Goal: Task Accomplishment & Management: Use online tool/utility

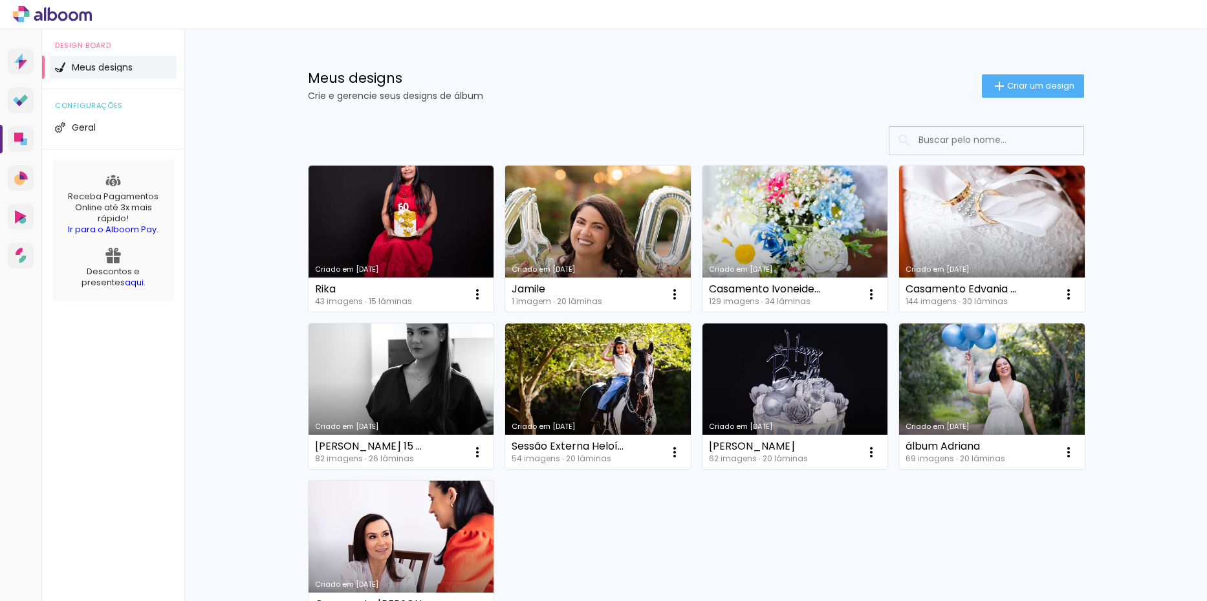
click at [568, 213] on link "Criado em [DATE]" at bounding box center [598, 239] width 186 height 146
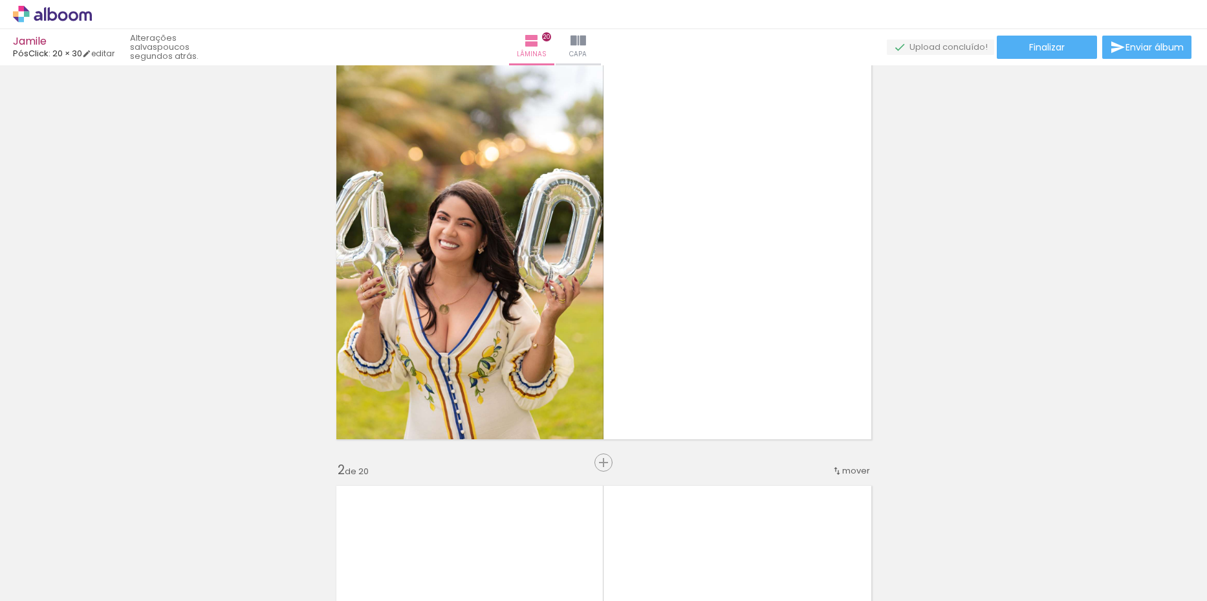
scroll to position [129, 0]
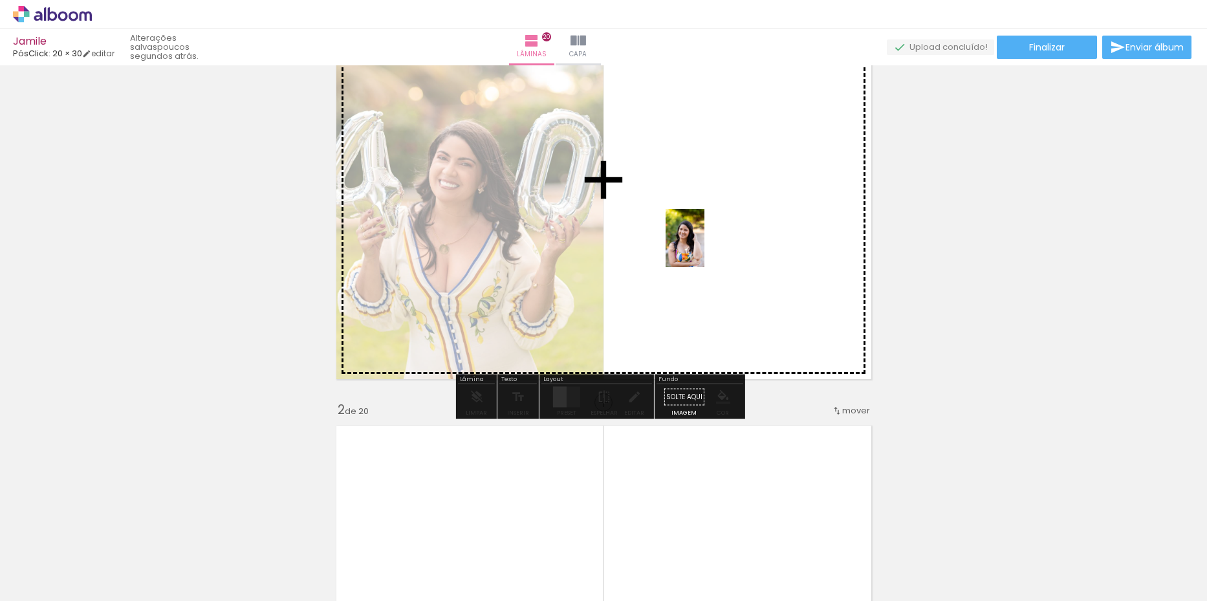
drag, startPoint x: 369, startPoint y: 494, endPoint x: 704, endPoint y: 248, distance: 415.8
click at [704, 248] on quentale-workspace at bounding box center [603, 300] width 1207 height 601
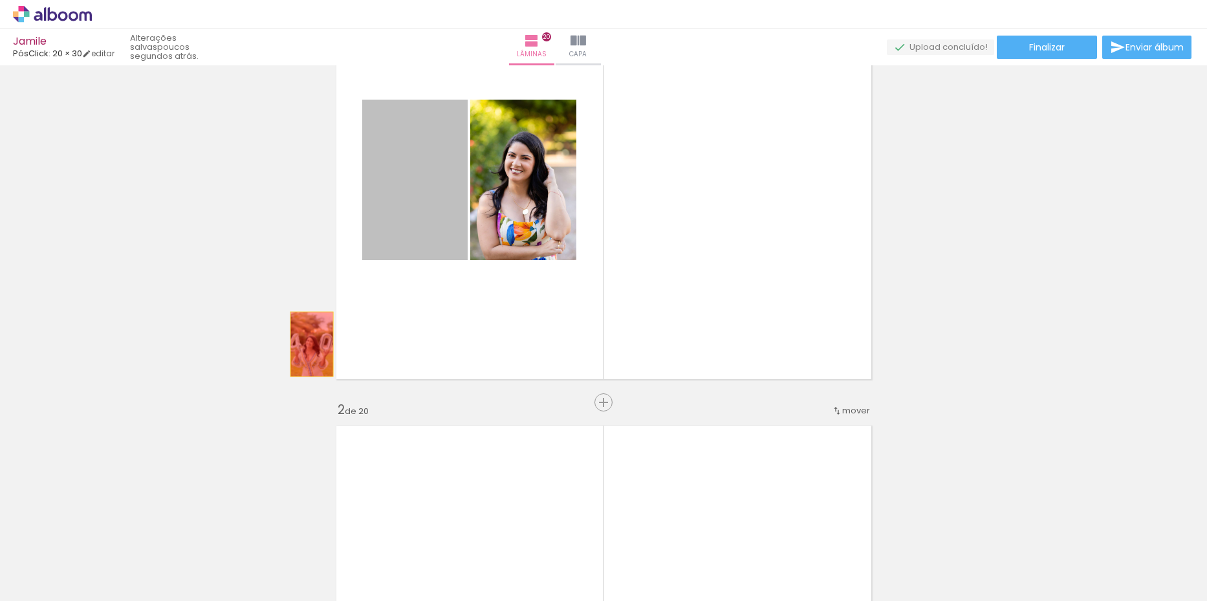
drag, startPoint x: 402, startPoint y: 196, endPoint x: 298, endPoint y: 349, distance: 185.3
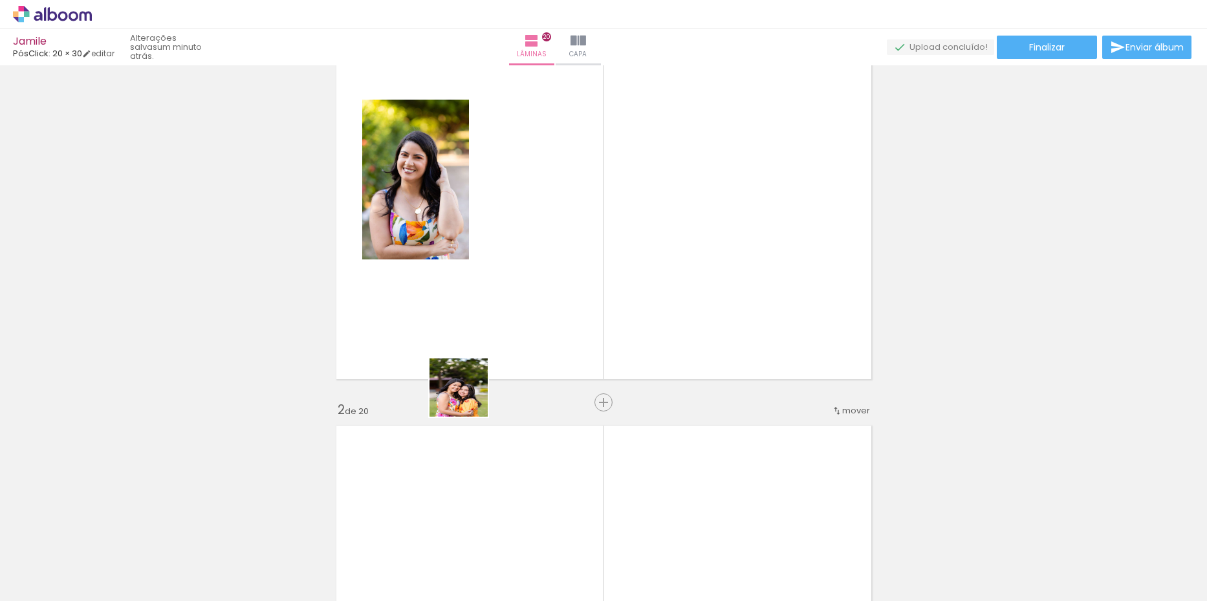
drag, startPoint x: 345, startPoint y: 568, endPoint x: 674, endPoint y: 222, distance: 476.6
click at [674, 222] on quentale-workspace at bounding box center [603, 300] width 1207 height 601
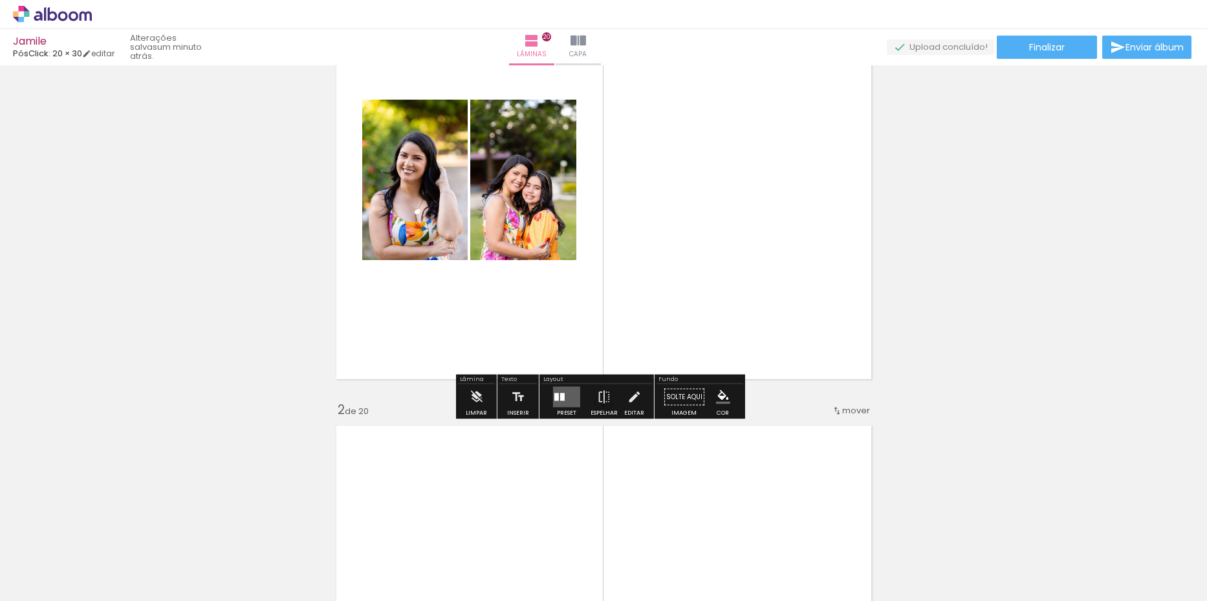
click at [572, 391] on quentale-layouter at bounding box center [566, 397] width 27 height 21
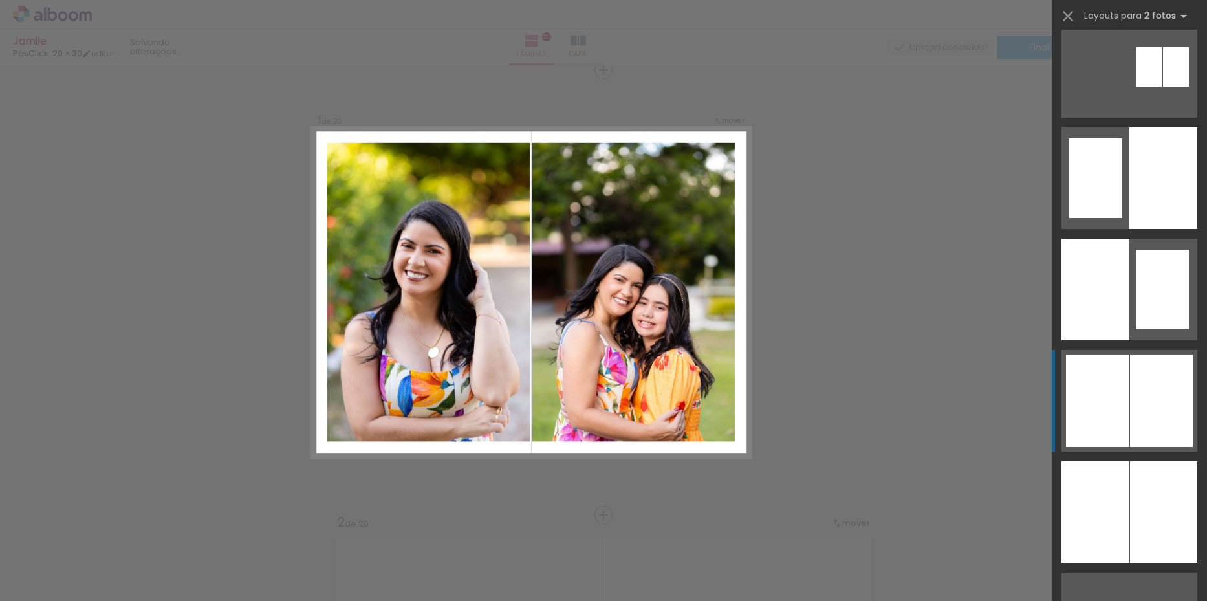
scroll to position [841, 0]
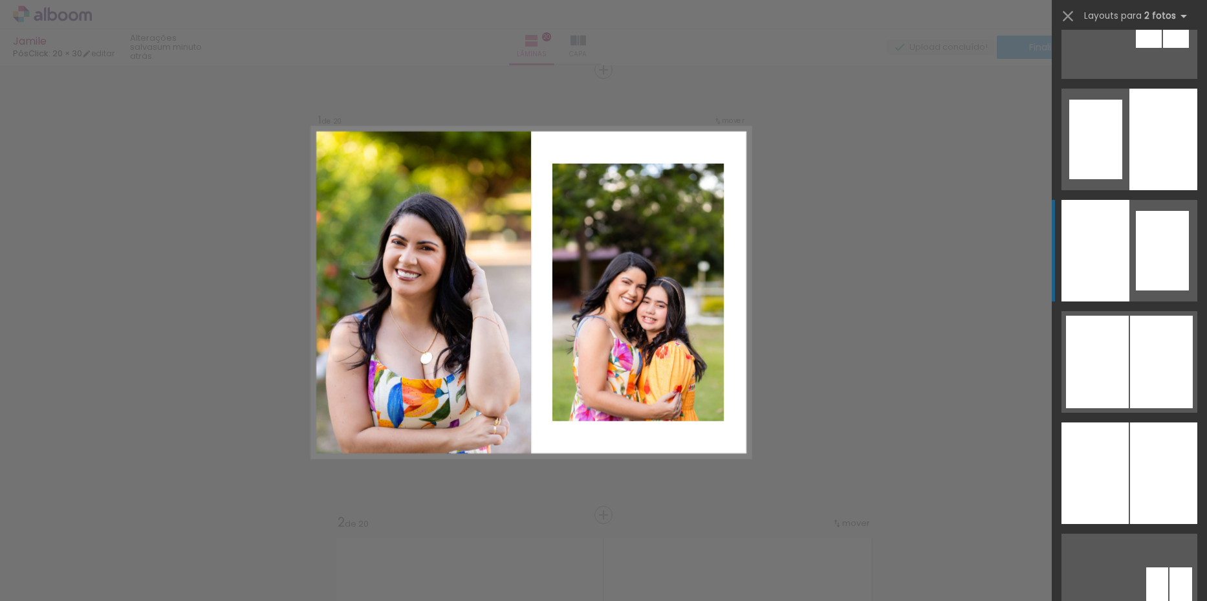
click at [1116, 241] on div at bounding box center [1095, 251] width 68 height 102
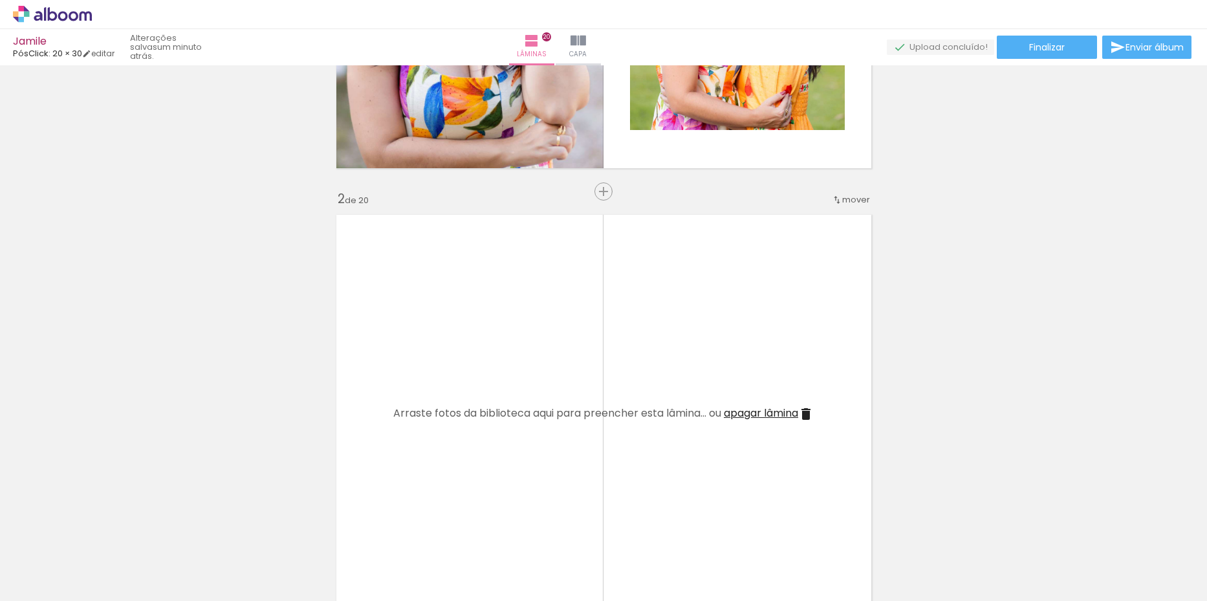
scroll to position [469, 0]
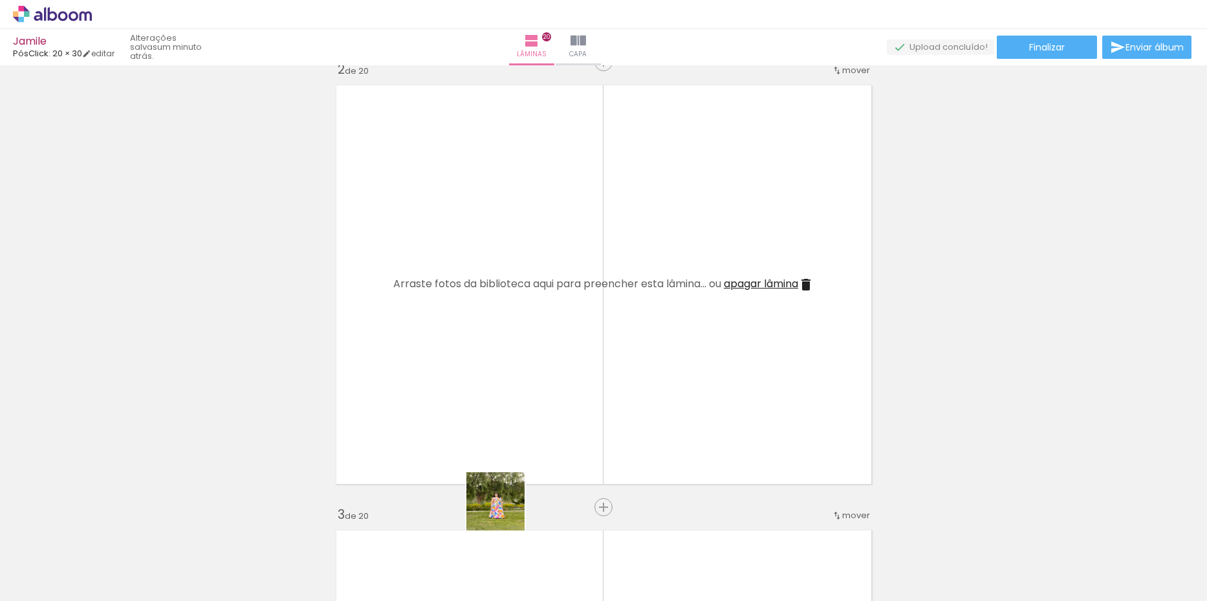
drag, startPoint x: 505, startPoint y: 511, endPoint x: 506, endPoint y: 362, distance: 148.7
click at [505, 357] on quentale-workspace at bounding box center [603, 300] width 1207 height 601
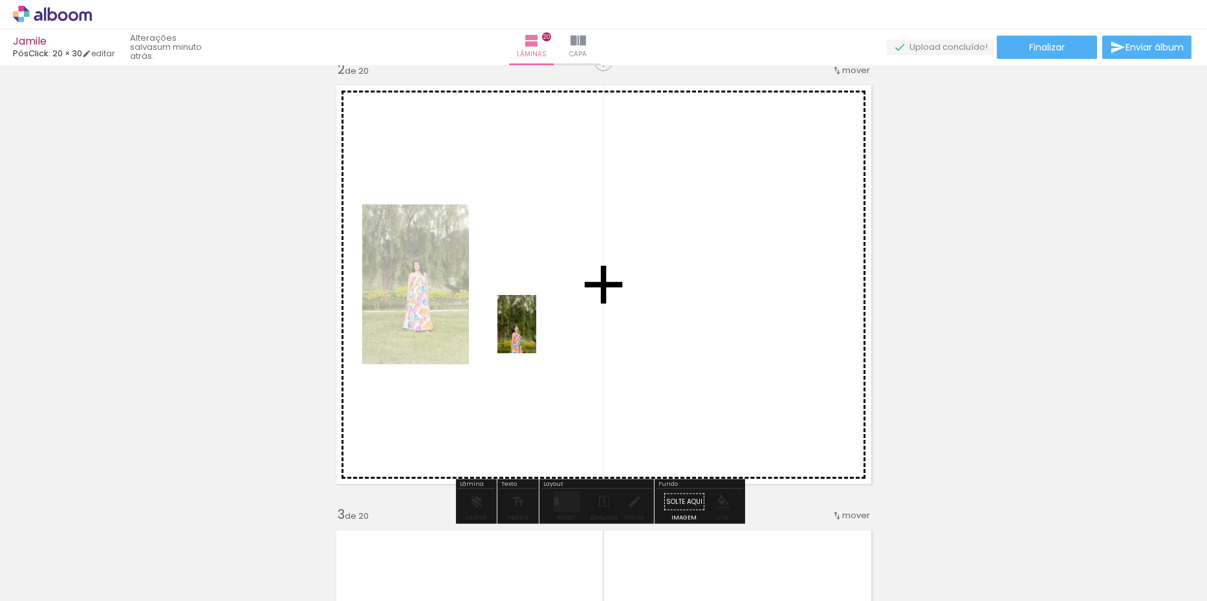
drag, startPoint x: 569, startPoint y: 565, endPoint x: 536, endPoint y: 334, distance: 233.2
click at [536, 334] on quentale-workspace at bounding box center [603, 300] width 1207 height 601
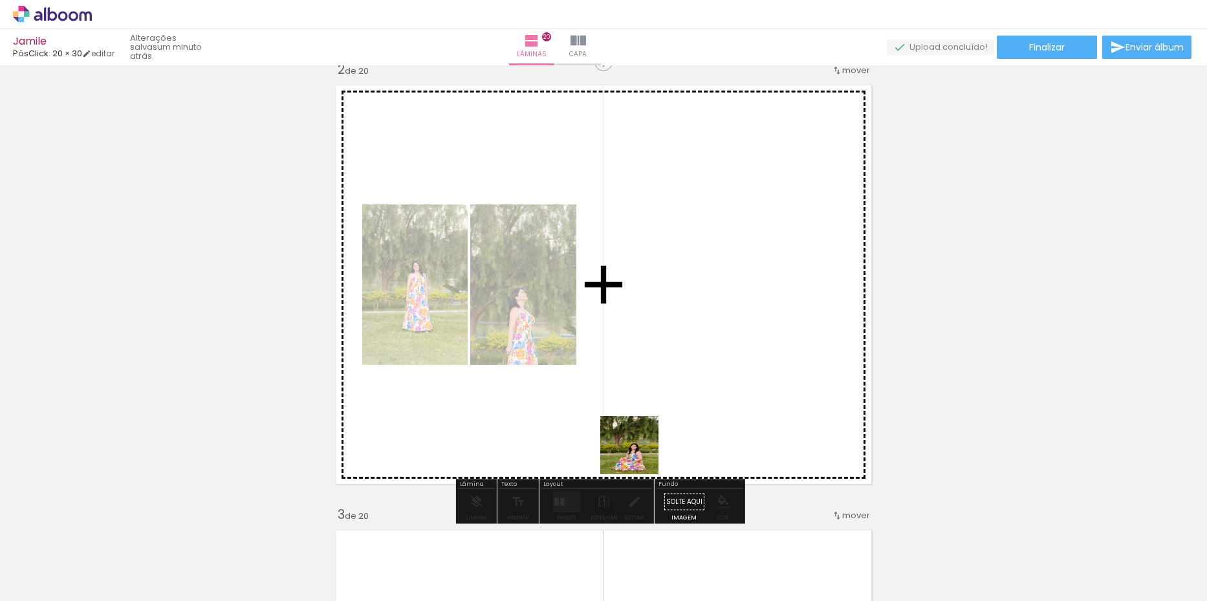
drag, startPoint x: 629, startPoint y: 565, endPoint x: 668, endPoint y: 319, distance: 248.8
click at [668, 319] on quentale-workspace at bounding box center [603, 300] width 1207 height 601
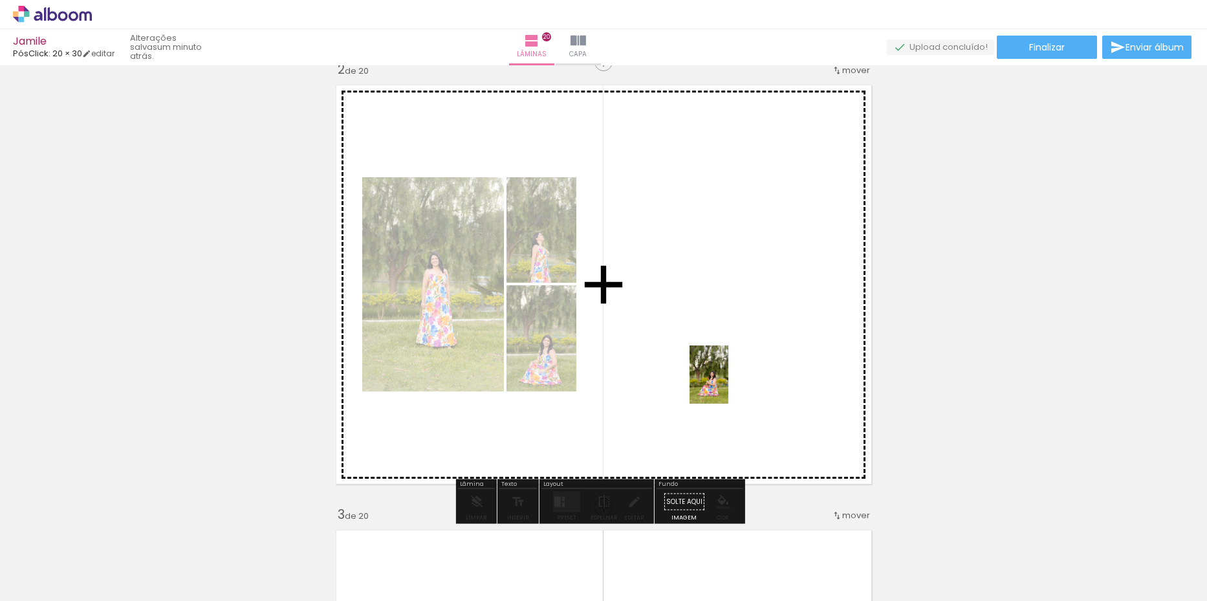
drag, startPoint x: 722, startPoint y: 577, endPoint x: 728, endPoint y: 383, distance: 194.8
click at [728, 383] on quentale-workspace at bounding box center [603, 300] width 1207 height 601
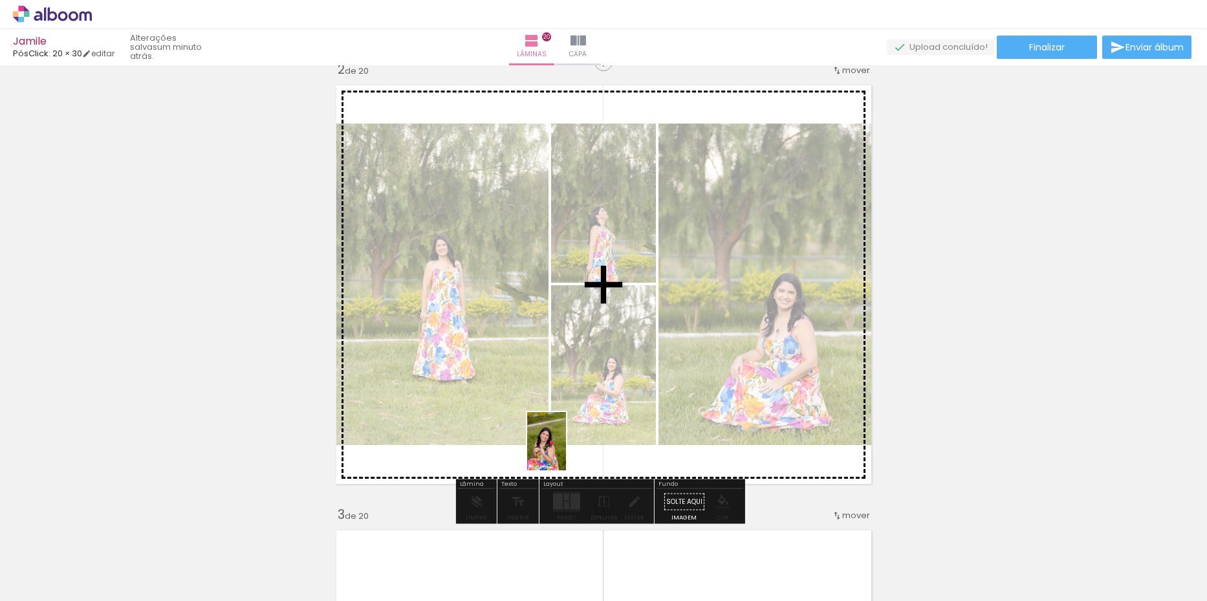
drag, startPoint x: 754, startPoint y: 529, endPoint x: 566, endPoint y: 451, distance: 203.6
click at [566, 451] on quentale-workspace at bounding box center [603, 300] width 1207 height 601
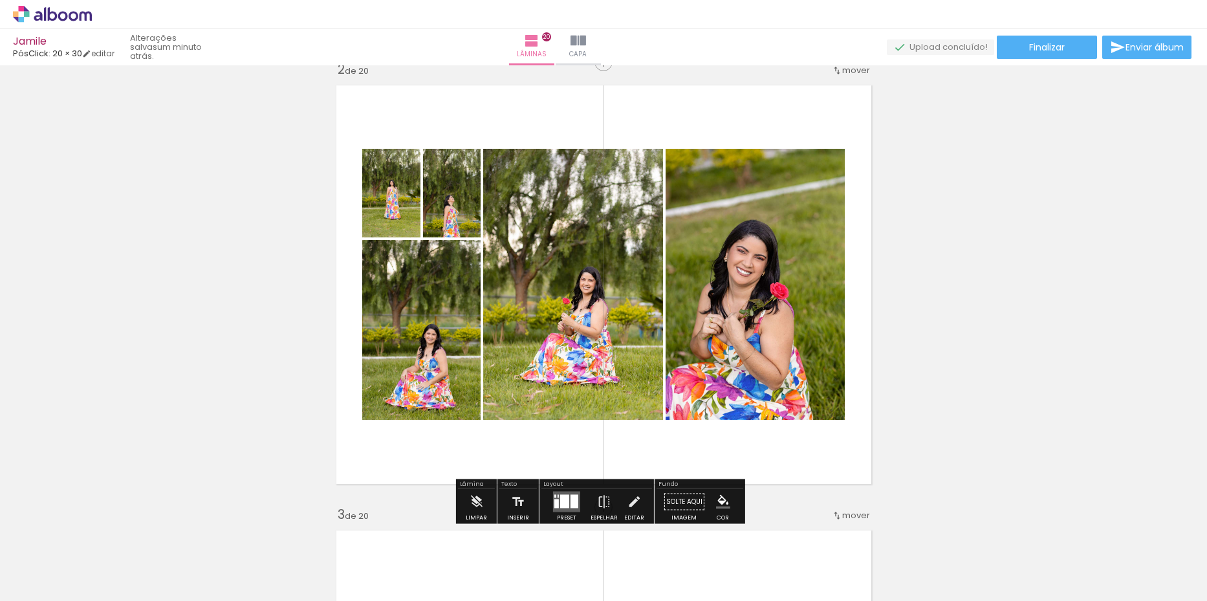
click at [576, 504] on quentale-layouter at bounding box center [566, 501] width 27 height 21
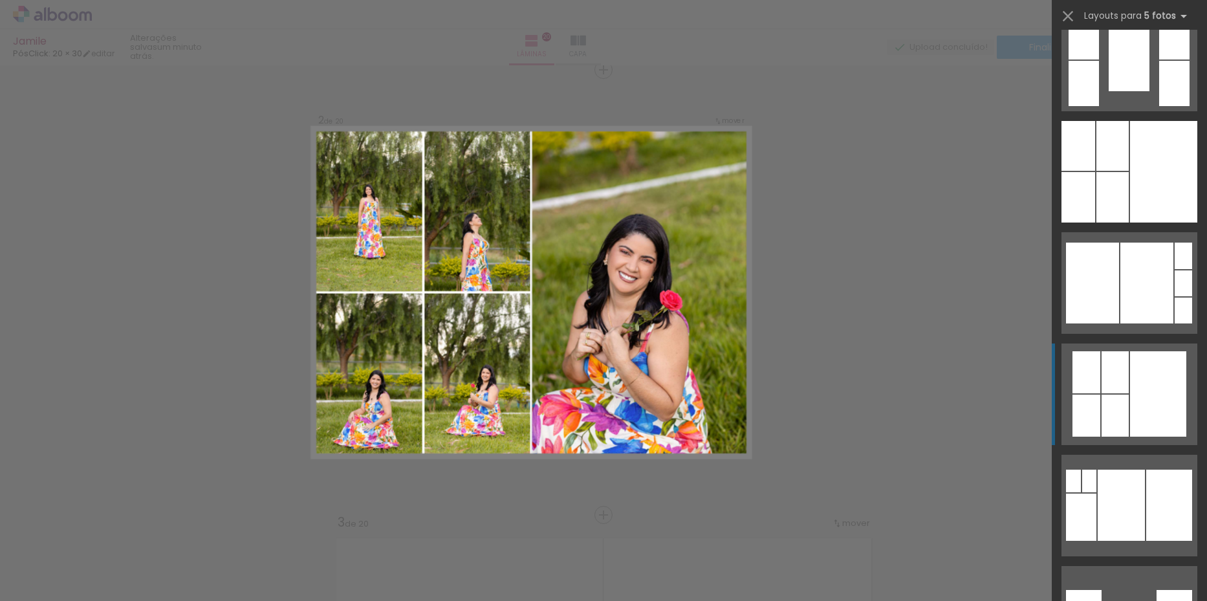
scroll to position [1487, 0]
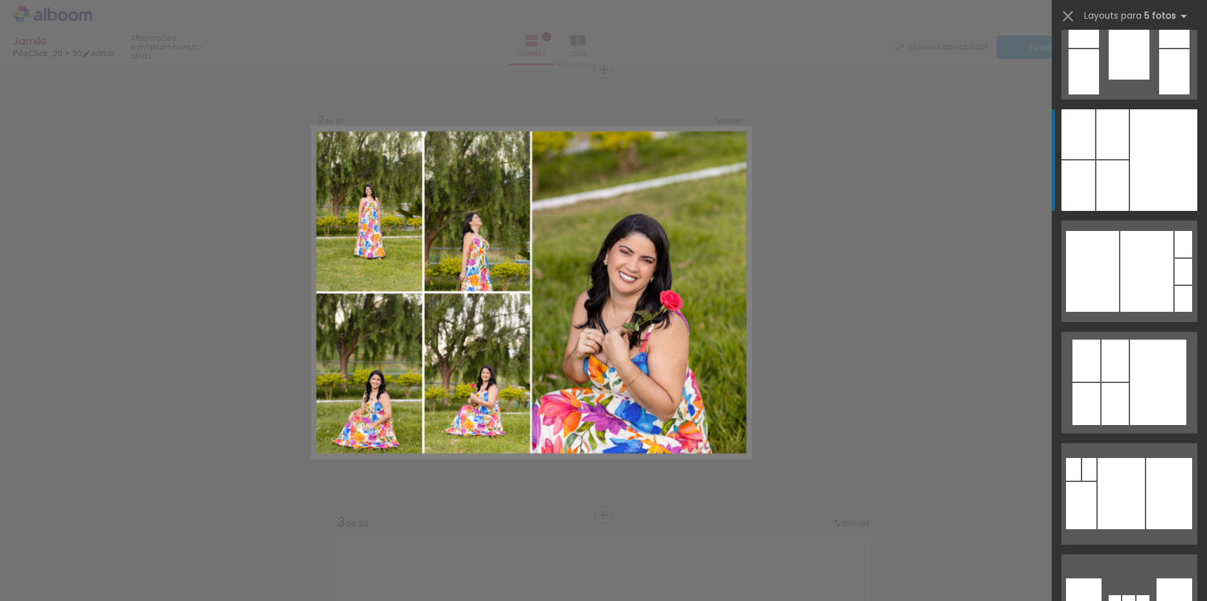
click at [1119, 171] on div at bounding box center [1112, 185] width 32 height 50
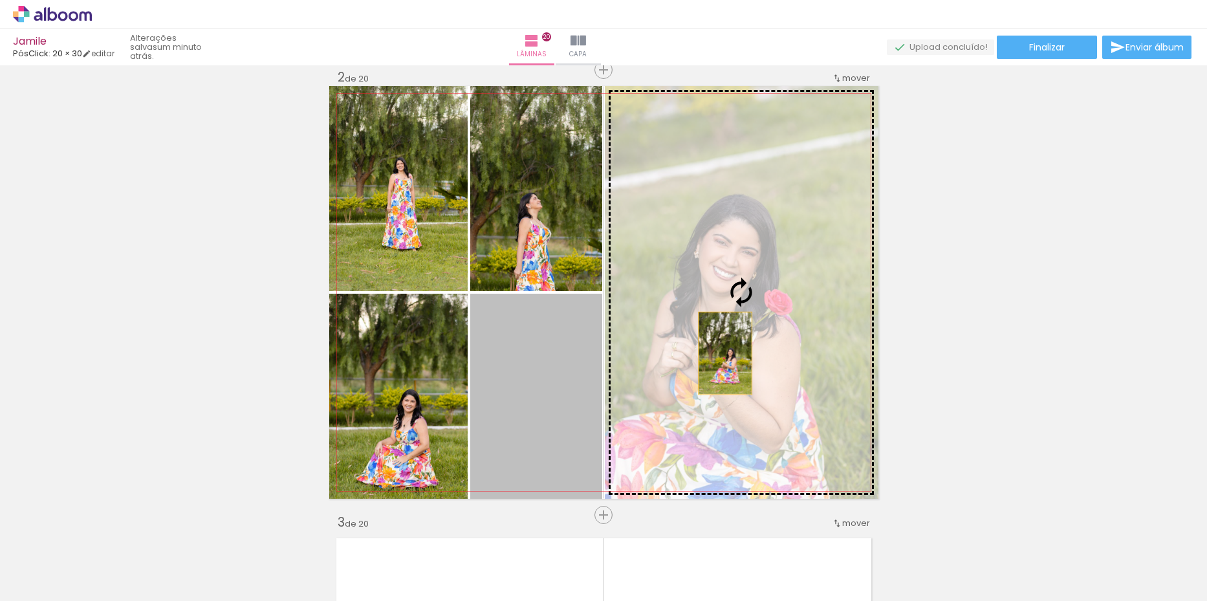
drag, startPoint x: 524, startPoint y: 402, endPoint x: 720, endPoint y: 353, distance: 201.4
click at [0, 0] on slot at bounding box center [0, 0] width 0 height 0
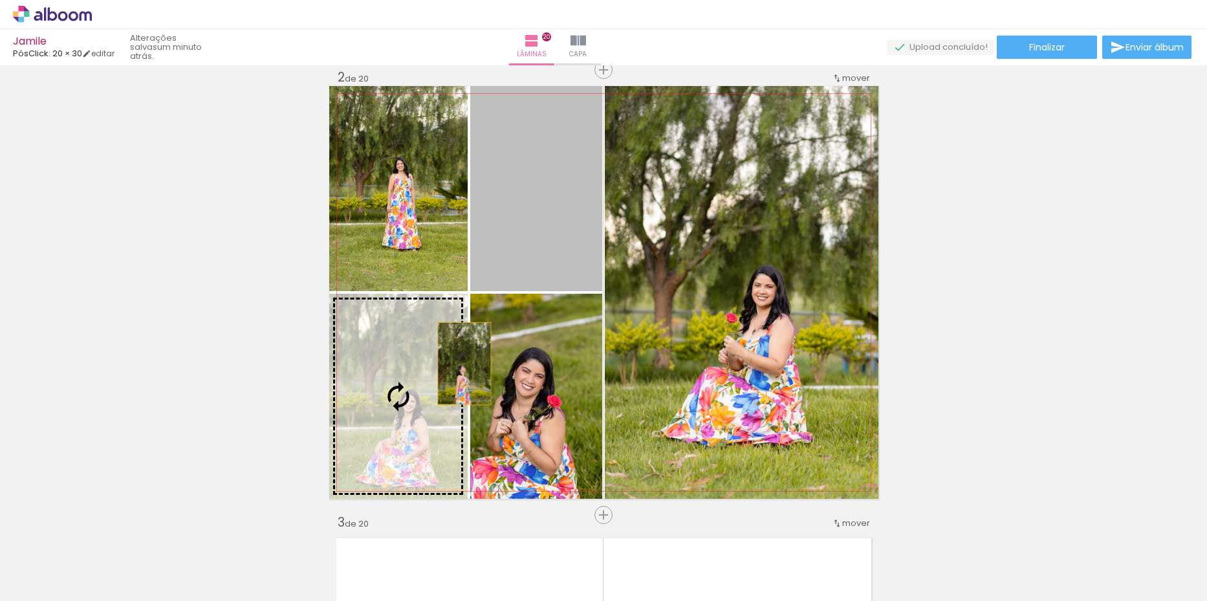
drag, startPoint x: 536, startPoint y: 255, endPoint x: 444, endPoint y: 366, distance: 144.2
click at [0, 0] on slot at bounding box center [0, 0] width 0 height 0
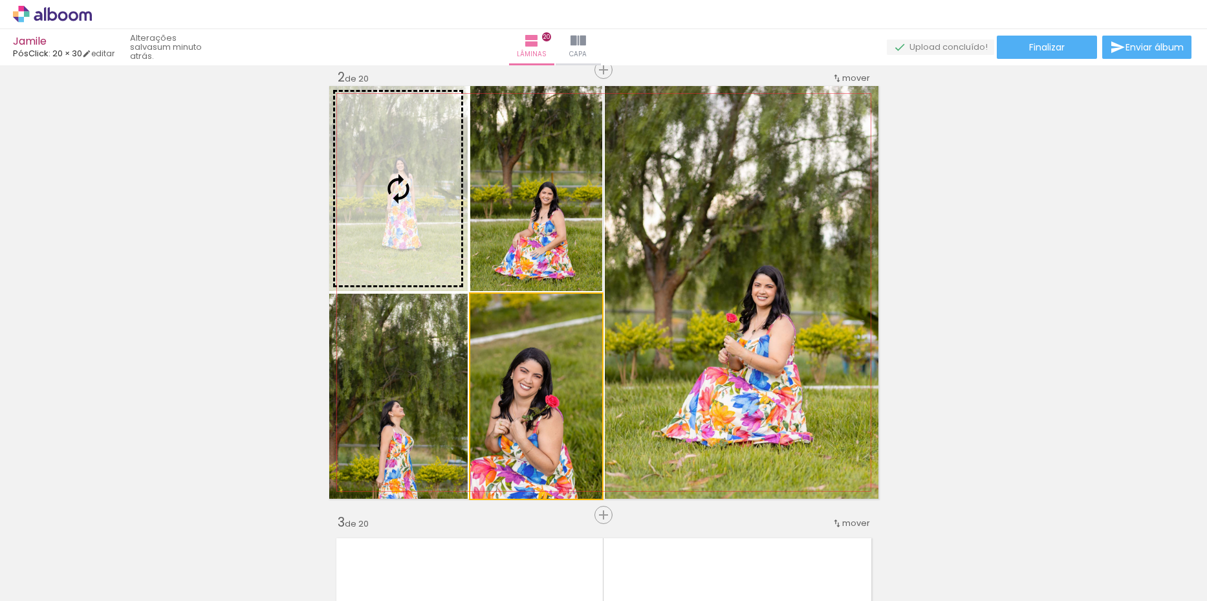
drag, startPoint x: 468, startPoint y: 293, endPoint x: 426, endPoint y: 217, distance: 86.9
click at [0, 0] on slot at bounding box center [0, 0] width 0 height 0
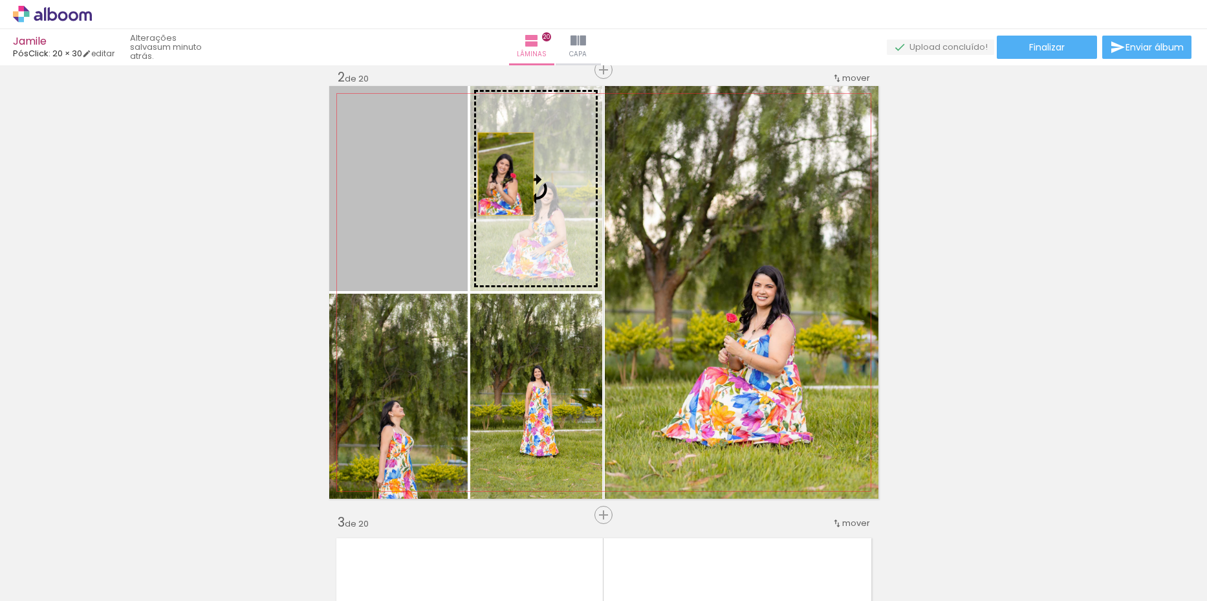
drag, startPoint x: 495, startPoint y: 176, endPoint x: 510, endPoint y: 172, distance: 16.0
click at [0, 0] on slot at bounding box center [0, 0] width 0 height 0
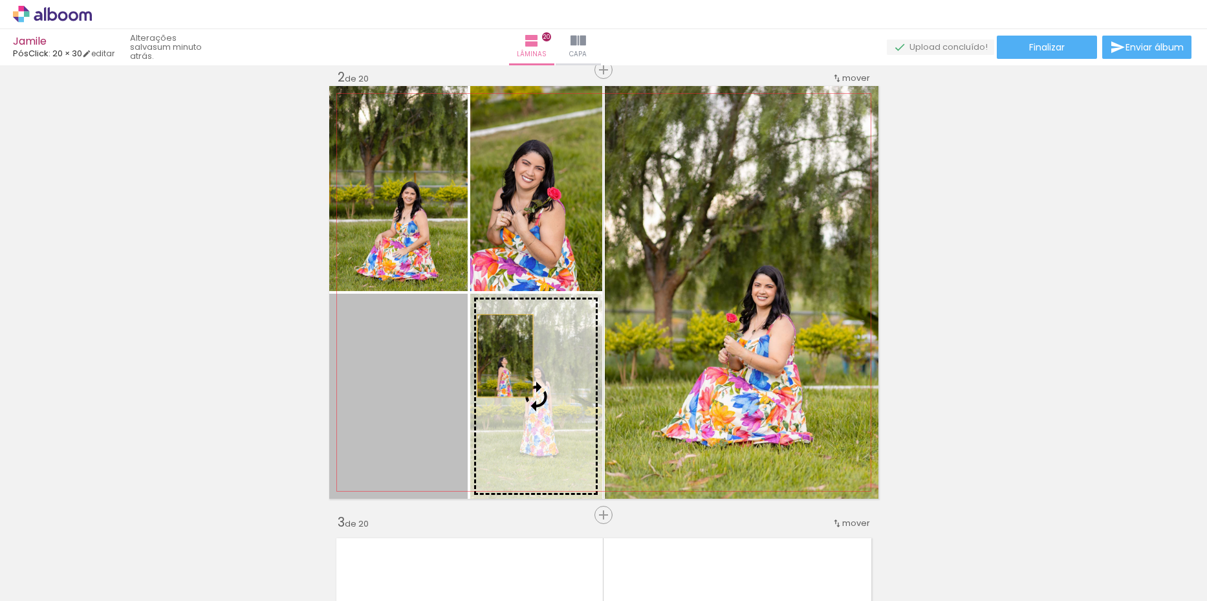
drag, startPoint x: 500, startPoint y: 356, endPoint x: 526, endPoint y: 327, distance: 38.9
click at [0, 0] on slot at bounding box center [0, 0] width 0 height 0
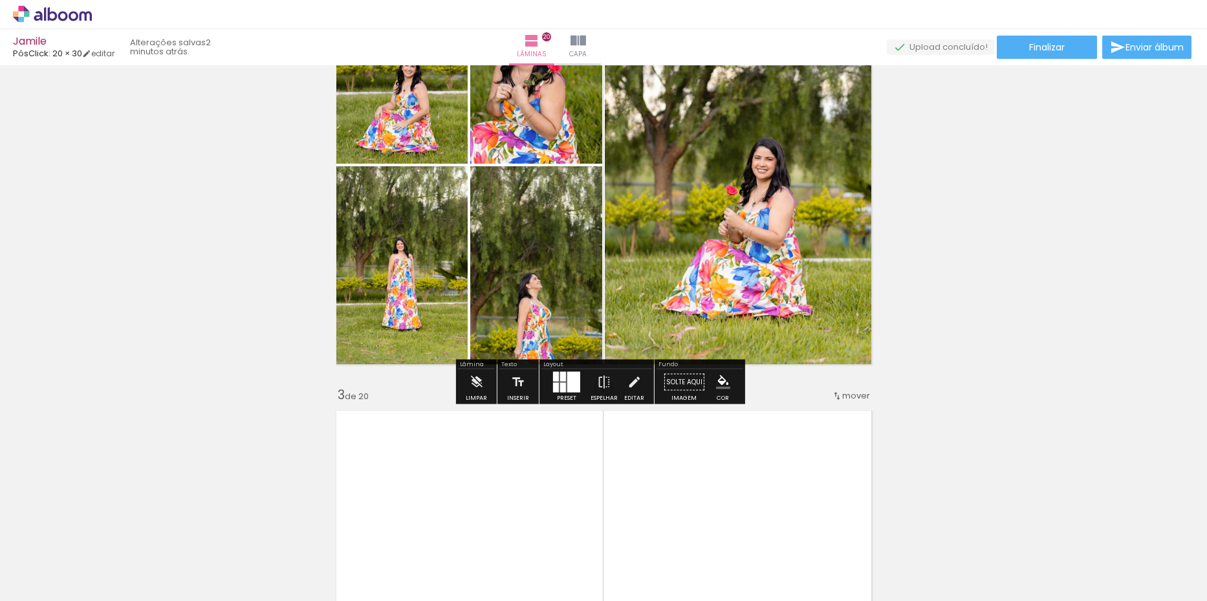
scroll to position [526, 0]
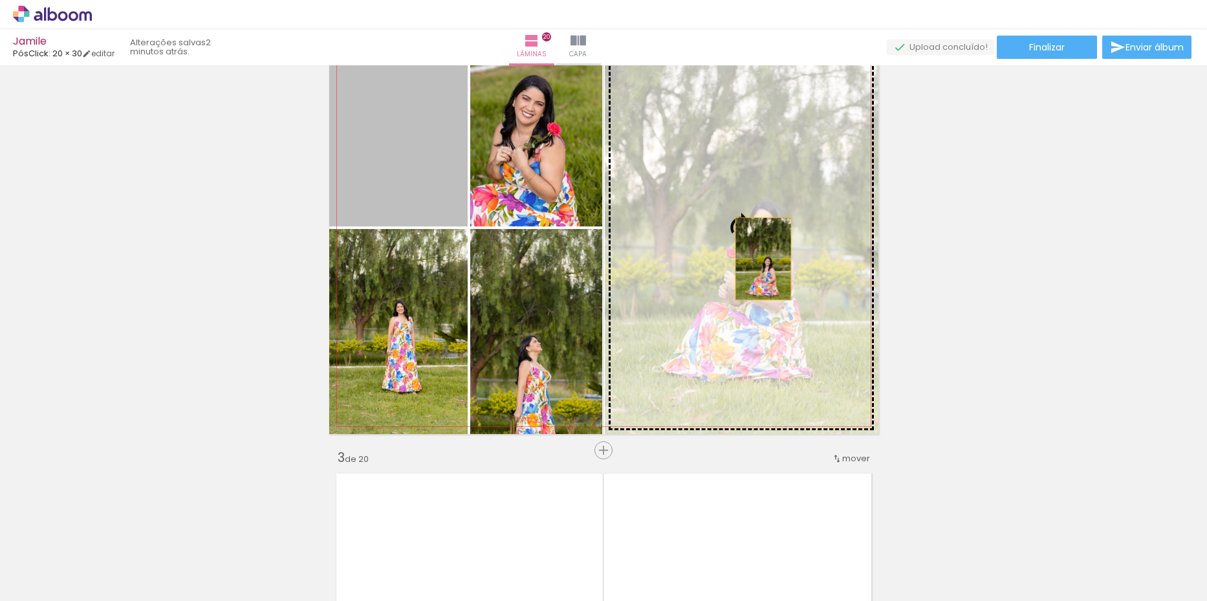
drag, startPoint x: 422, startPoint y: 182, endPoint x: 758, endPoint y: 259, distance: 344.2
click at [0, 0] on slot at bounding box center [0, 0] width 0 height 0
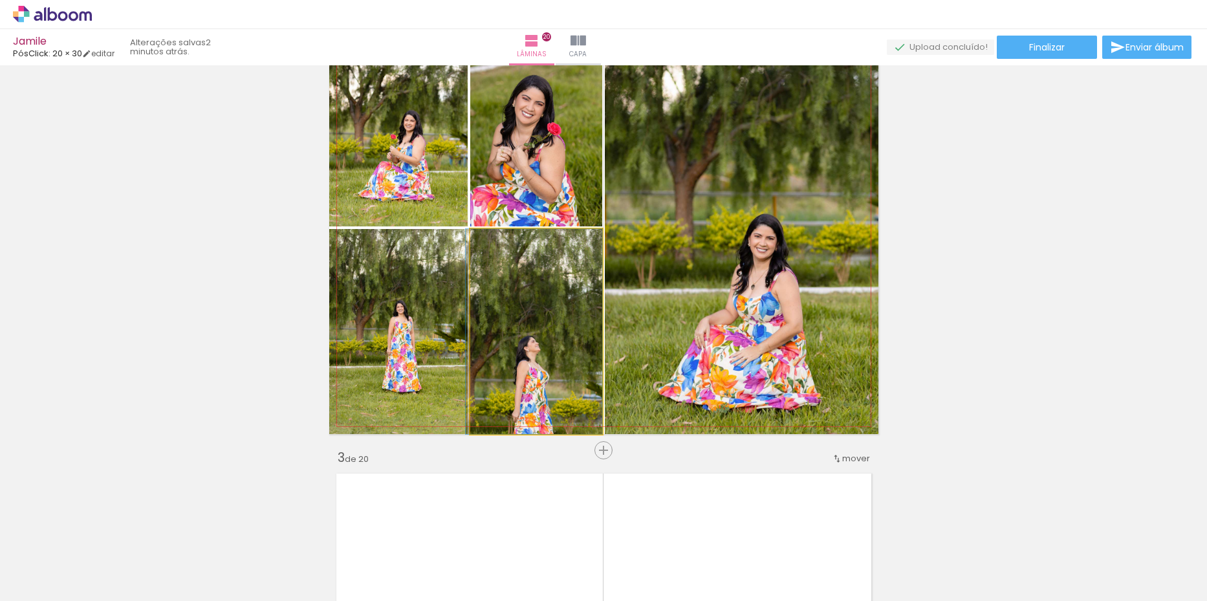
drag, startPoint x: 548, startPoint y: 349, endPoint x: 541, endPoint y: 166, distance: 183.8
click at [0, 0] on slot at bounding box center [0, 0] width 0 height 0
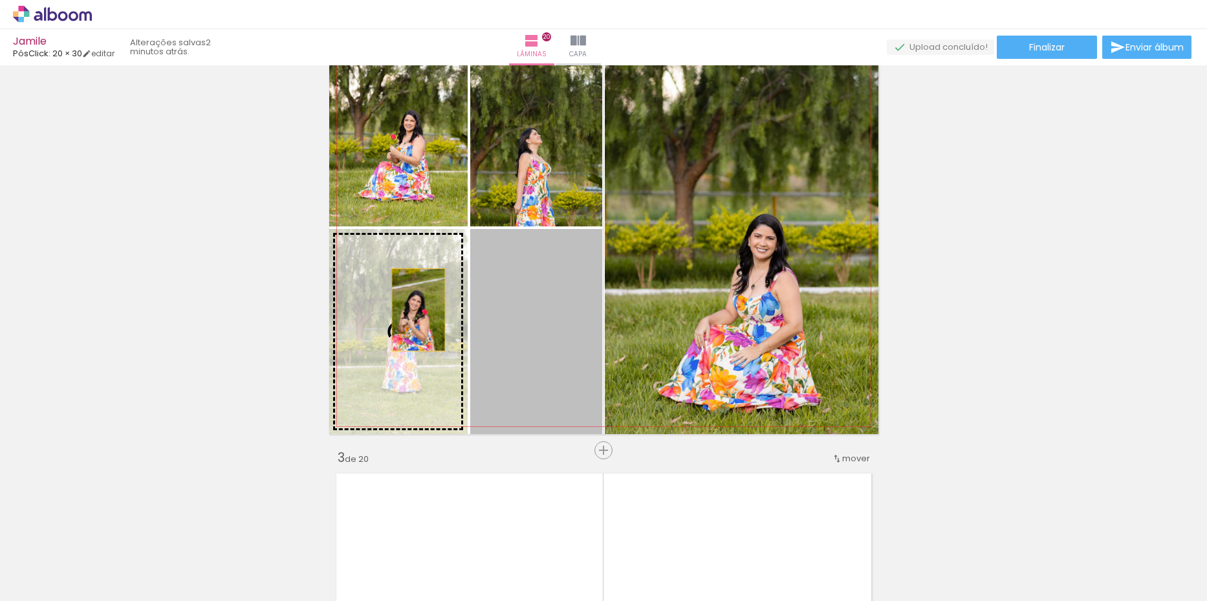
drag, startPoint x: 515, startPoint y: 330, endPoint x: 413, endPoint y: 310, distance: 103.5
click at [0, 0] on slot at bounding box center [0, 0] width 0 height 0
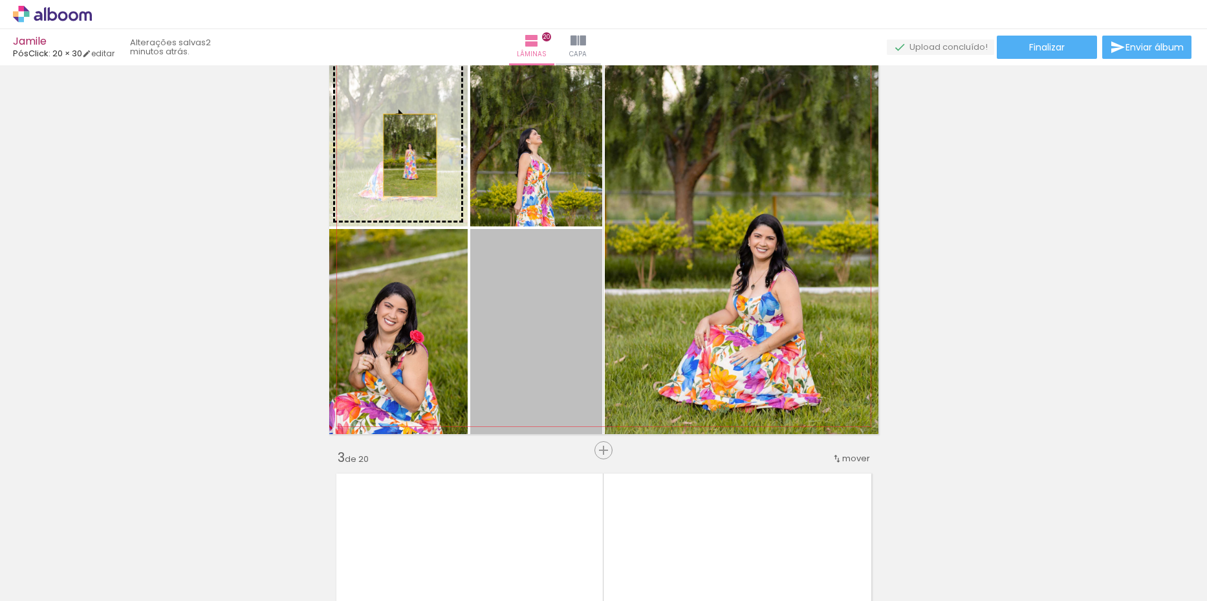
drag, startPoint x: 488, startPoint y: 301, endPoint x: 405, endPoint y: 155, distance: 167.7
click at [0, 0] on slot at bounding box center [0, 0] width 0 height 0
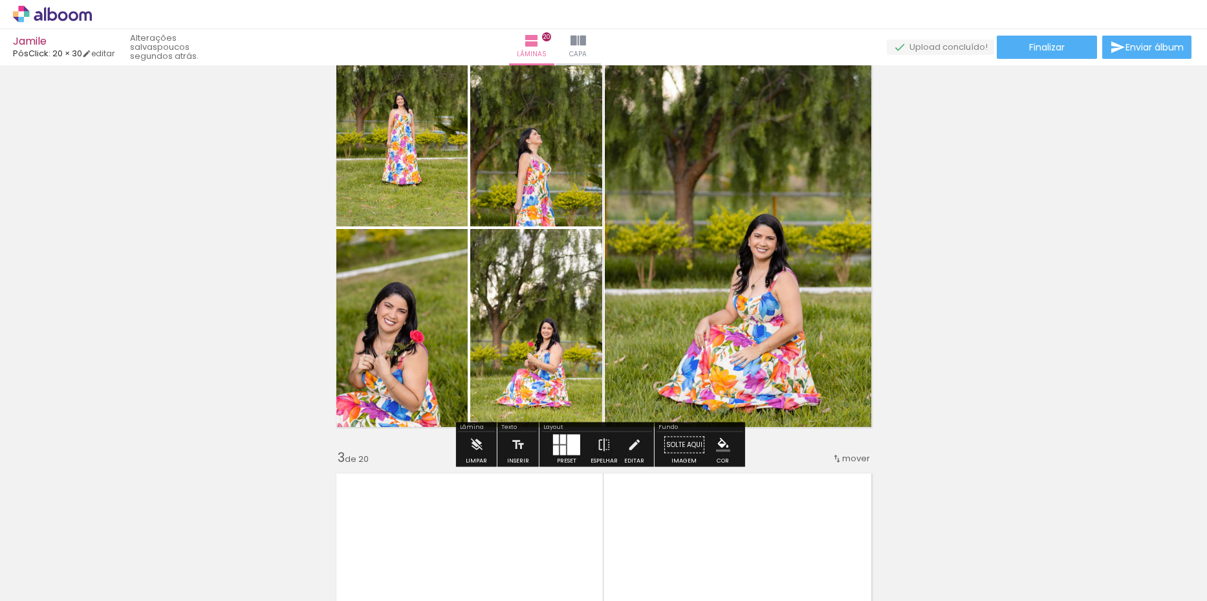
click at [572, 447] on div at bounding box center [573, 445] width 13 height 21
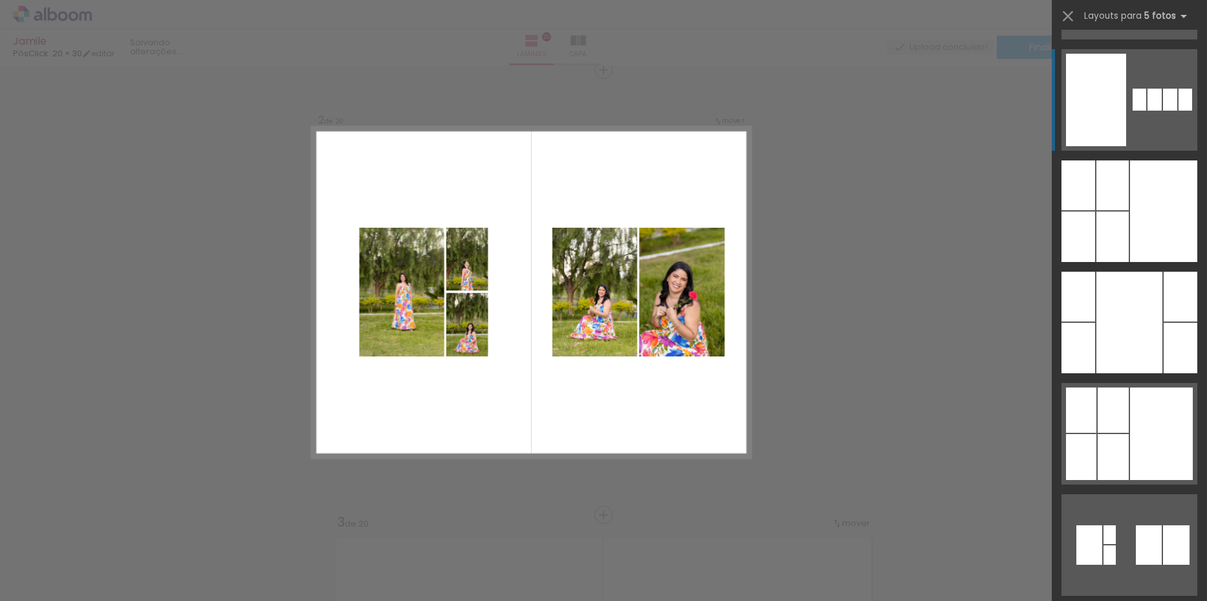
scroll to position [6084, 0]
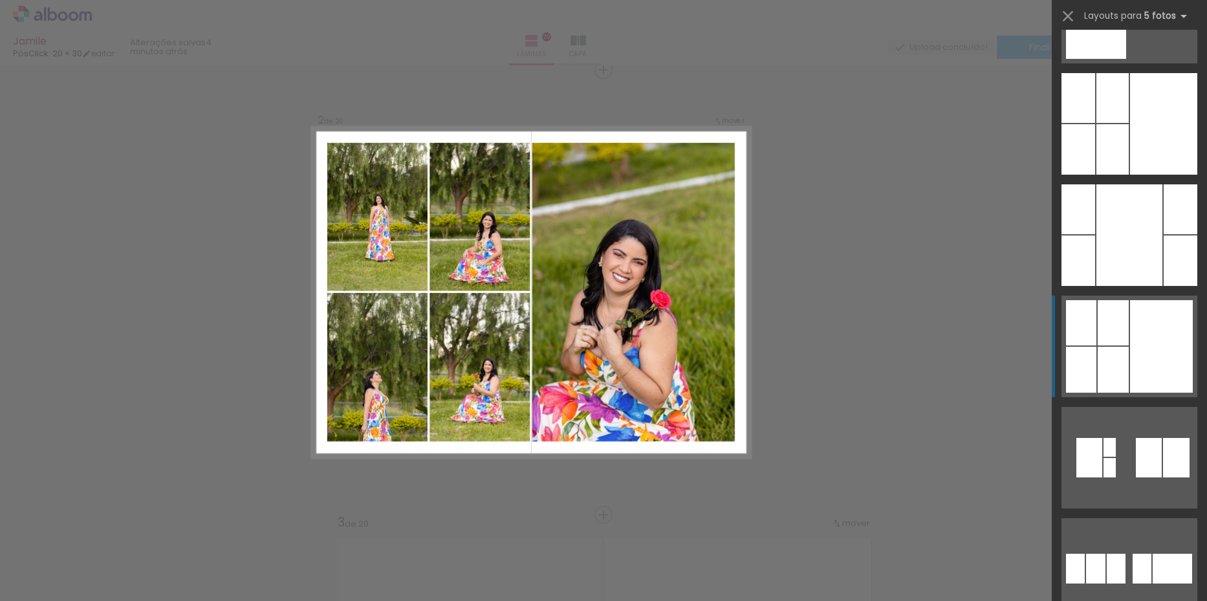
click at [1122, 351] on div at bounding box center [1112, 370] width 31 height 46
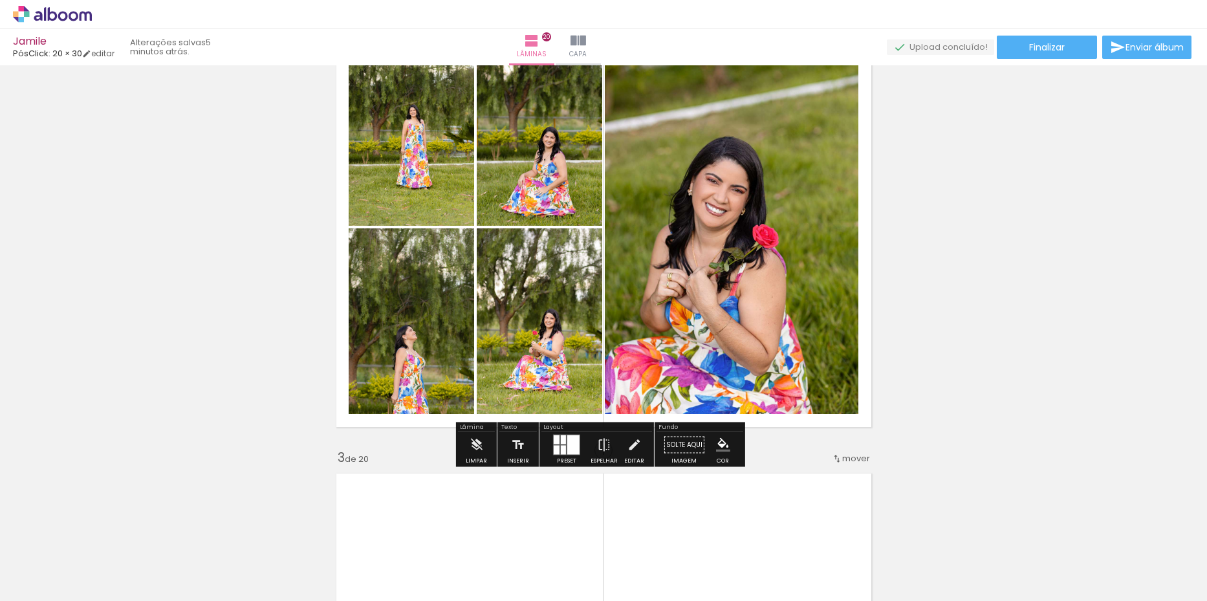
scroll to position [591, 0]
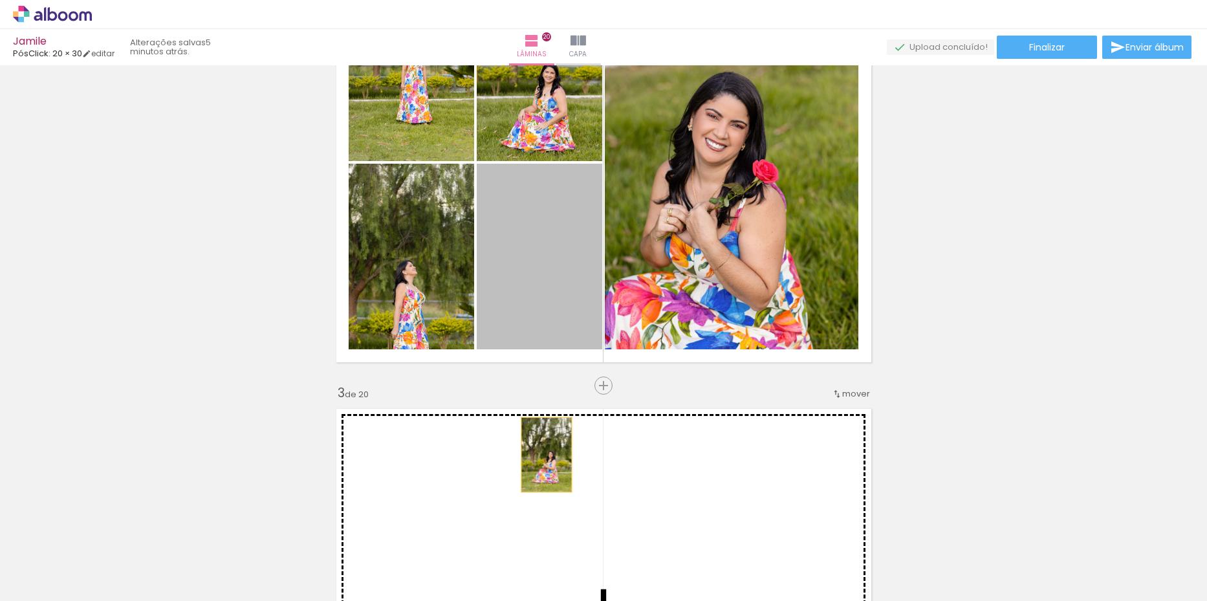
drag, startPoint x: 548, startPoint y: 259, endPoint x: 541, endPoint y: 455, distance: 196.1
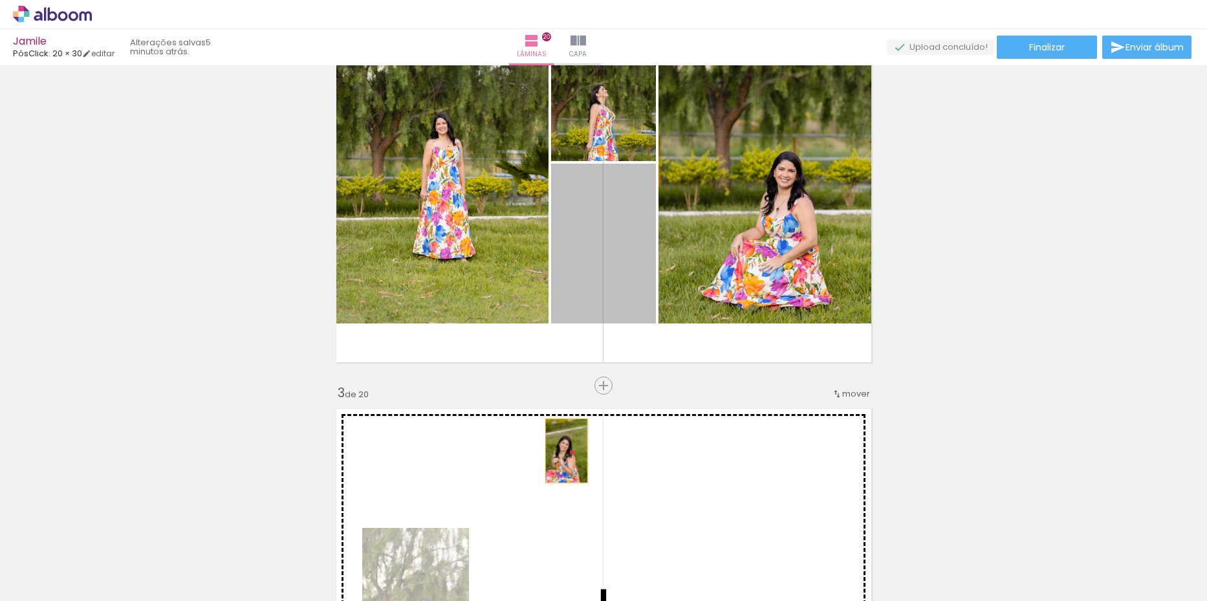
drag, startPoint x: 605, startPoint y: 254, endPoint x: 565, endPoint y: 441, distance: 191.8
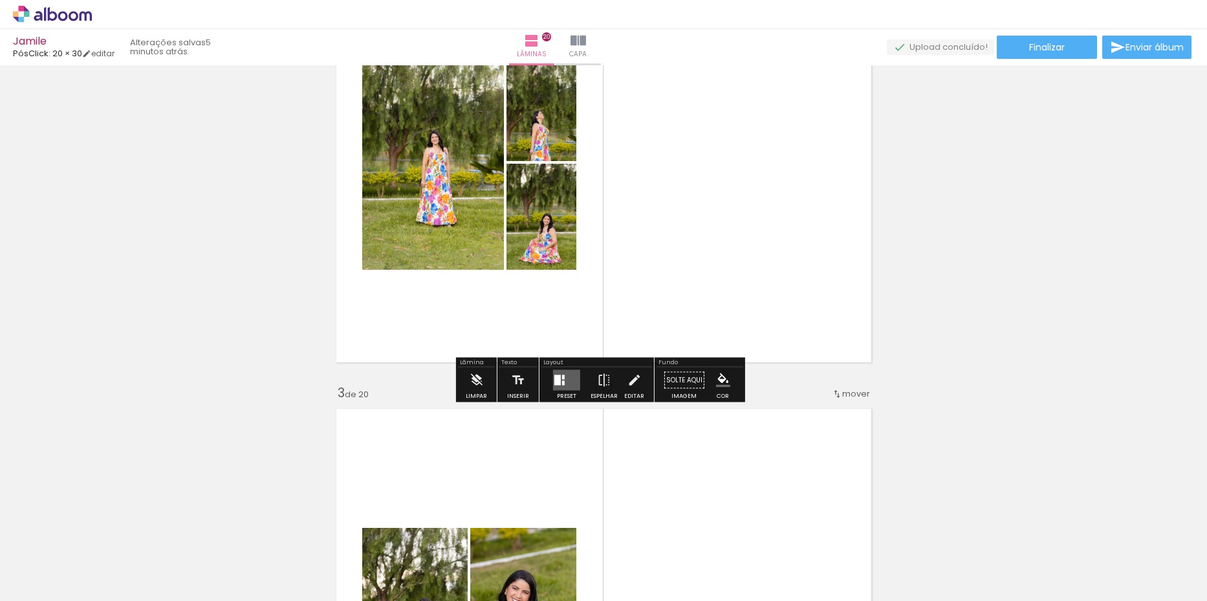
click at [574, 381] on quentale-layouter at bounding box center [566, 380] width 27 height 21
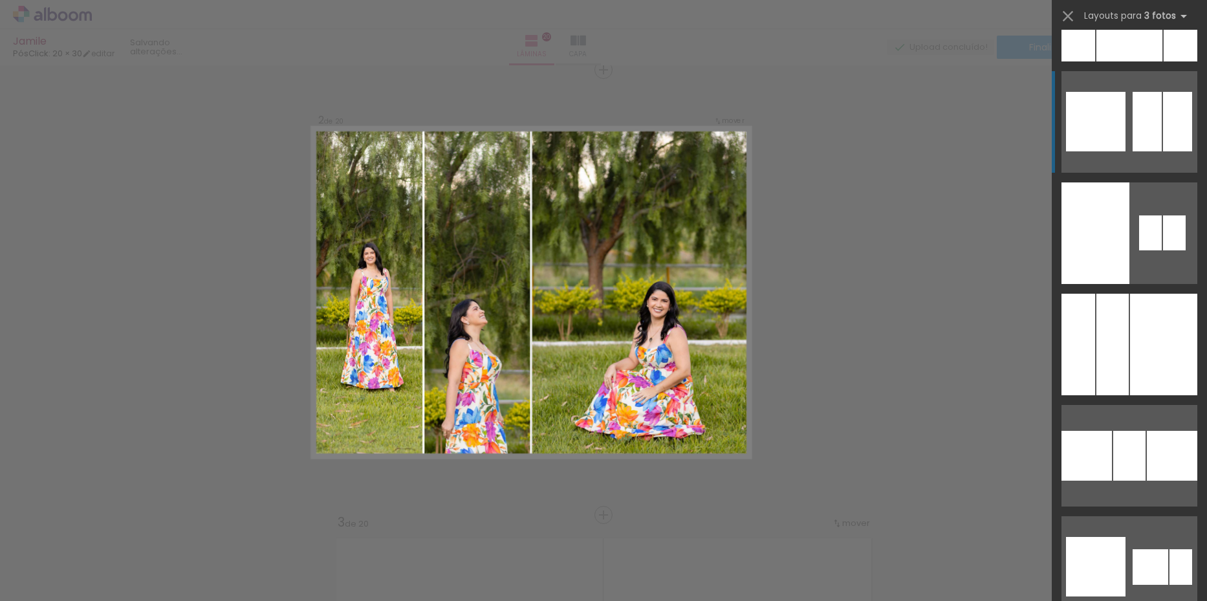
scroll to position [3751, 0]
click at [1133, 367] on div at bounding box center [1163, 344] width 67 height 102
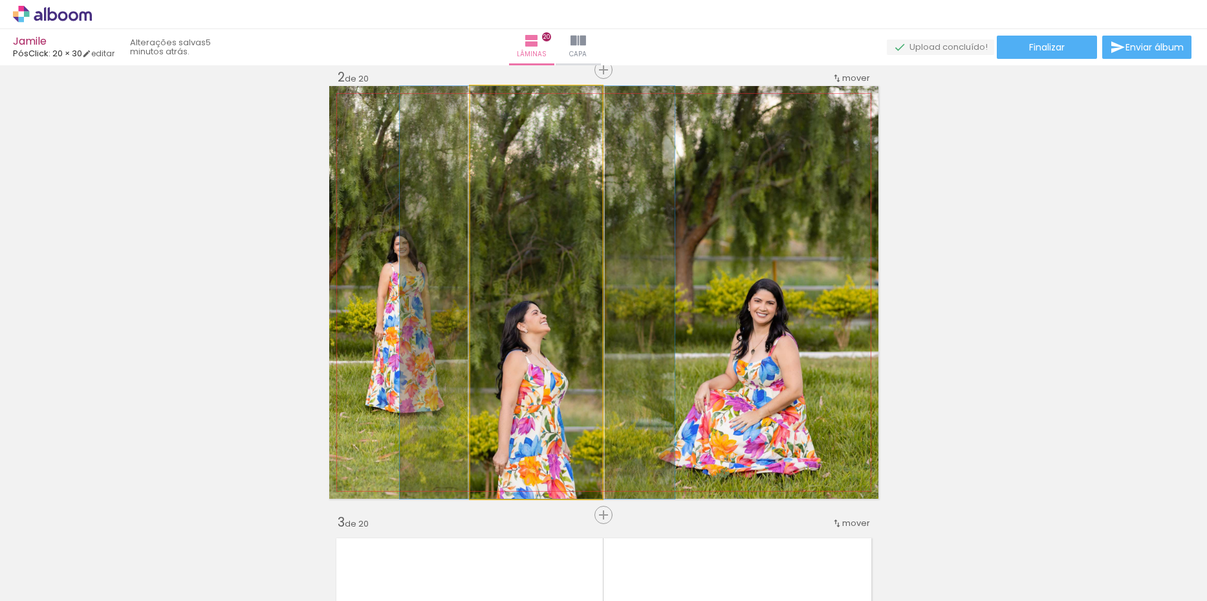
drag, startPoint x: 511, startPoint y: 387, endPoint x: 512, endPoint y: 332, distance: 55.0
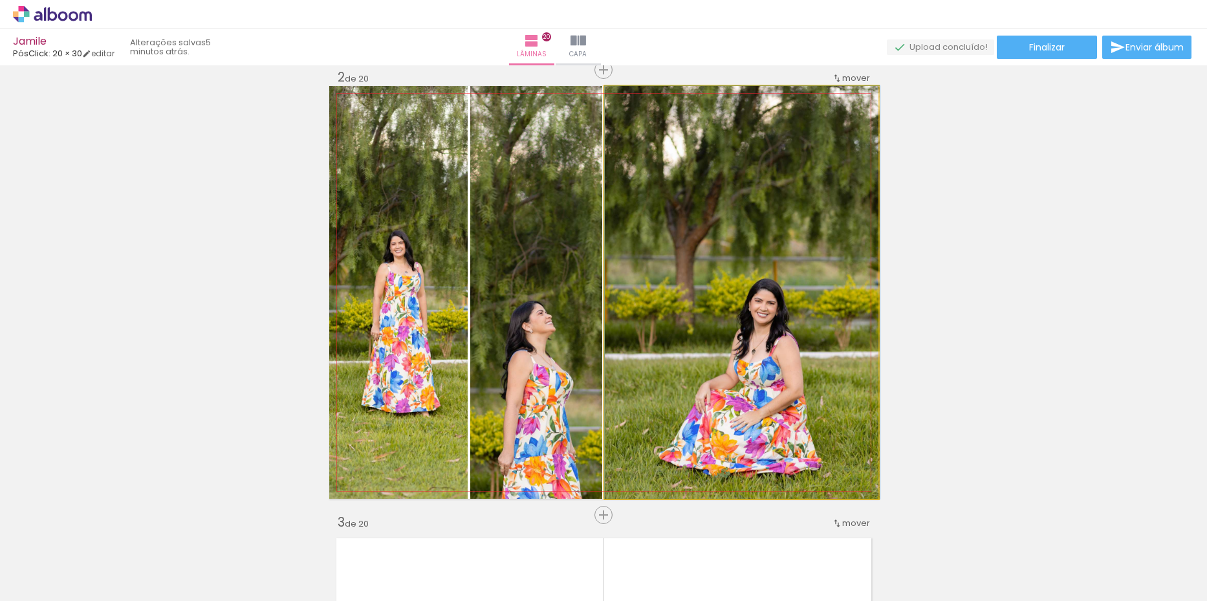
drag, startPoint x: 738, startPoint y: 300, endPoint x: 750, endPoint y: 297, distance: 12.6
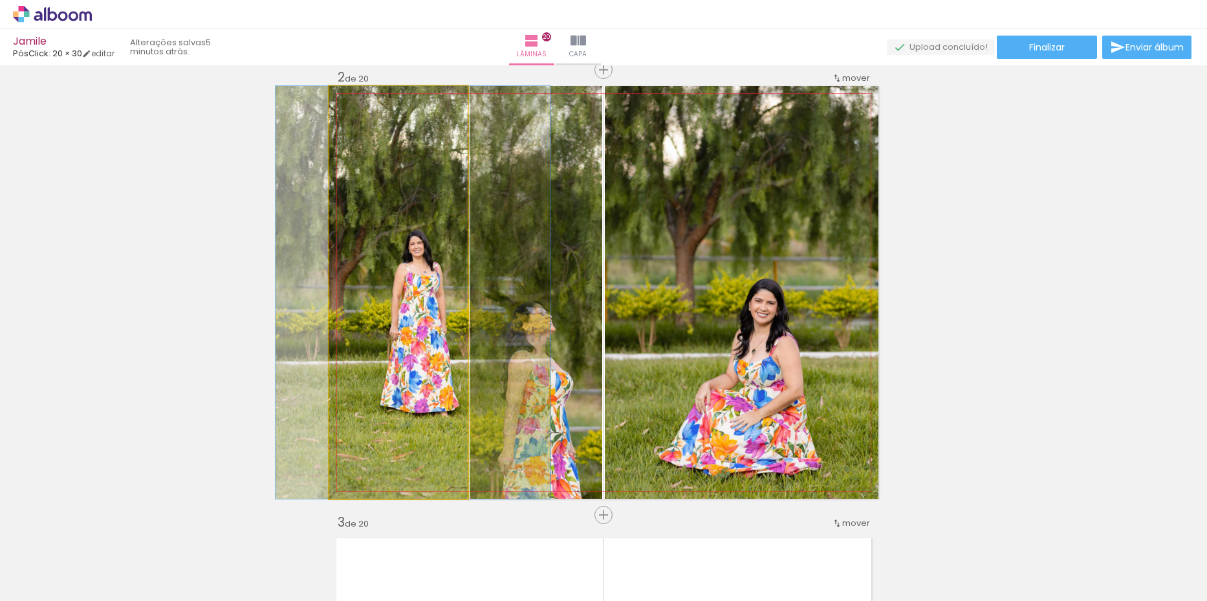
drag, startPoint x: 389, startPoint y: 323, endPoint x: 407, endPoint y: 325, distance: 17.6
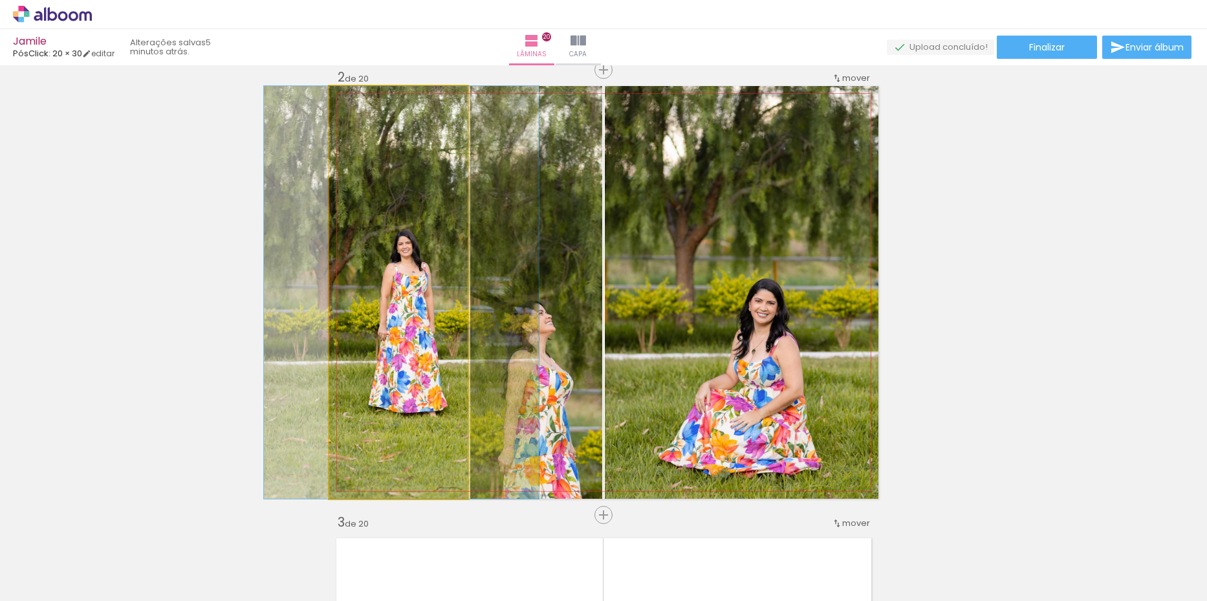
drag, startPoint x: 401, startPoint y: 340, endPoint x: 389, endPoint y: 340, distance: 11.6
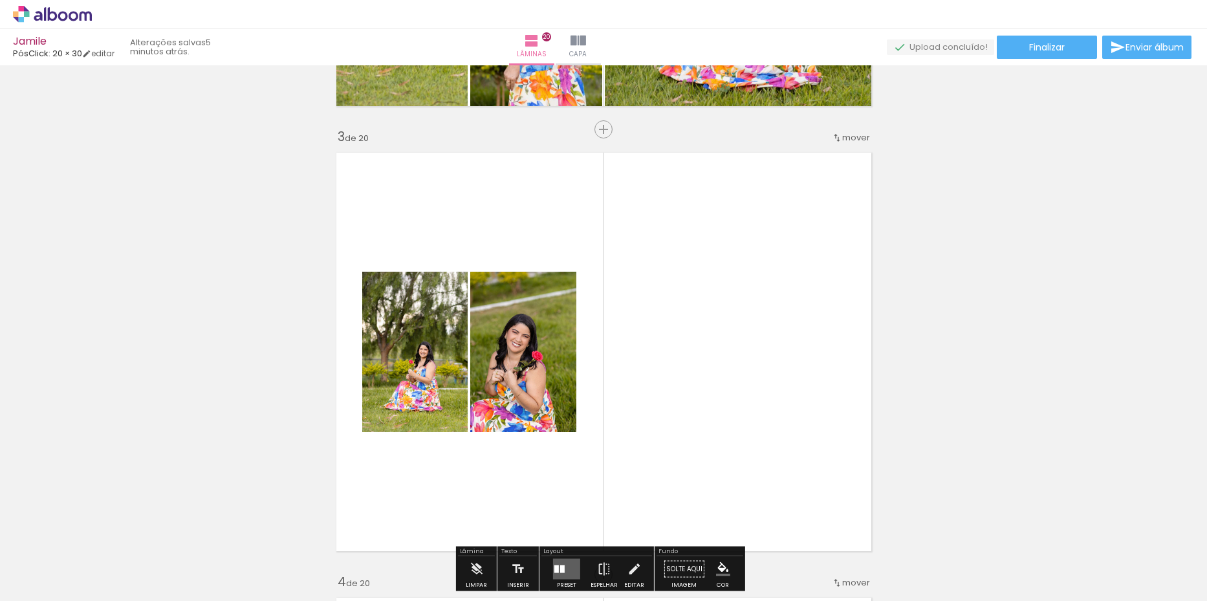
scroll to position [914, 0]
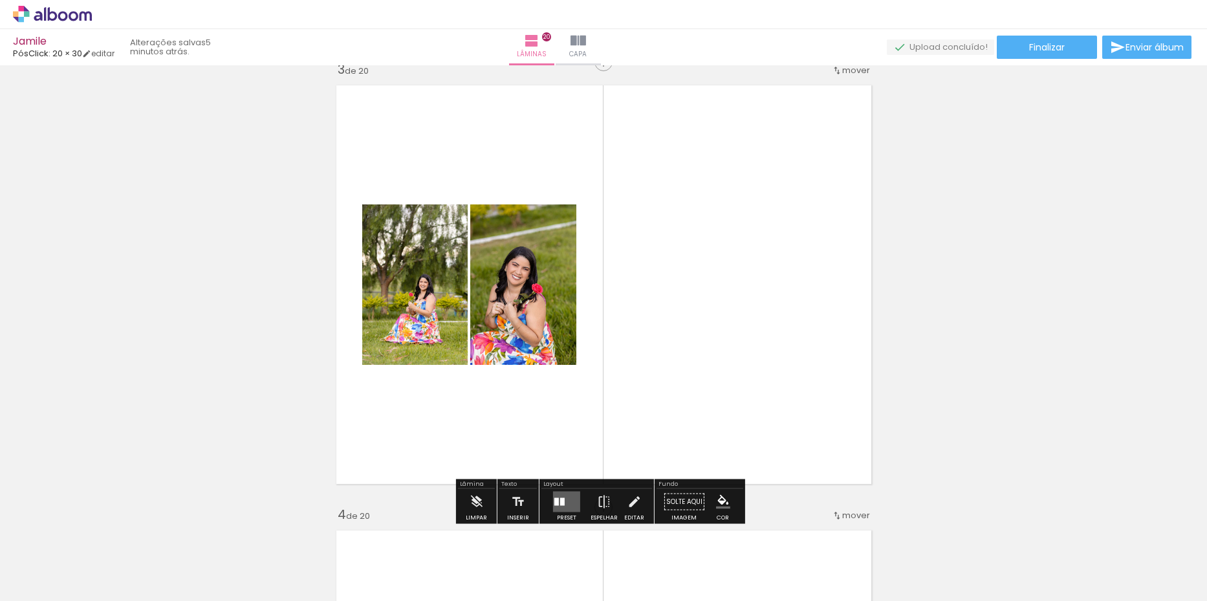
click at [566, 499] on quentale-layouter at bounding box center [566, 501] width 27 height 21
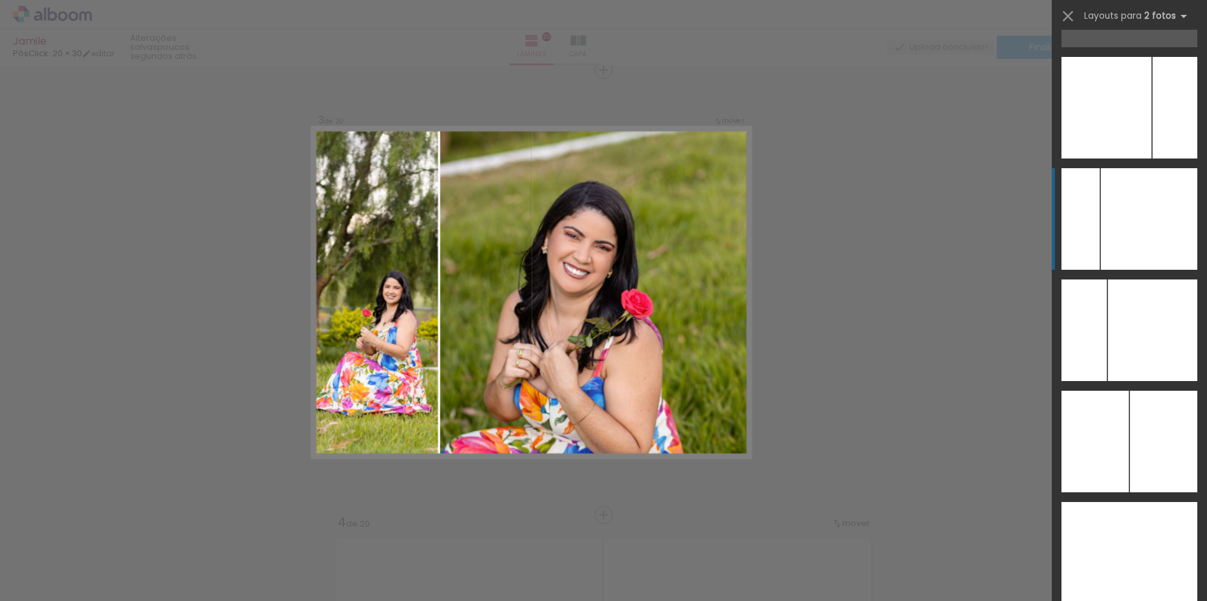
scroll to position [4952, 0]
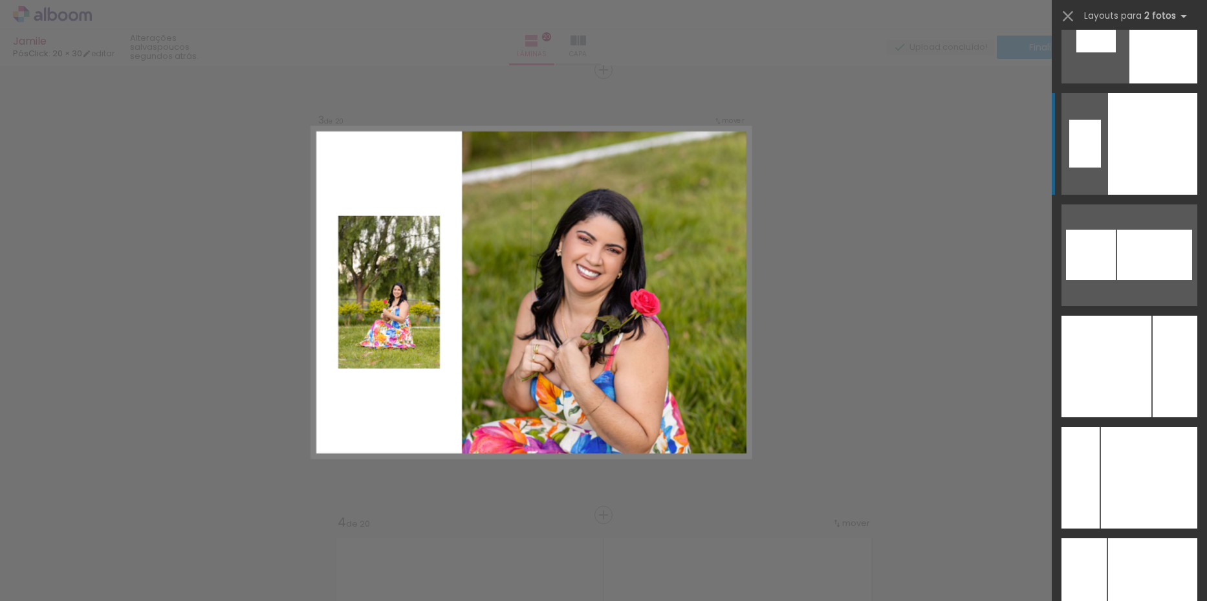
click at [1108, 172] on div at bounding box center [1152, 144] width 89 height 102
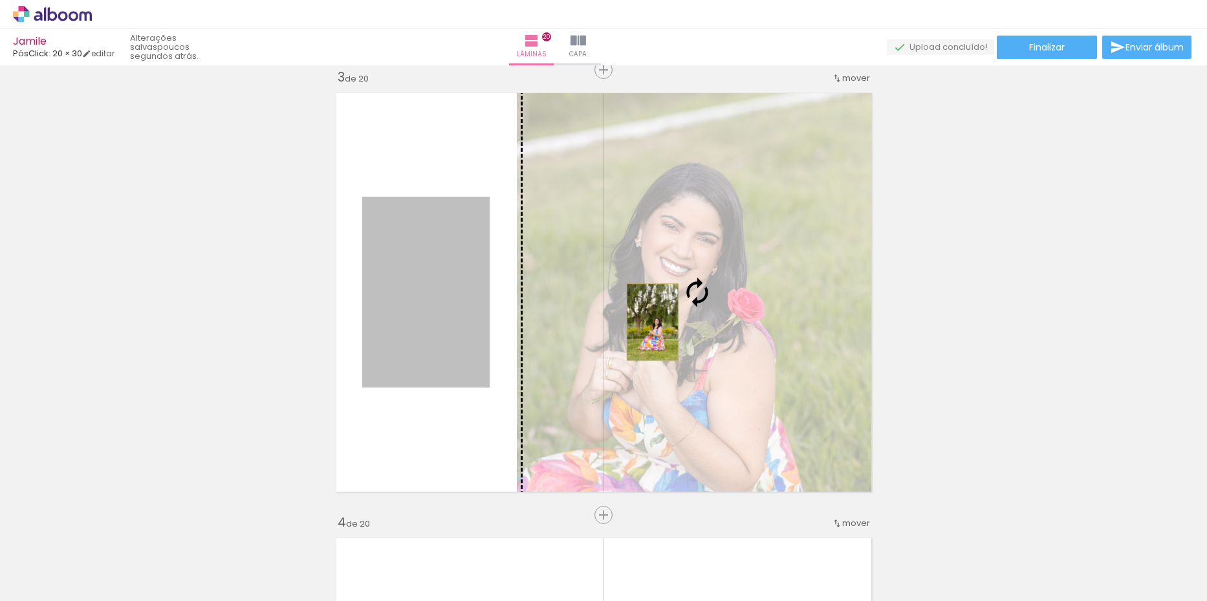
drag, startPoint x: 423, startPoint y: 323, endPoint x: 647, endPoint y: 322, distance: 224.4
click at [0, 0] on slot at bounding box center [0, 0] width 0 height 0
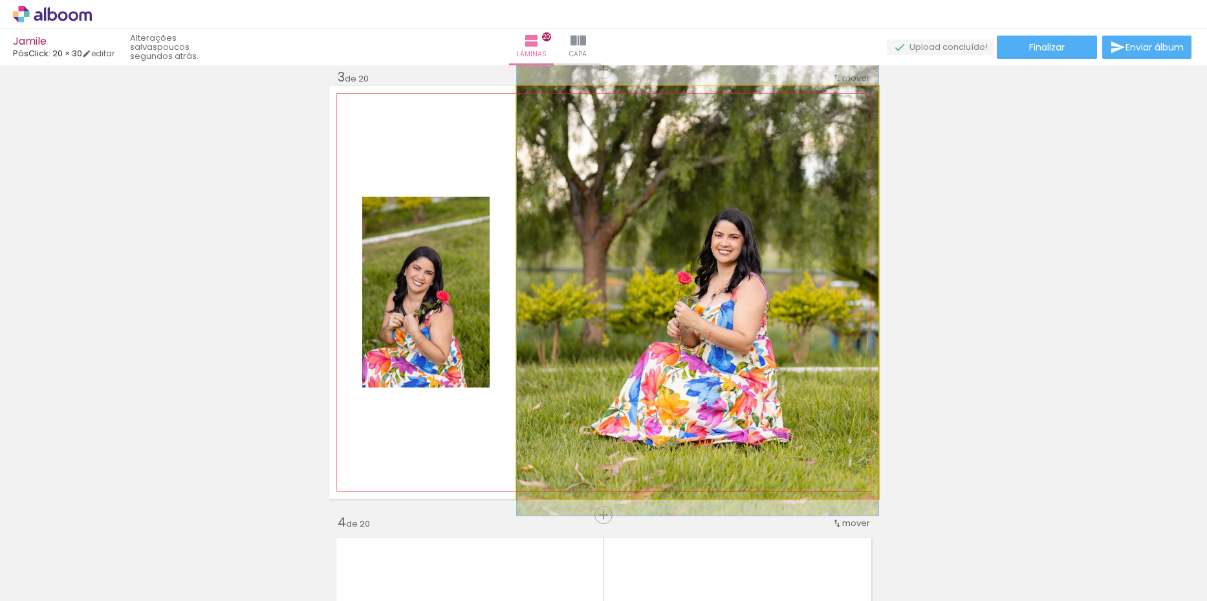
drag, startPoint x: 631, startPoint y: 359, endPoint x: 638, endPoint y: 323, distance: 36.3
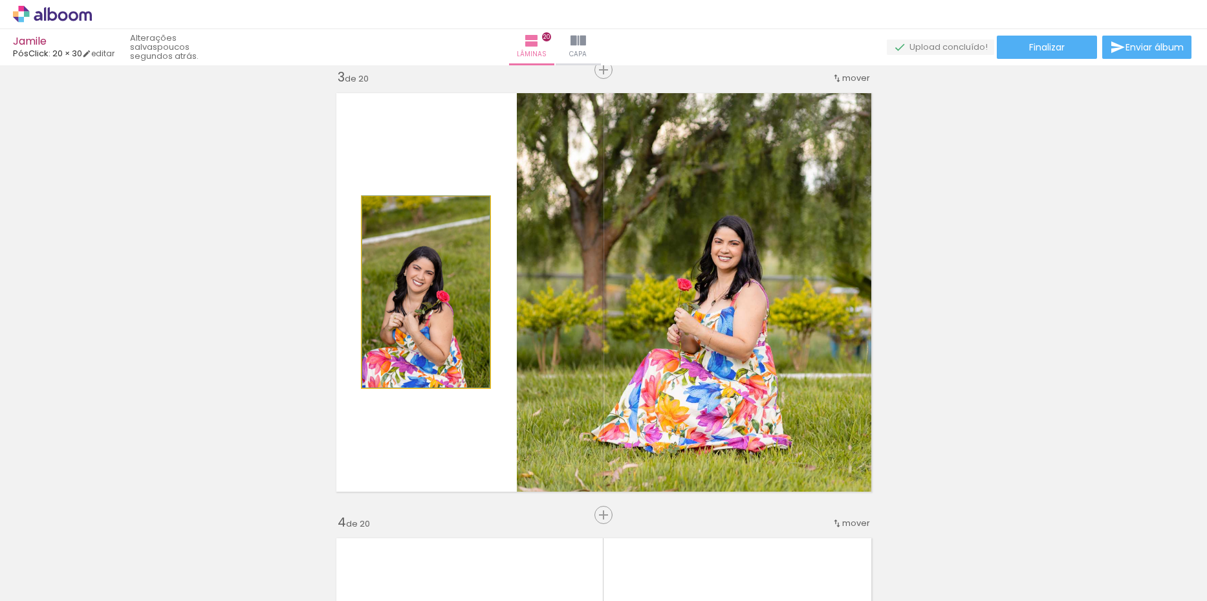
drag, startPoint x: 416, startPoint y: 291, endPoint x: 446, endPoint y: 252, distance: 48.9
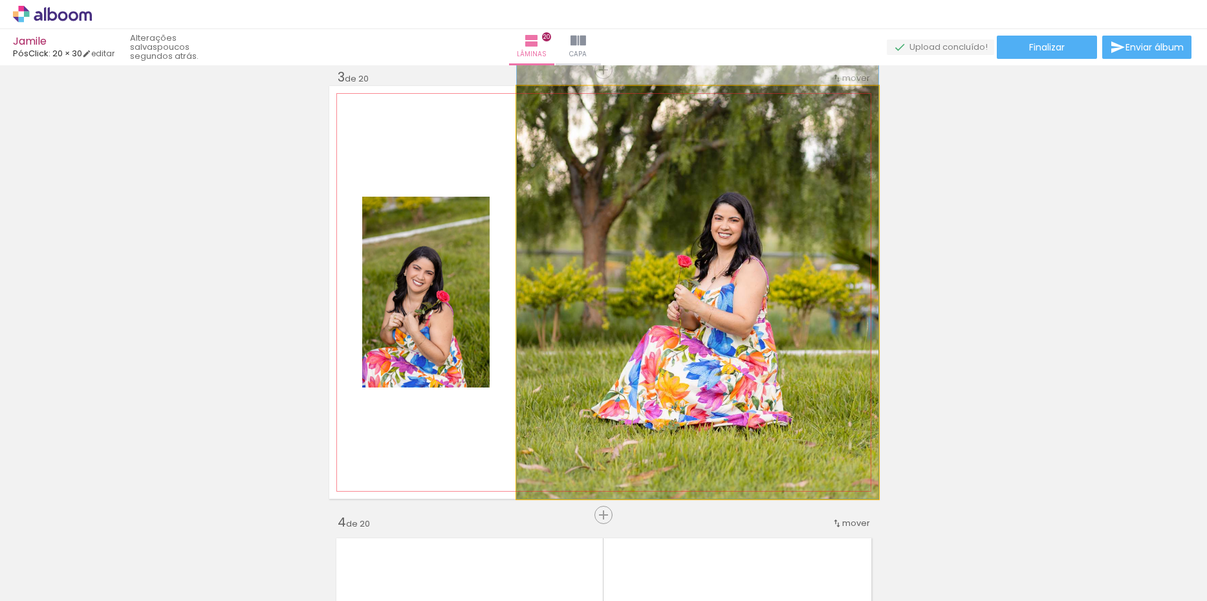
drag, startPoint x: 769, startPoint y: 314, endPoint x: 779, endPoint y: 288, distance: 28.2
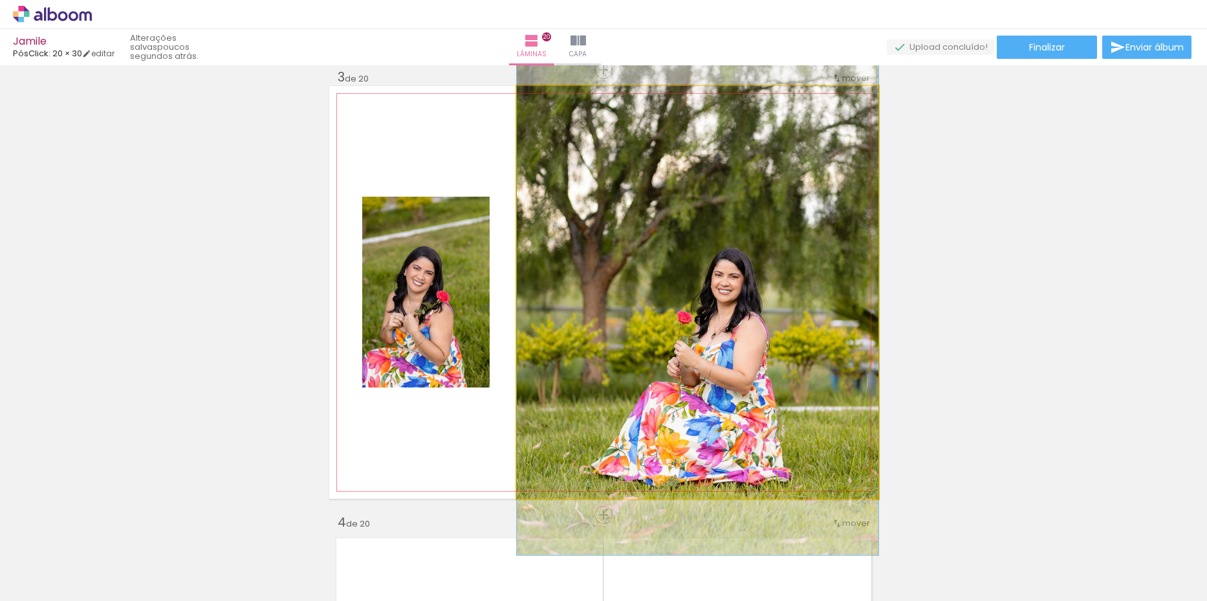
drag, startPoint x: 777, startPoint y: 293, endPoint x: 780, endPoint y: 344, distance: 51.2
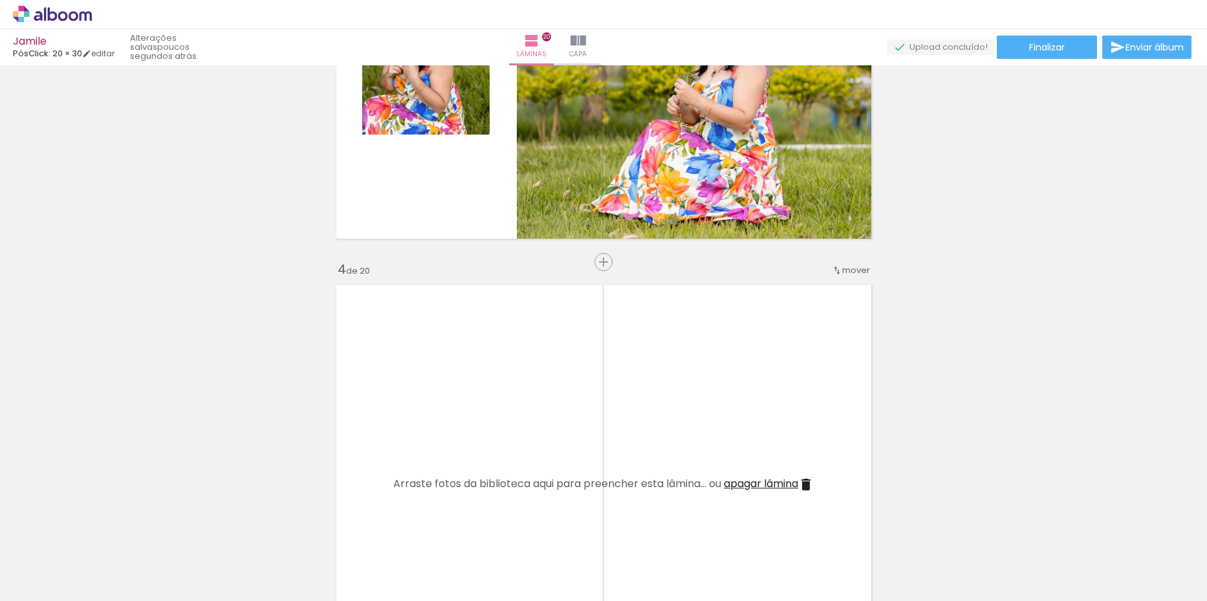
scroll to position [1164, 0]
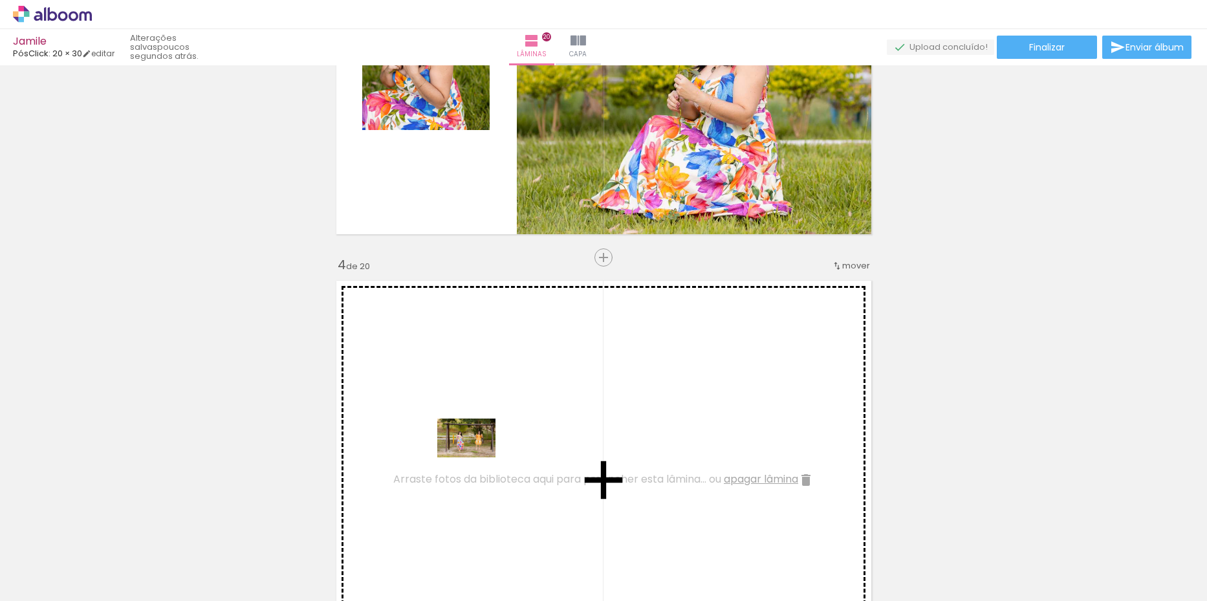
drag, startPoint x: 427, startPoint y: 567, endPoint x: 476, endPoint y: 457, distance: 120.4
click at [476, 457] on quentale-workspace at bounding box center [603, 300] width 1207 height 601
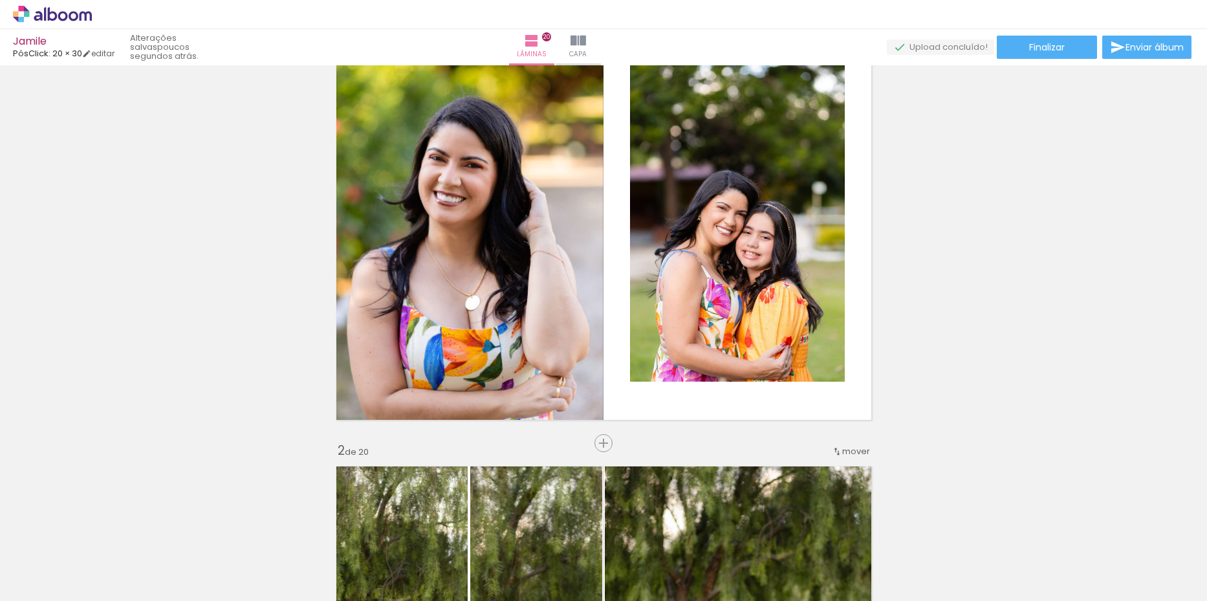
scroll to position [0, 0]
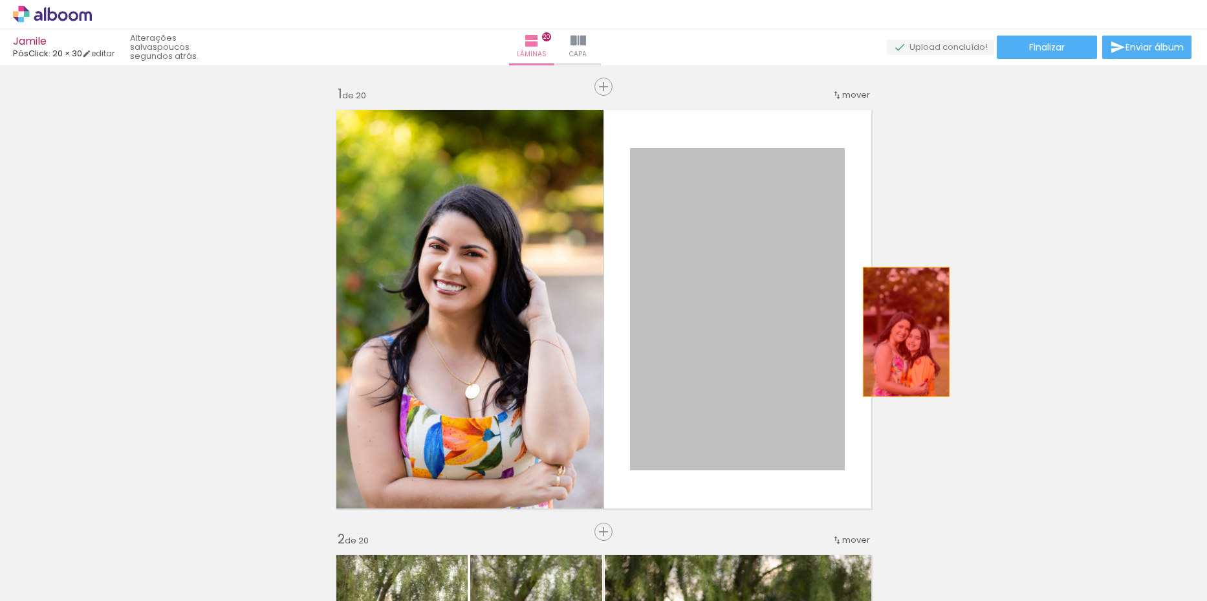
drag, startPoint x: 734, startPoint y: 331, endPoint x: 992, endPoint y: 332, distance: 258.0
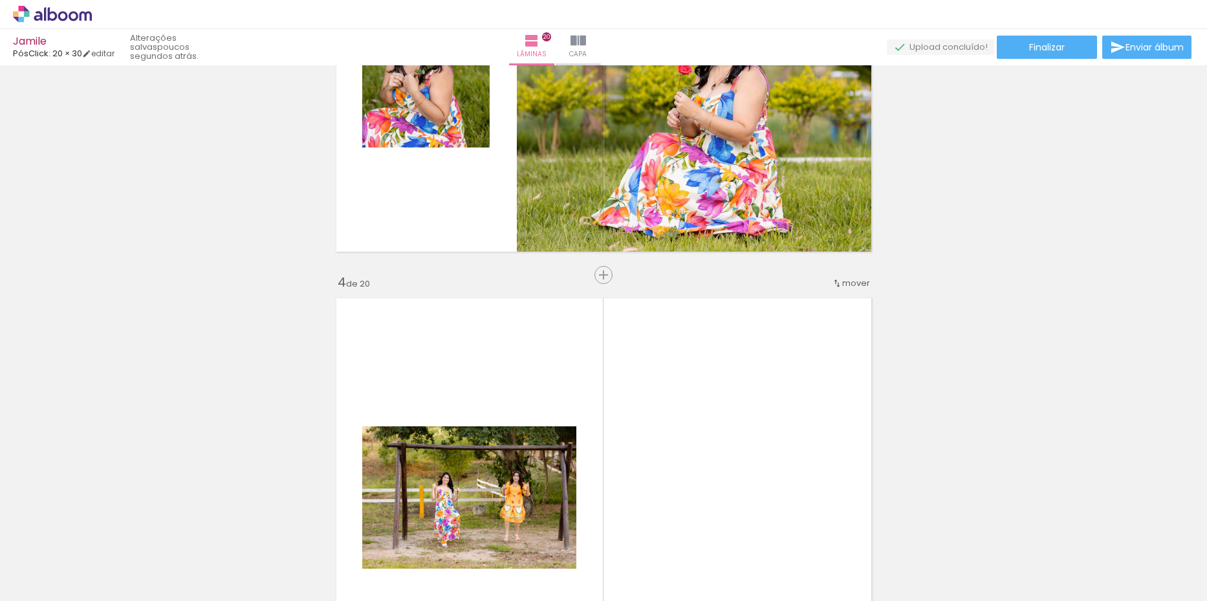
scroll to position [1293, 0]
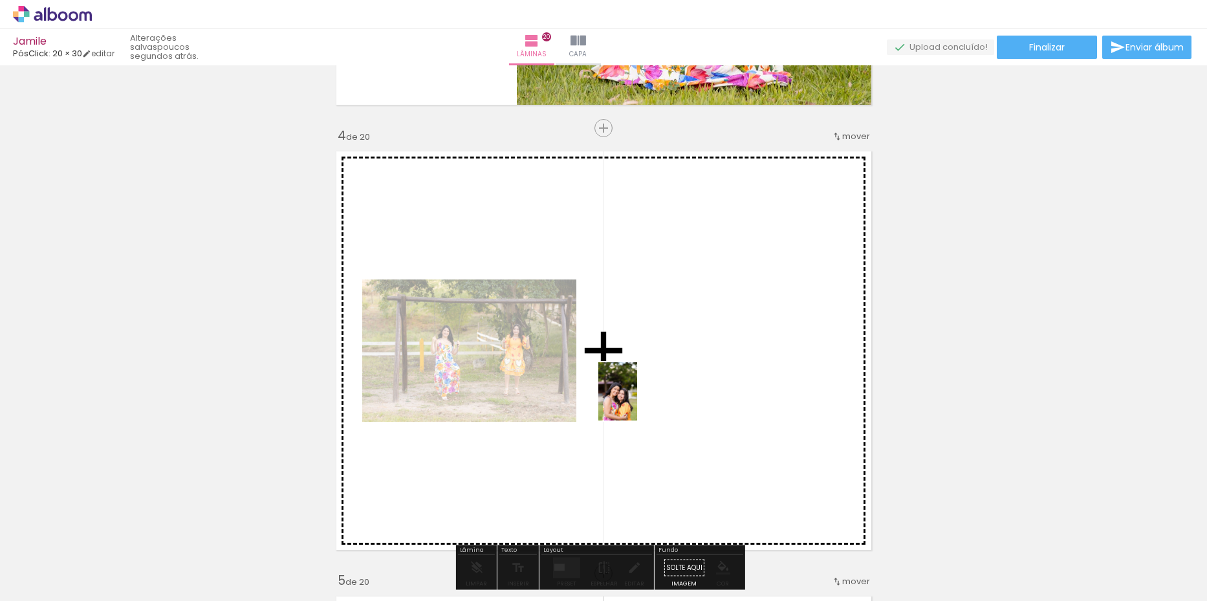
drag, startPoint x: 458, startPoint y: 455, endPoint x: 637, endPoint y: 401, distance: 187.2
click at [637, 401] on quentale-workspace at bounding box center [603, 300] width 1207 height 601
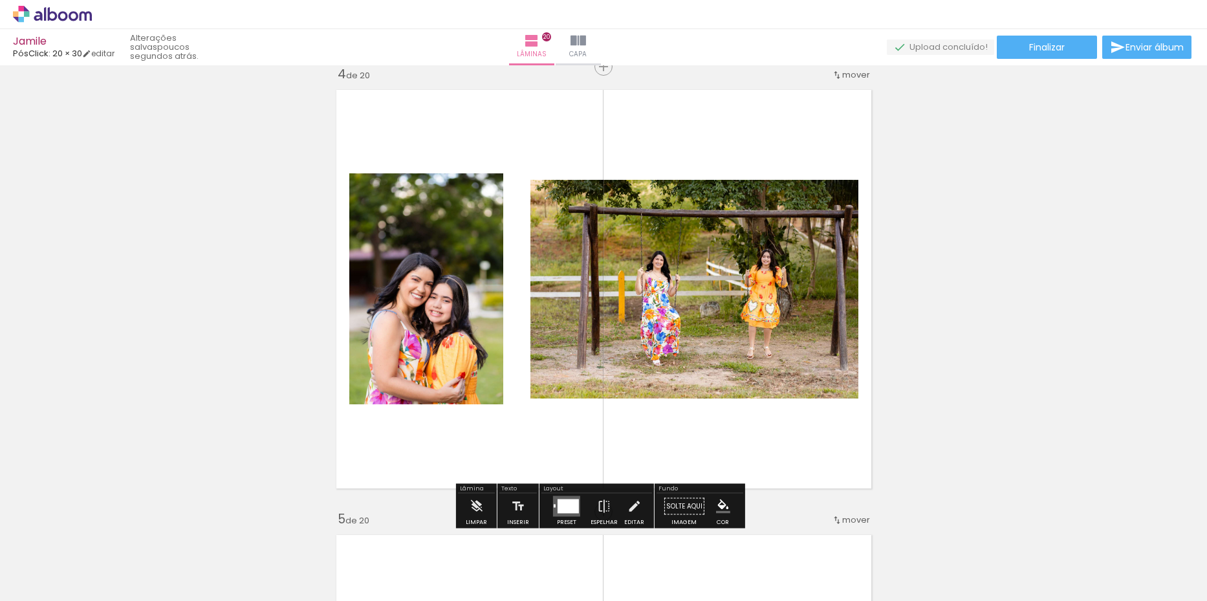
scroll to position [1423, 0]
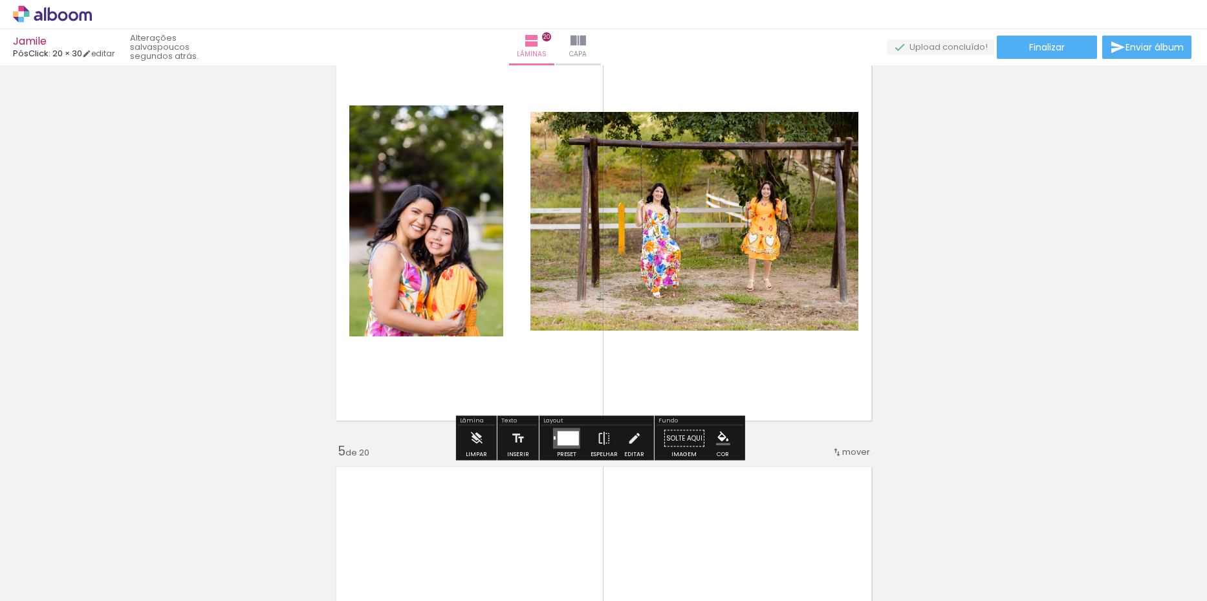
click at [558, 442] on div at bounding box center [567, 438] width 21 height 14
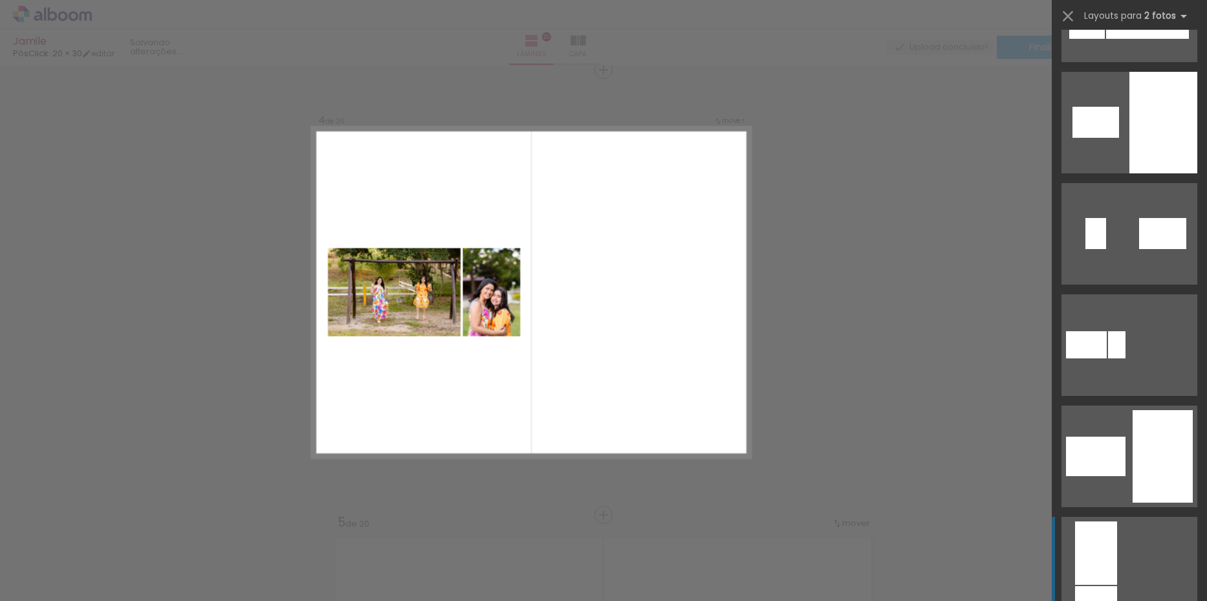
scroll to position [0, 0]
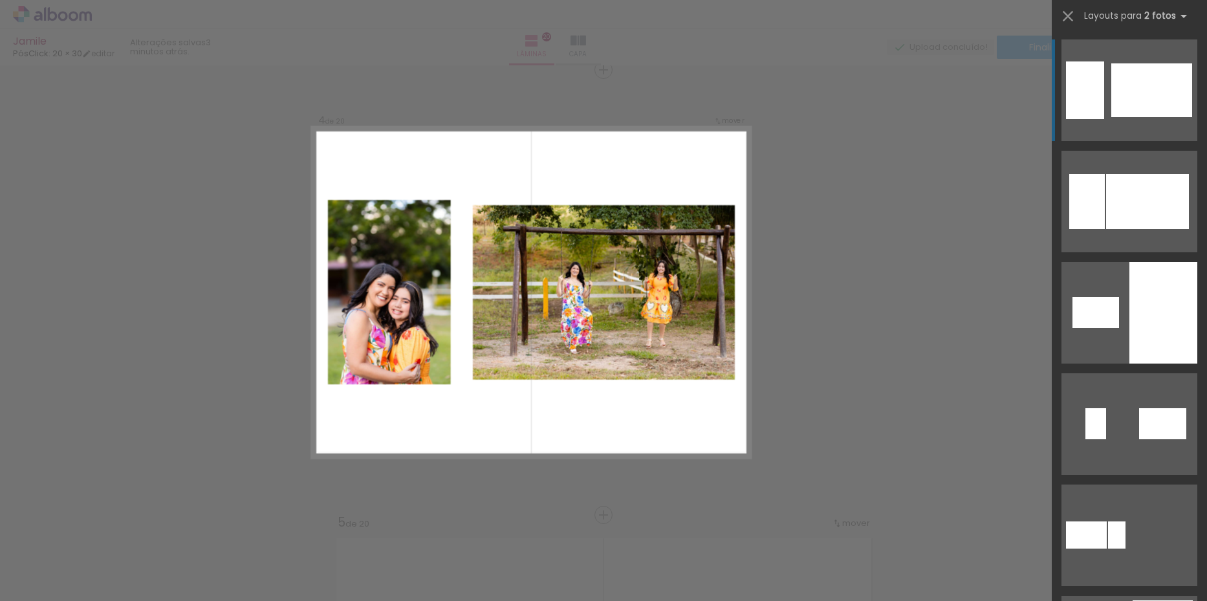
click at [1114, 114] on div at bounding box center [1151, 90] width 81 height 54
click at [1126, 103] on div at bounding box center [1151, 90] width 81 height 54
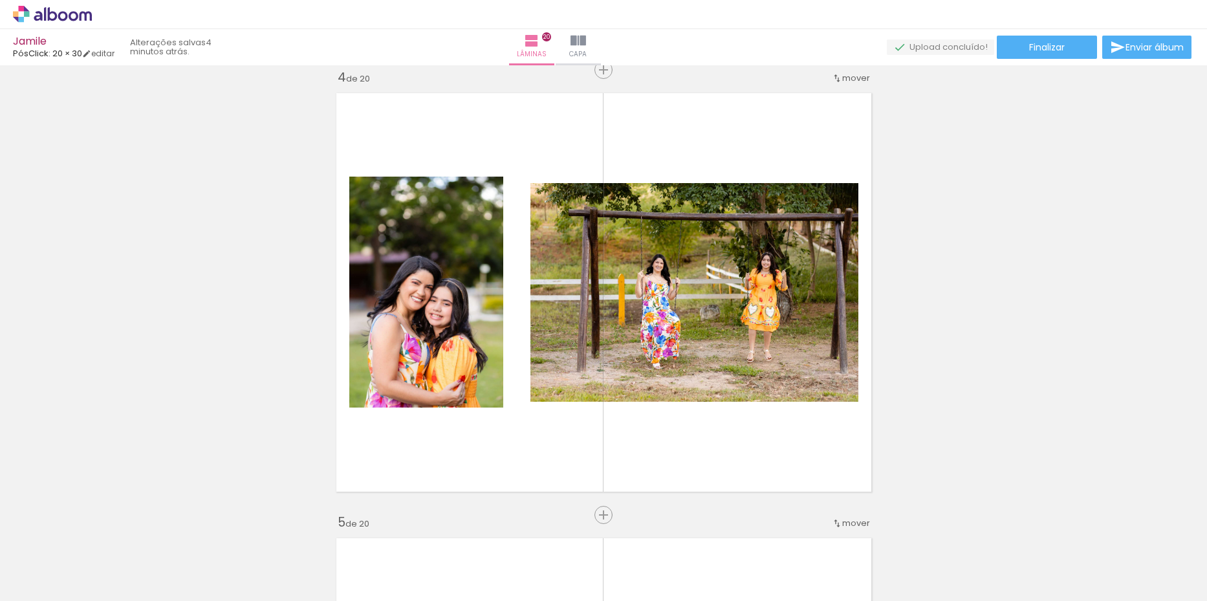
scroll to position [0, 5]
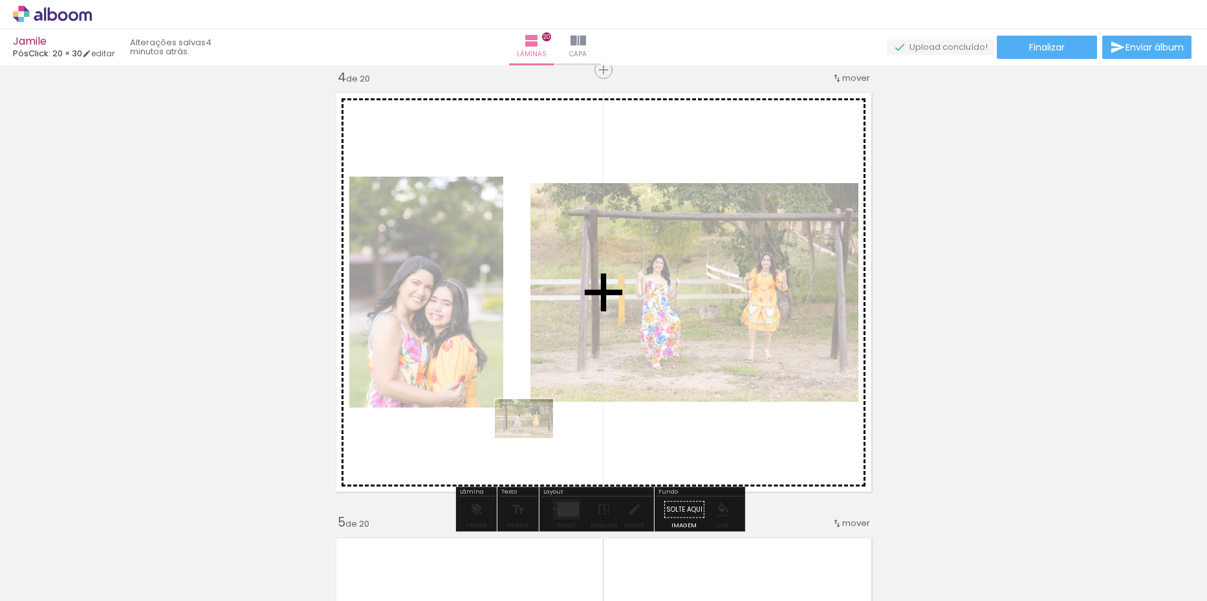
drag, startPoint x: 416, startPoint y: 561, endPoint x: 534, endPoint y: 438, distance: 170.1
click at [534, 438] on quentale-workspace at bounding box center [603, 300] width 1207 height 601
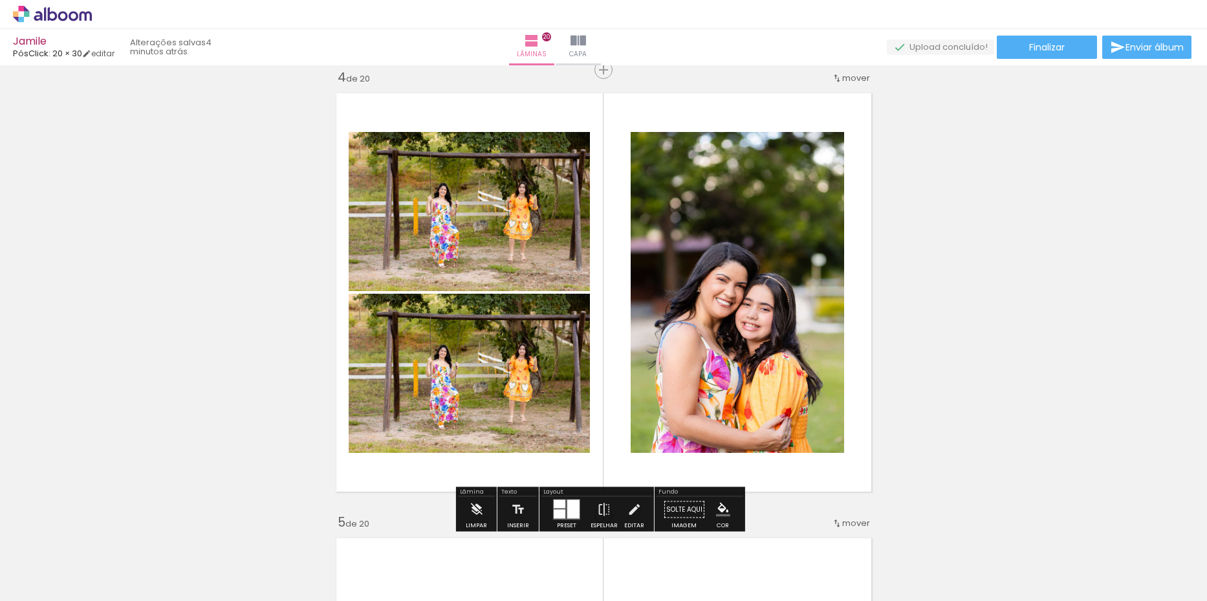
click at [568, 508] on div at bounding box center [573, 509] width 12 height 19
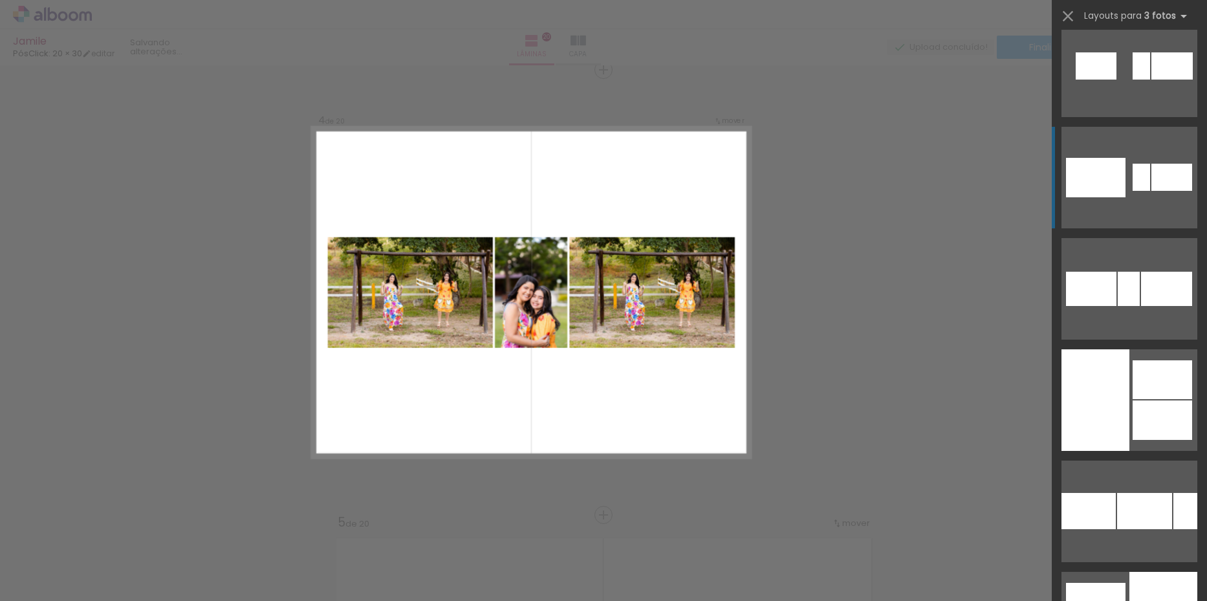
scroll to position [2134, 0]
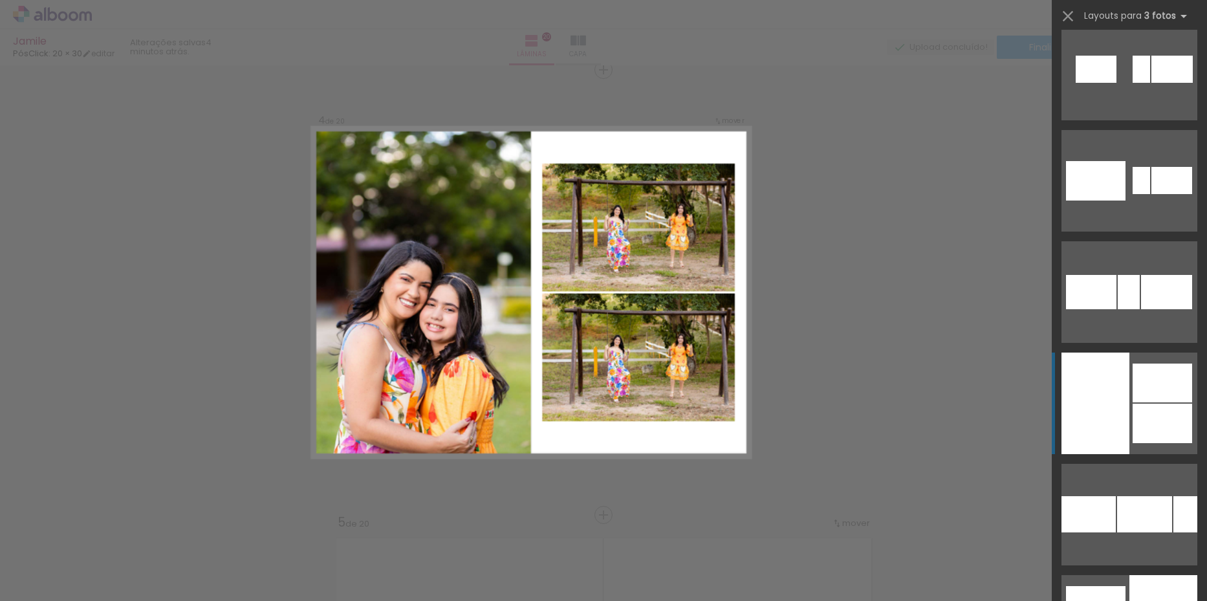
click at [1116, 390] on div at bounding box center [1095, 403] width 68 height 102
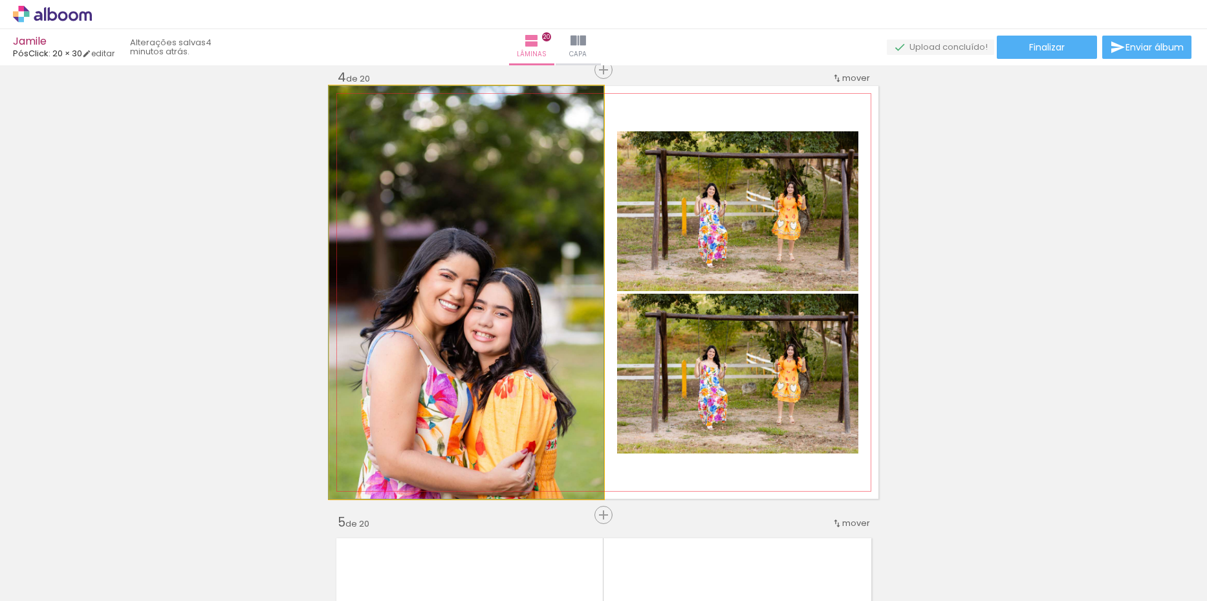
drag, startPoint x: 425, startPoint y: 405, endPoint x: 425, endPoint y: 385, distance: 19.4
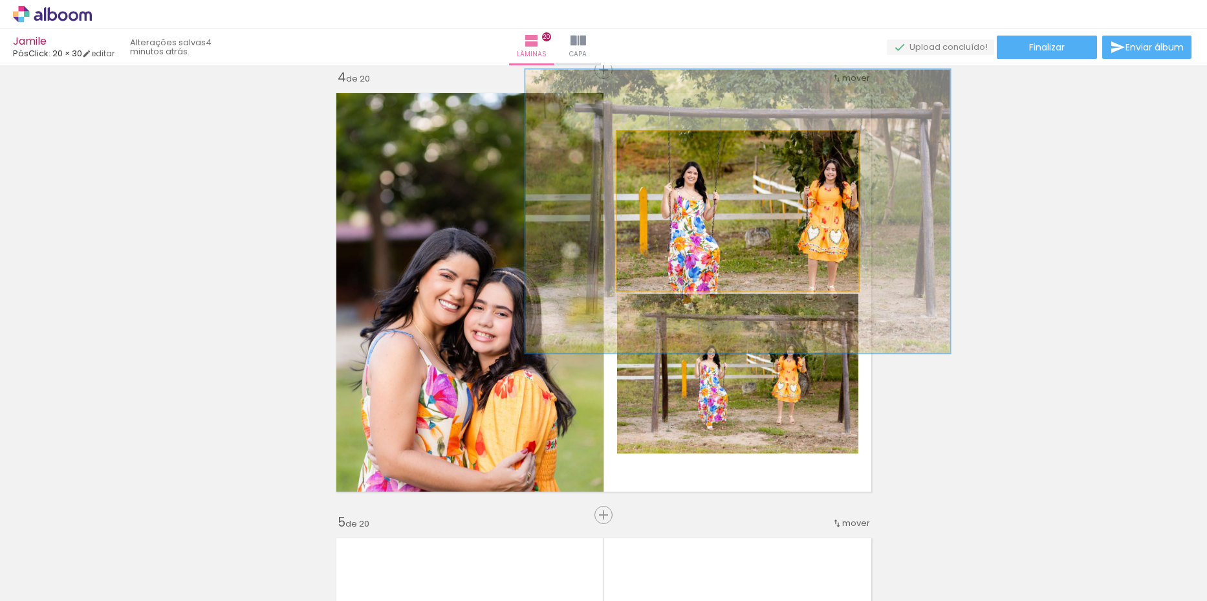
drag, startPoint x: 645, startPoint y: 144, endPoint x: 687, endPoint y: 158, distance: 43.8
type paper-slider "175"
click at [680, 142] on div at bounding box center [682, 145] width 12 height 12
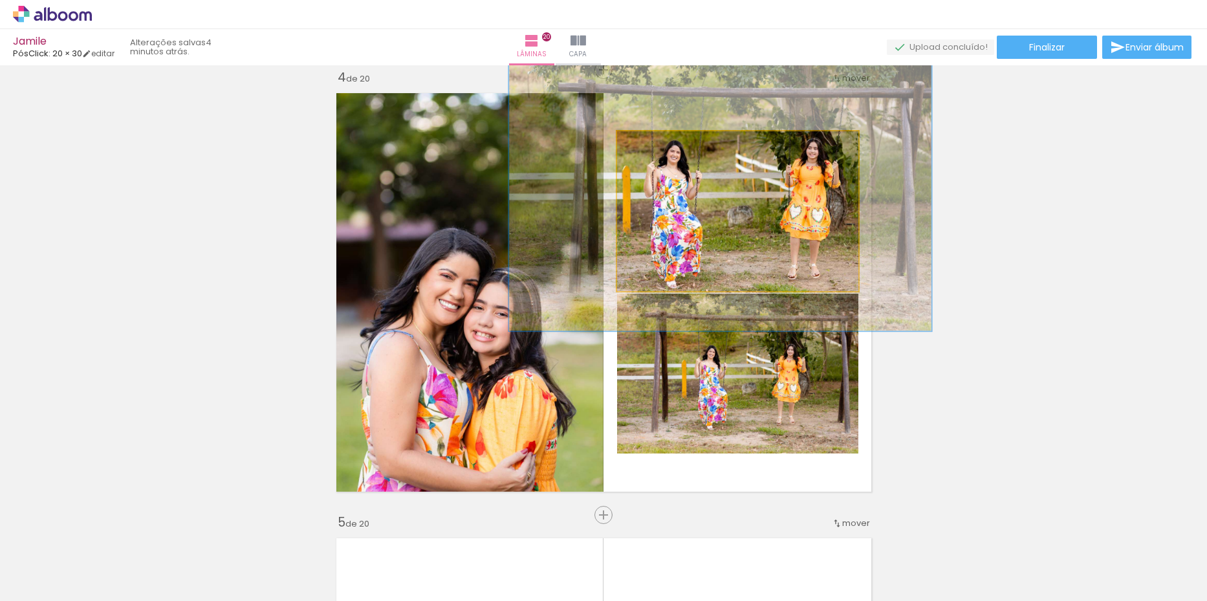
drag, startPoint x: 730, startPoint y: 207, endPoint x: 713, endPoint y: 186, distance: 27.6
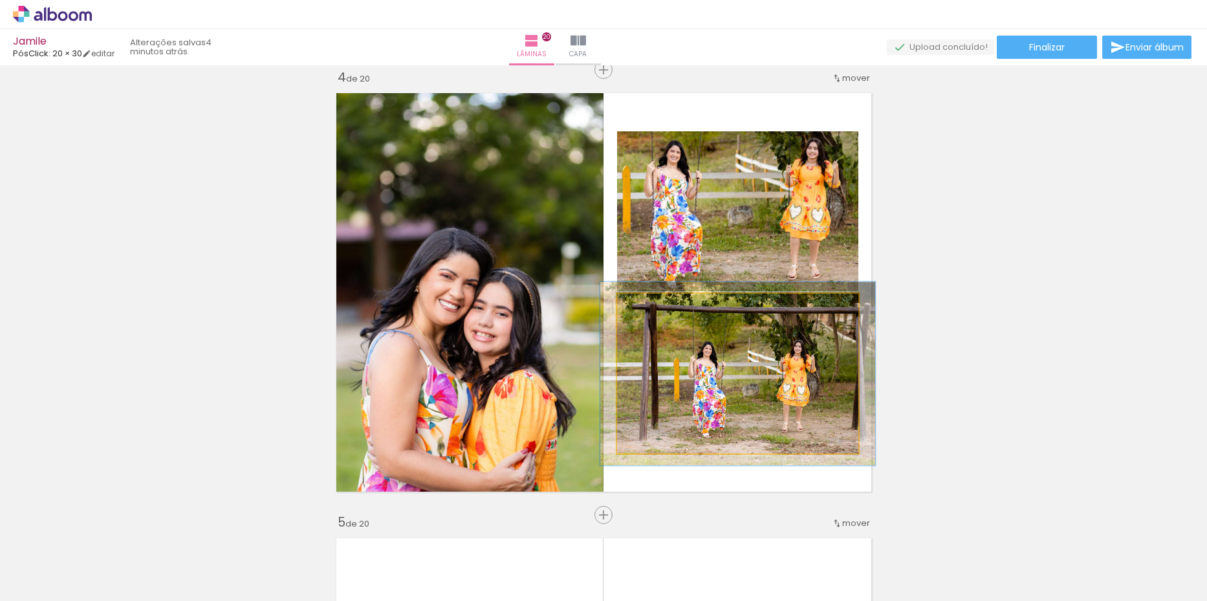
type paper-slider "114"
click at [655, 309] on div at bounding box center [653, 307] width 21 height 21
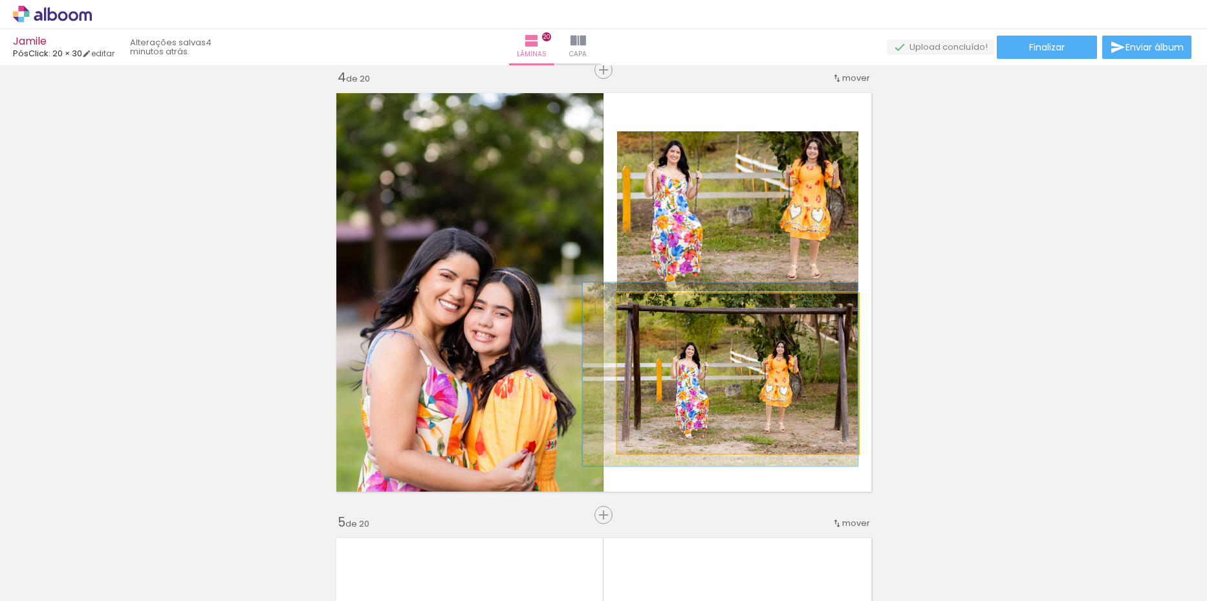
drag, startPoint x: 737, startPoint y: 352, endPoint x: 718, endPoint y: 352, distance: 18.8
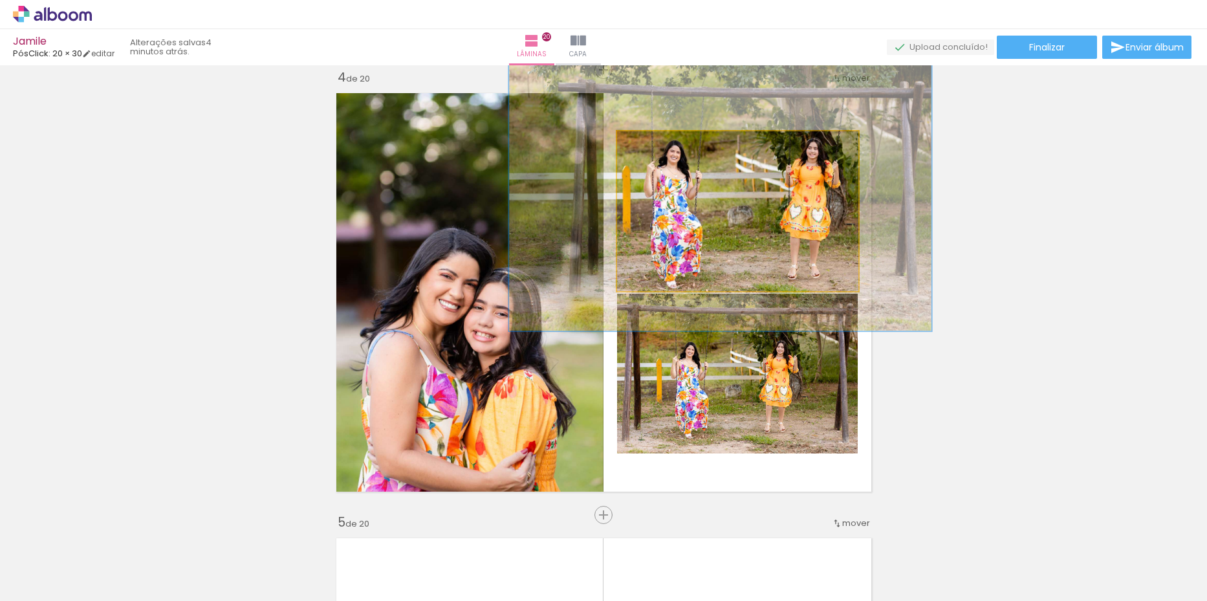
click at [680, 147] on div at bounding box center [685, 145] width 12 height 12
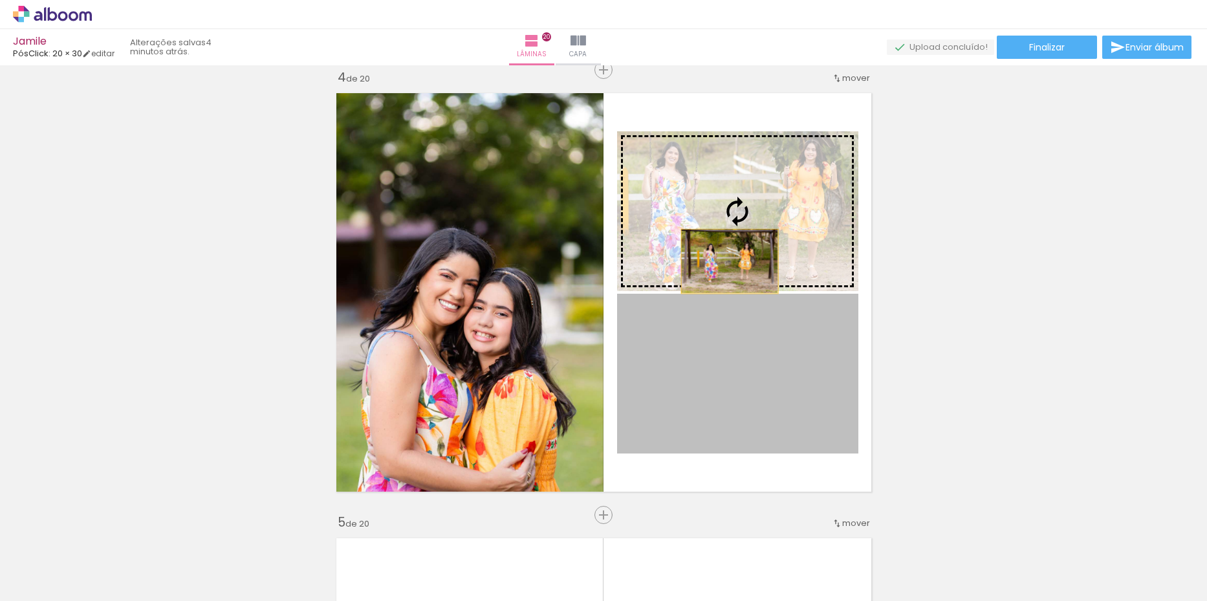
drag, startPoint x: 728, startPoint y: 383, endPoint x: 726, endPoint y: 236, distance: 146.8
click at [0, 0] on slot at bounding box center [0, 0] width 0 height 0
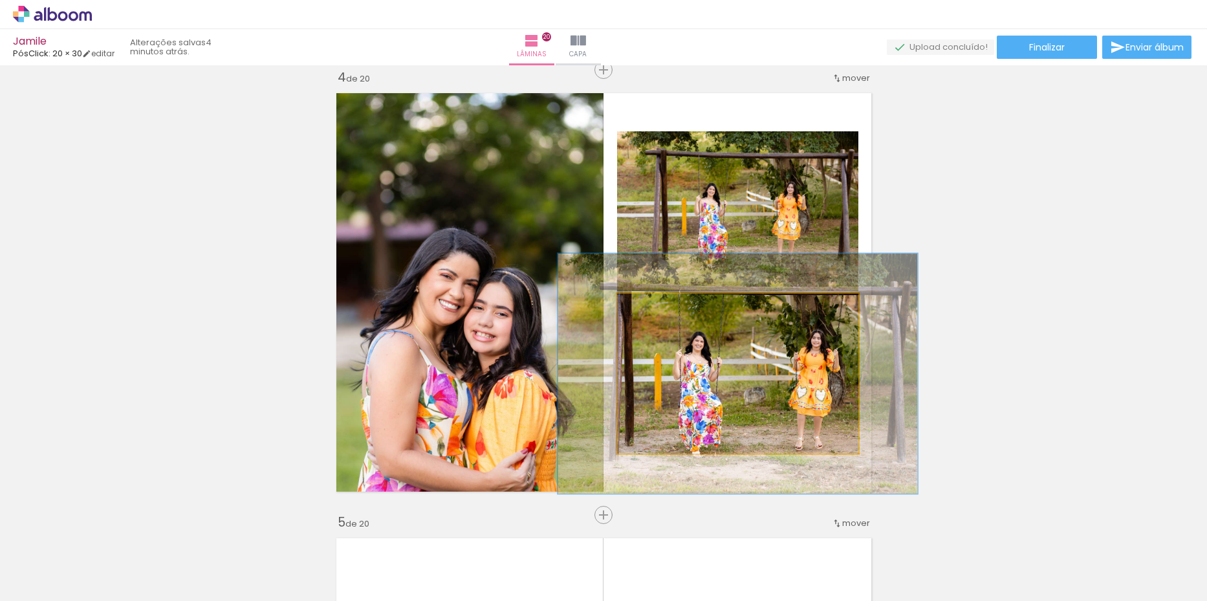
drag, startPoint x: 642, startPoint y: 305, endPoint x: 665, endPoint y: 303, distance: 22.7
click at [665, 303] on div at bounding box center [670, 307] width 12 height 12
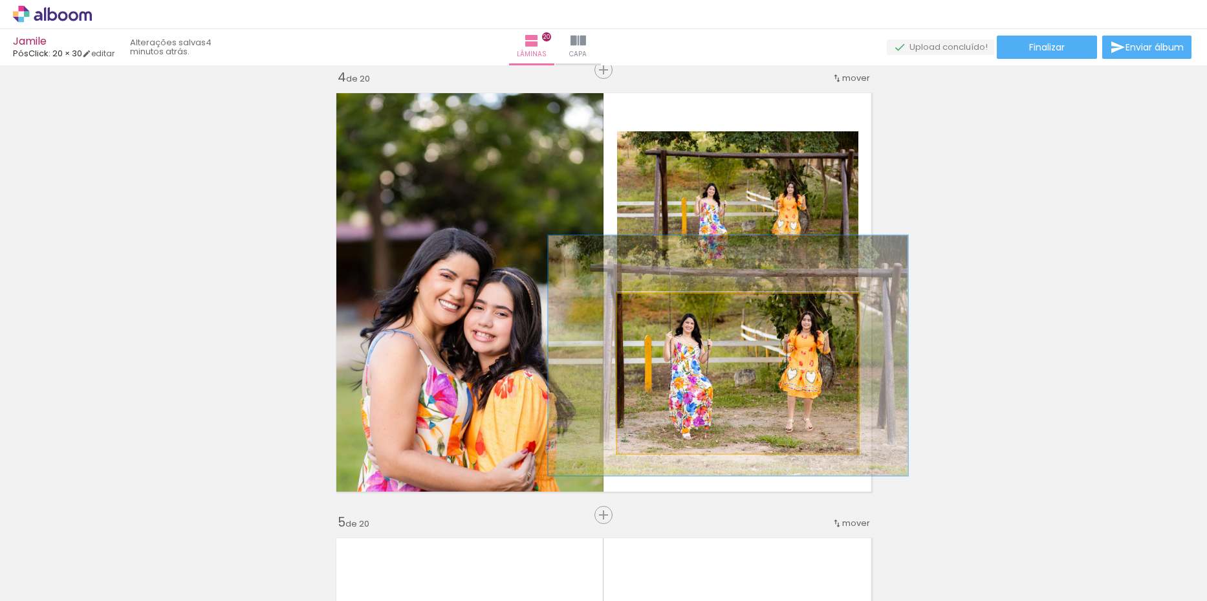
drag, startPoint x: 711, startPoint y: 351, endPoint x: 698, endPoint y: 334, distance: 20.3
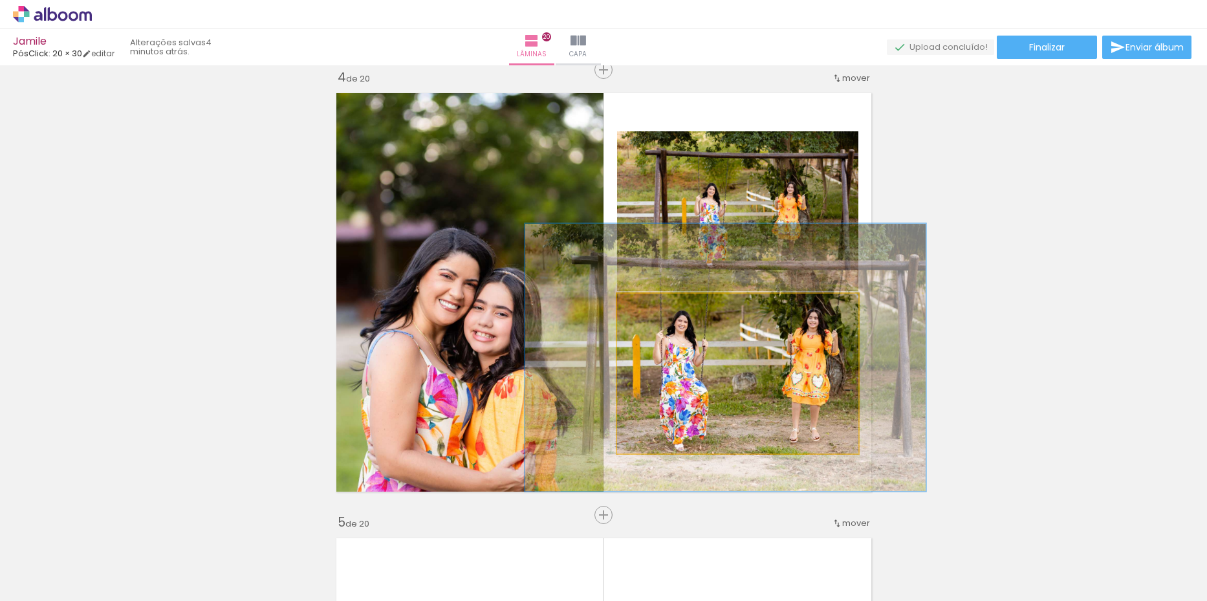
click at [678, 311] on div at bounding box center [680, 307] width 12 height 12
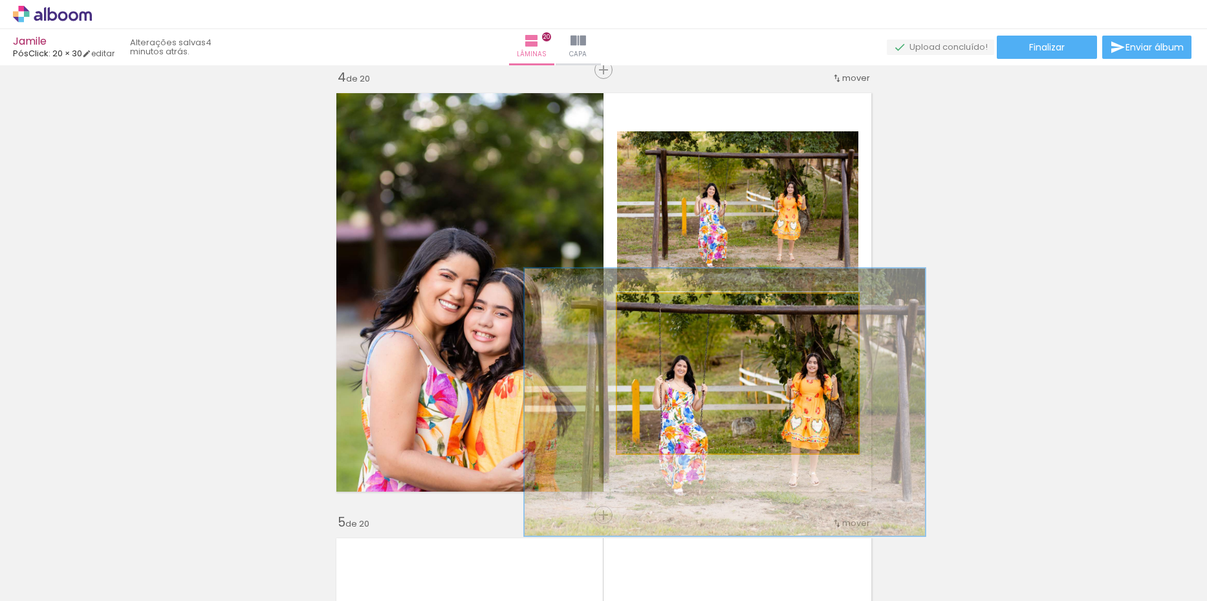
drag, startPoint x: 744, startPoint y: 355, endPoint x: 739, endPoint y: 349, distance: 7.8
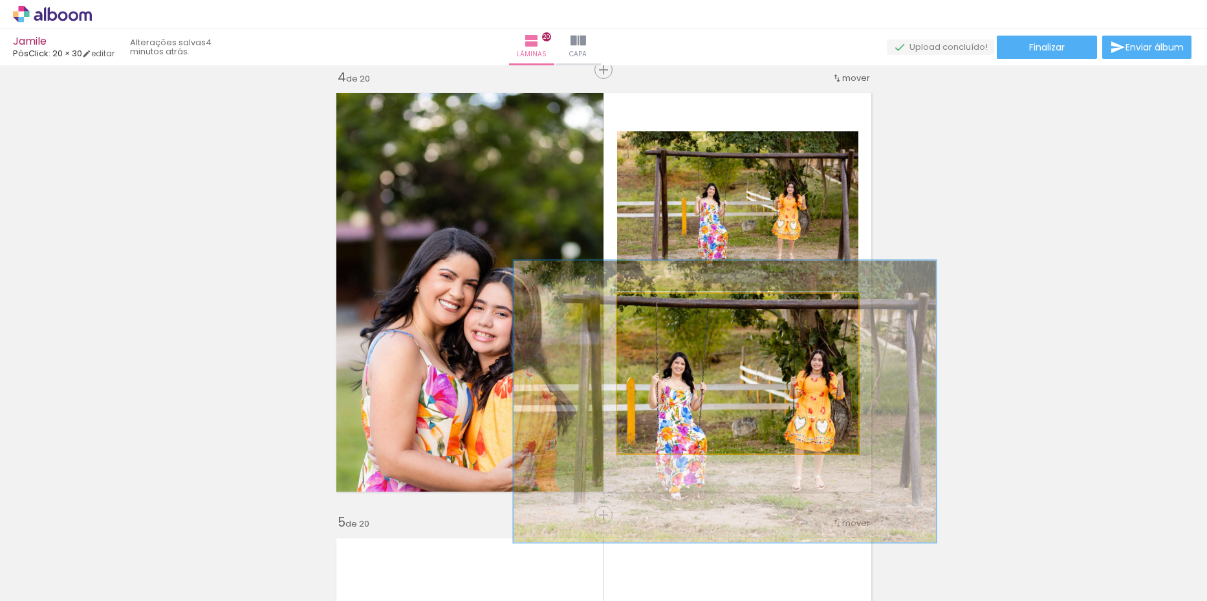
click at [683, 301] on div at bounding box center [684, 307] width 21 height 21
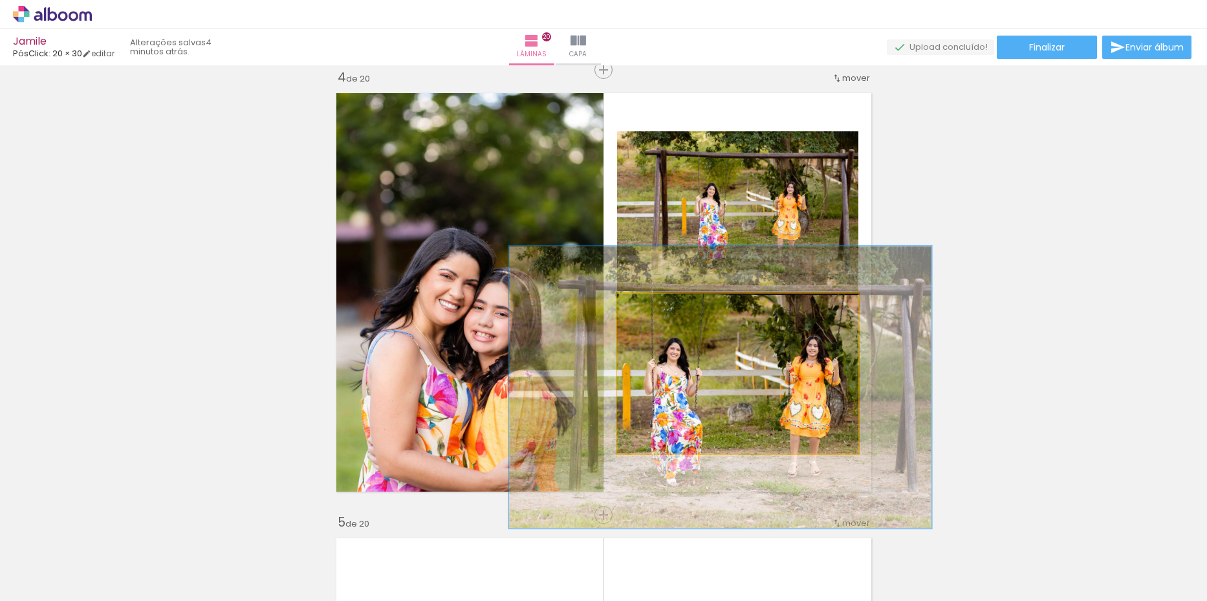
drag, startPoint x: 741, startPoint y: 393, endPoint x: 735, endPoint y: 379, distance: 15.6
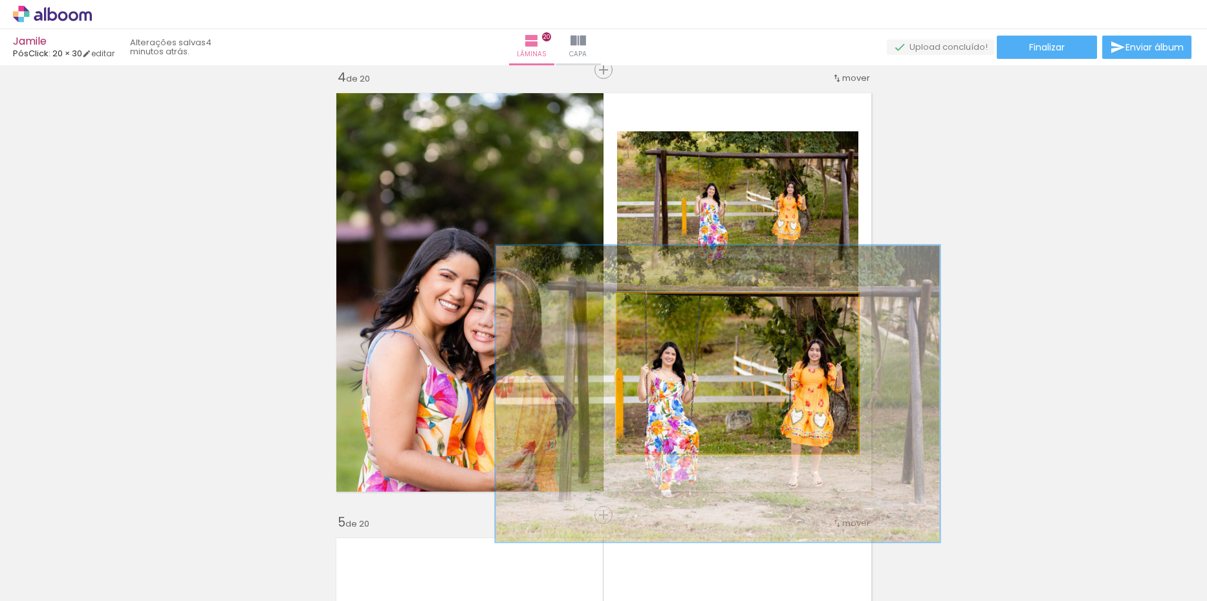
click at [685, 307] on div at bounding box center [689, 307] width 21 height 21
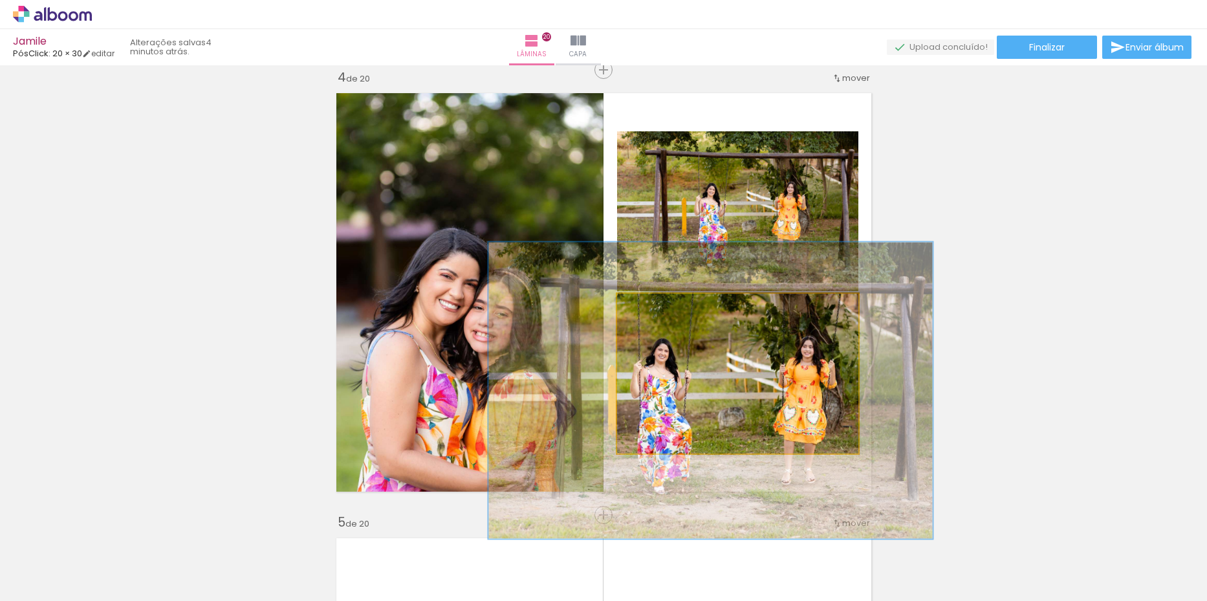
drag, startPoint x: 813, startPoint y: 383, endPoint x: 804, endPoint y: 384, distance: 9.1
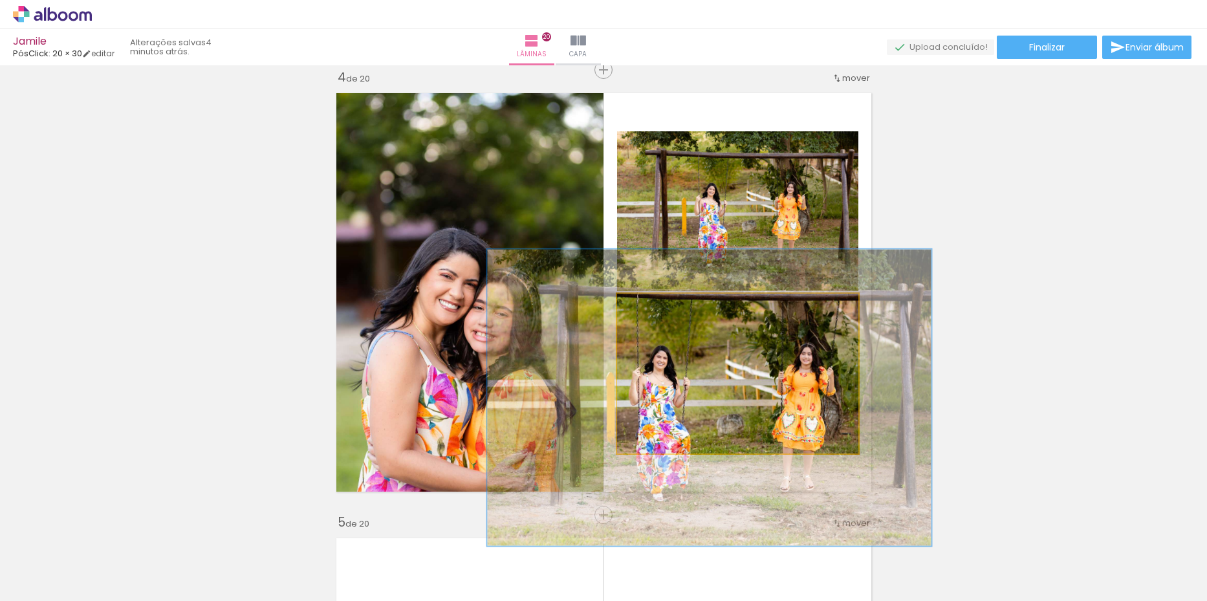
drag, startPoint x: 828, startPoint y: 389, endPoint x: 826, endPoint y: 396, distance: 7.9
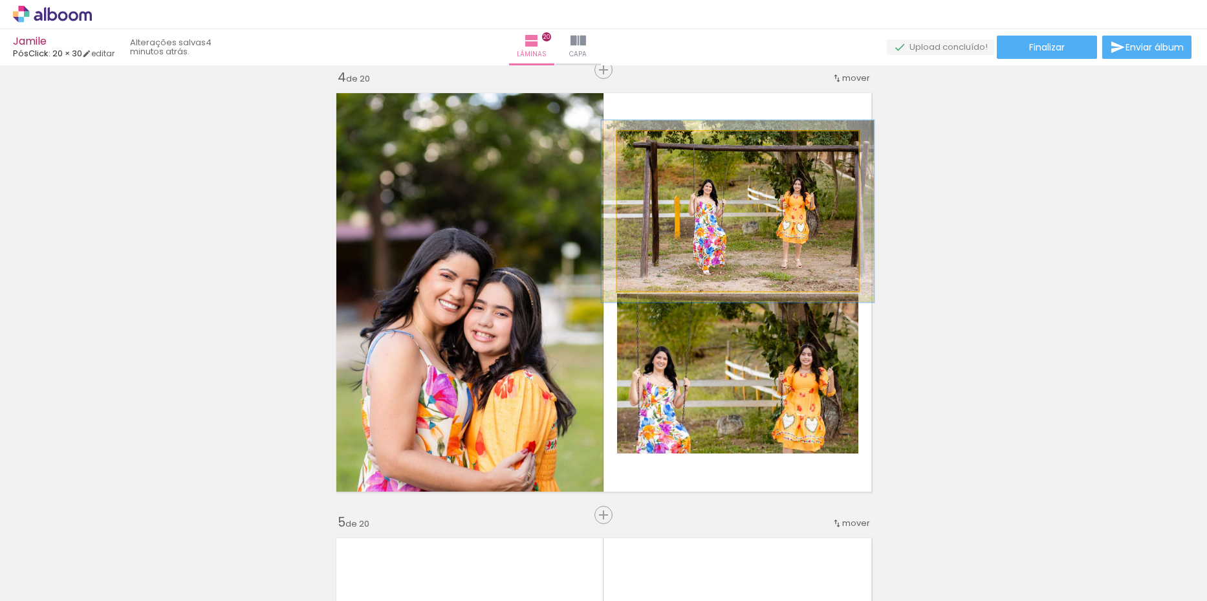
drag, startPoint x: 648, startPoint y: 151, endPoint x: 654, endPoint y: 153, distance: 6.8
click at [654, 153] on div at bounding box center [652, 145] width 21 height 21
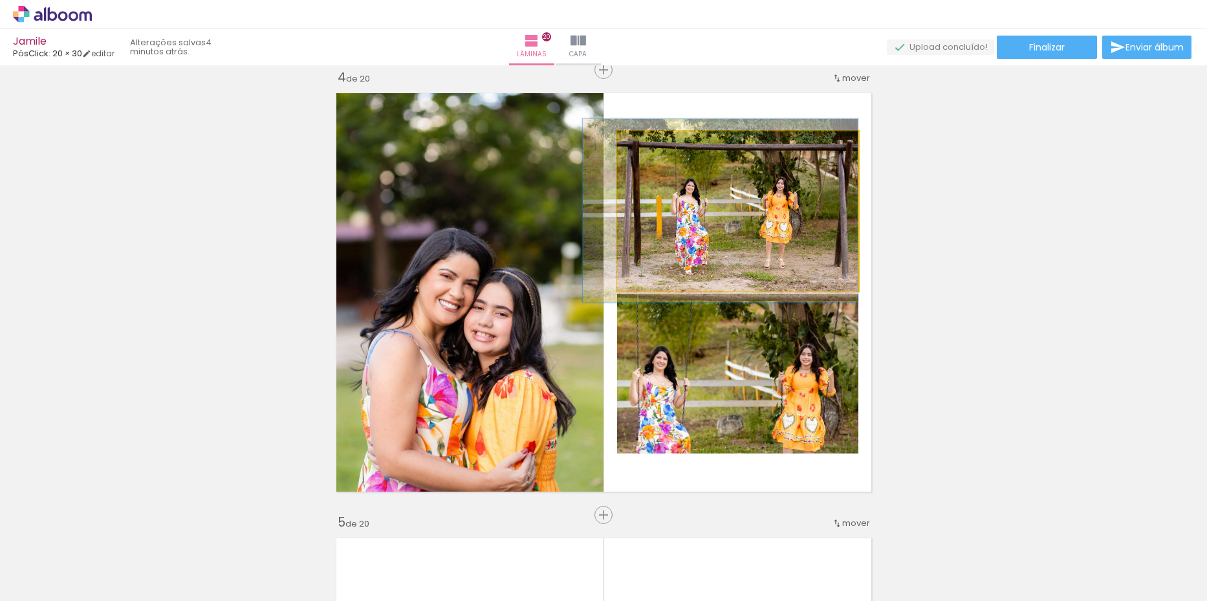
drag, startPoint x: 724, startPoint y: 204, endPoint x: 696, endPoint y: 202, distance: 27.2
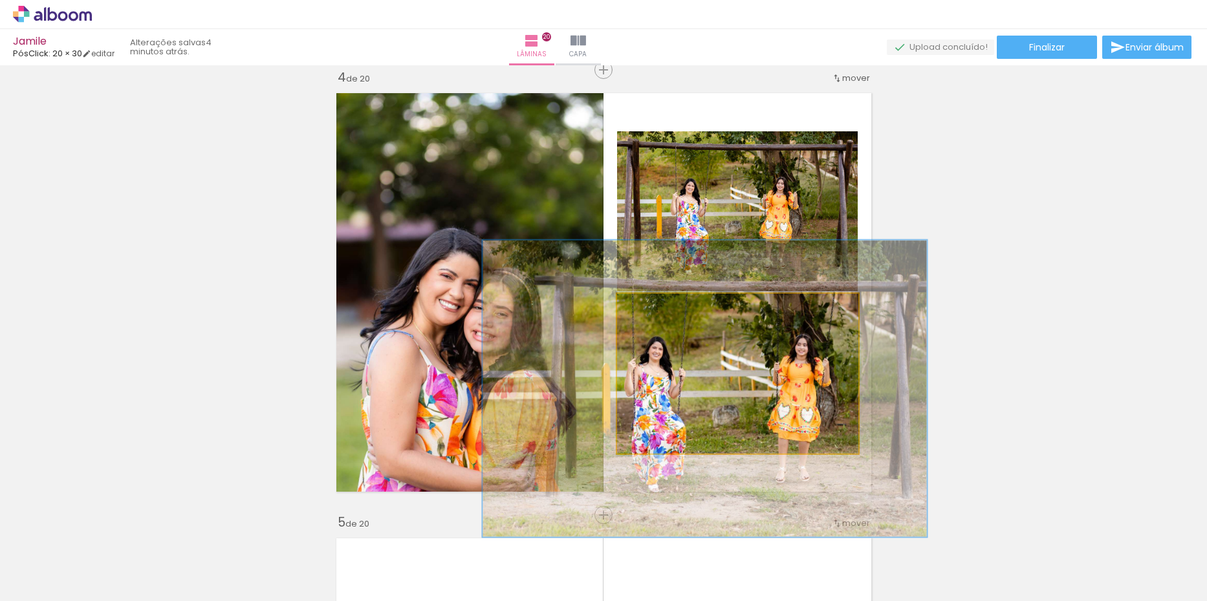
drag, startPoint x: 782, startPoint y: 401, endPoint x: 777, endPoint y: 391, distance: 10.7
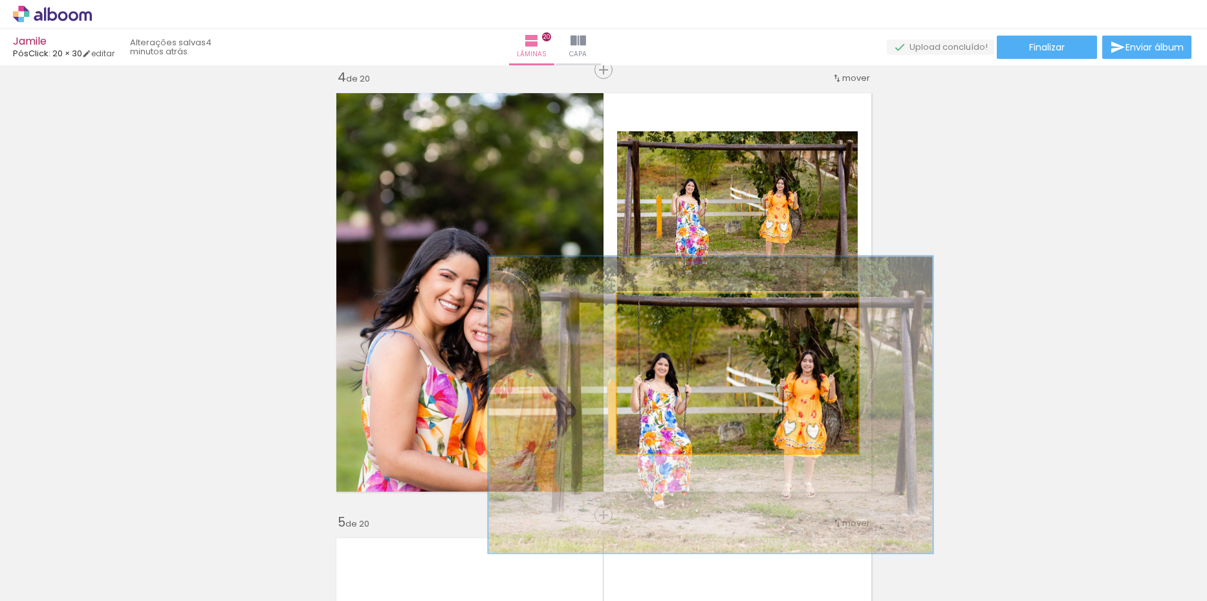
drag, startPoint x: 795, startPoint y: 422, endPoint x: 799, endPoint y: 437, distance: 16.0
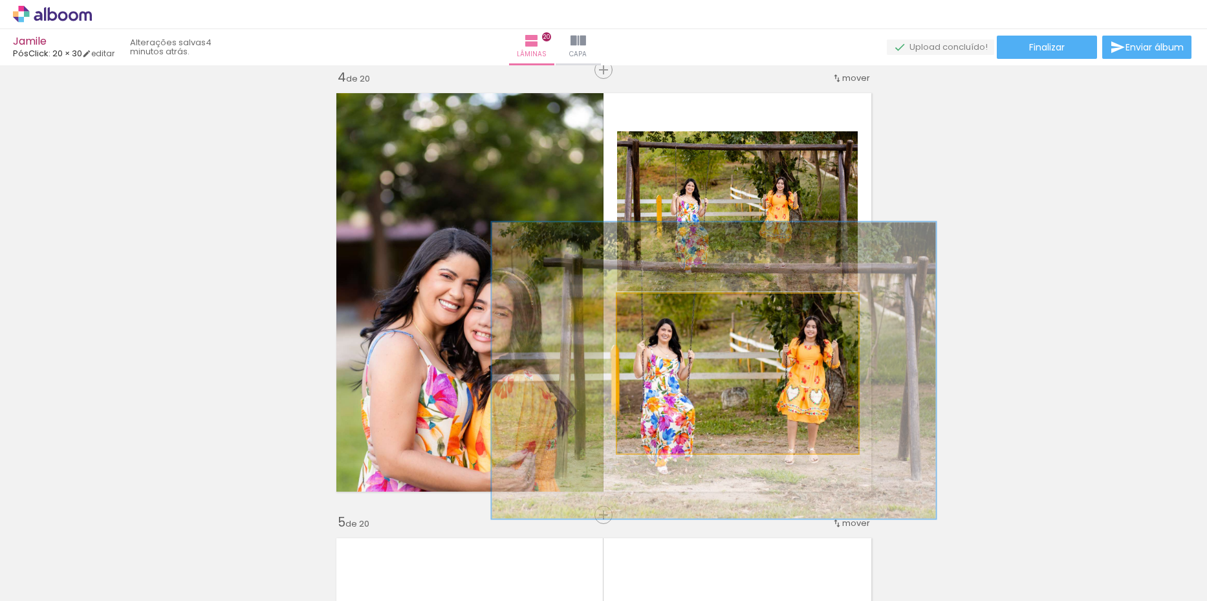
drag, startPoint x: 797, startPoint y: 393, endPoint x: 801, endPoint y: 375, distance: 18.4
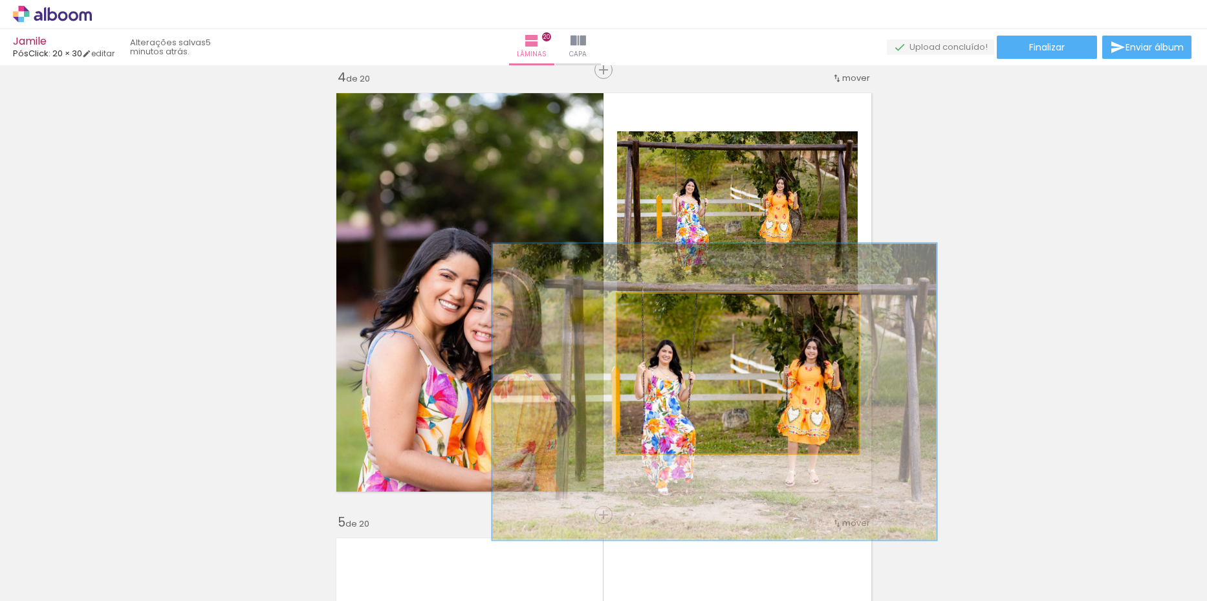
drag, startPoint x: 808, startPoint y: 359, endPoint x: 808, endPoint y: 373, distance: 14.2
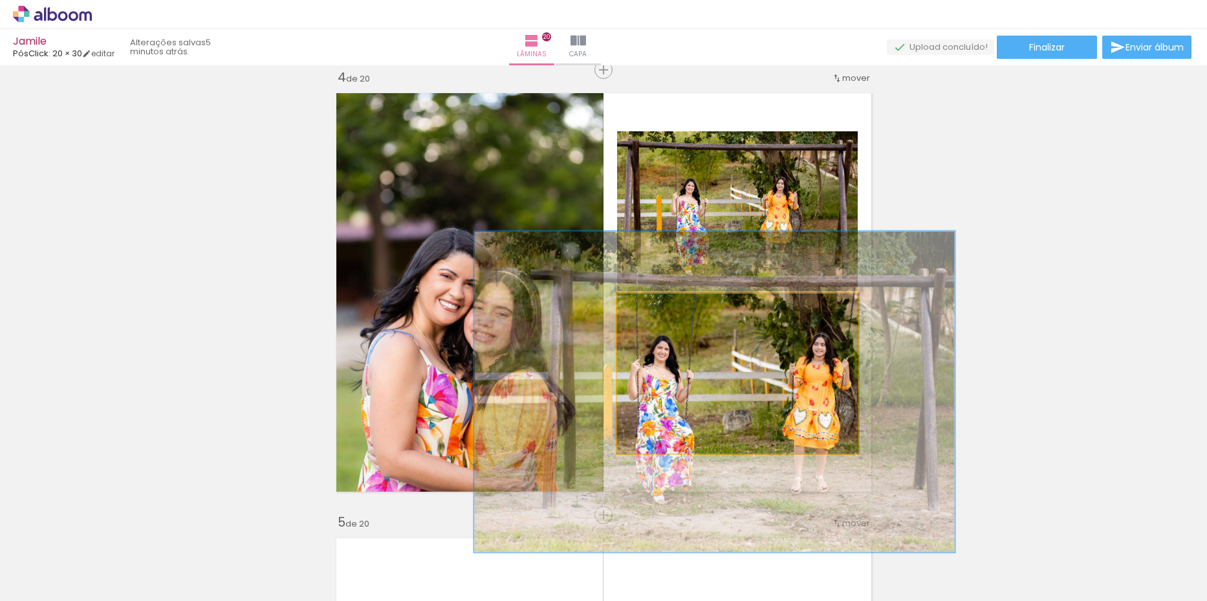
type paper-slider "199"
click at [687, 310] on div at bounding box center [697, 307] width 21 height 21
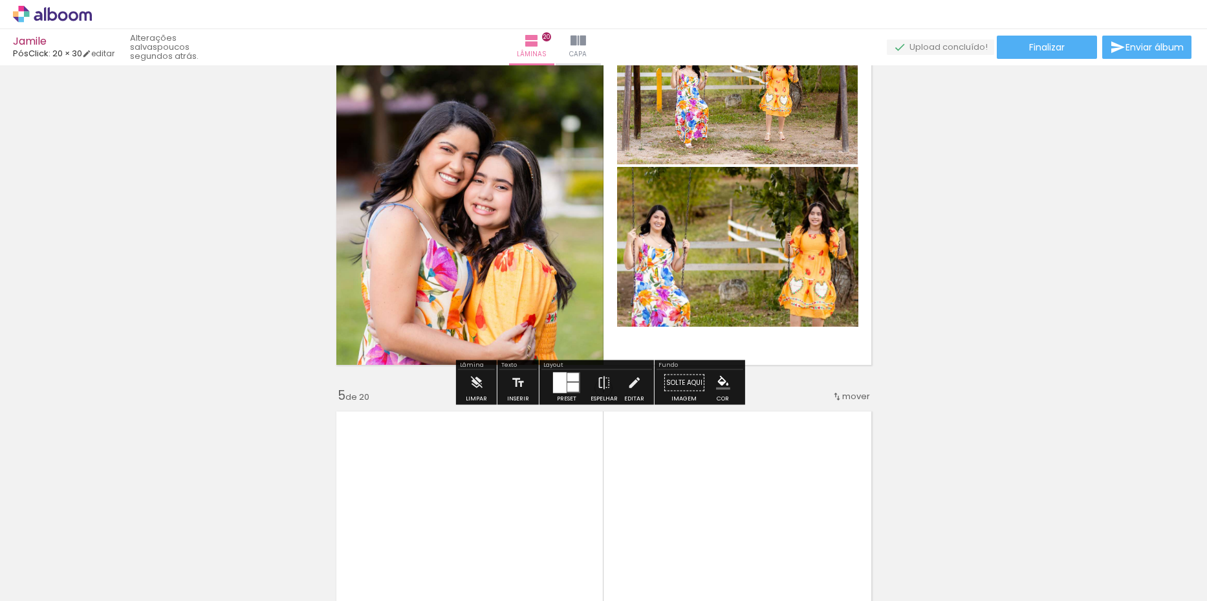
scroll to position [1481, 0]
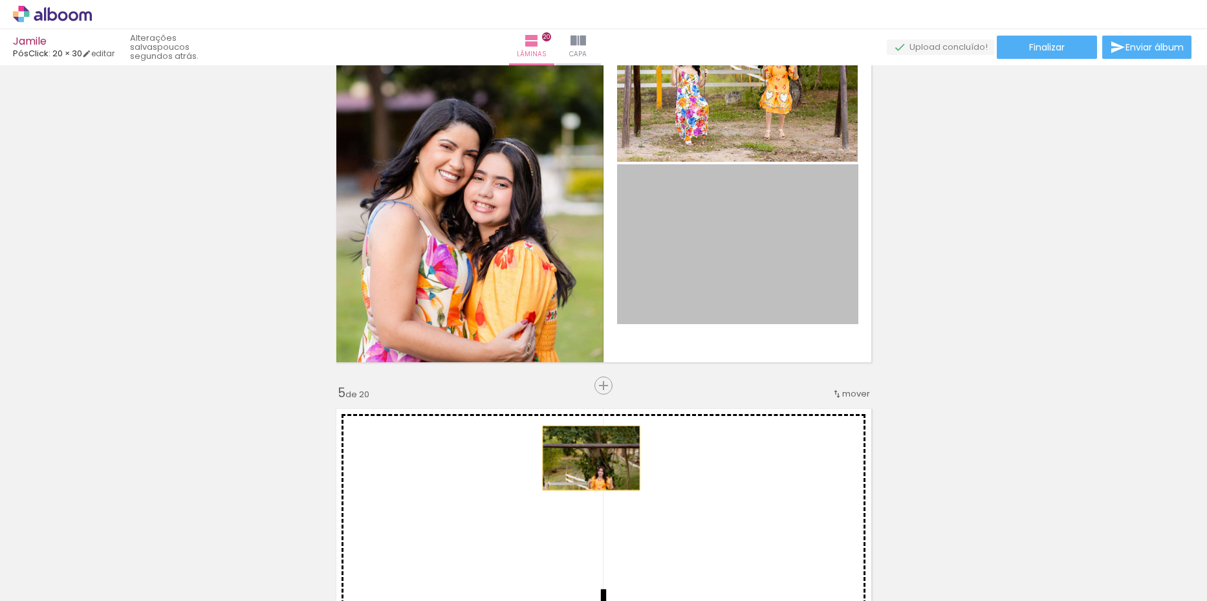
drag, startPoint x: 750, startPoint y: 255, endPoint x: 577, endPoint y: 466, distance: 272.6
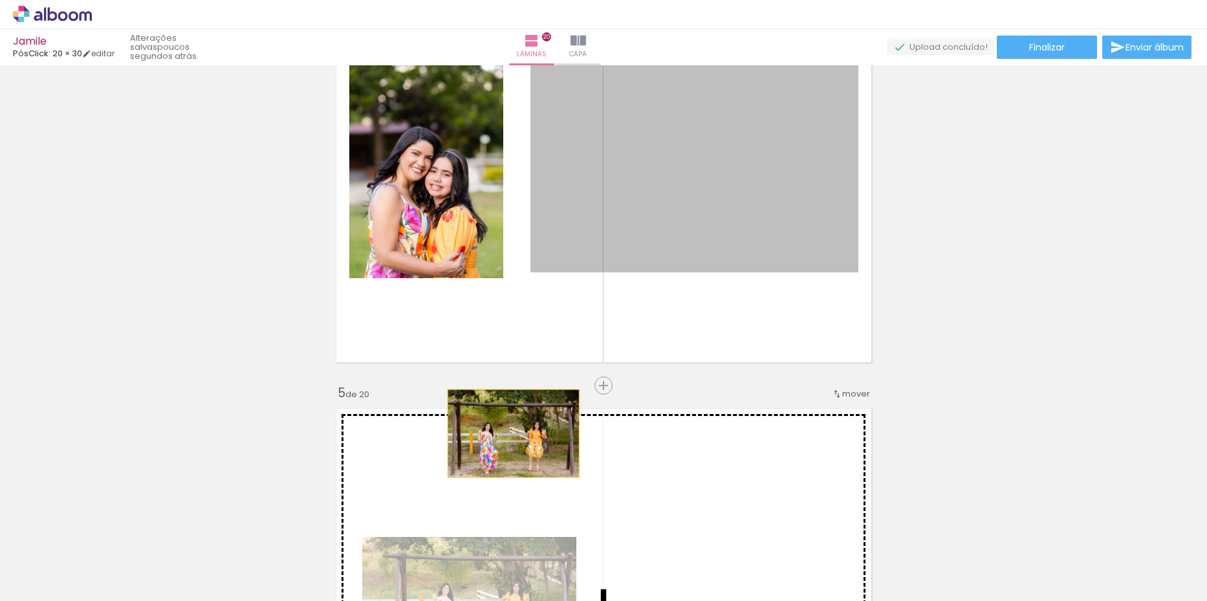
drag, startPoint x: 682, startPoint y: 198, endPoint x: 497, endPoint y: 453, distance: 315.0
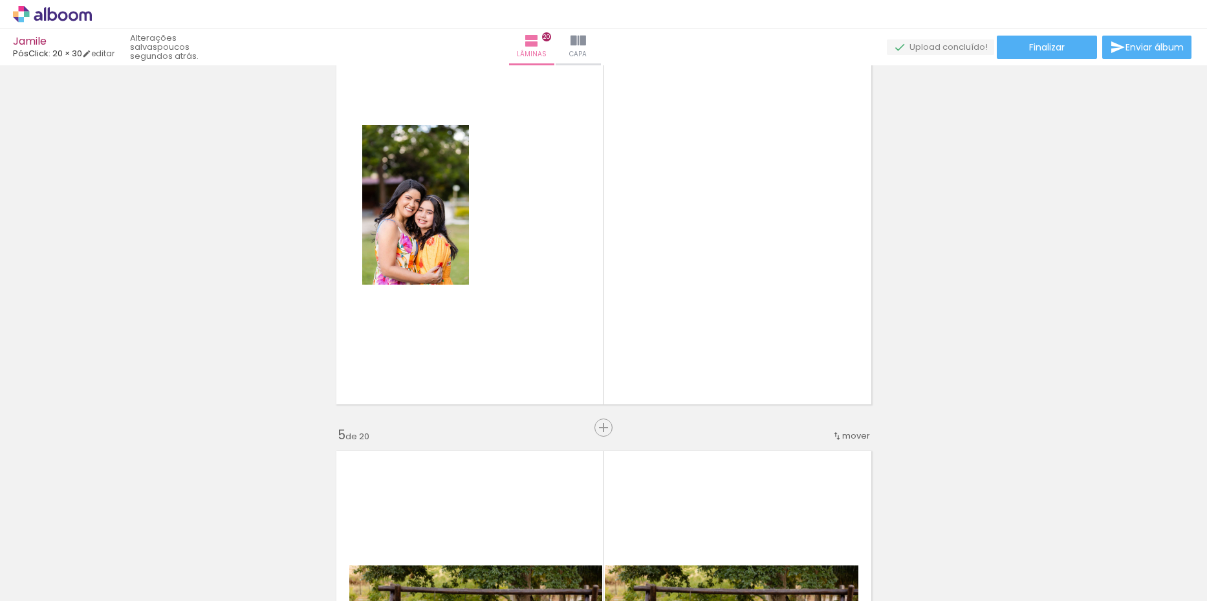
scroll to position [1416, 0]
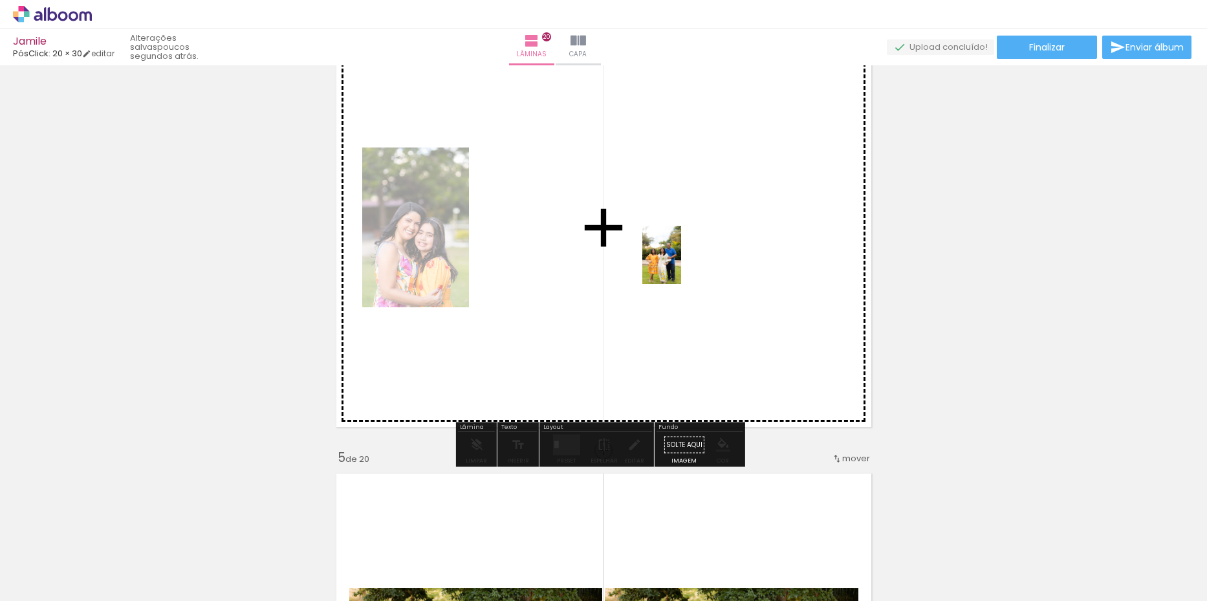
drag, startPoint x: 356, startPoint y: 571, endPoint x: 682, endPoint y: 263, distance: 448.3
click at [682, 263] on quentale-workspace at bounding box center [603, 300] width 1207 height 601
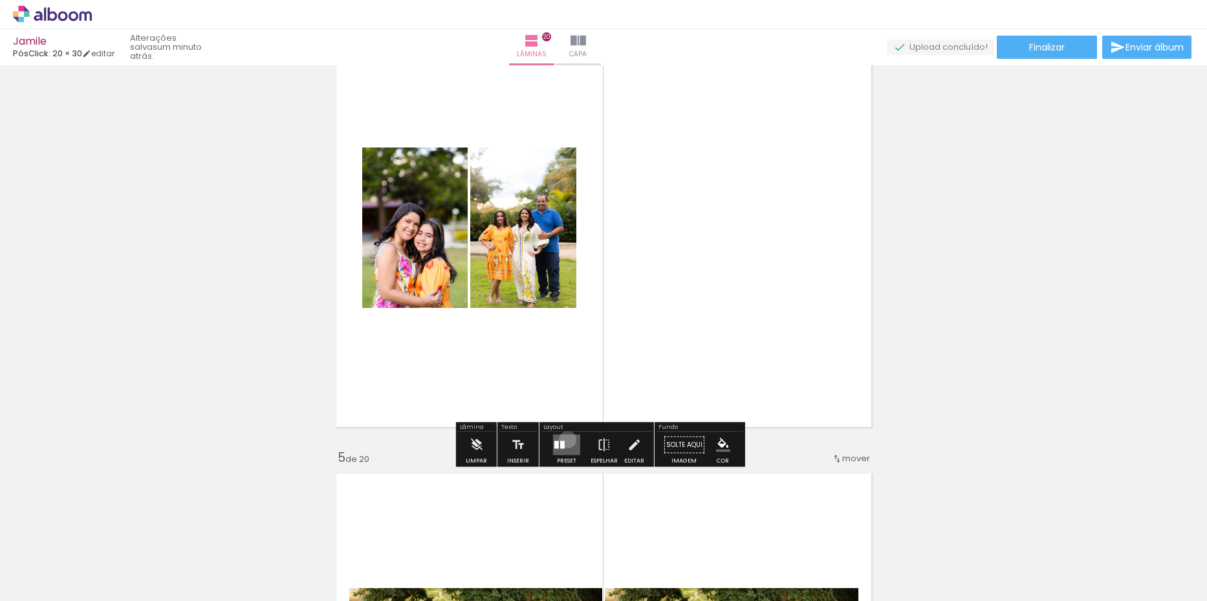
click at [565, 439] on quentale-layouter at bounding box center [566, 445] width 27 height 21
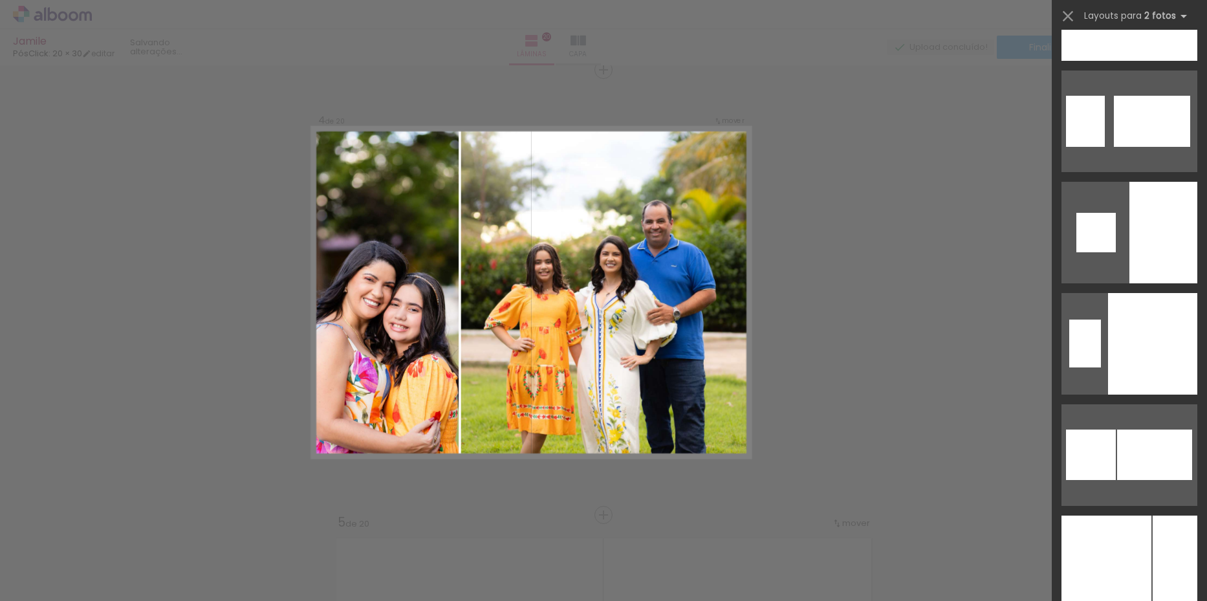
scroll to position [5044, 0]
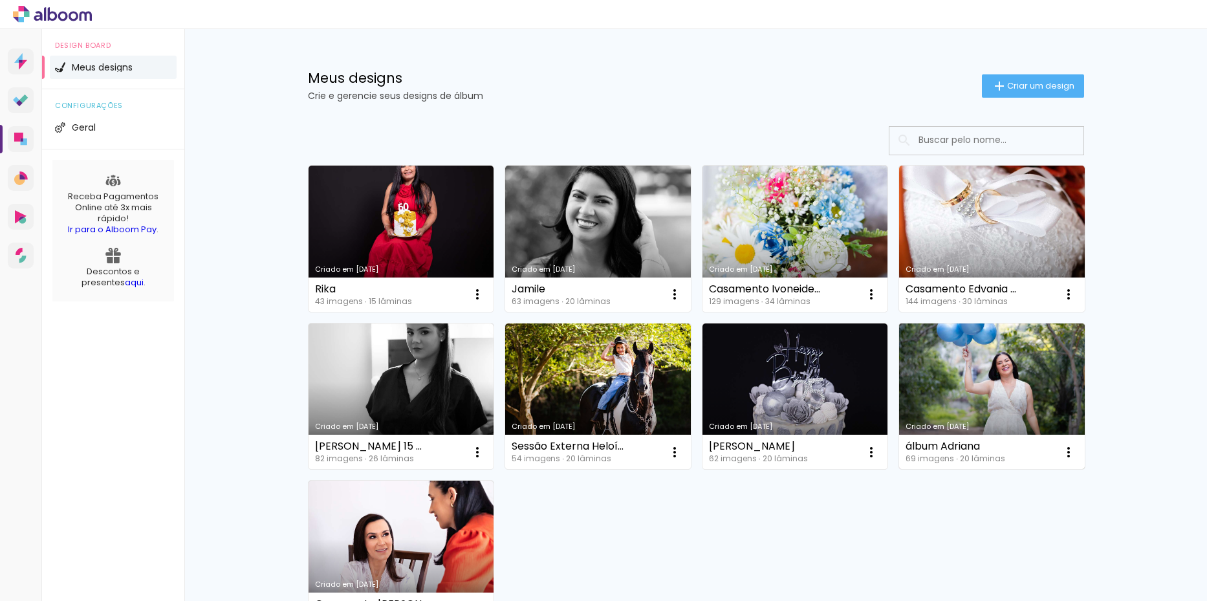
click at [948, 366] on link "Criado em [DATE]" at bounding box center [992, 396] width 186 height 146
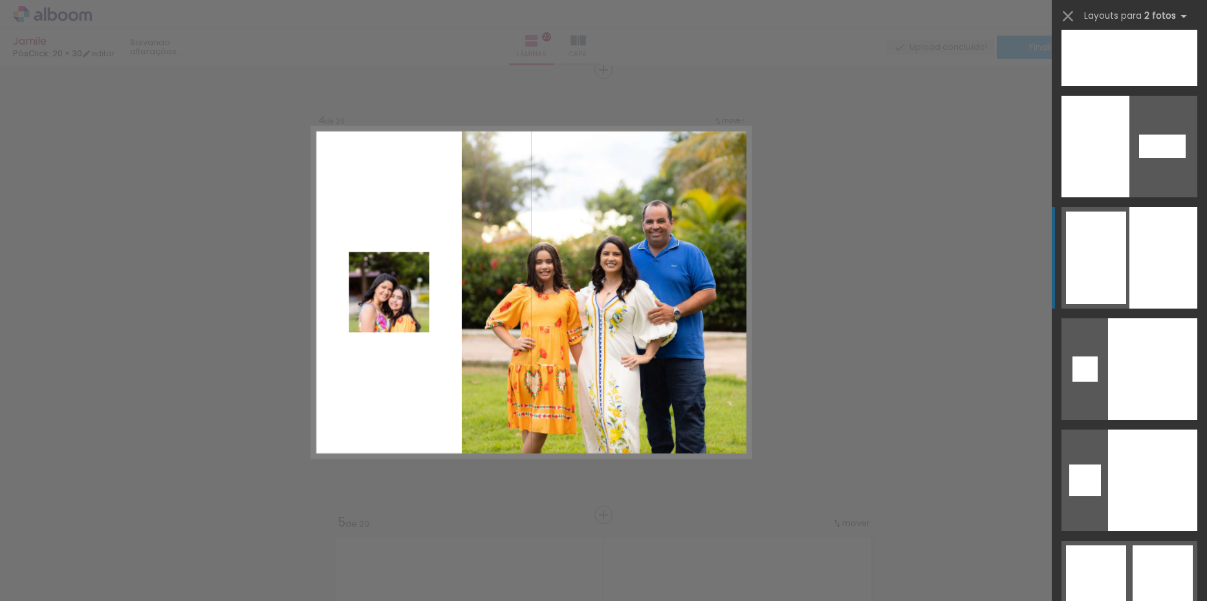
scroll to position [5662, 0]
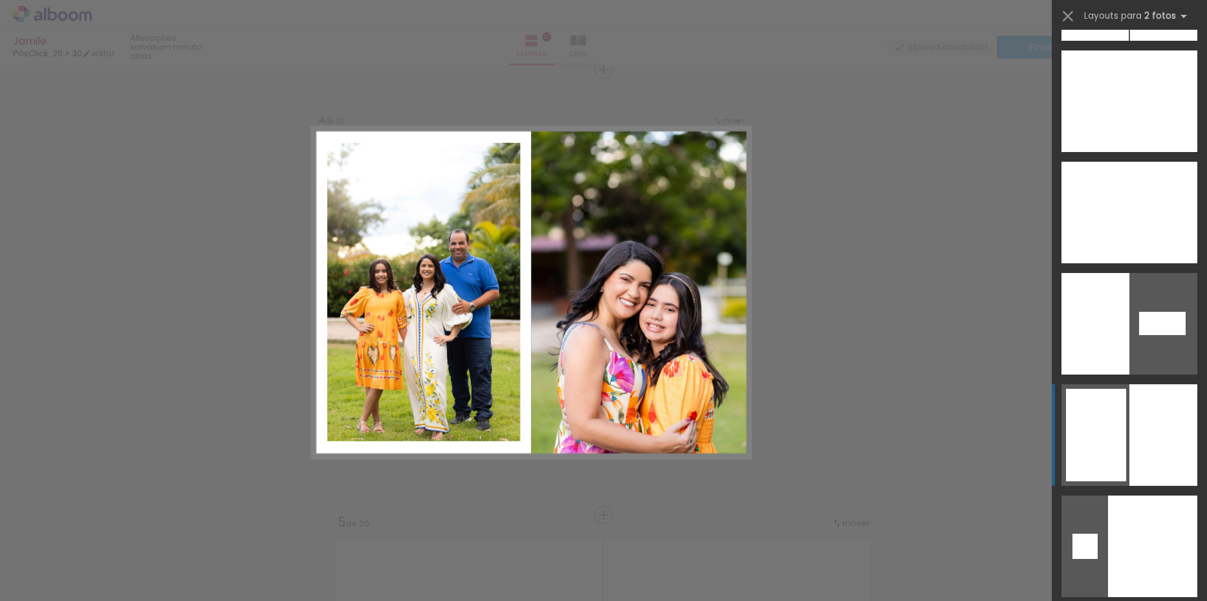
click at [1121, 448] on div at bounding box center [1096, 435] width 60 height 92
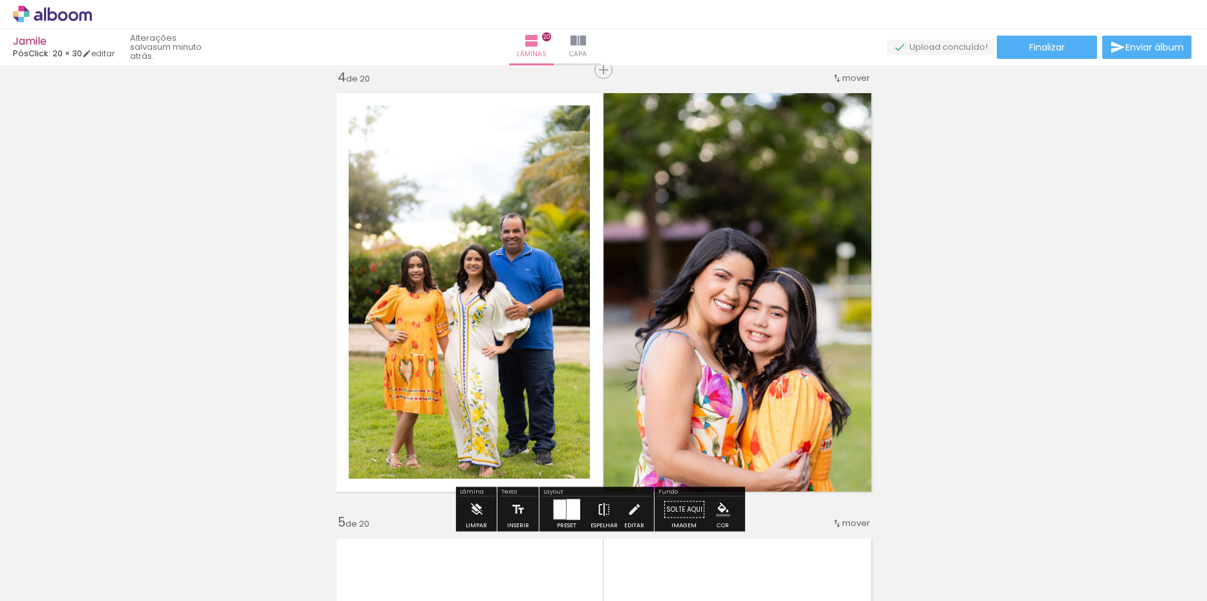
click at [607, 508] on iron-icon at bounding box center [604, 510] width 14 height 26
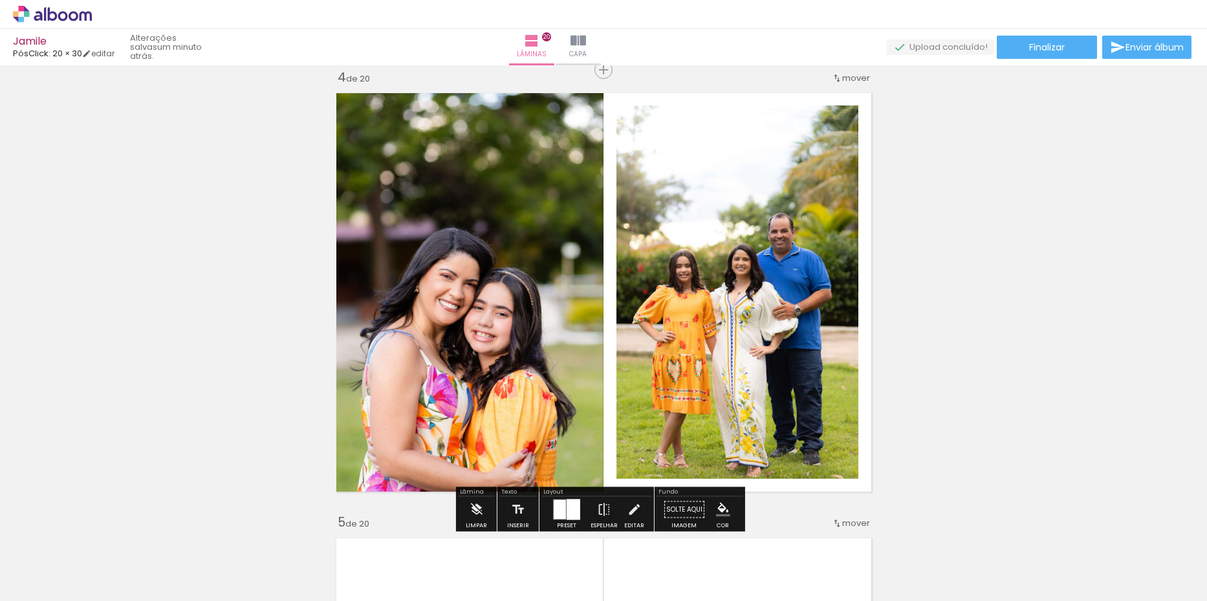
click at [558, 509] on div at bounding box center [560, 509] width 12 height 19
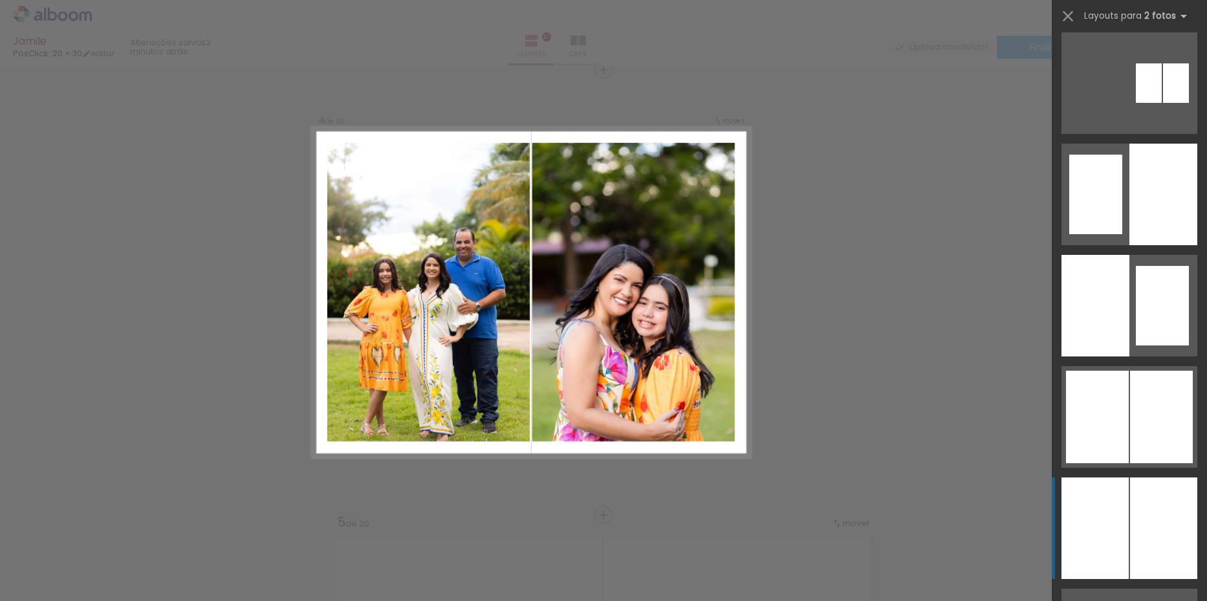
scroll to position [833, 0]
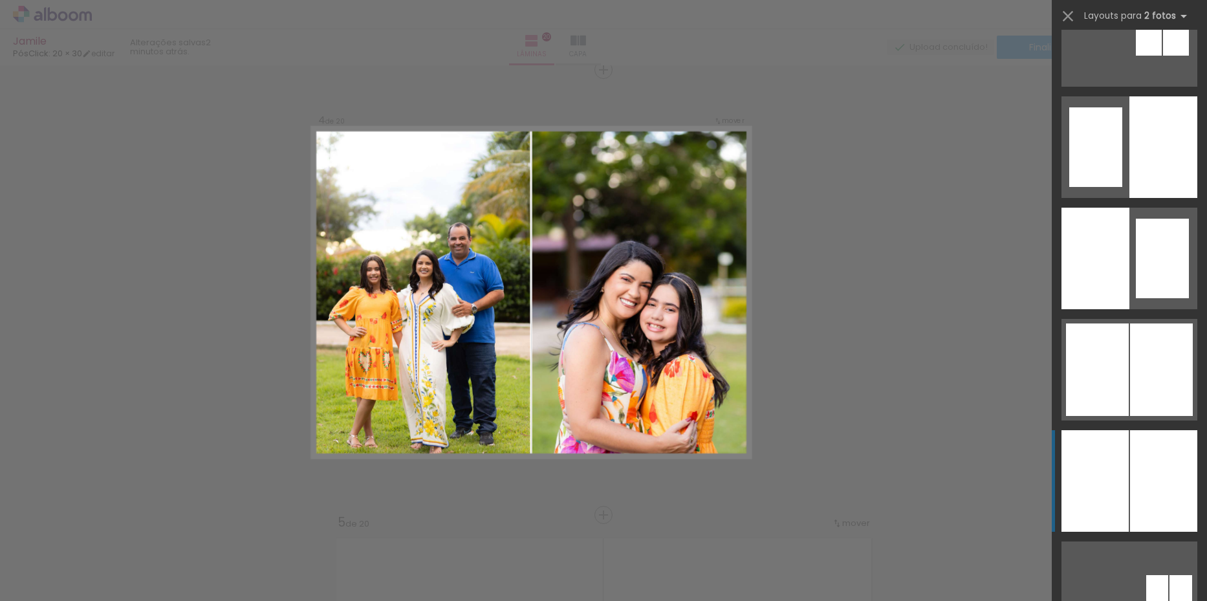
click at [1141, 477] on div at bounding box center [1163, 481] width 67 height 102
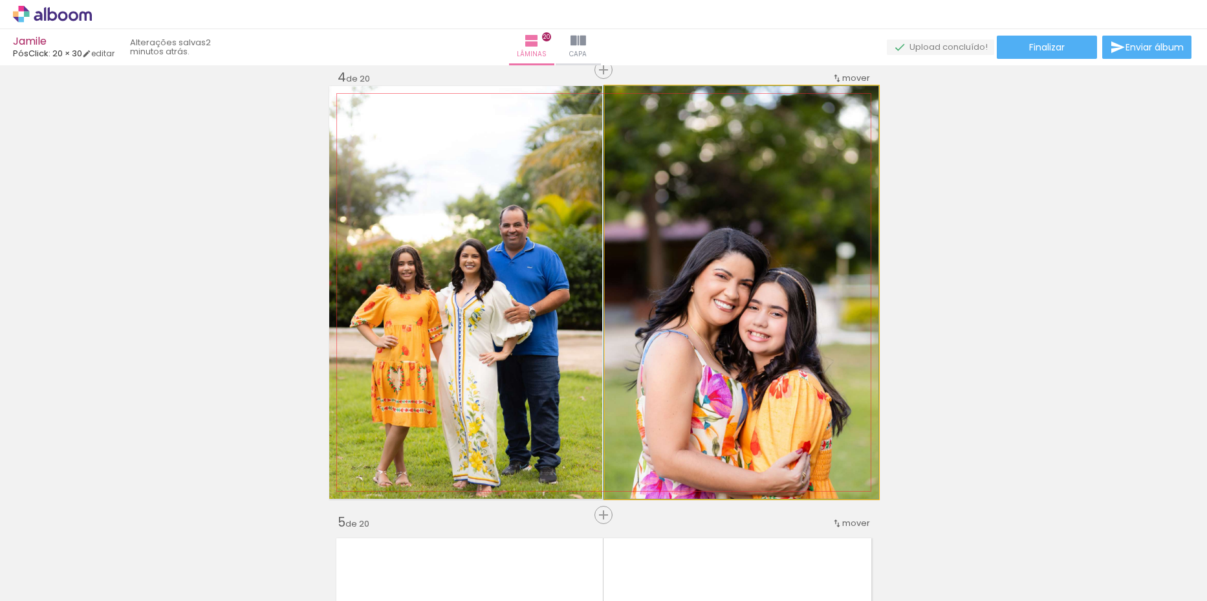
drag, startPoint x: 787, startPoint y: 382, endPoint x: 786, endPoint y: 362, distance: 20.1
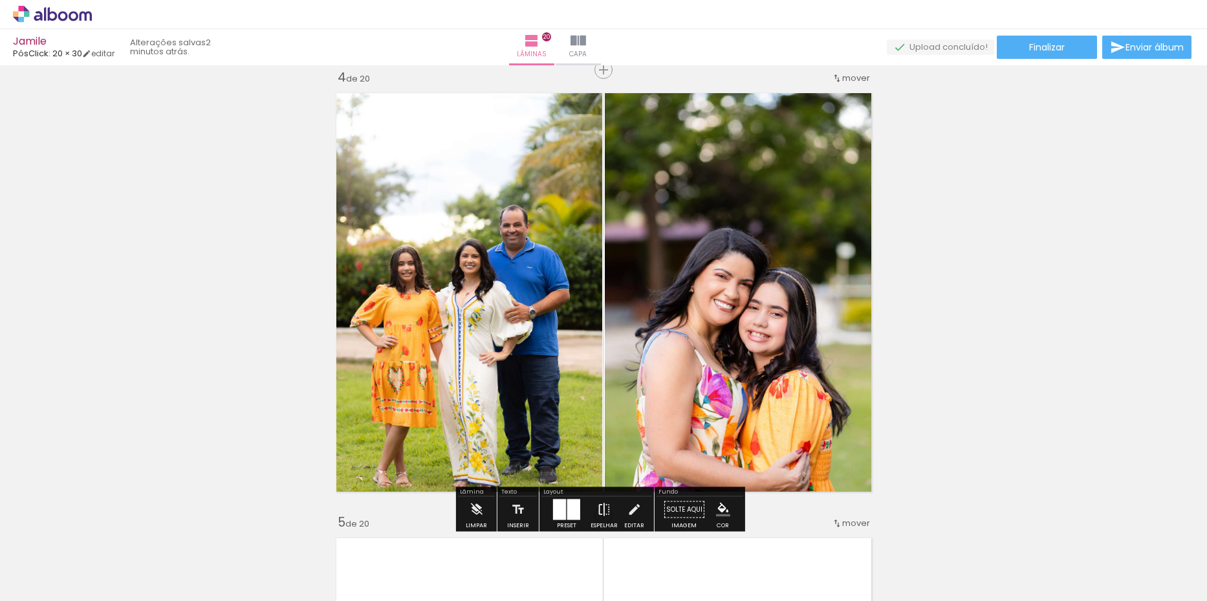
click at [607, 506] on iron-icon at bounding box center [604, 510] width 14 height 26
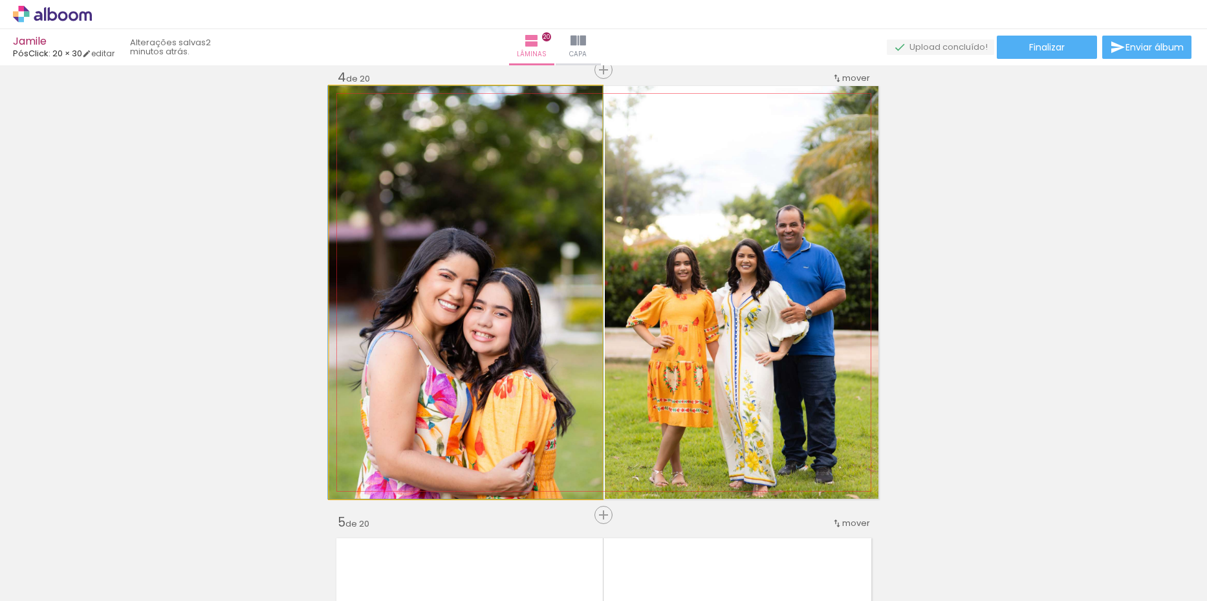
drag, startPoint x: 509, startPoint y: 419, endPoint x: 510, endPoint y: 378, distance: 41.4
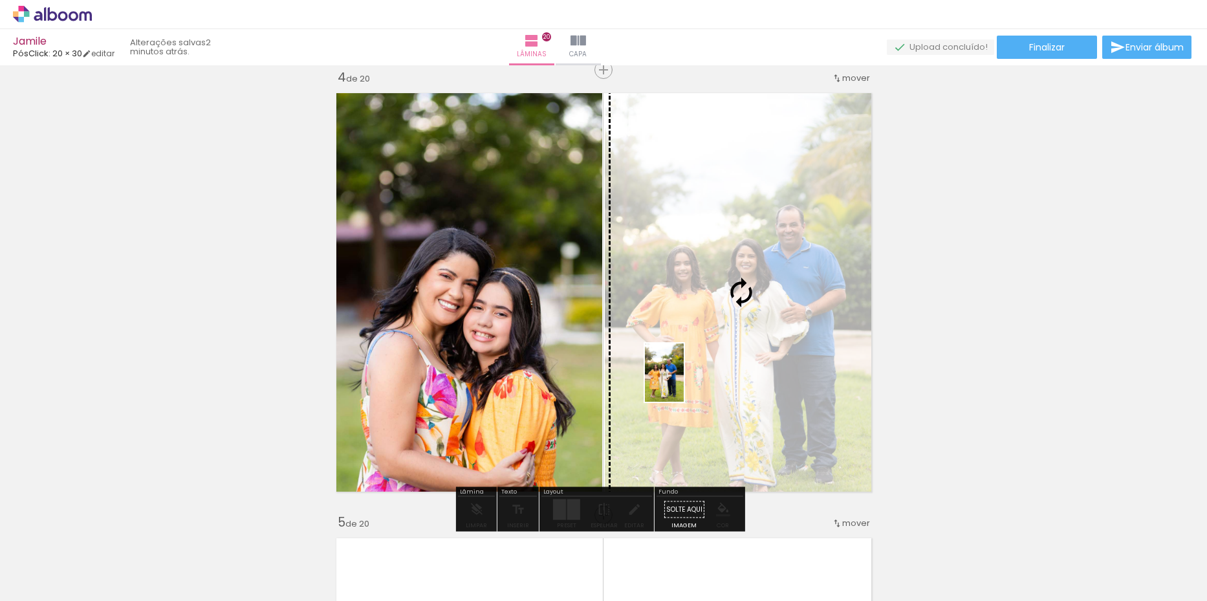
drag, startPoint x: 435, startPoint y: 576, endPoint x: 684, endPoint y: 382, distance: 315.6
click at [684, 382] on quentale-workspace at bounding box center [603, 300] width 1207 height 601
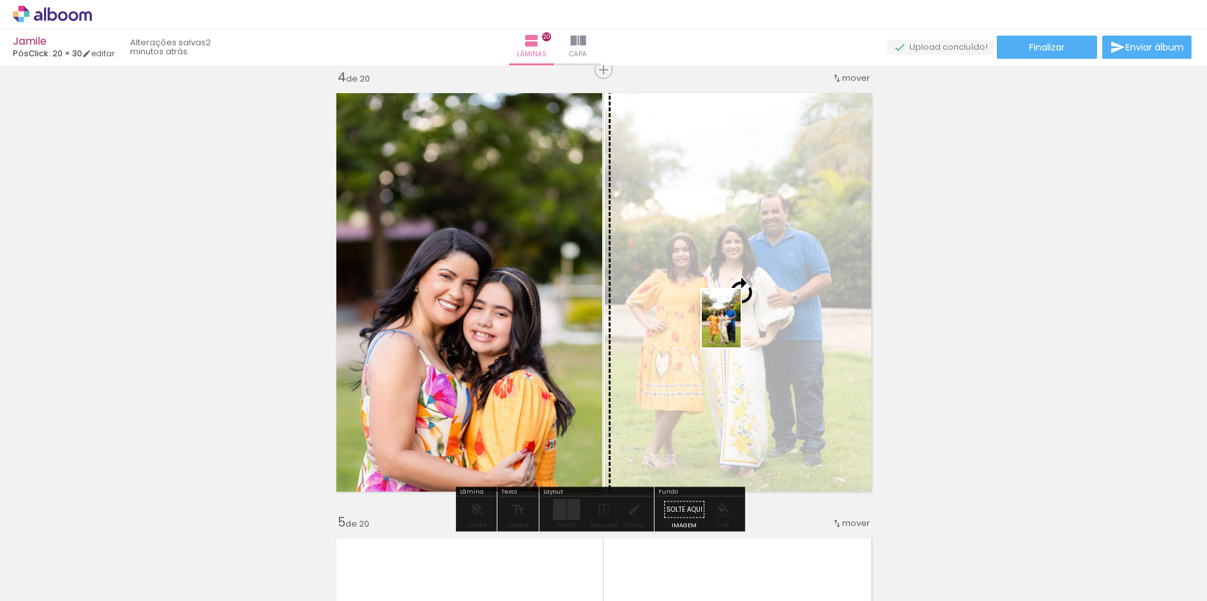
drag, startPoint x: 570, startPoint y: 481, endPoint x: 740, endPoint y: 328, distance: 228.9
click at [740, 328] on quentale-workspace at bounding box center [603, 300] width 1207 height 601
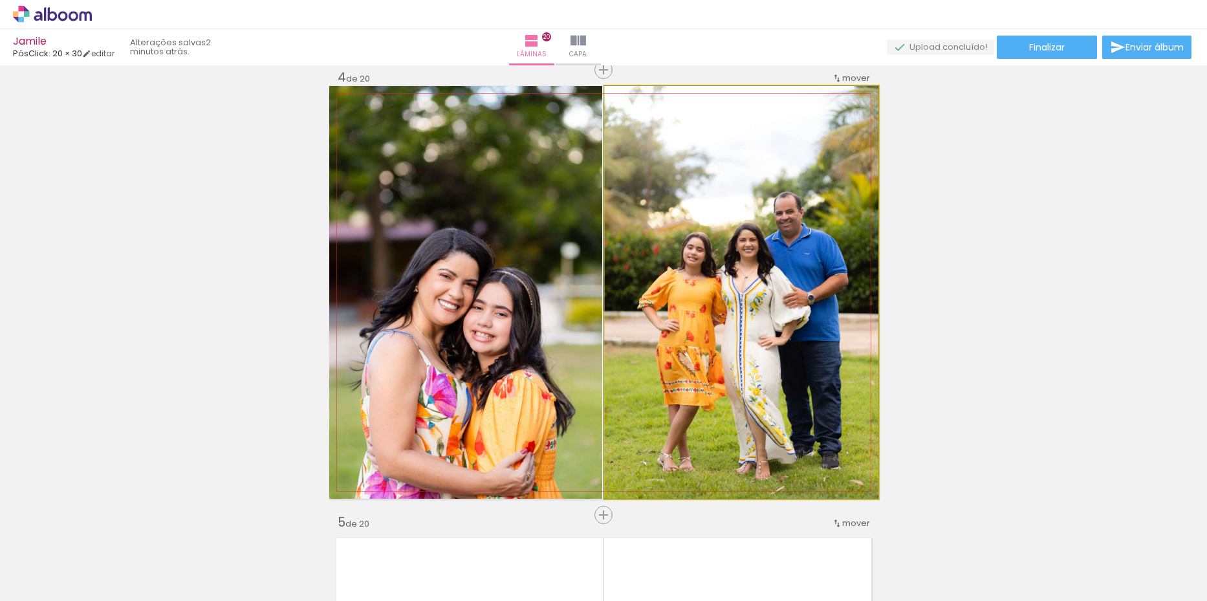
drag, startPoint x: 730, startPoint y: 373, endPoint x: 726, endPoint y: 356, distance: 17.3
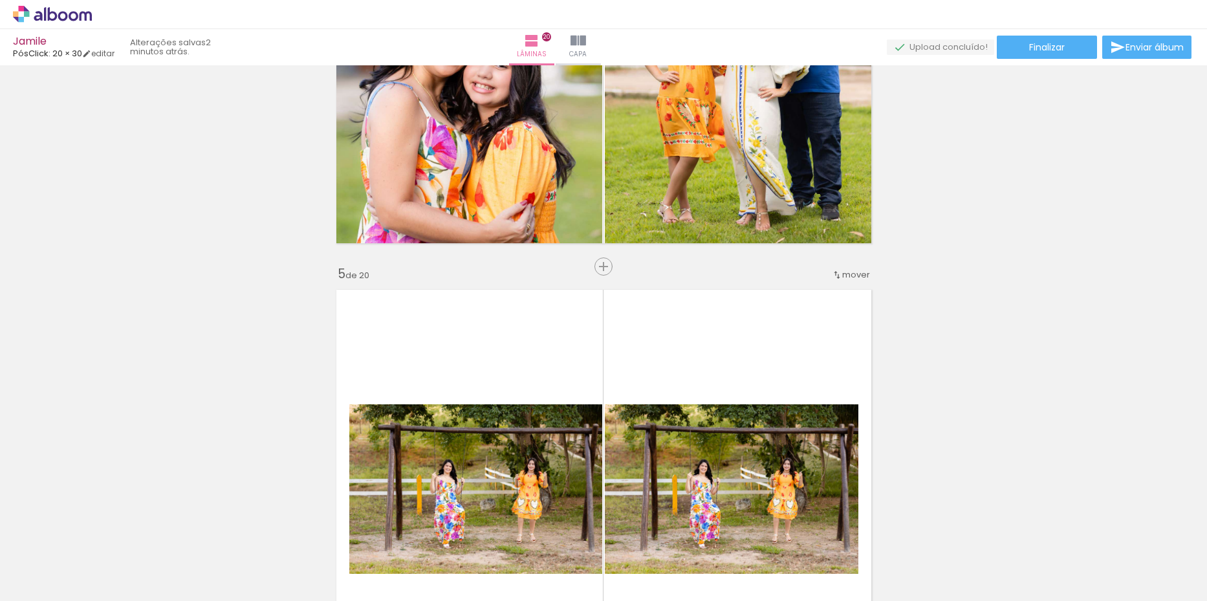
scroll to position [1675, 0]
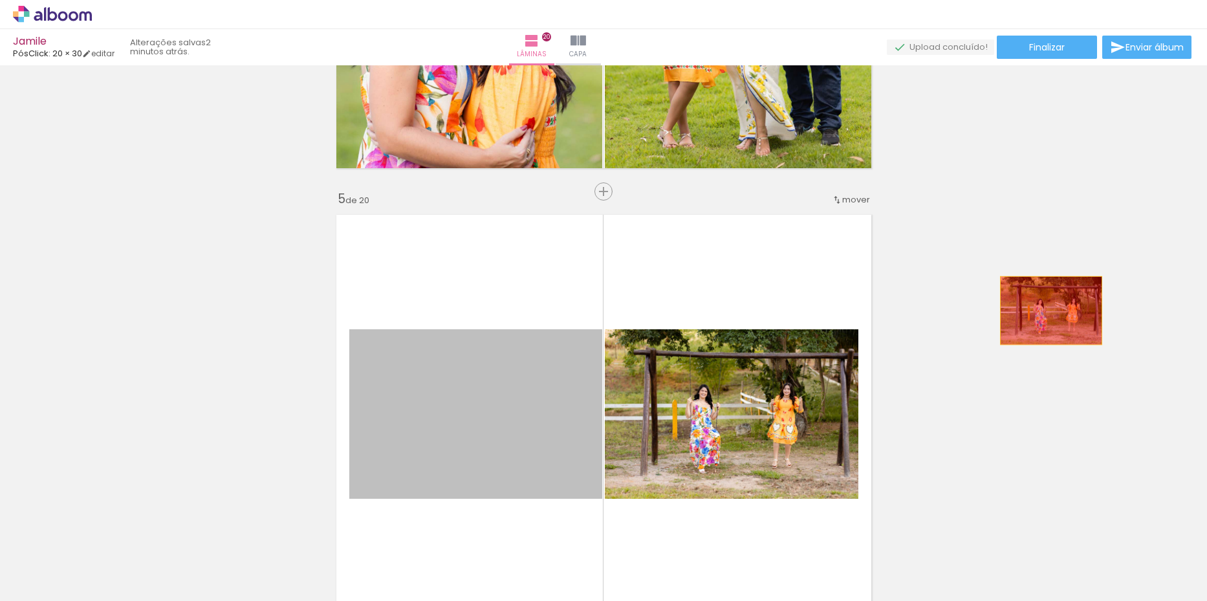
drag, startPoint x: 707, startPoint y: 388, endPoint x: 1046, endPoint y: 310, distance: 347.0
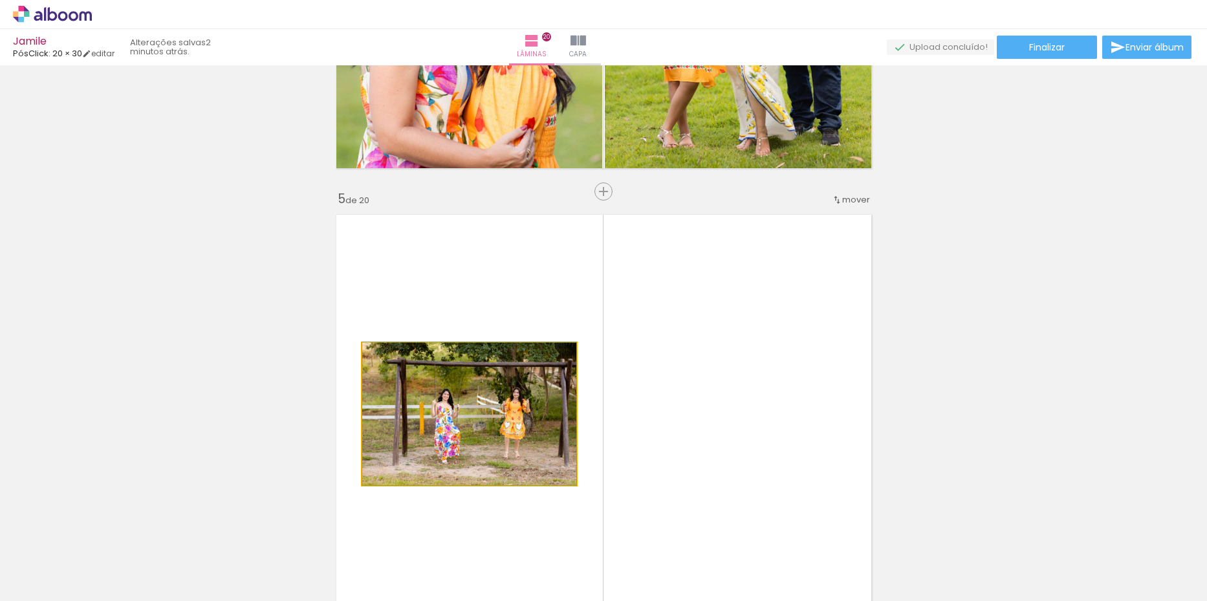
drag, startPoint x: 589, startPoint y: 396, endPoint x: 508, endPoint y: 371, distance: 84.7
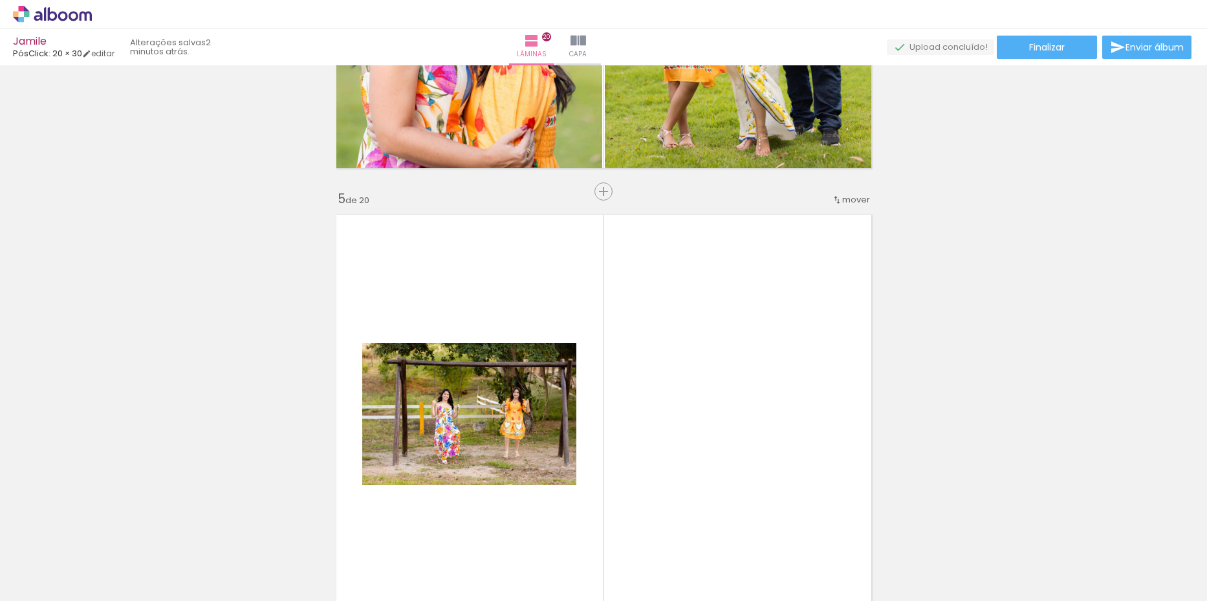
scroll to position [1804, 0]
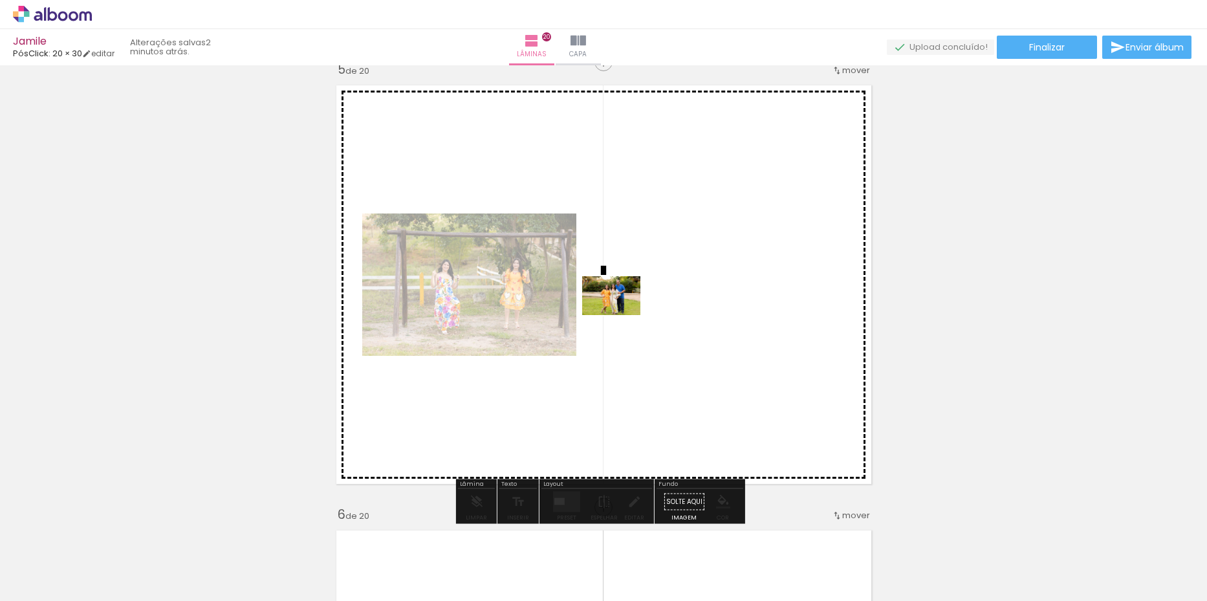
drag, startPoint x: 587, startPoint y: 571, endPoint x: 621, endPoint y: 315, distance: 258.3
click at [621, 315] on quentale-workspace at bounding box center [603, 300] width 1207 height 601
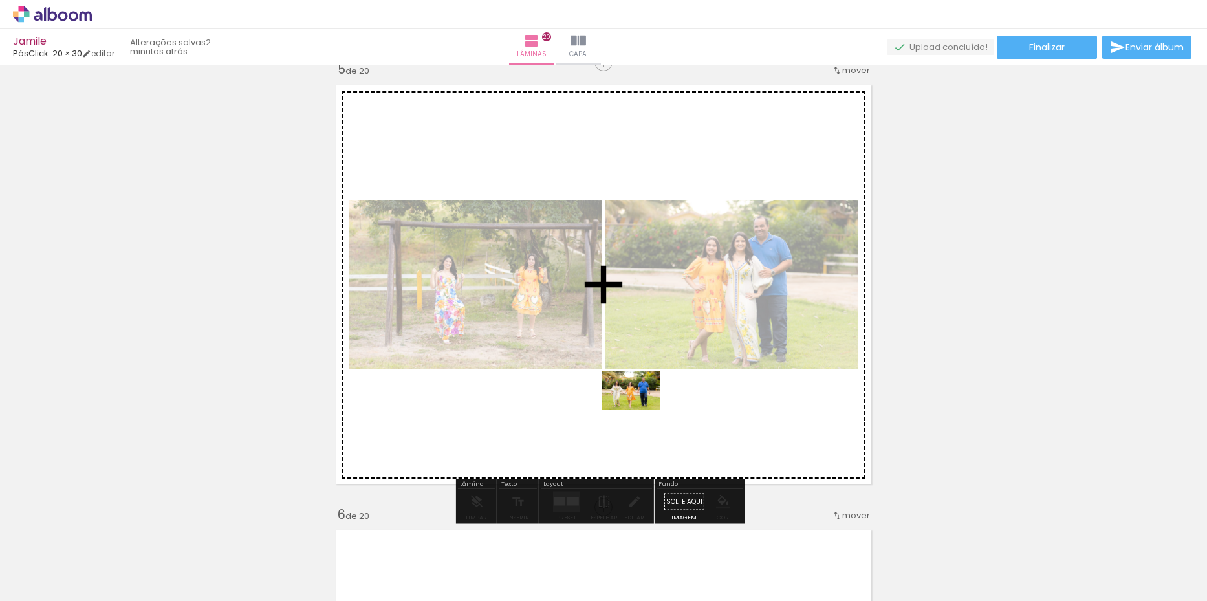
drag, startPoint x: 650, startPoint y: 566, endPoint x: 641, endPoint y: 410, distance: 156.1
click at [641, 410] on quentale-workspace at bounding box center [603, 300] width 1207 height 601
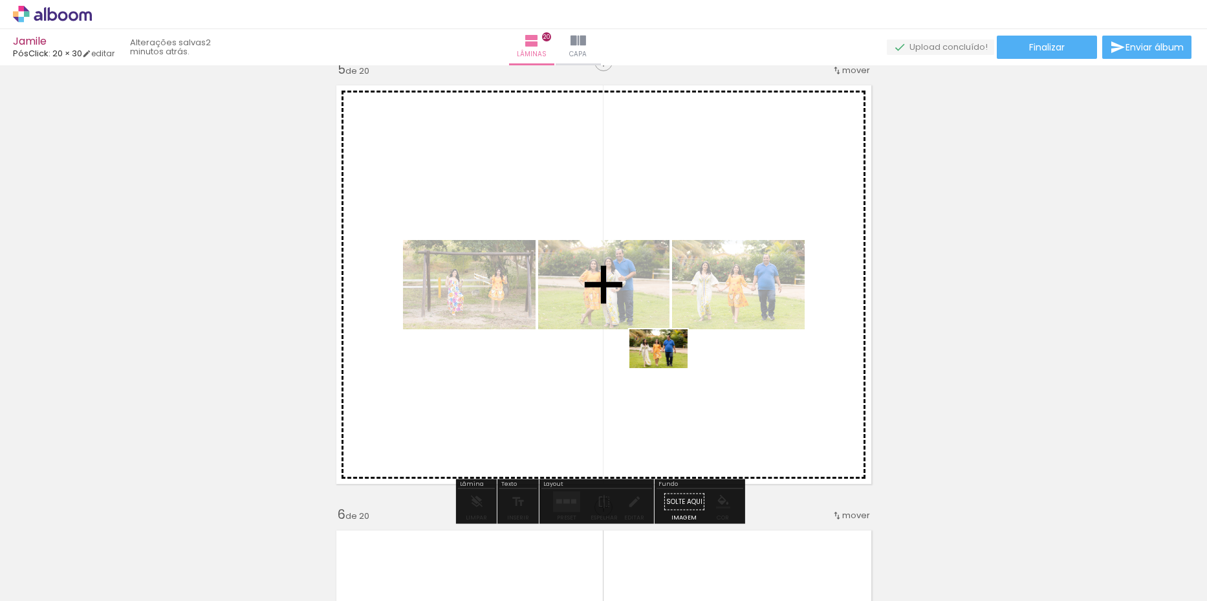
drag, startPoint x: 726, startPoint y: 569, endPoint x: 667, endPoint y: 365, distance: 212.0
click at [667, 365] on quentale-workspace at bounding box center [603, 300] width 1207 height 601
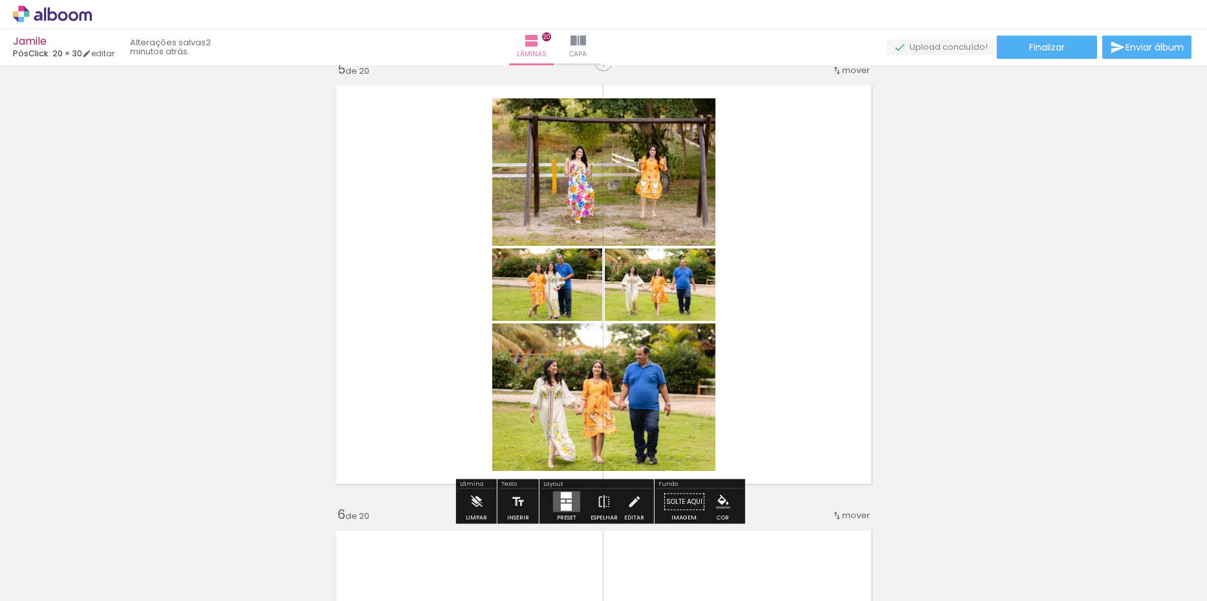
click at [561, 504] on div at bounding box center [566, 507] width 11 height 7
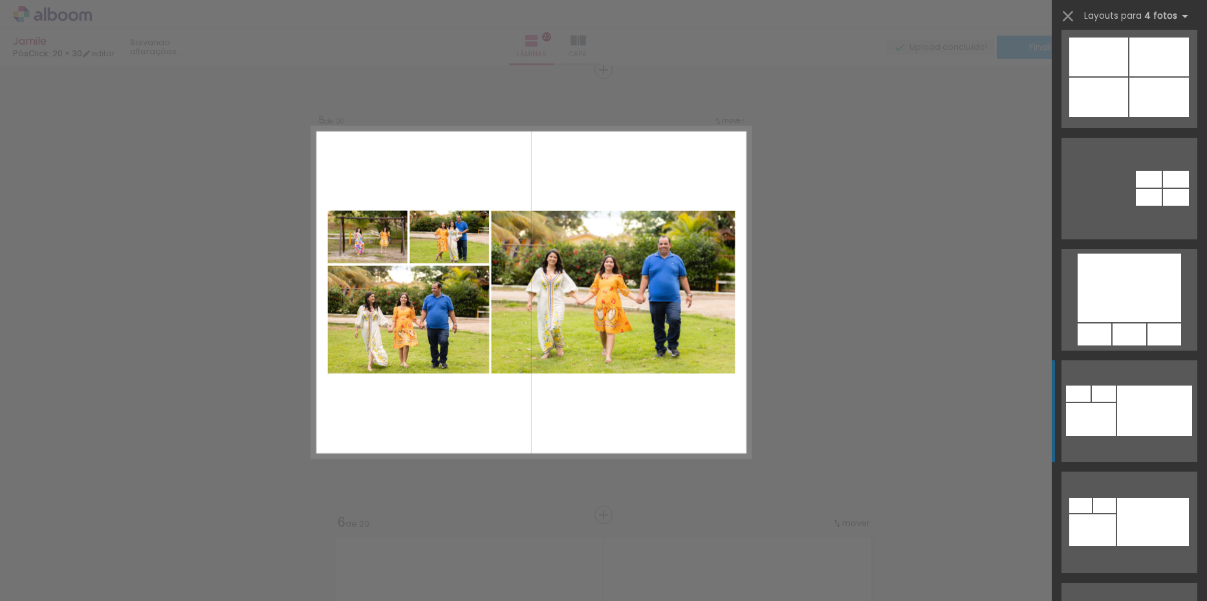
scroll to position [1358, 0]
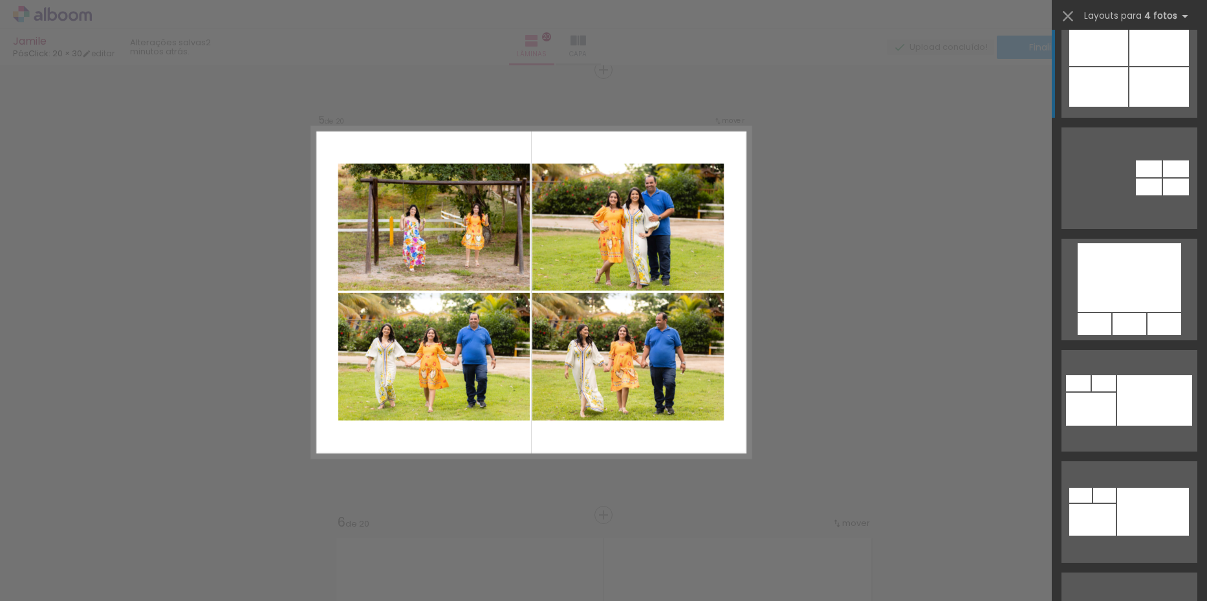
click at [1130, 85] on div at bounding box center [1158, 86] width 59 height 39
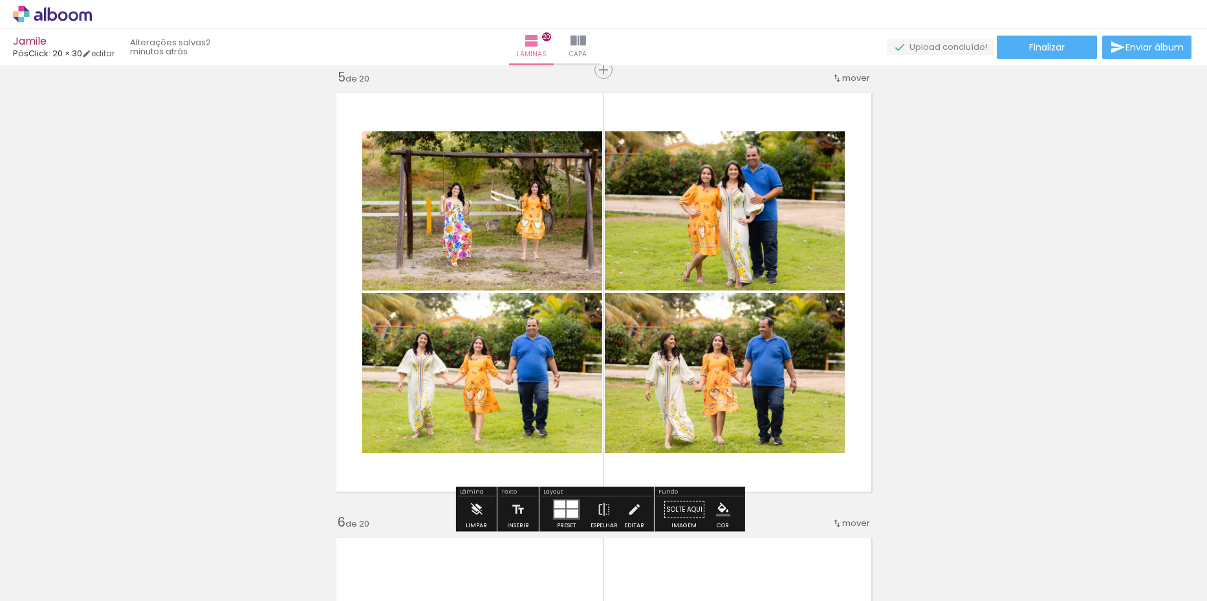
click at [567, 513] on div at bounding box center [573, 514] width 12 height 8
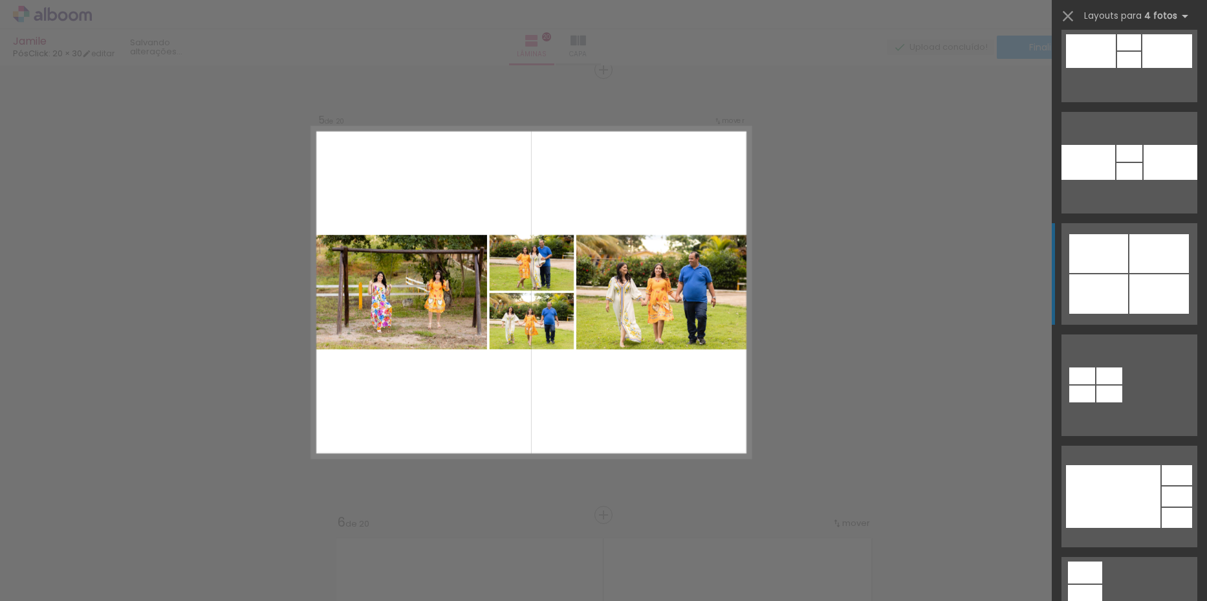
scroll to position [3340, 0]
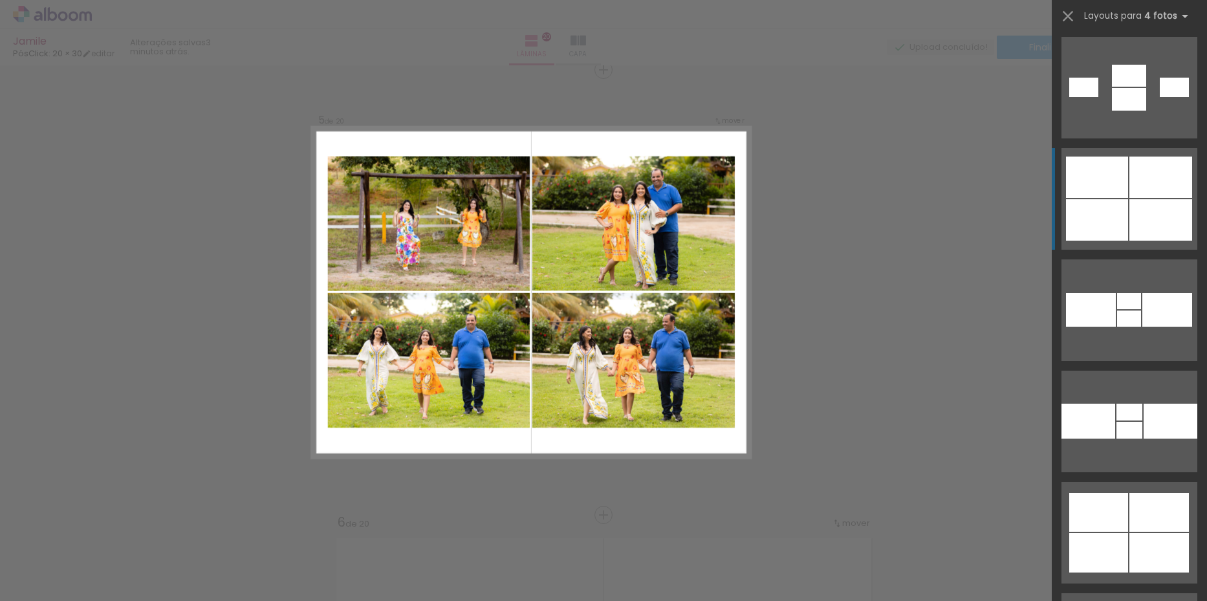
click at [1141, 210] on div at bounding box center [1160, 219] width 63 height 41
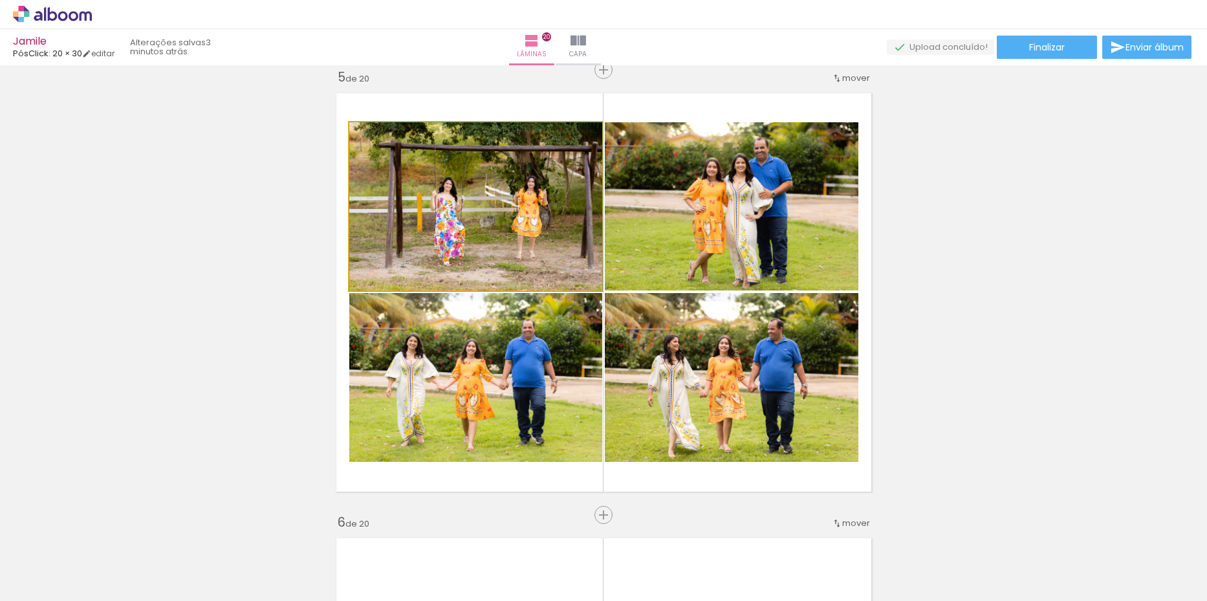
drag, startPoint x: 545, startPoint y: 235, endPoint x: 513, endPoint y: 236, distance: 31.7
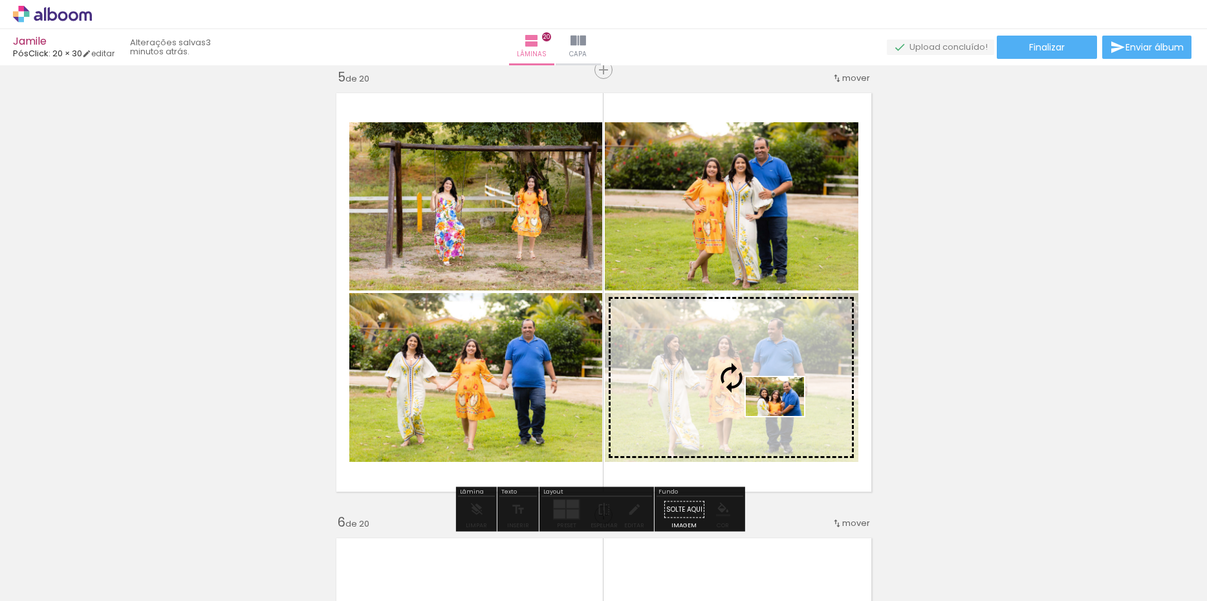
drag, startPoint x: 803, startPoint y: 570, endPoint x: 784, endPoint y: 416, distance: 155.7
click at [784, 416] on quentale-workspace at bounding box center [603, 300] width 1207 height 601
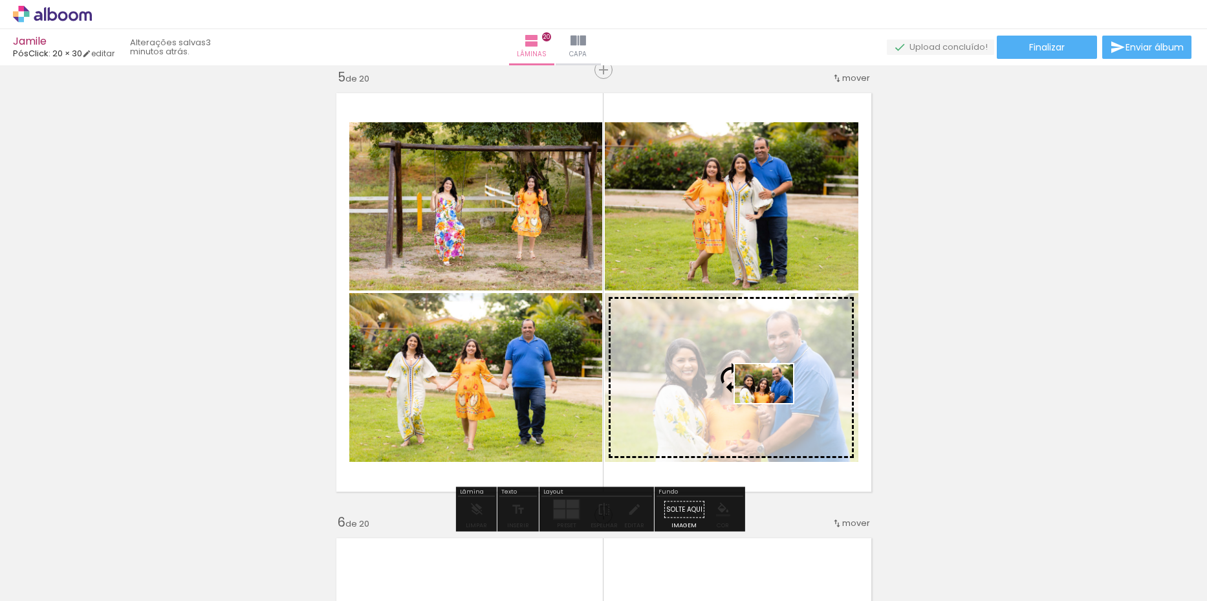
drag, startPoint x: 859, startPoint y: 557, endPoint x: 773, endPoint y: 403, distance: 176.6
click at [773, 403] on quentale-workspace at bounding box center [603, 300] width 1207 height 601
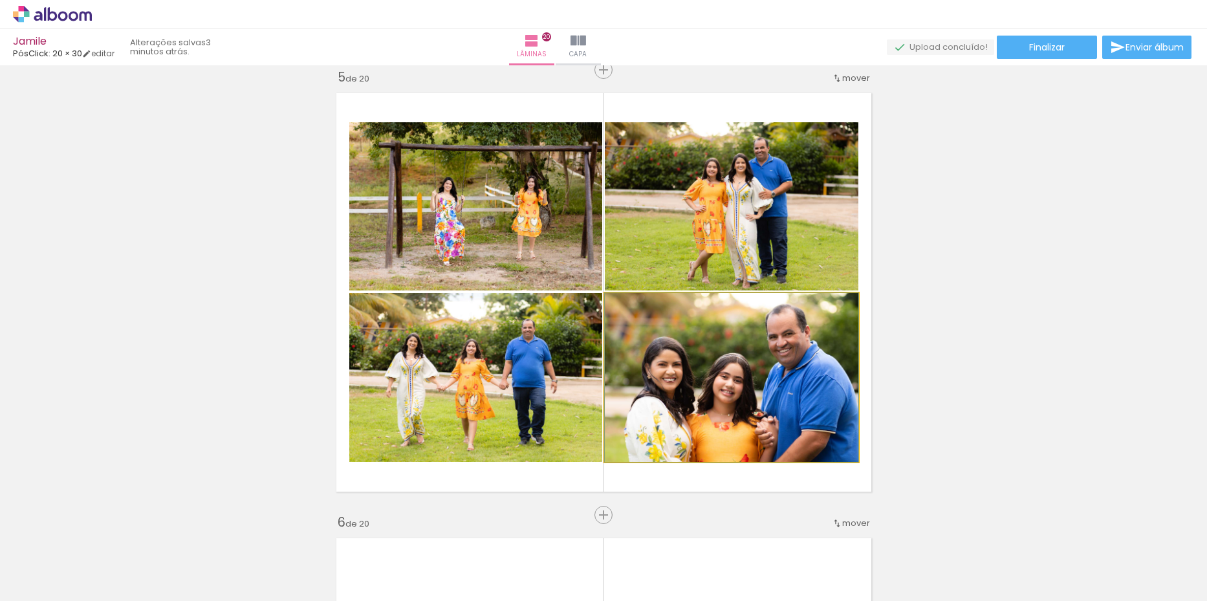
drag, startPoint x: 822, startPoint y: 405, endPoint x: 805, endPoint y: 418, distance: 20.8
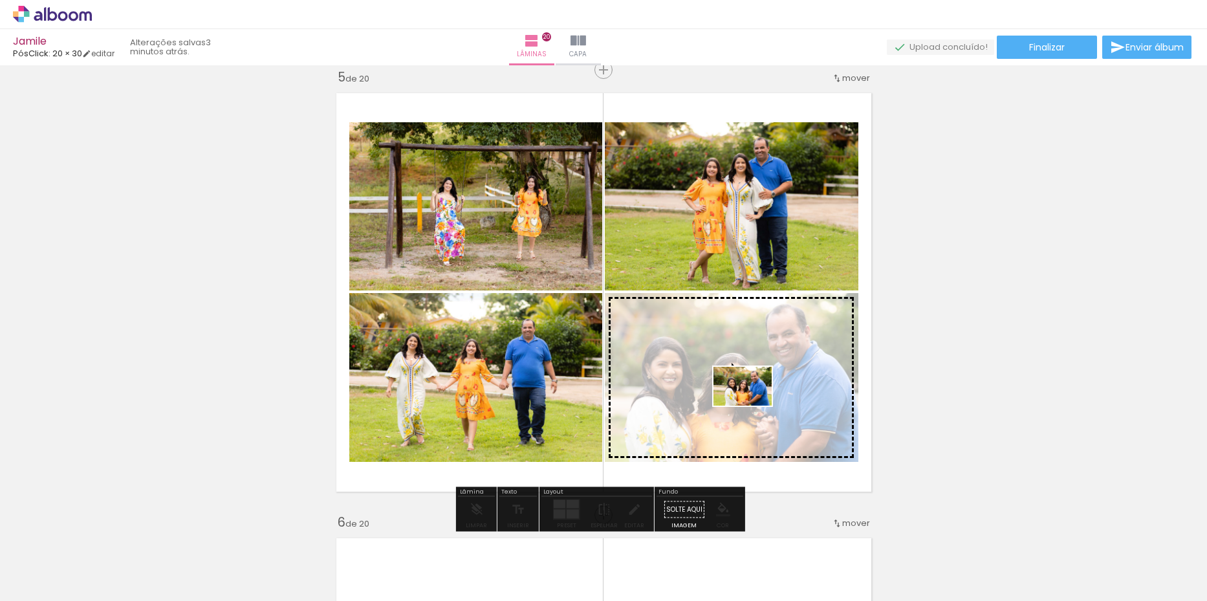
drag, startPoint x: 793, startPoint y: 556, endPoint x: 752, endPoint y: 405, distance: 155.6
click at [752, 405] on quentale-workspace at bounding box center [603, 300] width 1207 height 601
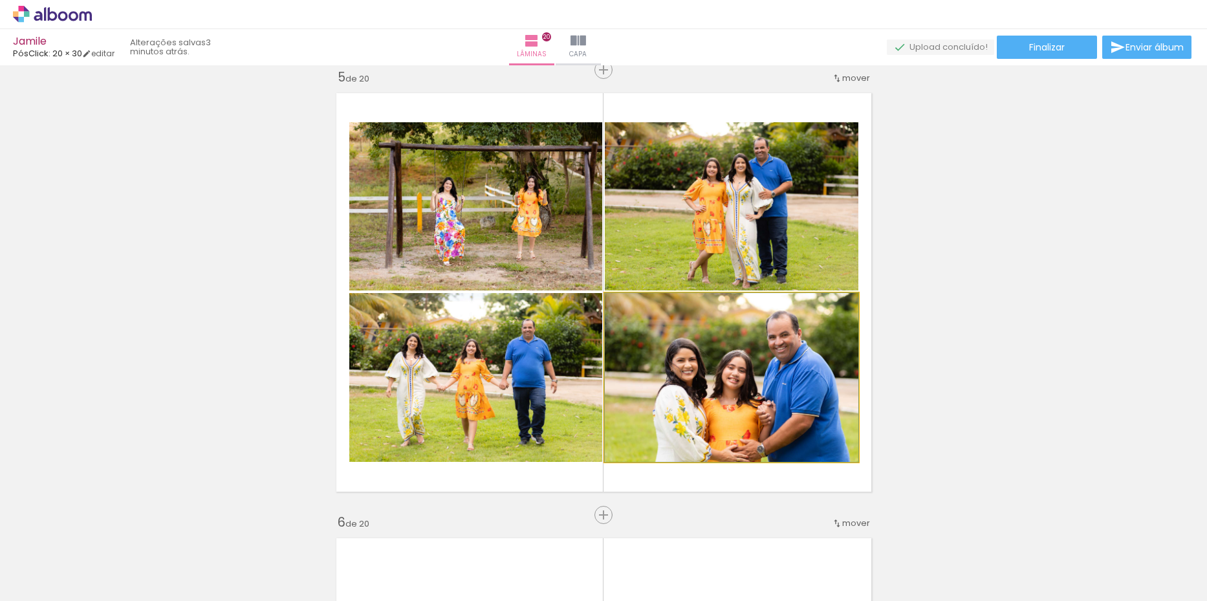
drag, startPoint x: 799, startPoint y: 411, endPoint x: 792, endPoint y: 382, distance: 30.0
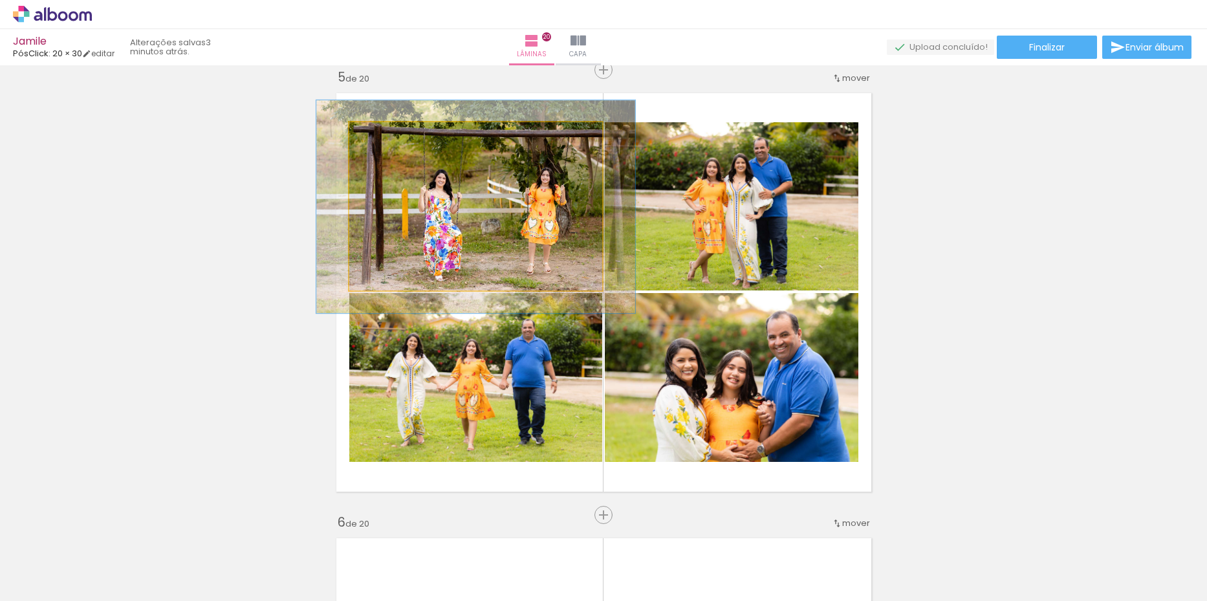
drag, startPoint x: 377, startPoint y: 129, endPoint x: 384, endPoint y: 127, distance: 7.2
type paper-slider "122"
click at [384, 127] on div at bounding box center [391, 135] width 21 height 21
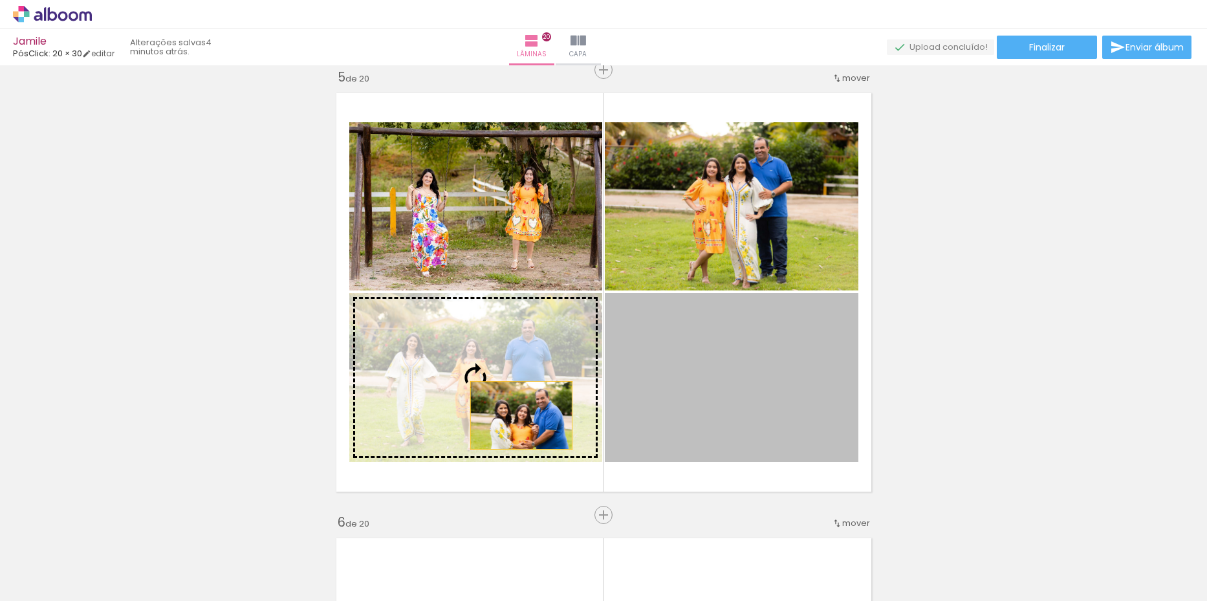
drag, startPoint x: 704, startPoint y: 433, endPoint x: 516, endPoint y: 415, distance: 189.0
click at [0, 0] on slot at bounding box center [0, 0] width 0 height 0
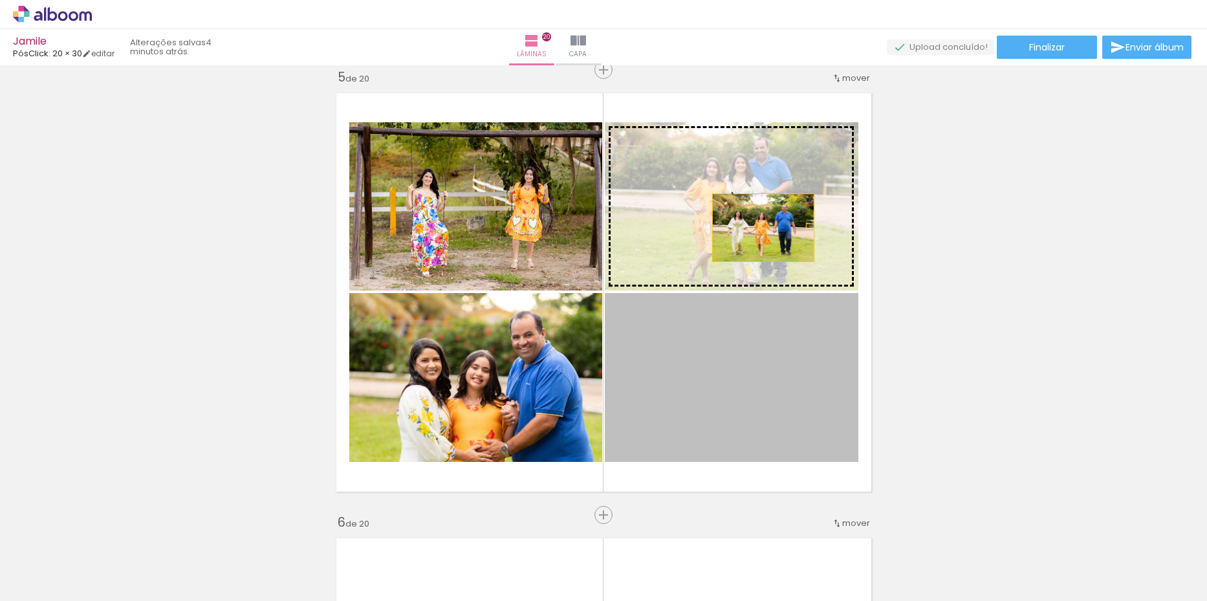
drag, startPoint x: 761, startPoint y: 420, endPoint x: 758, endPoint y: 226, distance: 194.0
click at [0, 0] on slot at bounding box center [0, 0] width 0 height 0
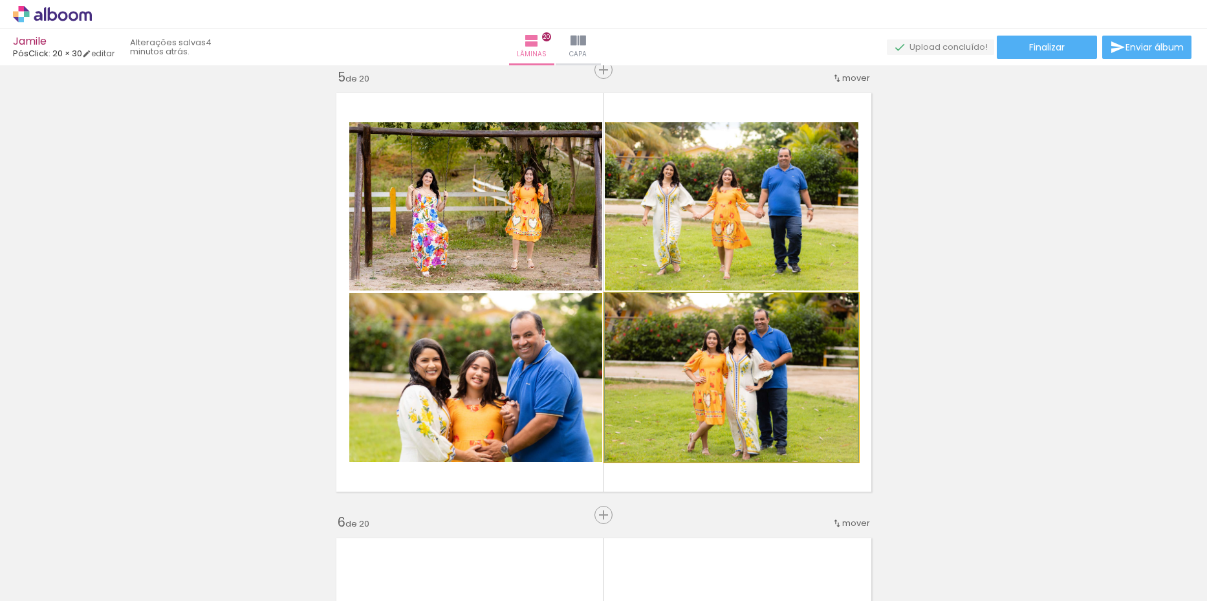
drag, startPoint x: 772, startPoint y: 389, endPoint x: 761, endPoint y: 200, distance: 189.8
click at [0, 0] on slot at bounding box center [0, 0] width 0 height 0
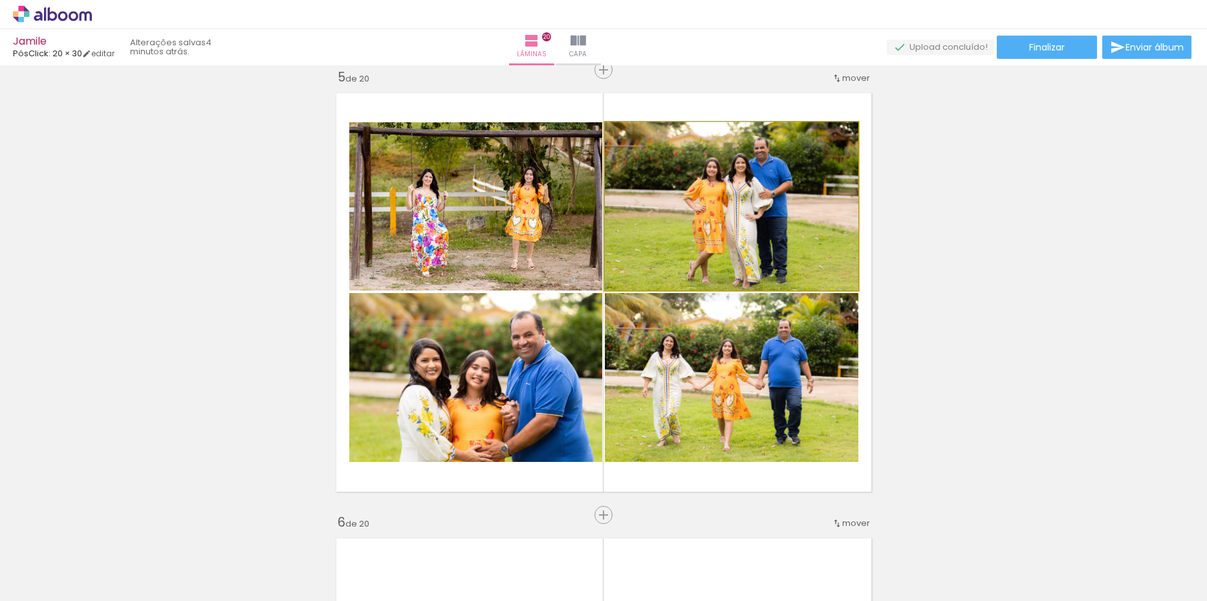
drag, startPoint x: 755, startPoint y: 233, endPoint x: 750, endPoint y: 221, distance: 13.9
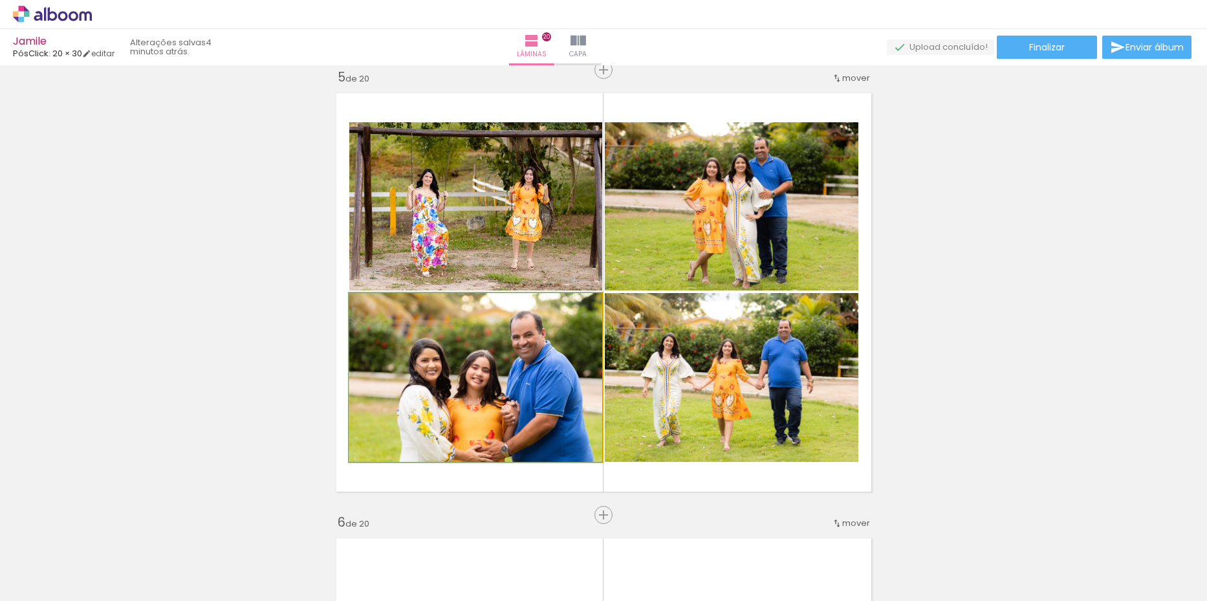
drag, startPoint x: 489, startPoint y: 394, endPoint x: 475, endPoint y: 388, distance: 15.6
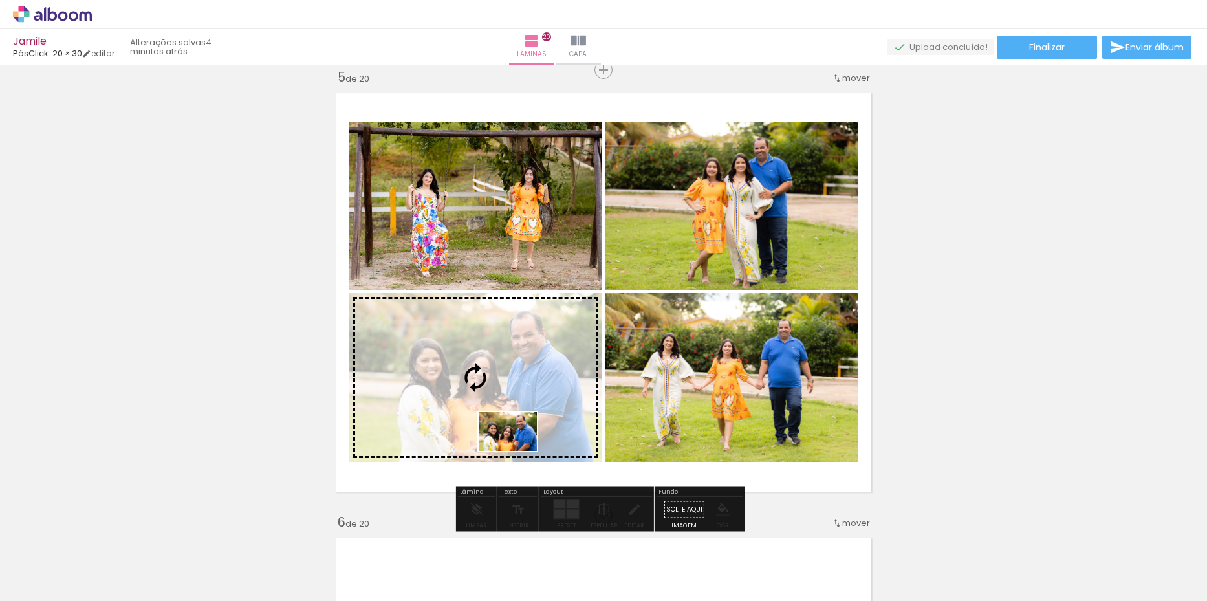
drag, startPoint x: 856, startPoint y: 572, endPoint x: 517, endPoint y: 451, distance: 360.0
click at [517, 451] on quentale-workspace at bounding box center [603, 300] width 1207 height 601
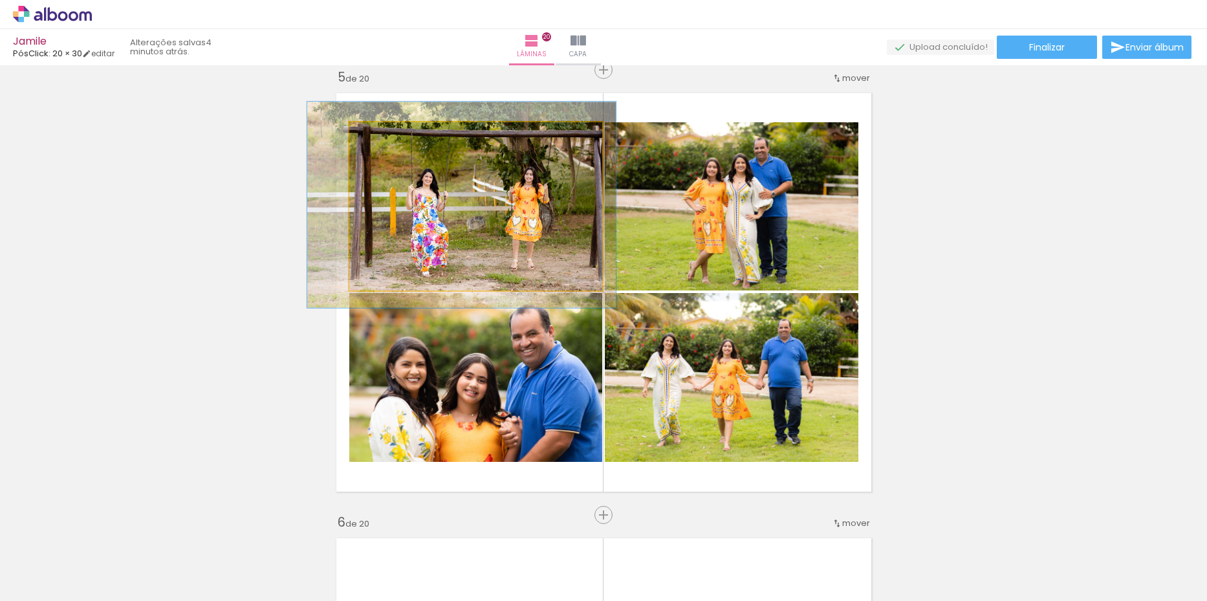
click at [480, 198] on quentale-photo at bounding box center [475, 206] width 253 height 168
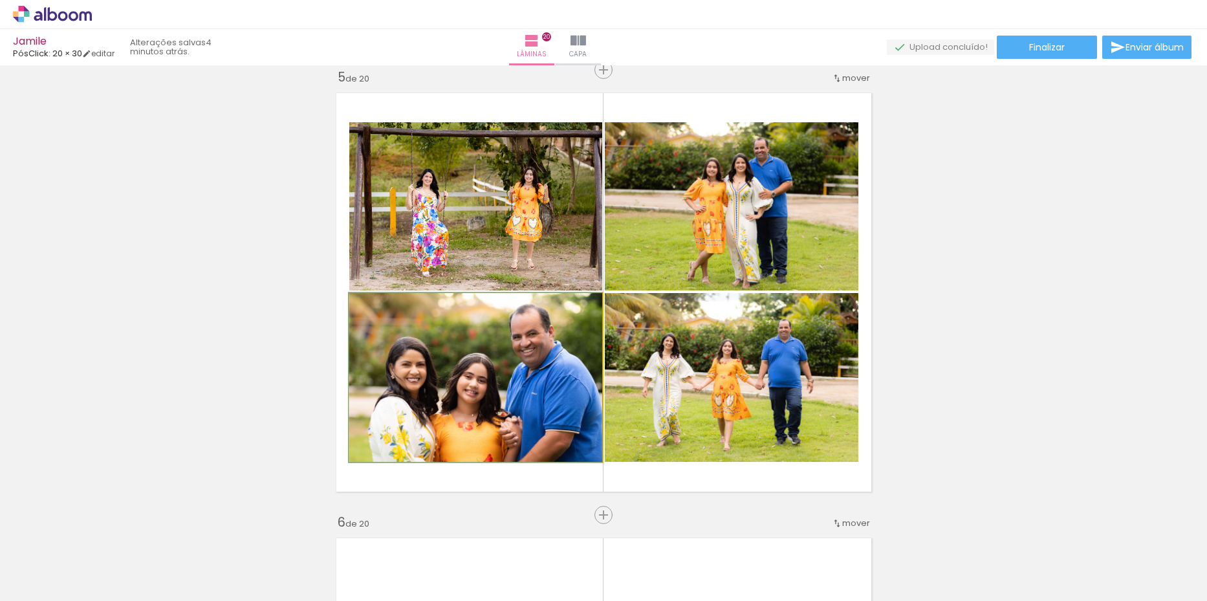
click at [496, 374] on quentale-photo at bounding box center [475, 377] width 253 height 169
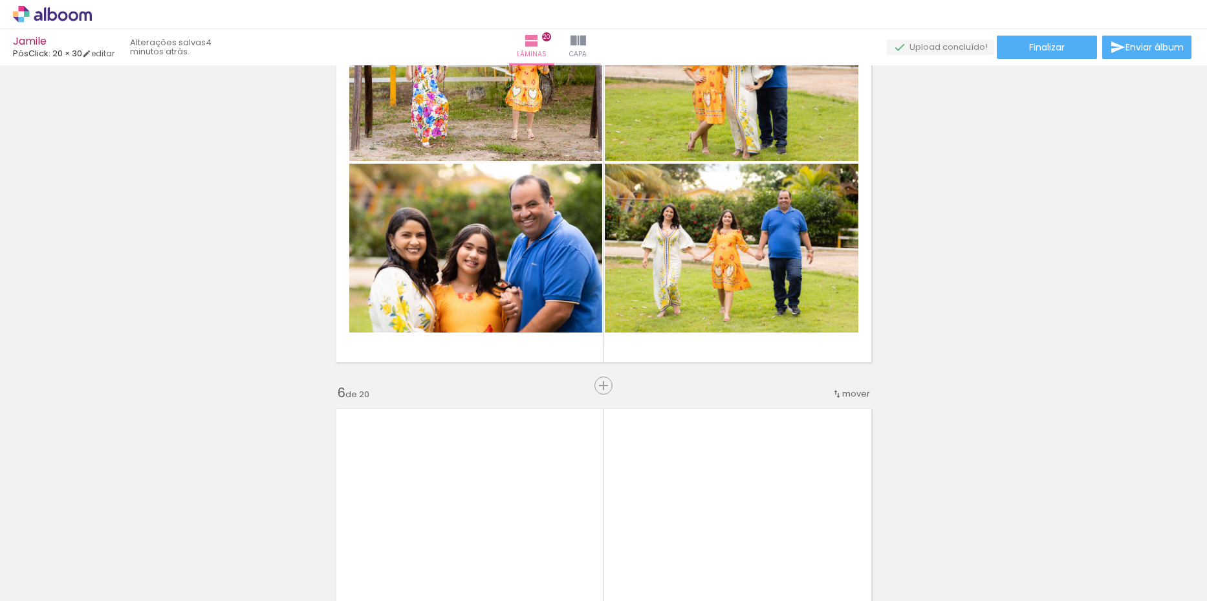
scroll to position [0, 638]
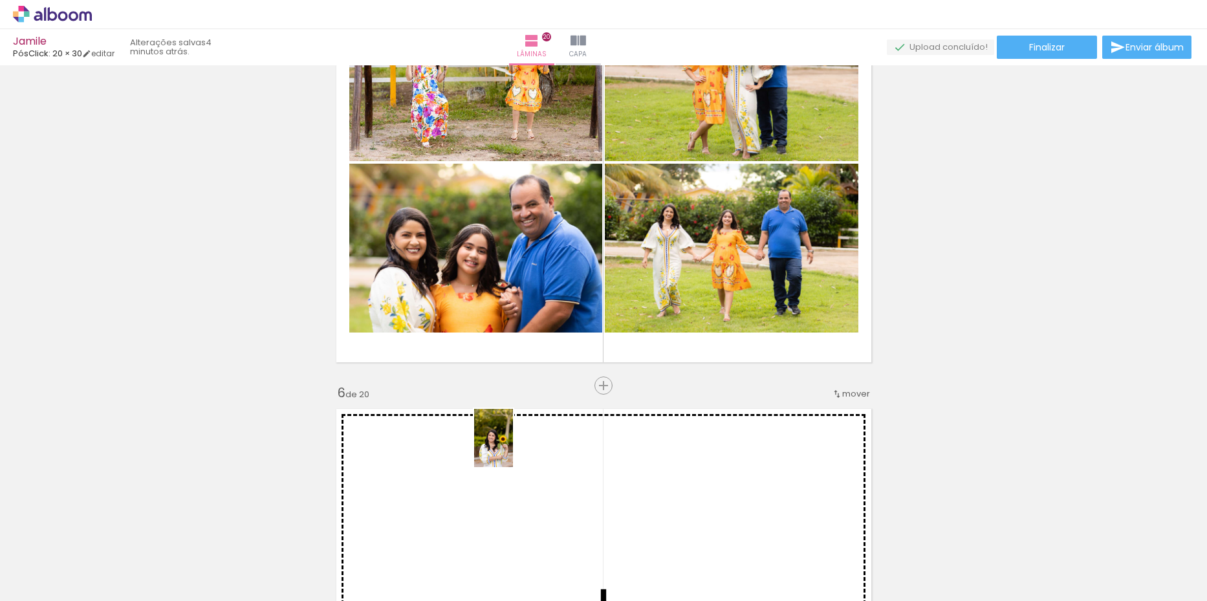
drag, startPoint x: 217, startPoint y: 571, endPoint x: 513, endPoint y: 448, distance: 320.9
click at [513, 448] on quentale-workspace at bounding box center [603, 300] width 1207 height 601
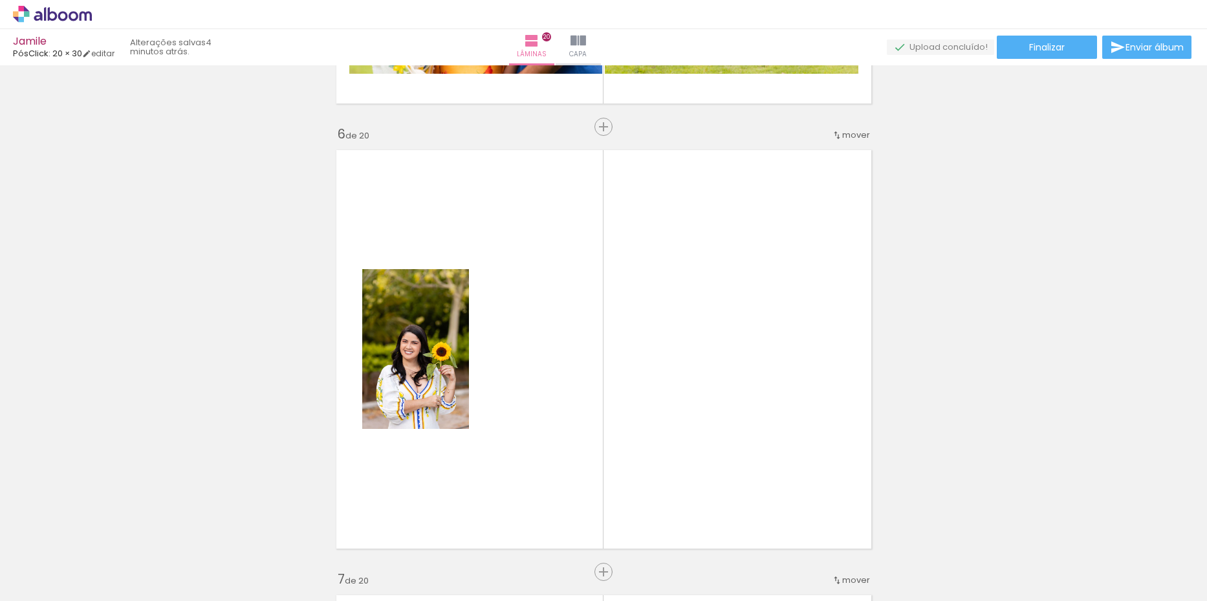
scroll to position [0, 1237]
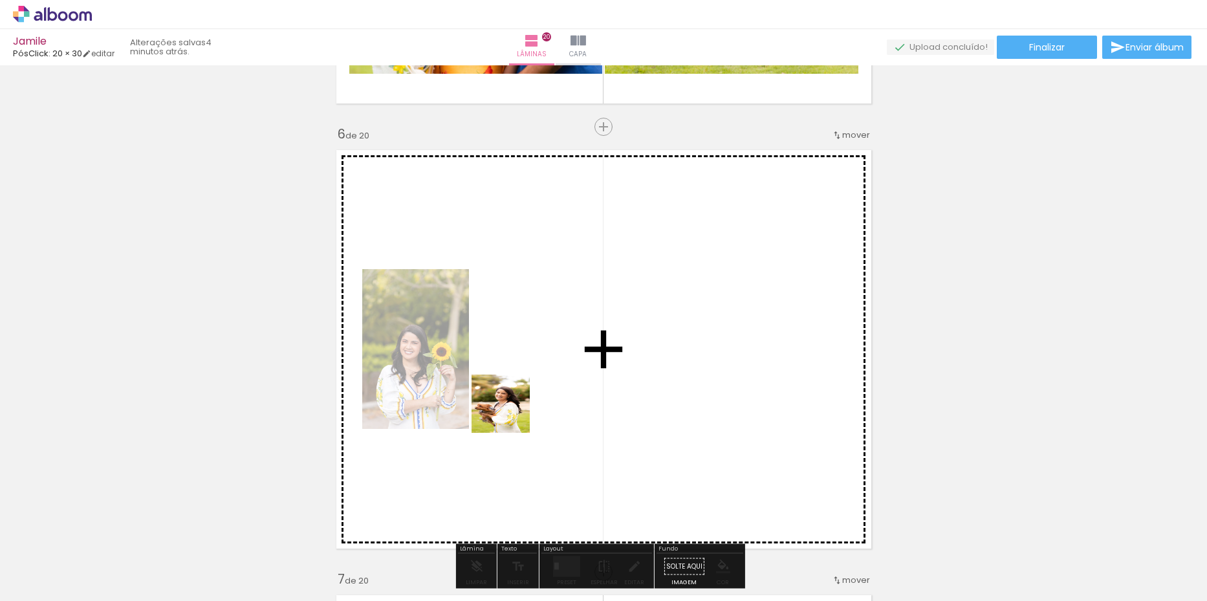
drag, startPoint x: 279, startPoint y: 578, endPoint x: 535, endPoint y: 398, distance: 313.8
click at [535, 398] on quentale-workspace at bounding box center [603, 300] width 1207 height 601
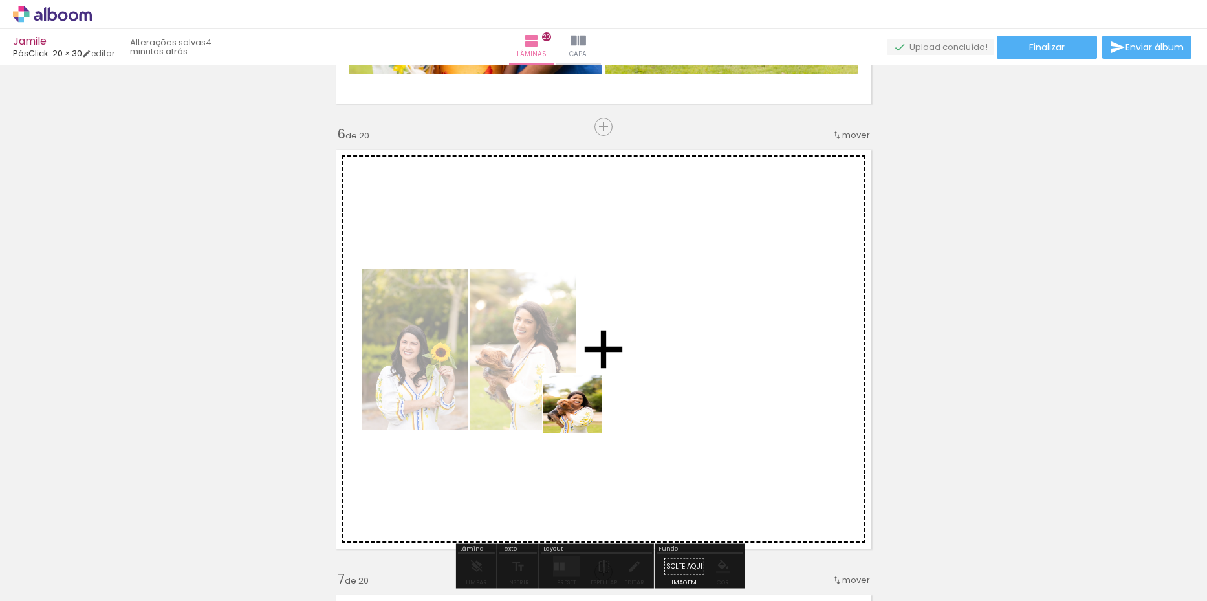
drag, startPoint x: 351, startPoint y: 572, endPoint x: 662, endPoint y: 384, distance: 362.7
click at [662, 384] on quentale-workspace at bounding box center [603, 300] width 1207 height 601
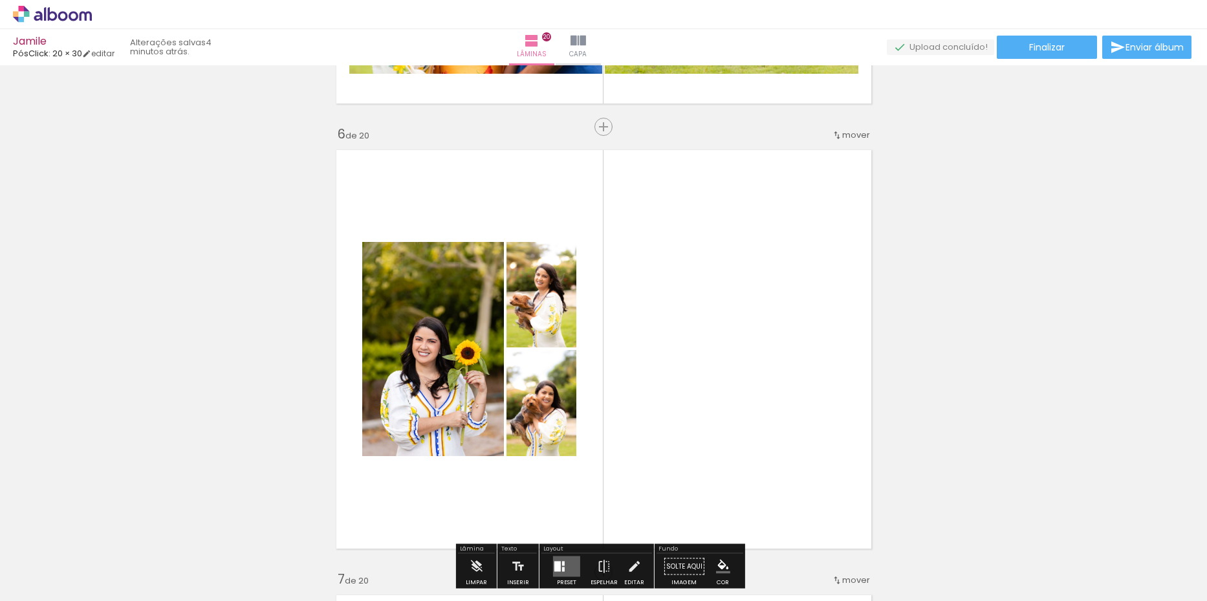
scroll to position [2314, 0]
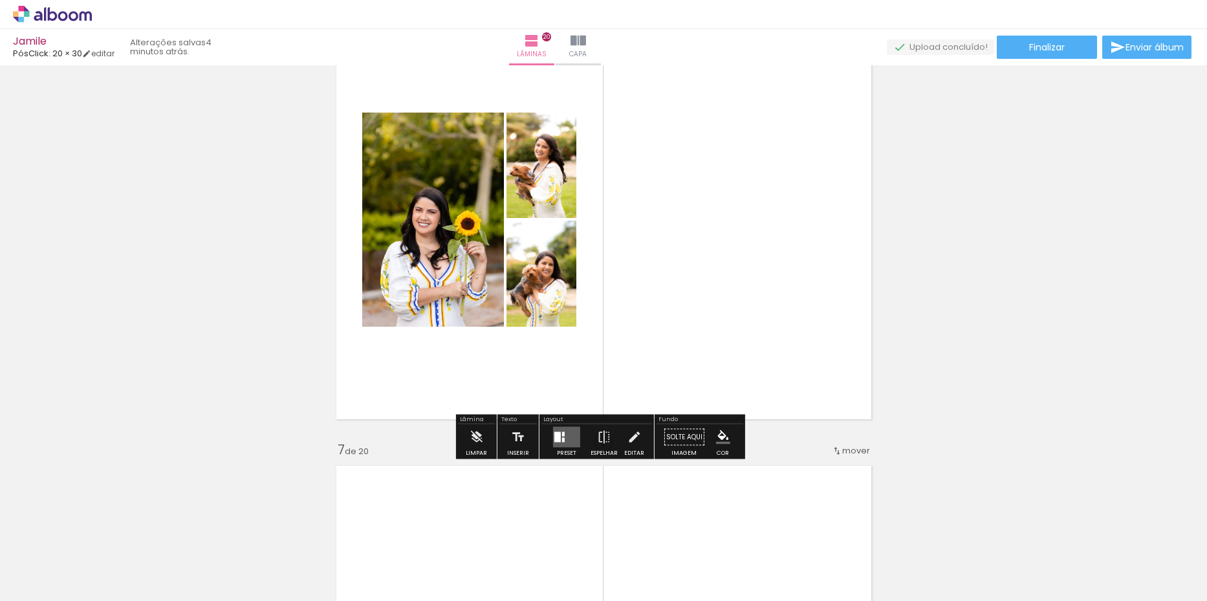
click at [557, 433] on div at bounding box center [557, 437] width 6 height 10
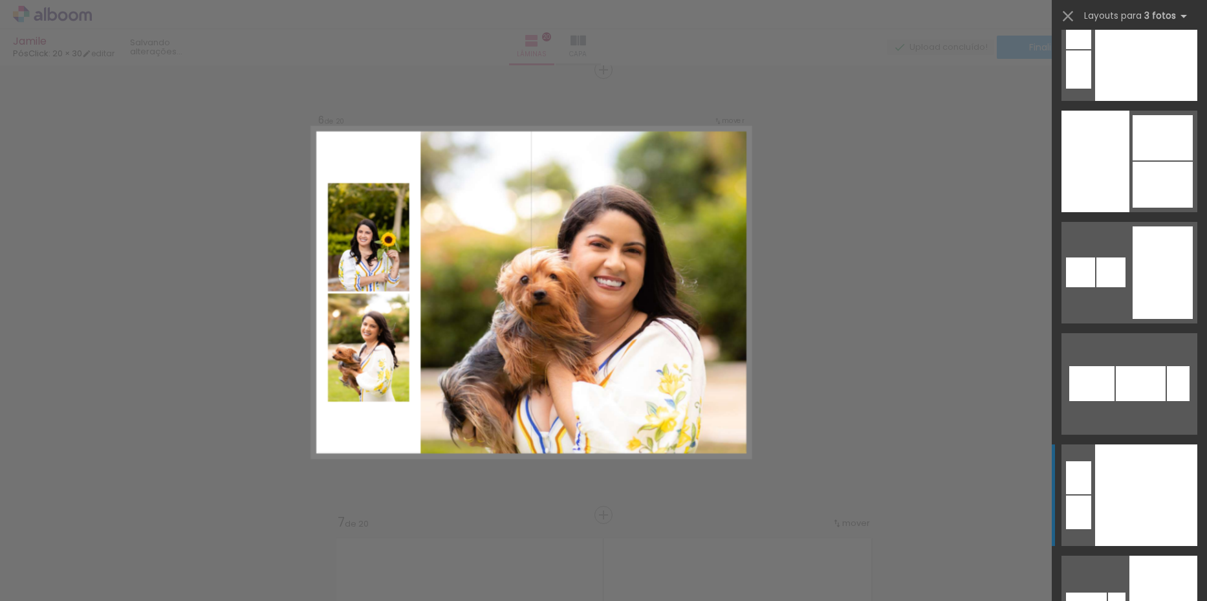
scroll to position [11058, 0]
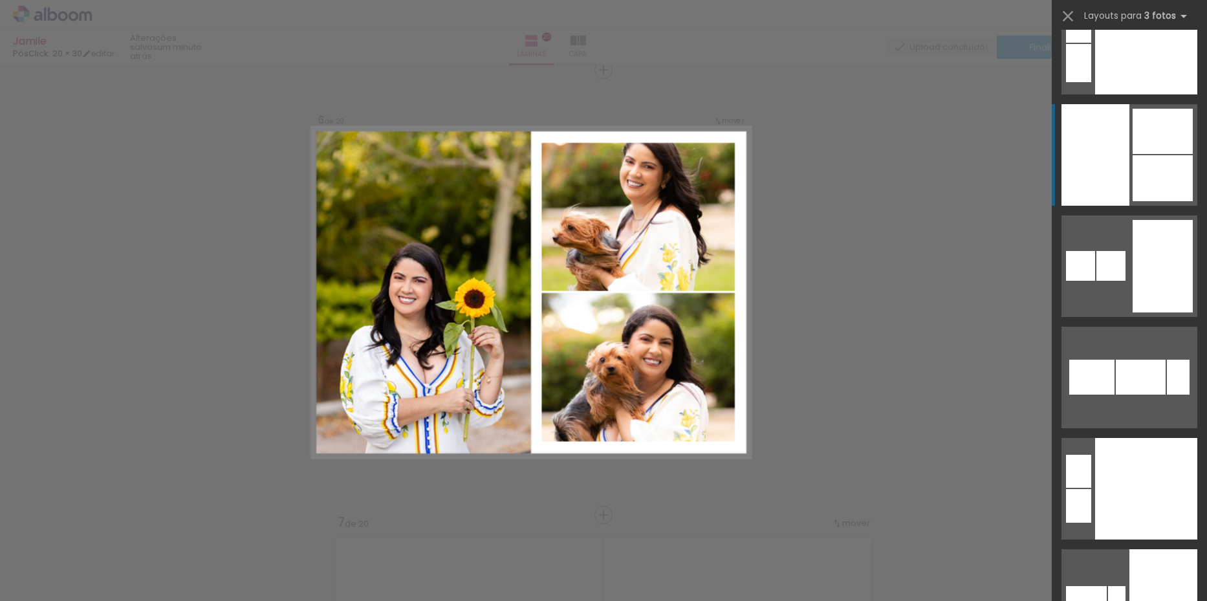
click at [1134, 184] on div at bounding box center [1162, 178] width 60 height 46
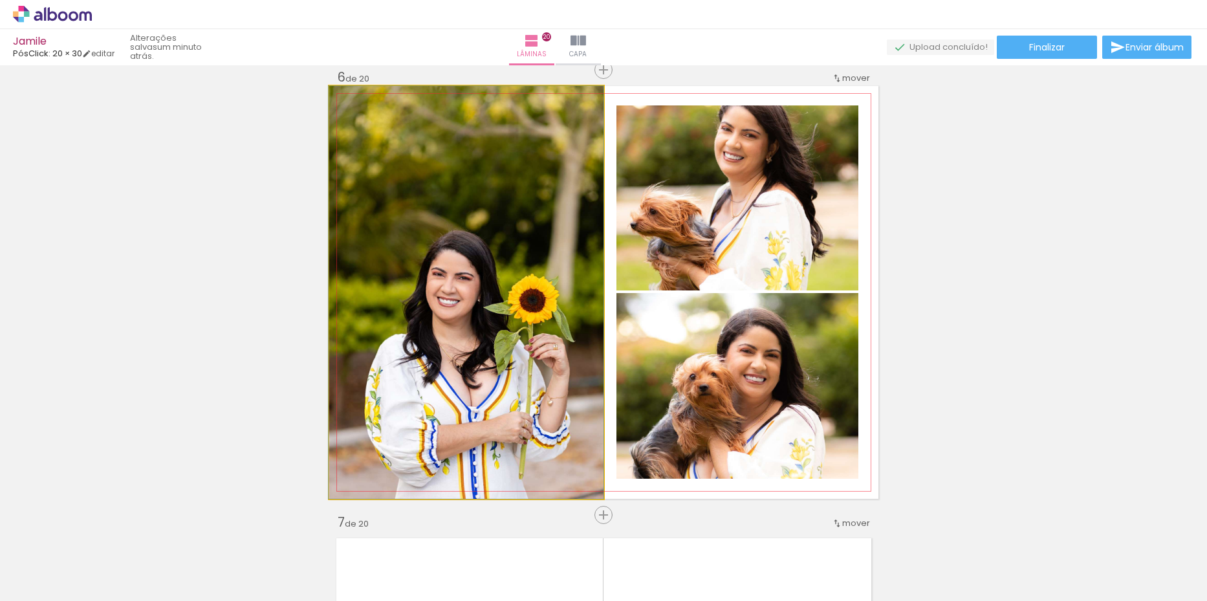
click at [443, 312] on quentale-photo at bounding box center [466, 292] width 274 height 413
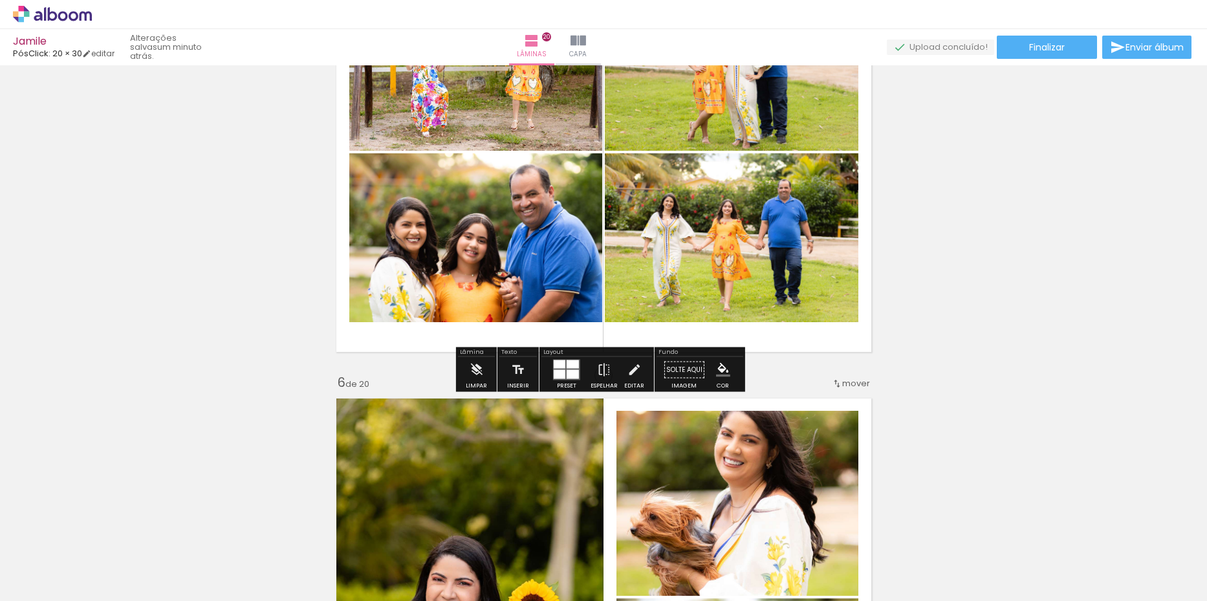
scroll to position [2177, 0]
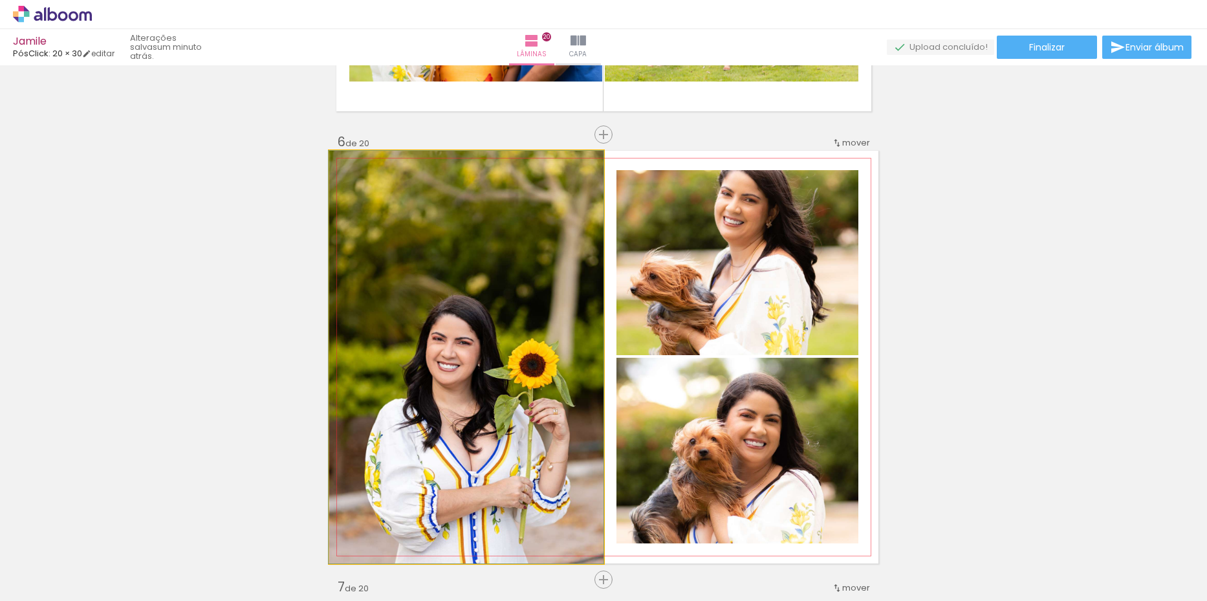
drag, startPoint x: 503, startPoint y: 356, endPoint x: 296, endPoint y: 330, distance: 208.6
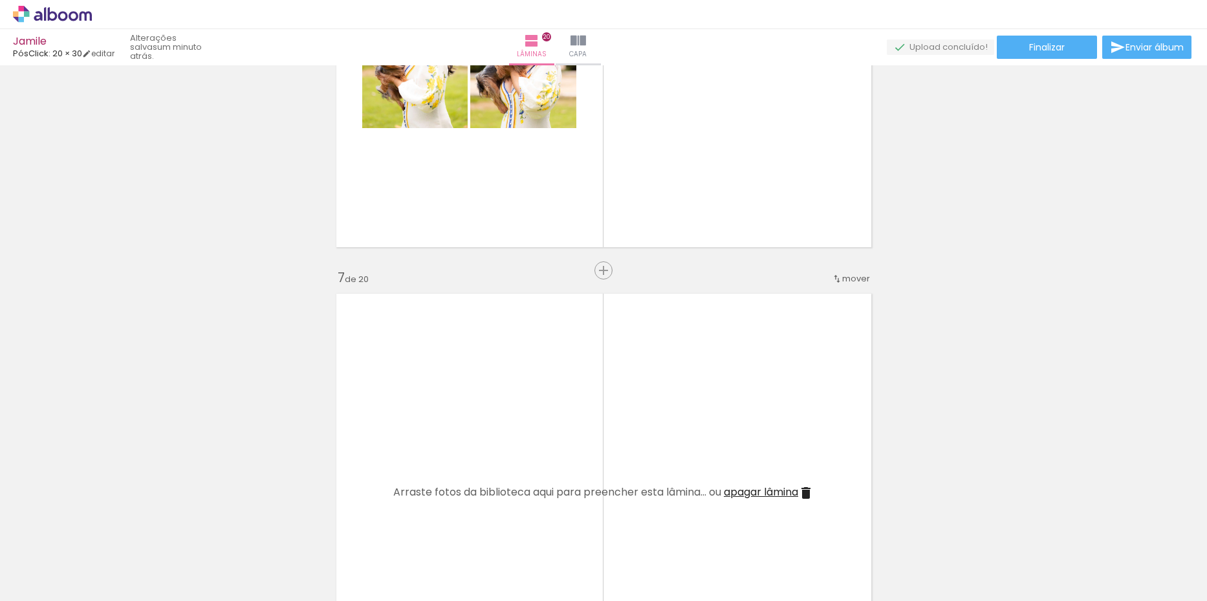
scroll to position [2565, 0]
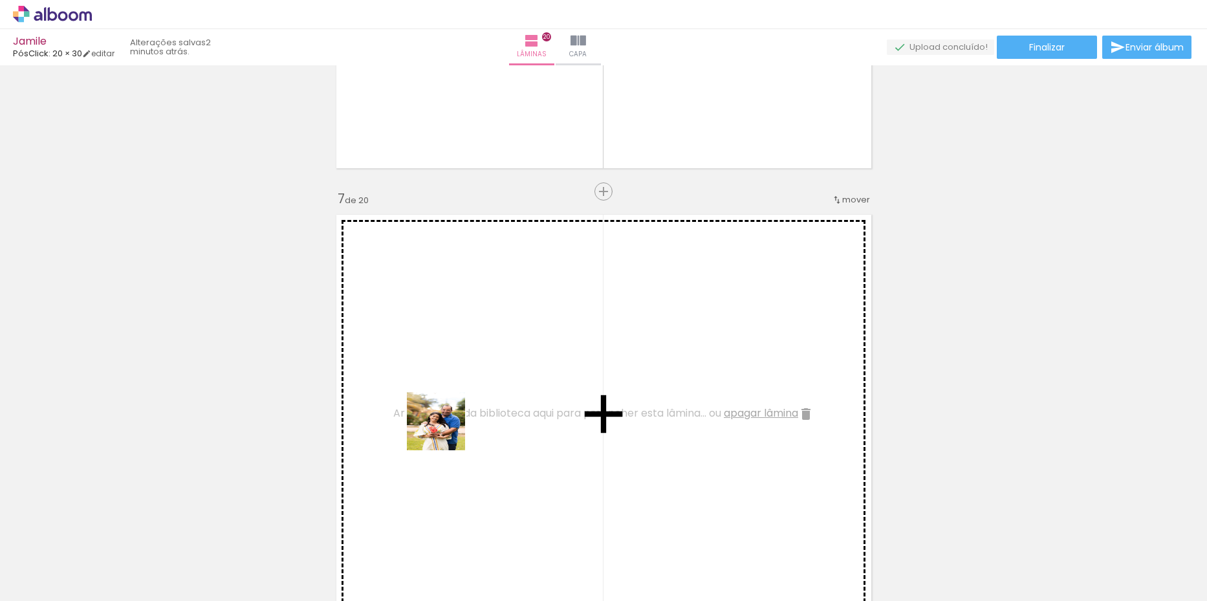
drag, startPoint x: 433, startPoint y: 490, endPoint x: 468, endPoint y: 510, distance: 39.7
click at [448, 397] on quentale-workspace at bounding box center [603, 300] width 1207 height 601
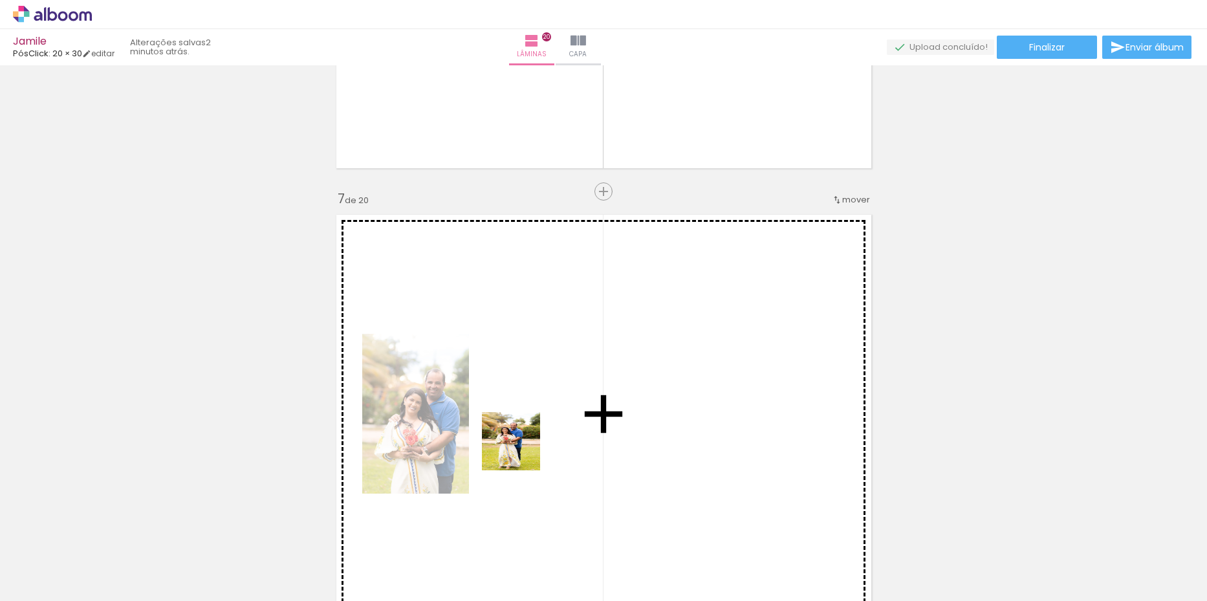
drag, startPoint x: 495, startPoint y: 574, endPoint x: 525, endPoint y: 430, distance: 147.4
click at [525, 430] on quentale-workspace at bounding box center [603, 300] width 1207 height 601
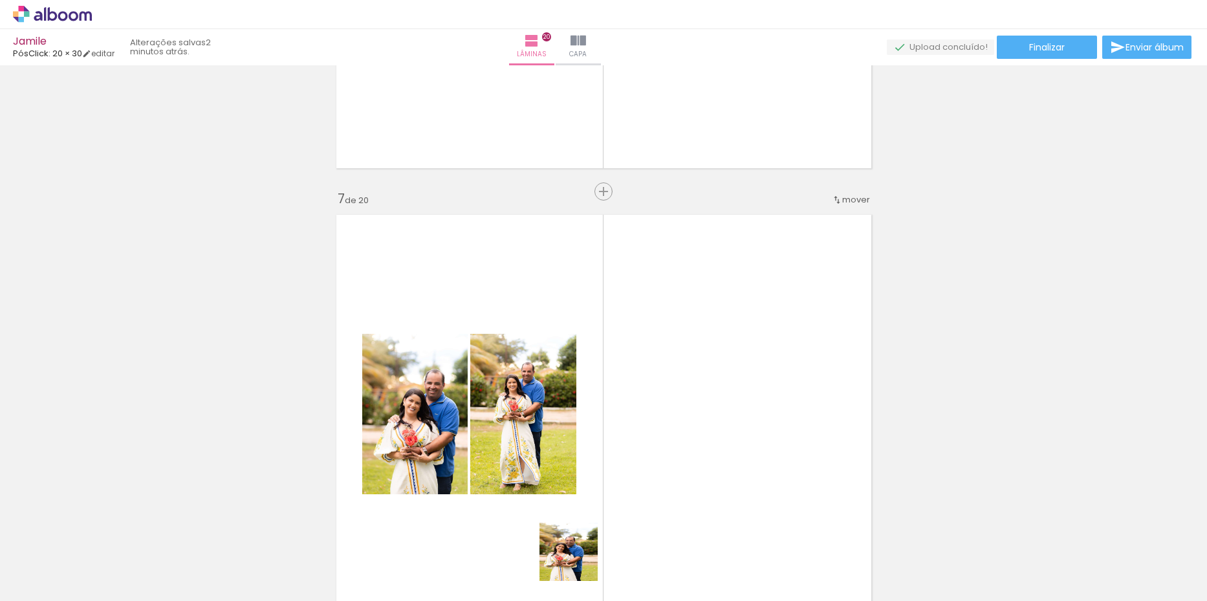
drag, startPoint x: 572, startPoint y: 565, endPoint x: 643, endPoint y: 413, distance: 167.5
click at [642, 405] on quentale-workspace at bounding box center [603, 300] width 1207 height 601
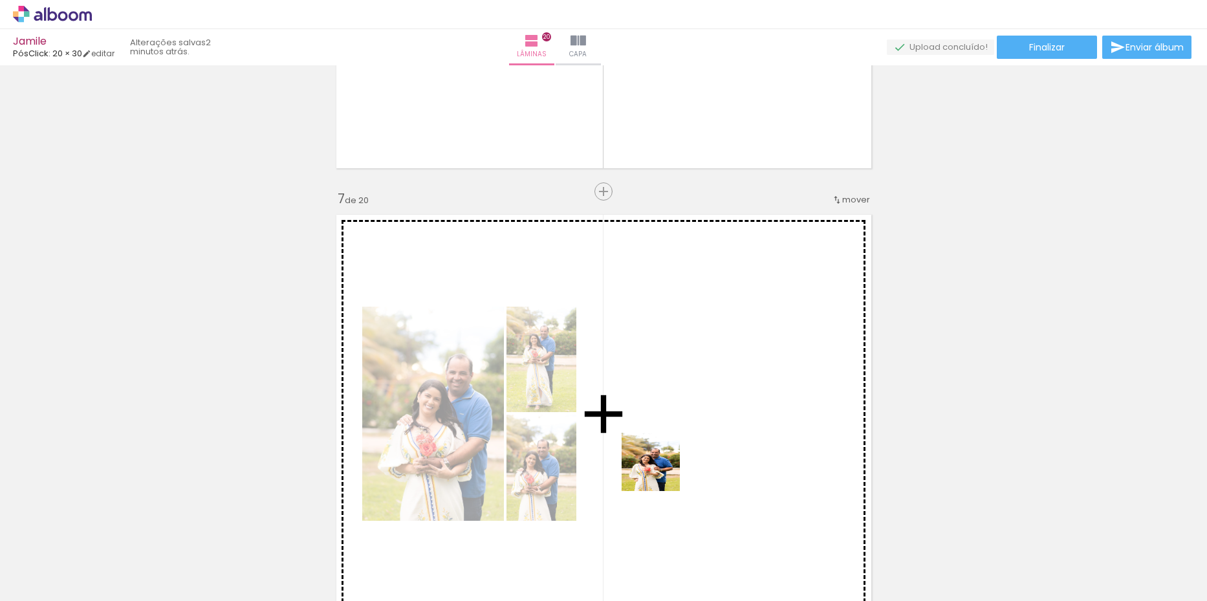
drag, startPoint x: 628, startPoint y: 557, endPoint x: 677, endPoint y: 414, distance: 151.7
click at [682, 431] on quentale-workspace at bounding box center [603, 300] width 1207 height 601
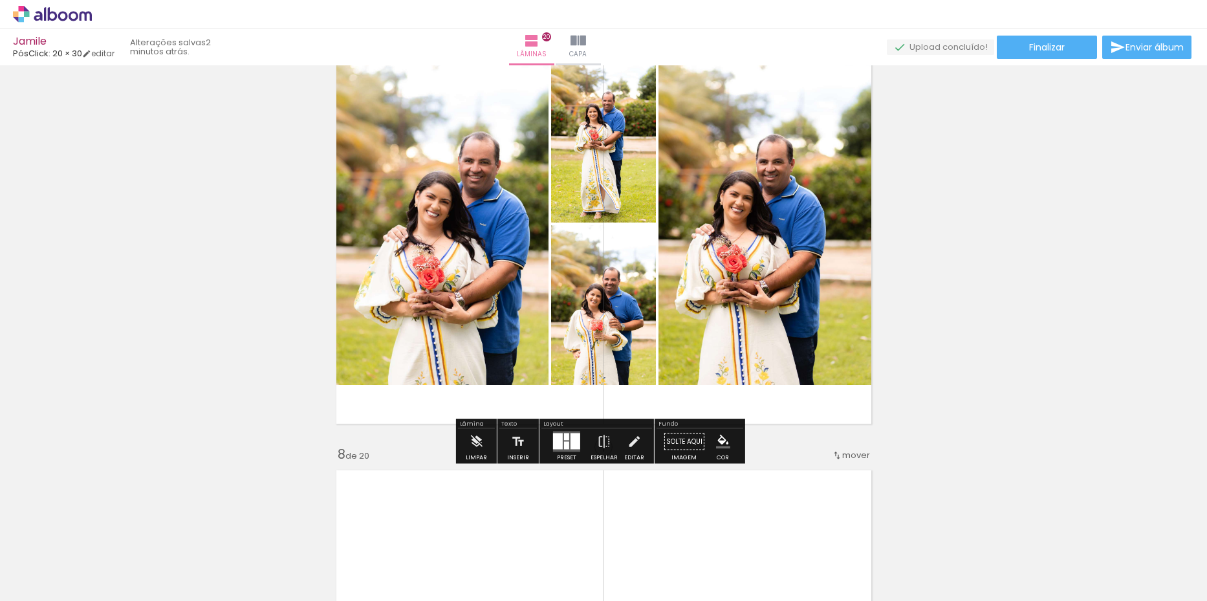
scroll to position [2759, 0]
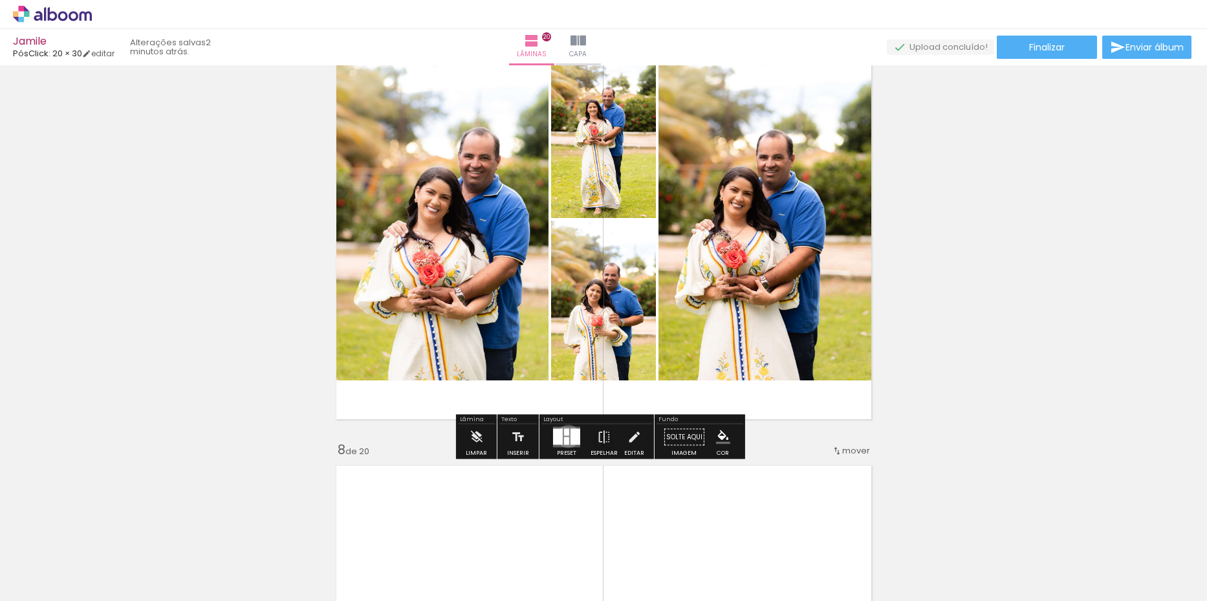
click at [565, 436] on quentale-layouter at bounding box center [566, 437] width 27 height 21
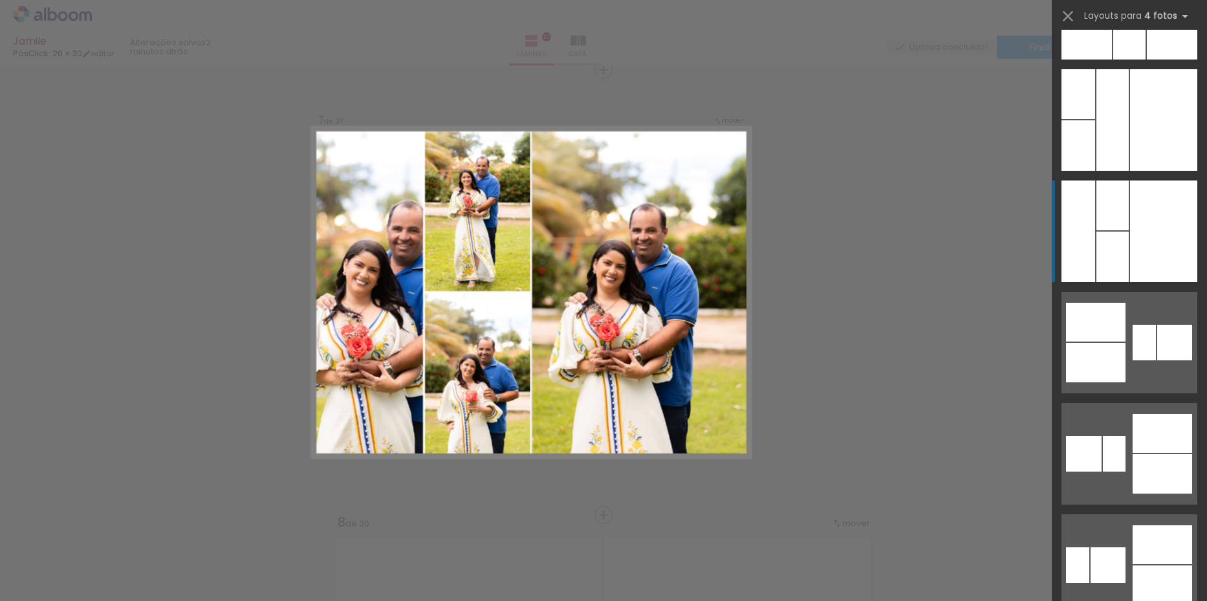
scroll to position [20419, 0]
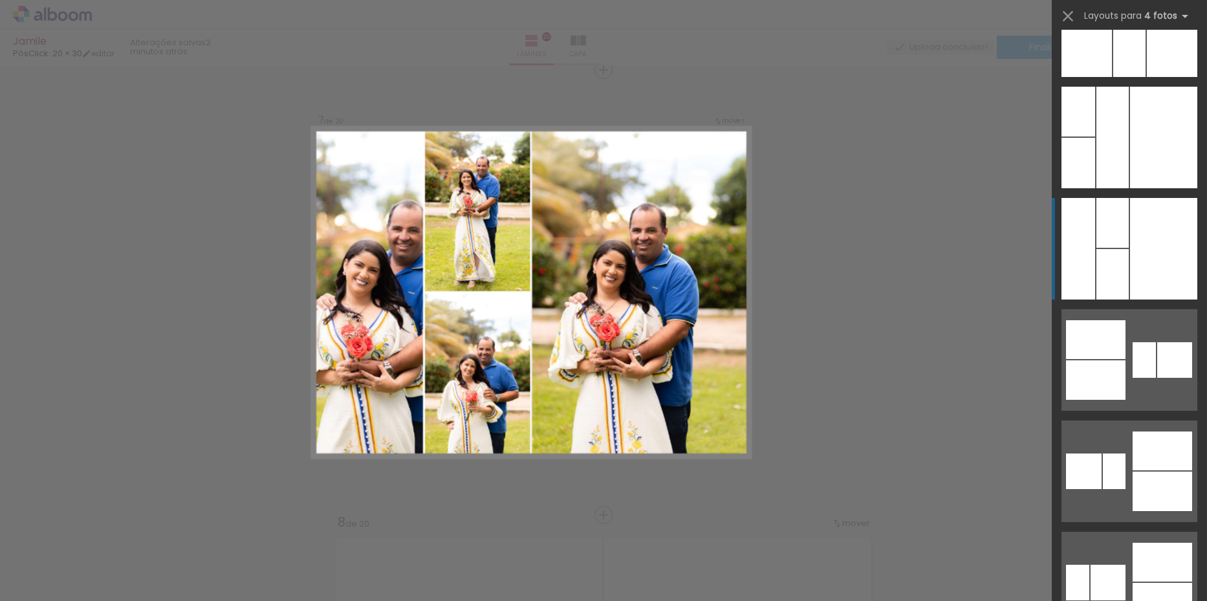
click at [1143, 235] on div at bounding box center [1163, 249] width 67 height 102
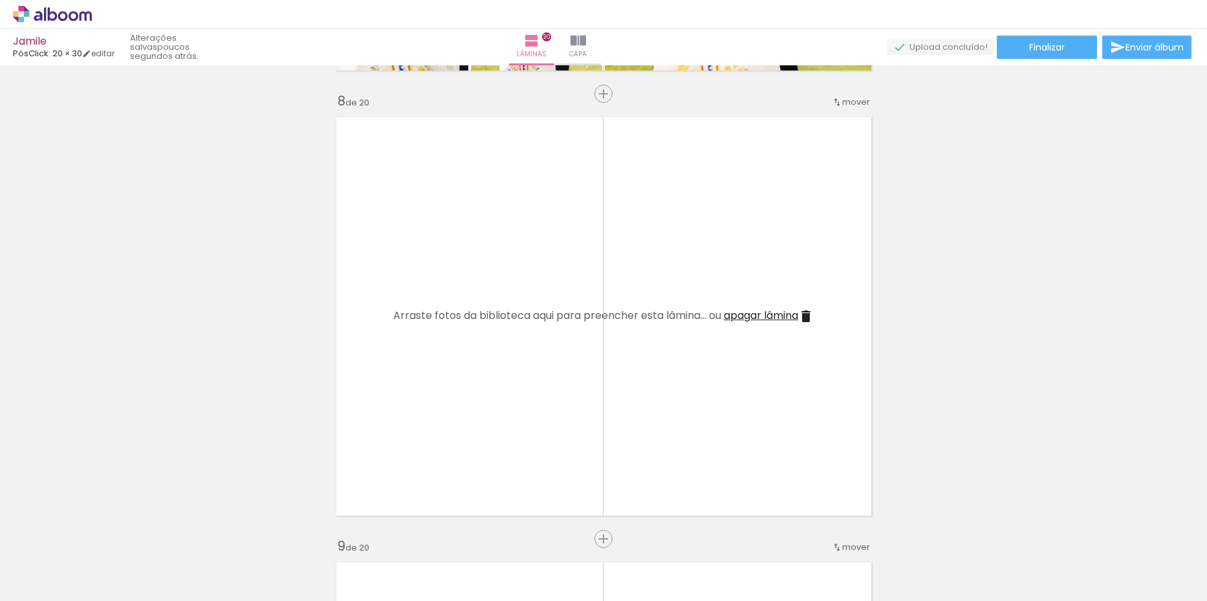
scroll to position [3139, 0]
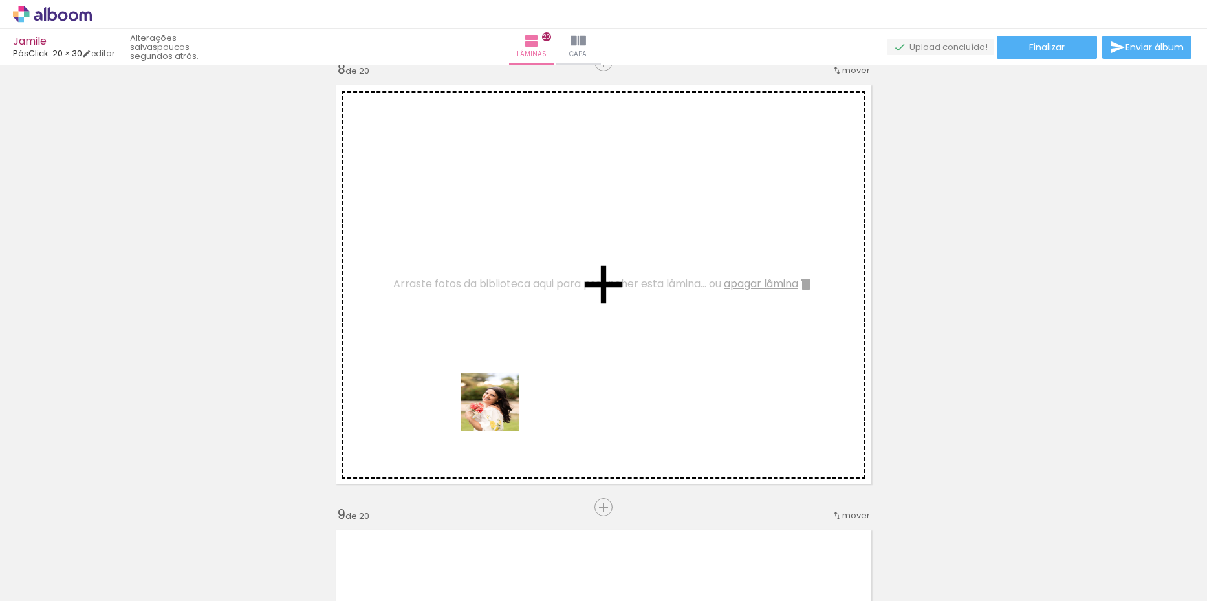
drag, startPoint x: 588, startPoint y: 570, endPoint x: 486, endPoint y: 383, distance: 213.0
click at [479, 366] on quentale-workspace at bounding box center [603, 300] width 1207 height 601
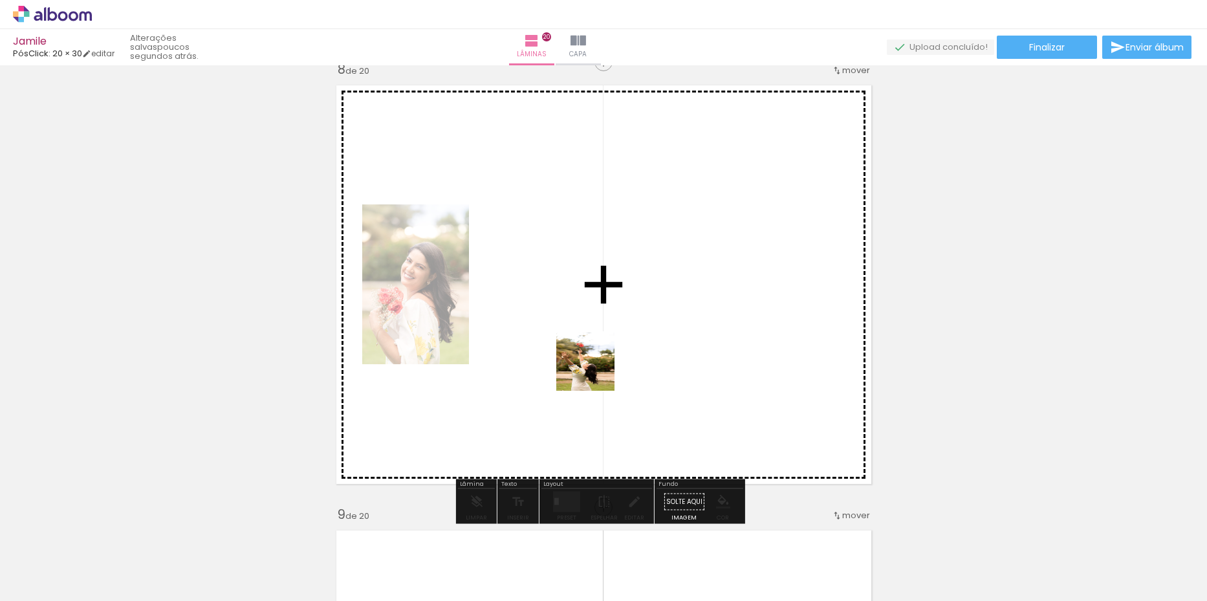
drag, startPoint x: 651, startPoint y: 564, endPoint x: 594, endPoint y: 358, distance: 213.4
click at [594, 358] on quentale-workspace at bounding box center [603, 300] width 1207 height 601
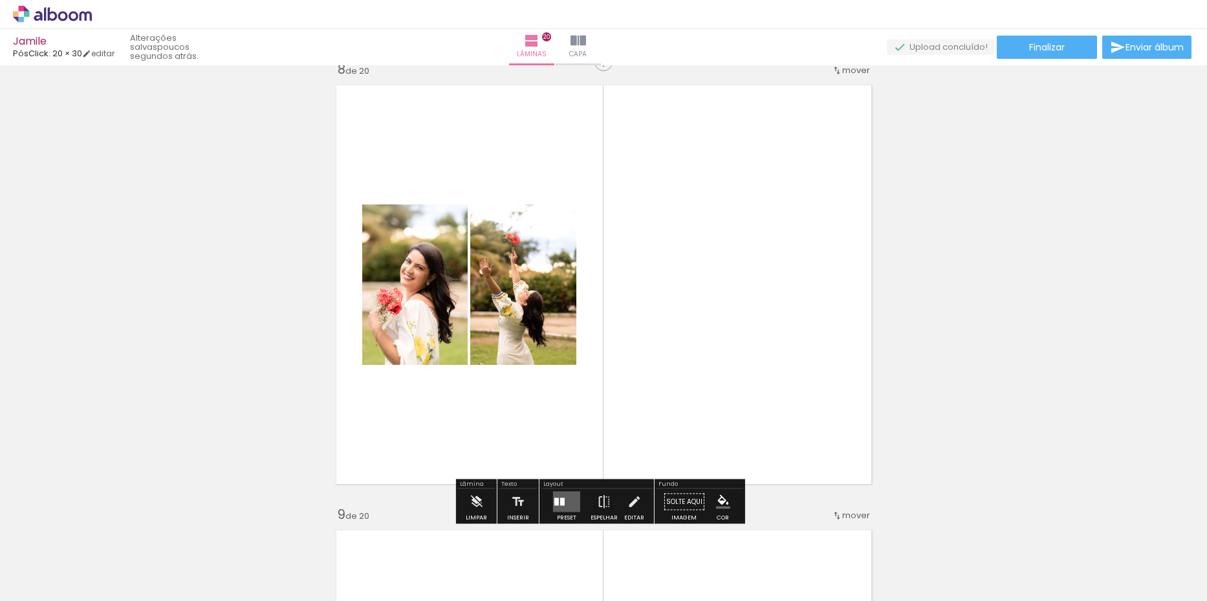
click at [559, 515] on div "Preset" at bounding box center [566, 518] width 19 height 6
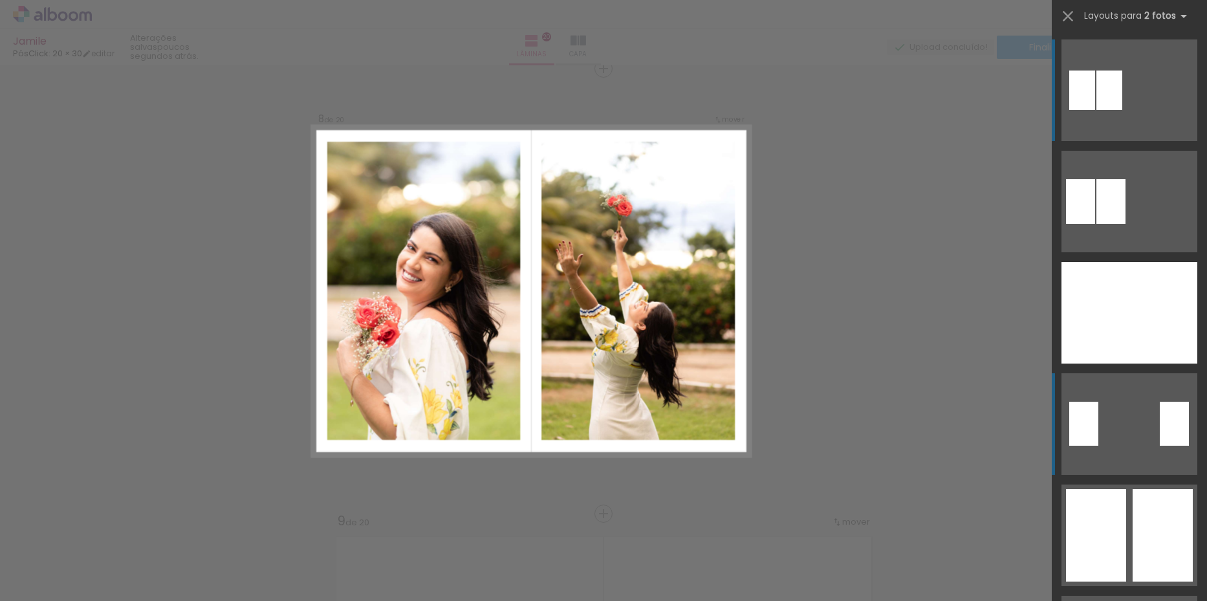
scroll to position [3131, 0]
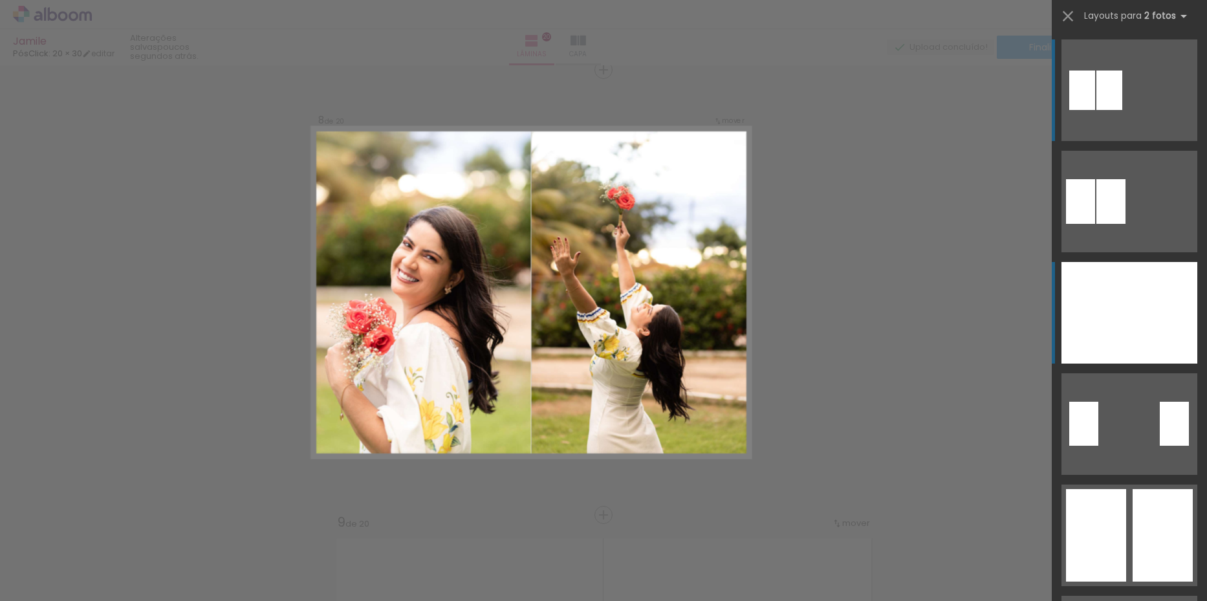
click at [1129, 314] on div at bounding box center [1163, 313] width 68 height 102
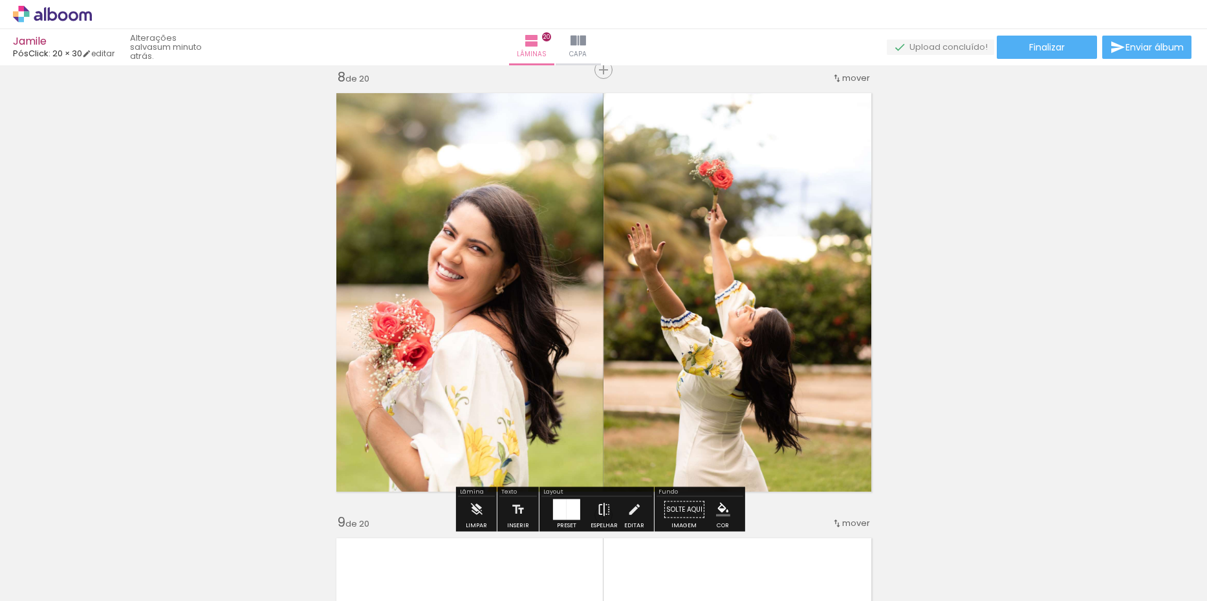
click at [605, 508] on iron-icon at bounding box center [604, 510] width 14 height 26
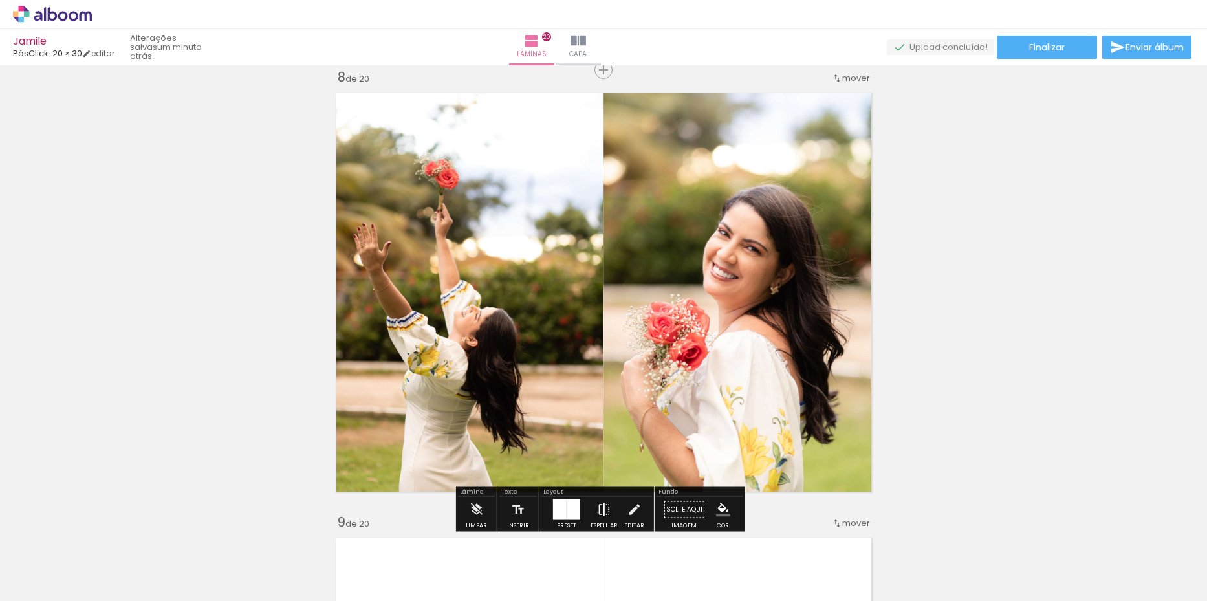
click at [597, 512] on iron-icon at bounding box center [604, 510] width 14 height 26
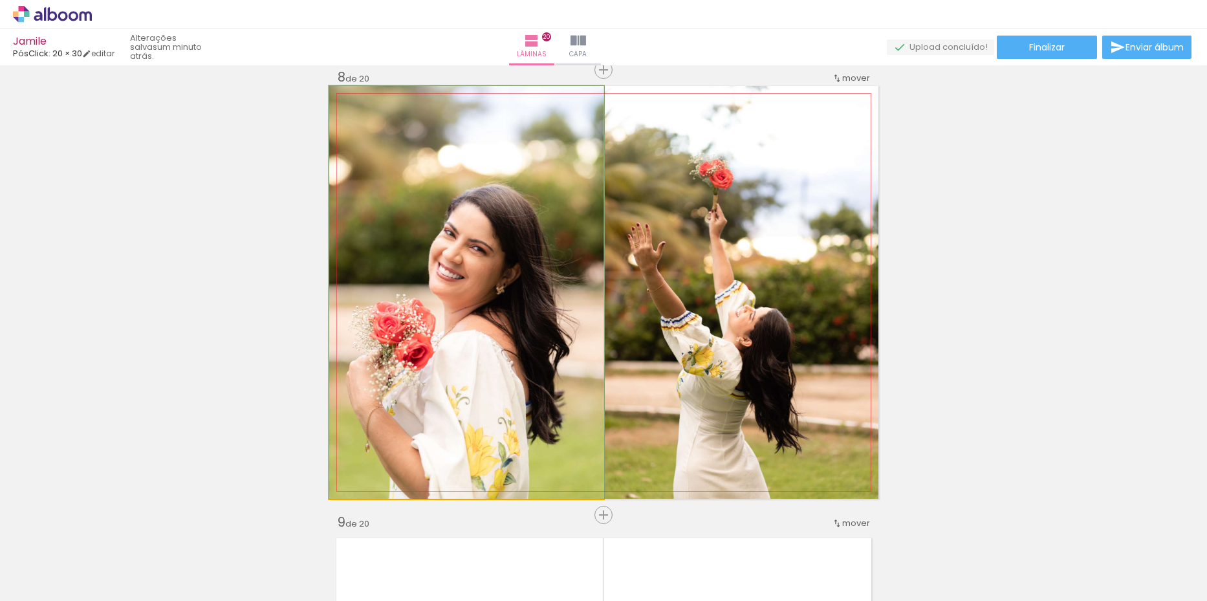
drag, startPoint x: 522, startPoint y: 345, endPoint x: 537, endPoint y: 347, distance: 14.9
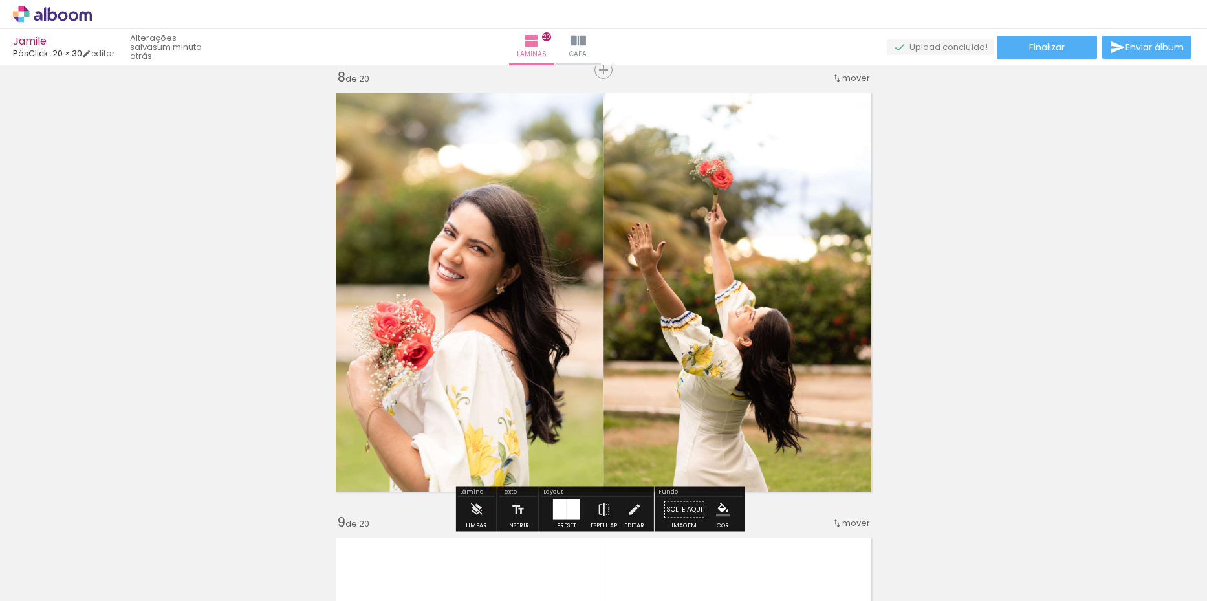
click at [563, 512] on div at bounding box center [560, 509] width 14 height 21
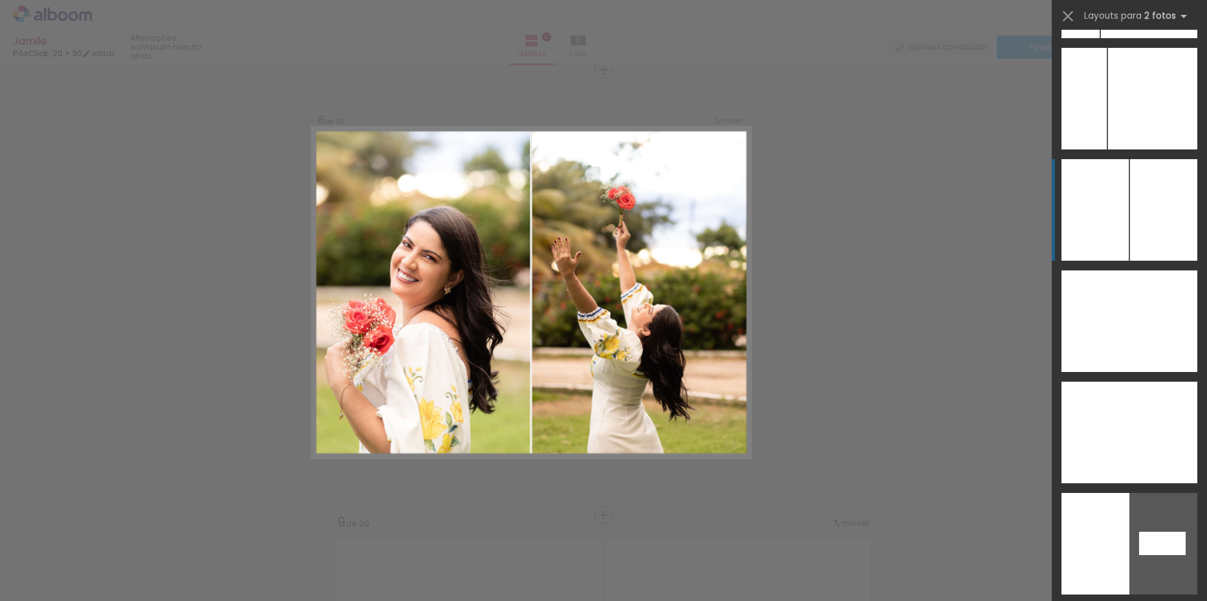
scroll to position [5461, 0]
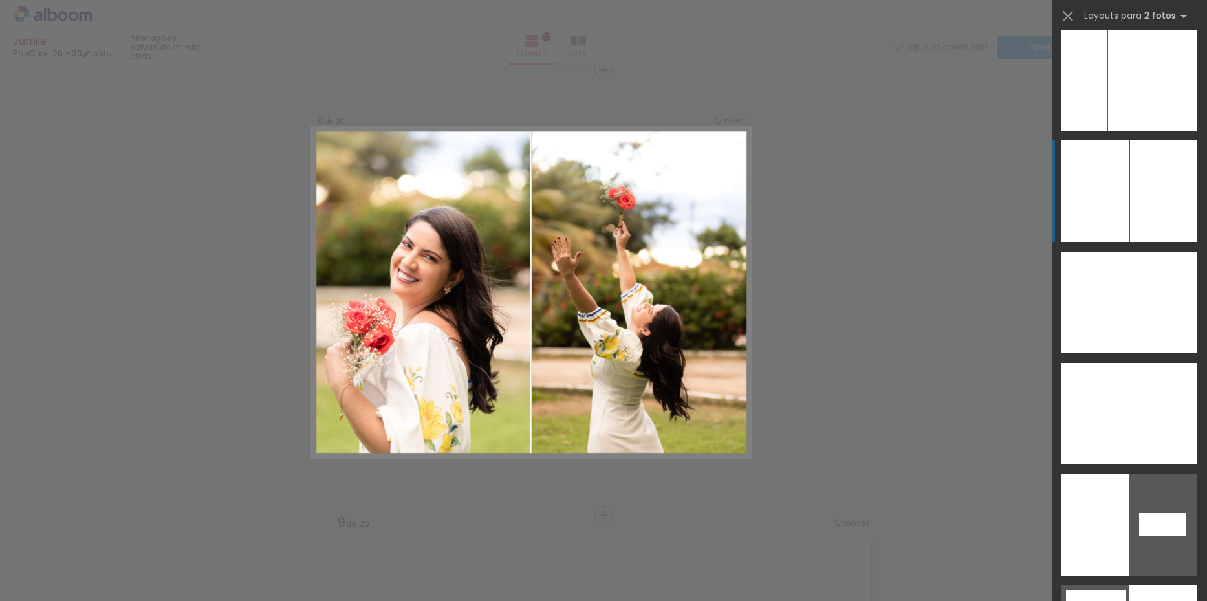
click at [1130, 189] on div at bounding box center [1163, 191] width 67 height 102
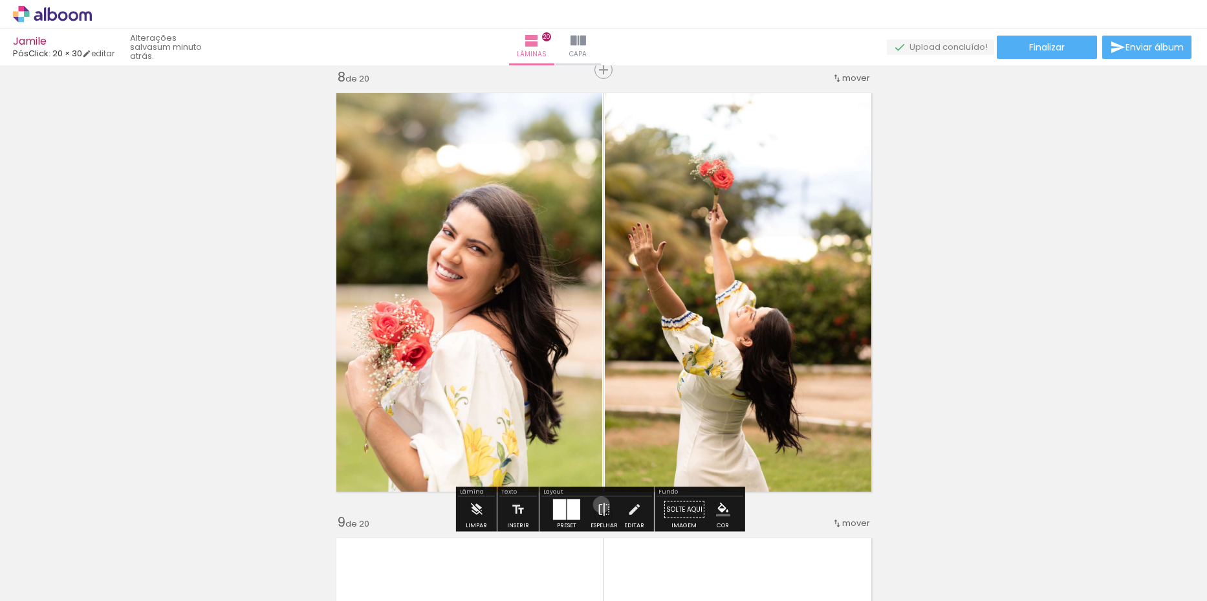
click at [598, 504] on iron-icon at bounding box center [604, 510] width 14 height 26
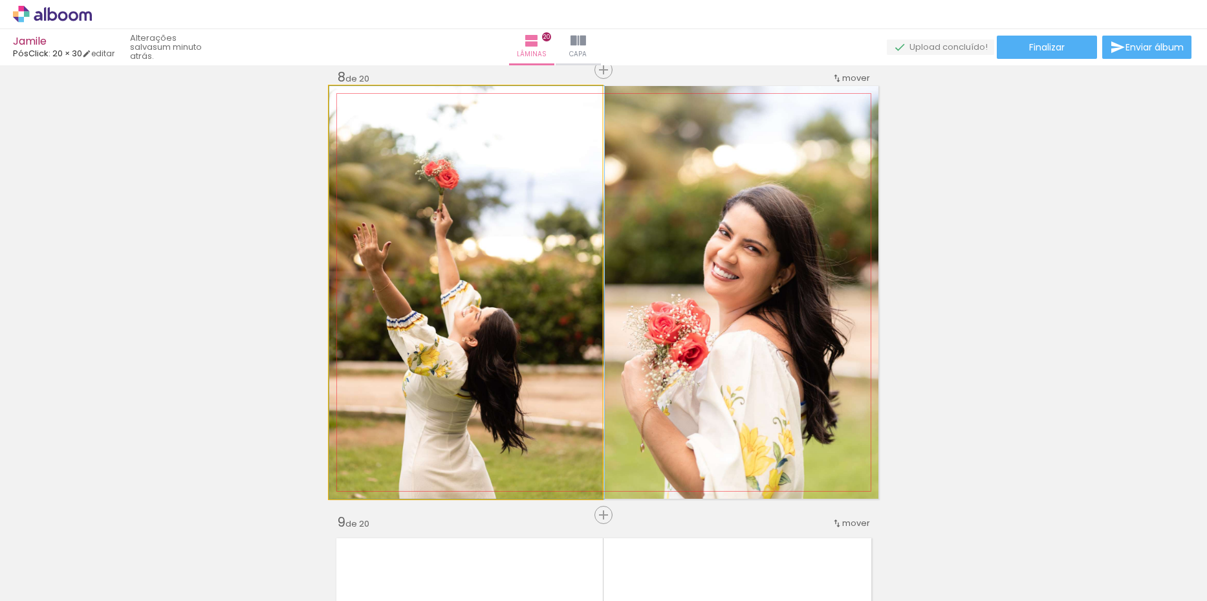
drag, startPoint x: 515, startPoint y: 356, endPoint x: 526, endPoint y: 356, distance: 11.0
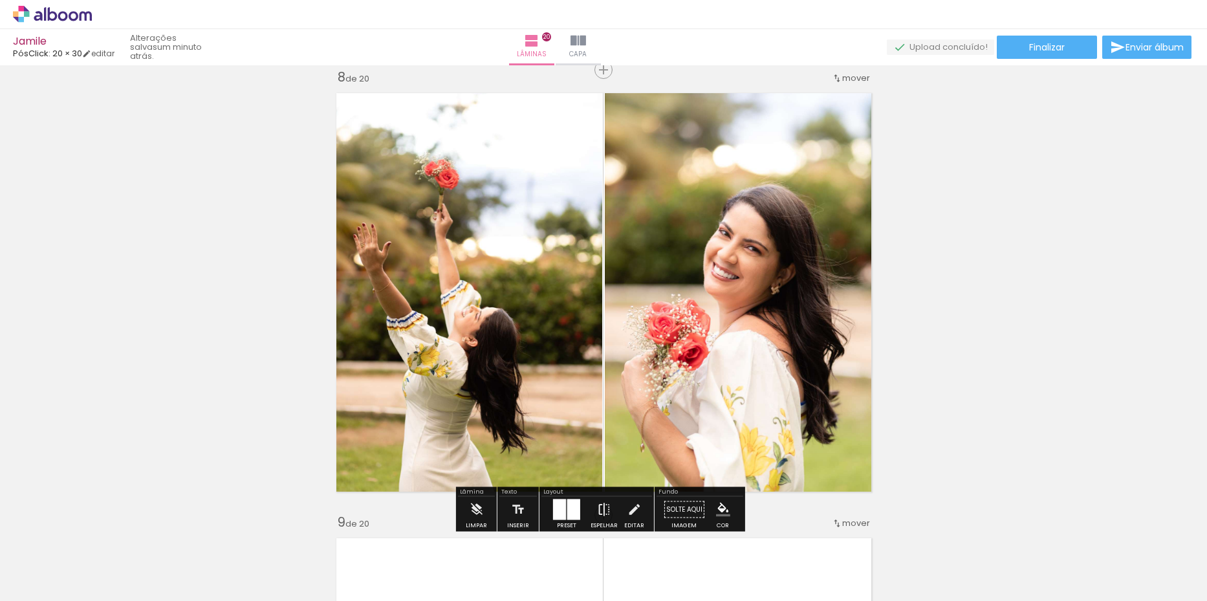
click at [598, 510] on iron-icon at bounding box center [604, 510] width 14 height 26
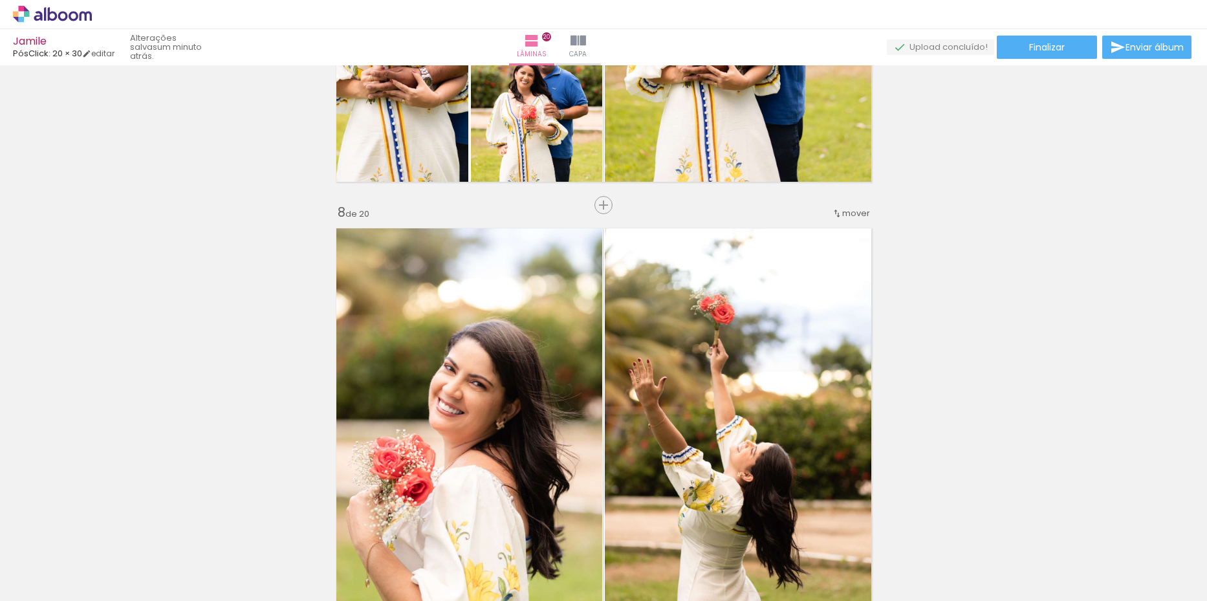
scroll to position [2808, 0]
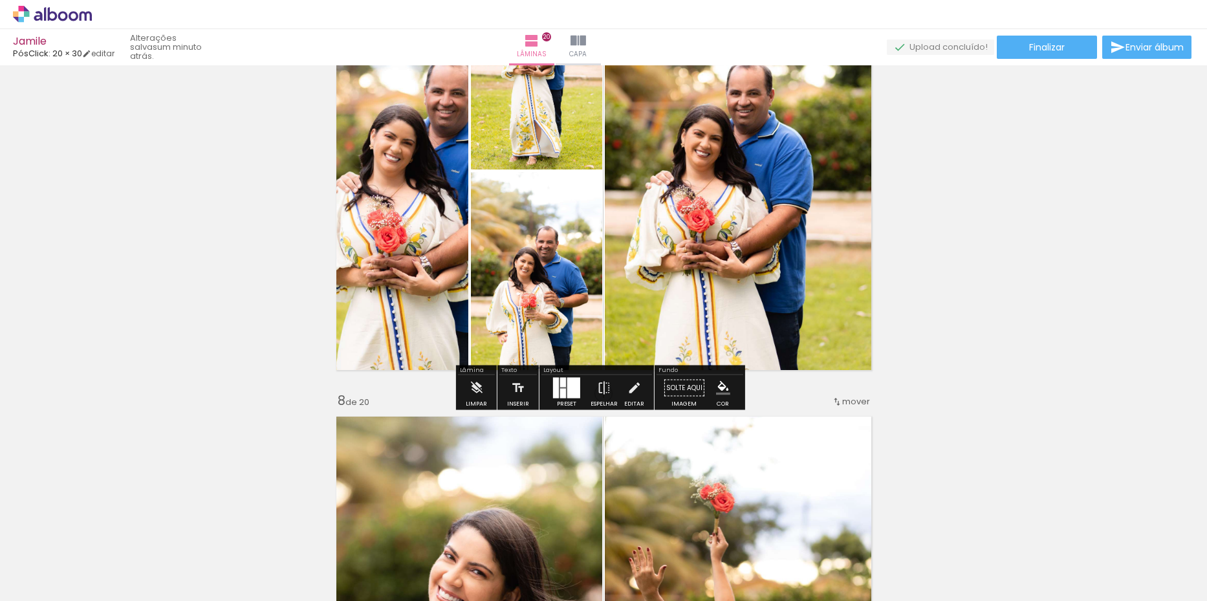
click at [554, 394] on div at bounding box center [556, 388] width 6 height 21
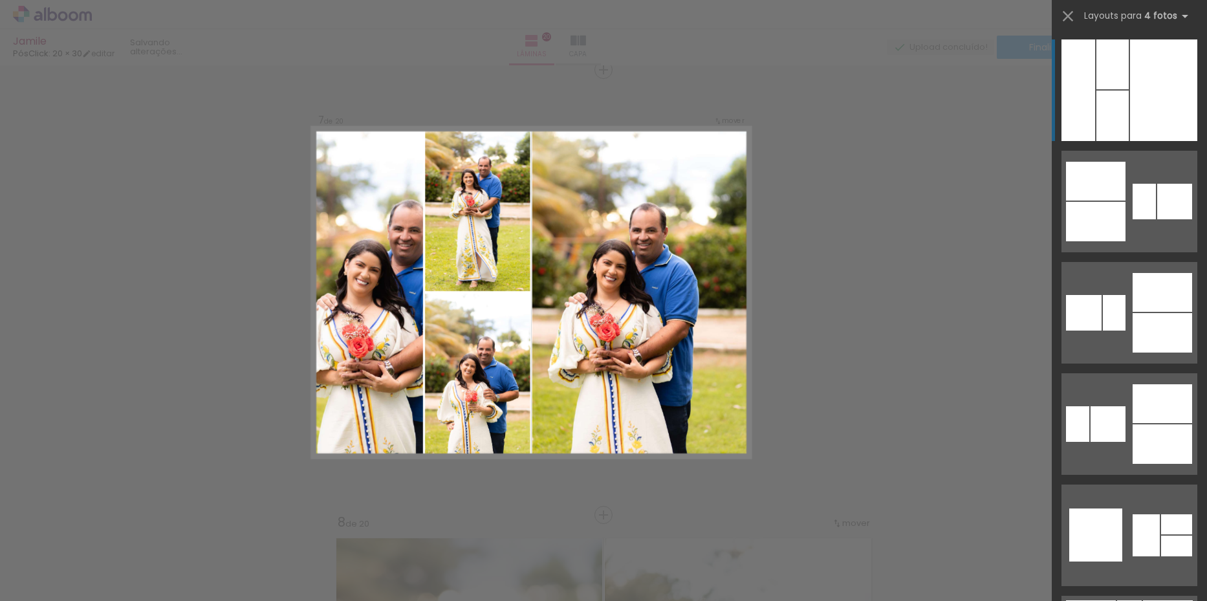
scroll to position [2686, 0]
click at [1119, 114] on div at bounding box center [1112, 116] width 32 height 50
click at [1119, 100] on div at bounding box center [1112, 116] width 32 height 50
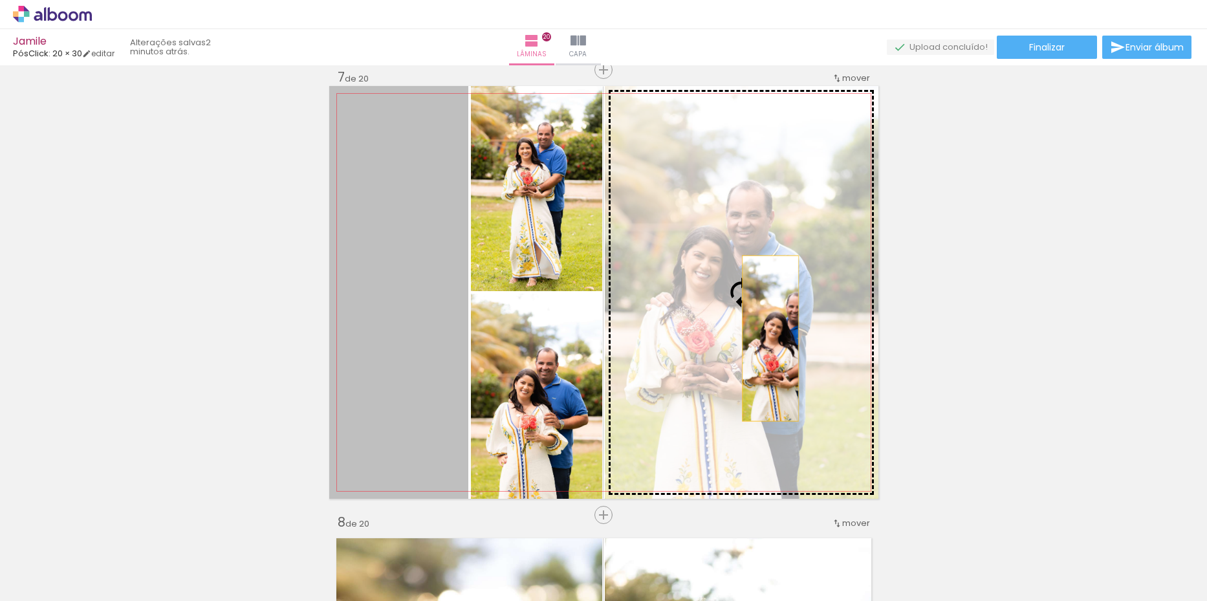
drag, startPoint x: 429, startPoint y: 338, endPoint x: 765, endPoint y: 338, distance: 336.3
click at [0, 0] on slot at bounding box center [0, 0] width 0 height 0
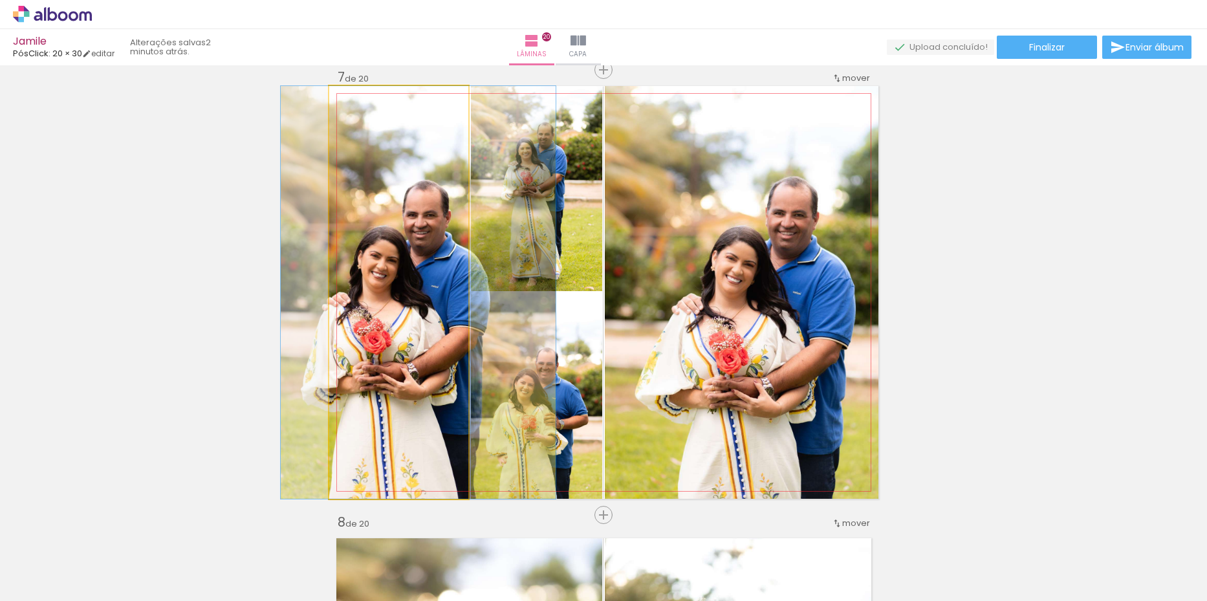
drag, startPoint x: 437, startPoint y: 294, endPoint x: 455, endPoint y: 294, distance: 18.1
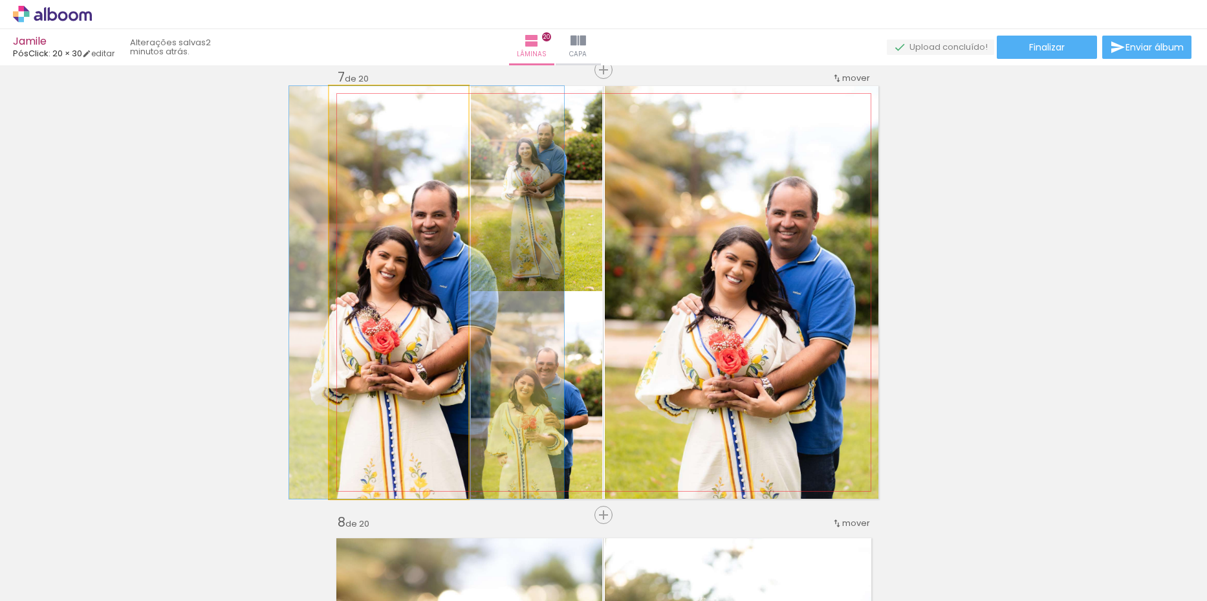
drag, startPoint x: 413, startPoint y: 304, endPoint x: 422, endPoint y: 303, distance: 9.8
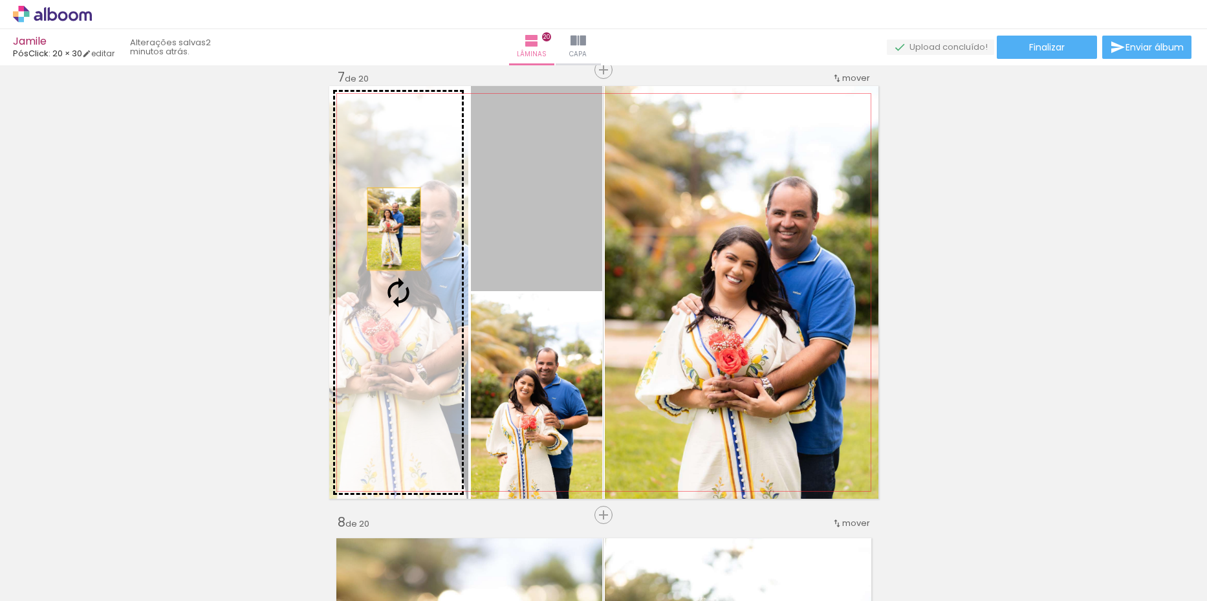
drag, startPoint x: 534, startPoint y: 216, endPoint x: 389, endPoint y: 230, distance: 145.5
click at [0, 0] on slot at bounding box center [0, 0] width 0 height 0
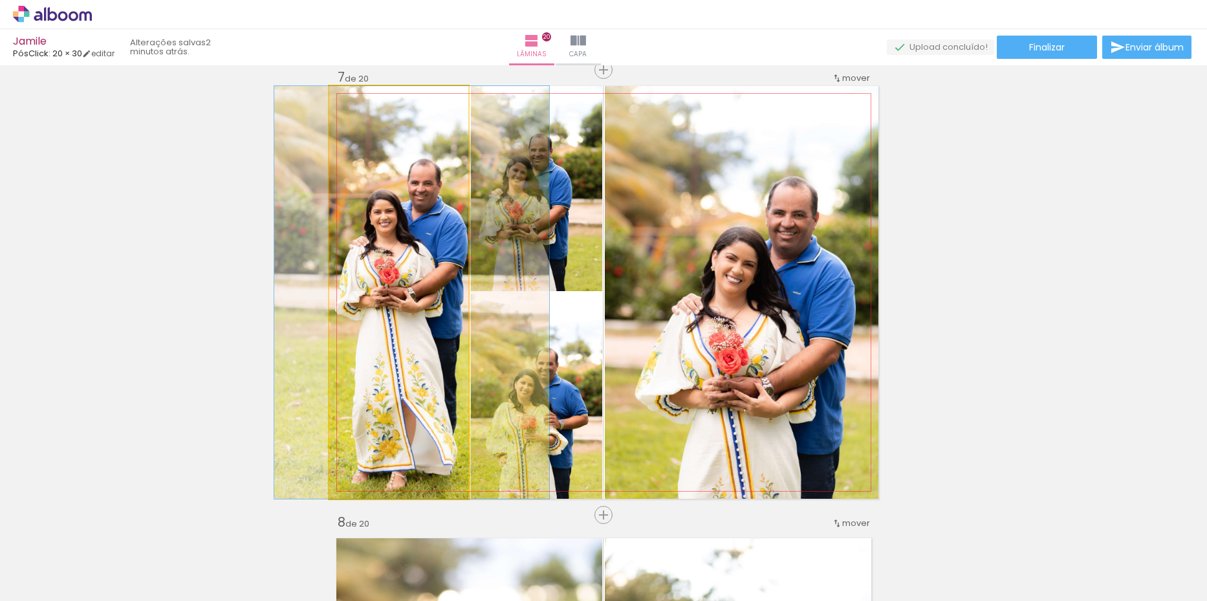
drag, startPoint x: 411, startPoint y: 305, endPoint x: 419, endPoint y: 303, distance: 8.5
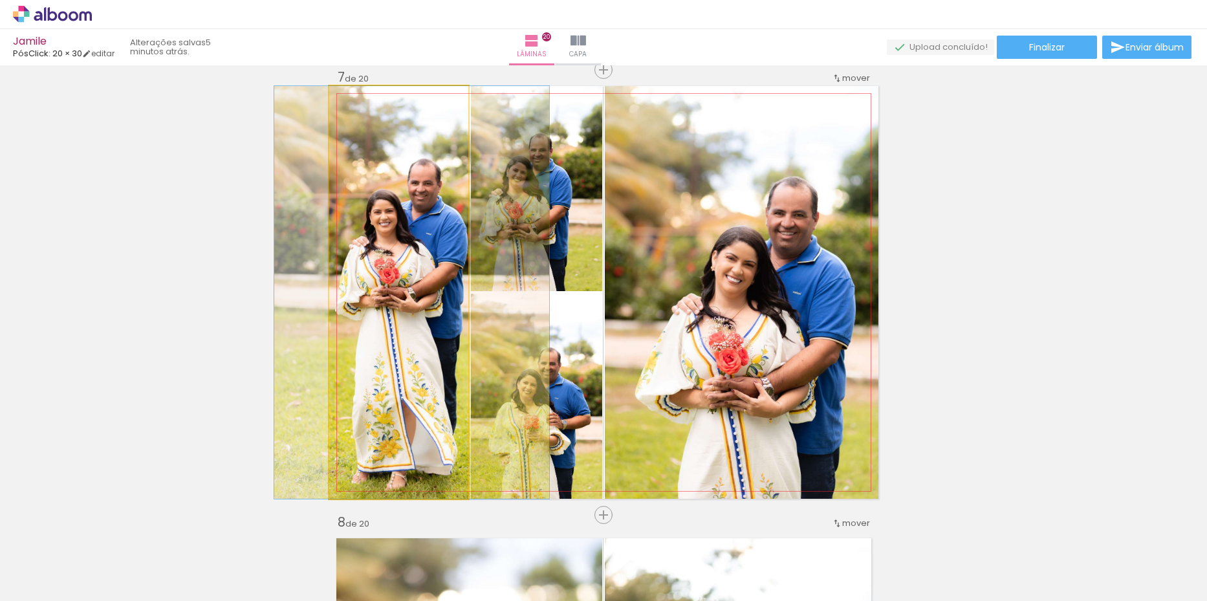
drag, startPoint x: 414, startPoint y: 354, endPoint x: 414, endPoint y: 345, distance: 8.4
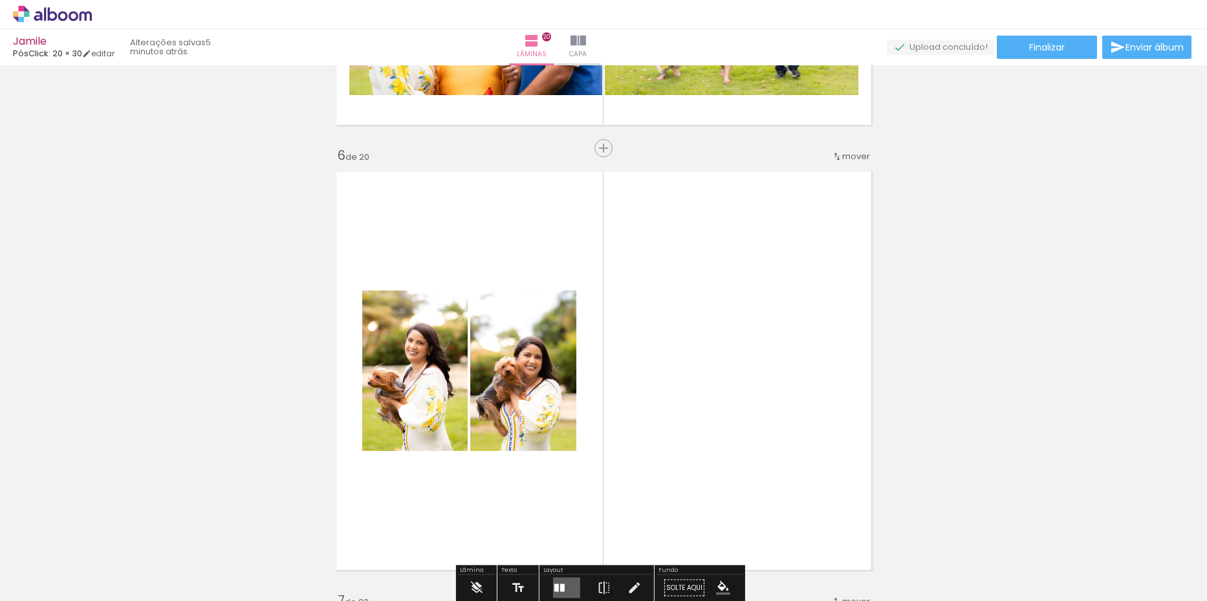
scroll to position [2234, 0]
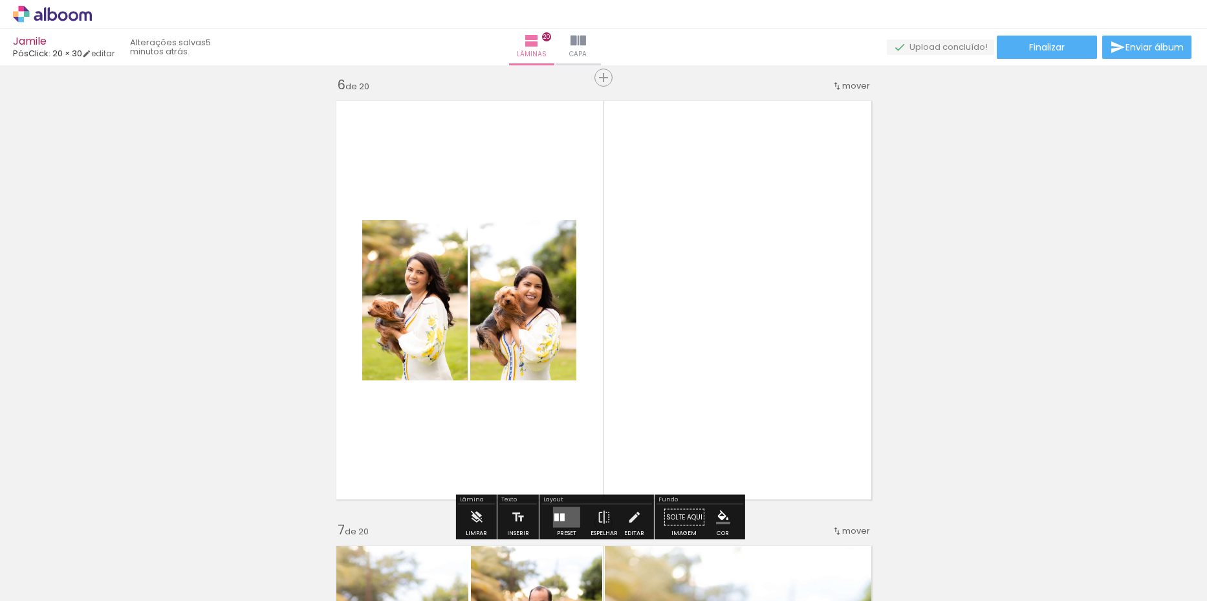
click at [559, 511] on quentale-layouter at bounding box center [566, 517] width 27 height 21
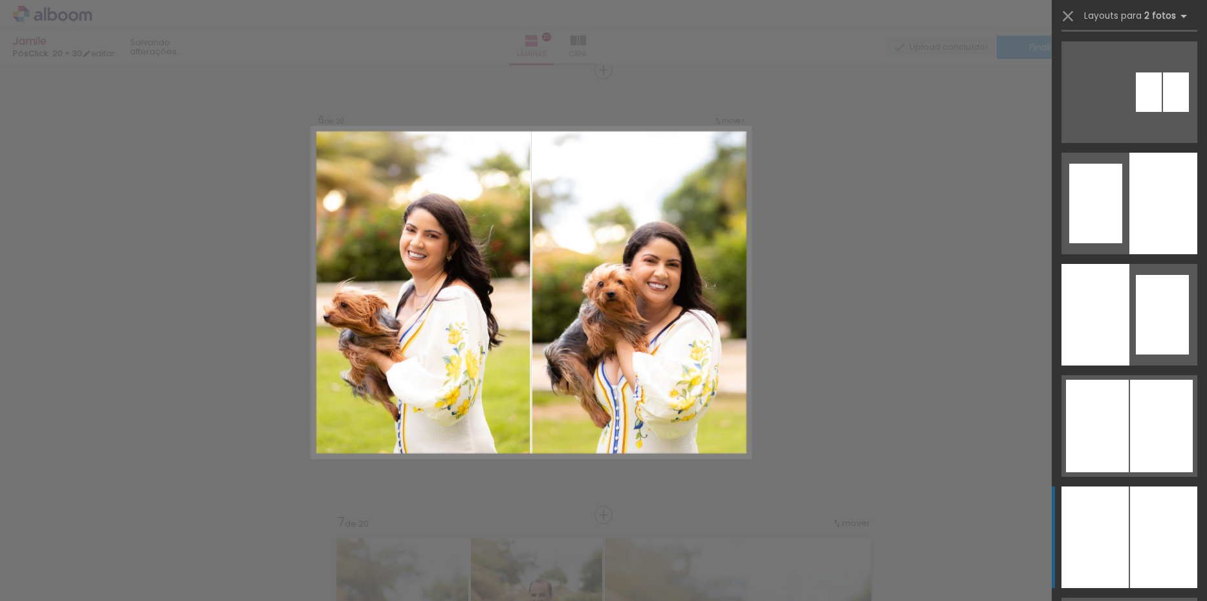
scroll to position [841, 0]
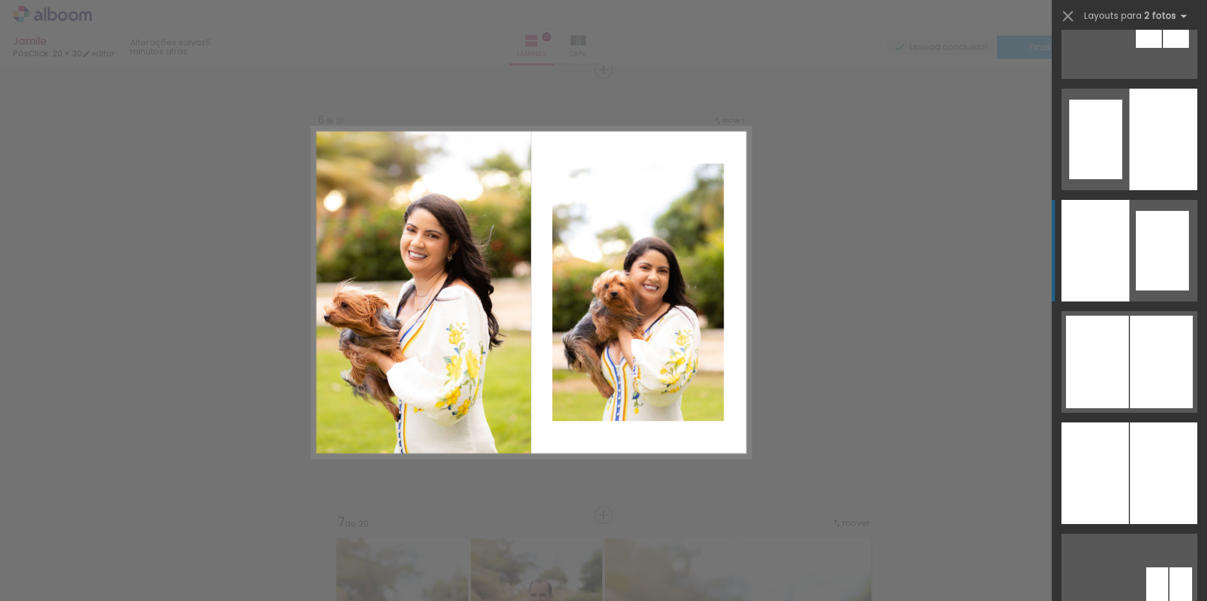
click at [1125, 242] on quentale-layouter at bounding box center [1129, 251] width 136 height 102
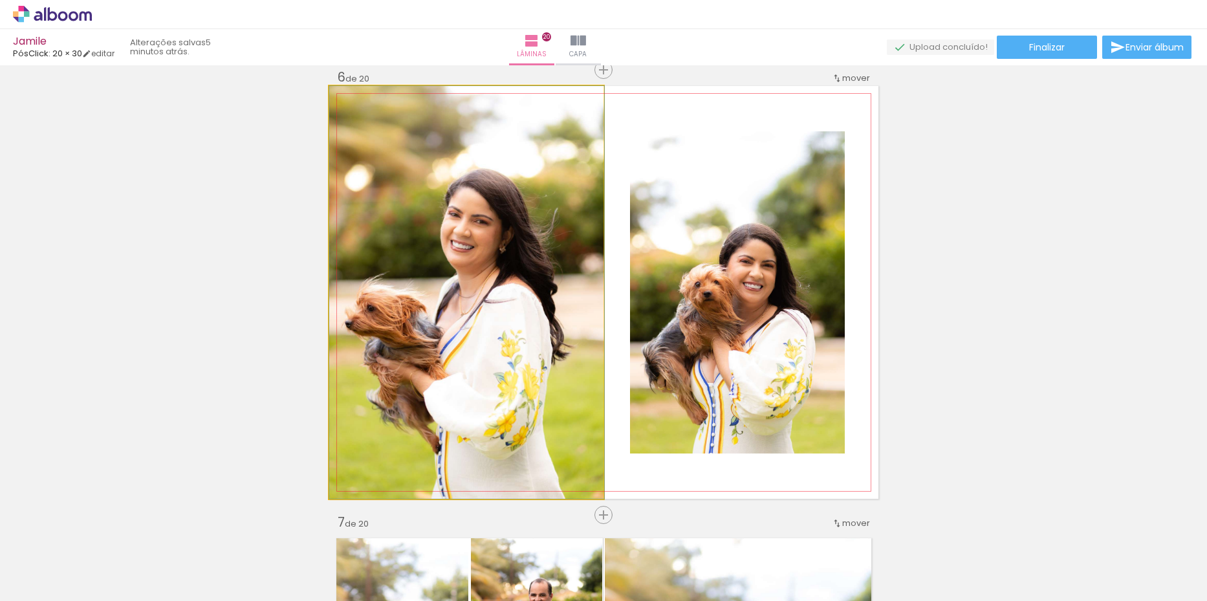
drag, startPoint x: 490, startPoint y: 323, endPoint x: 524, endPoint y: 321, distance: 34.3
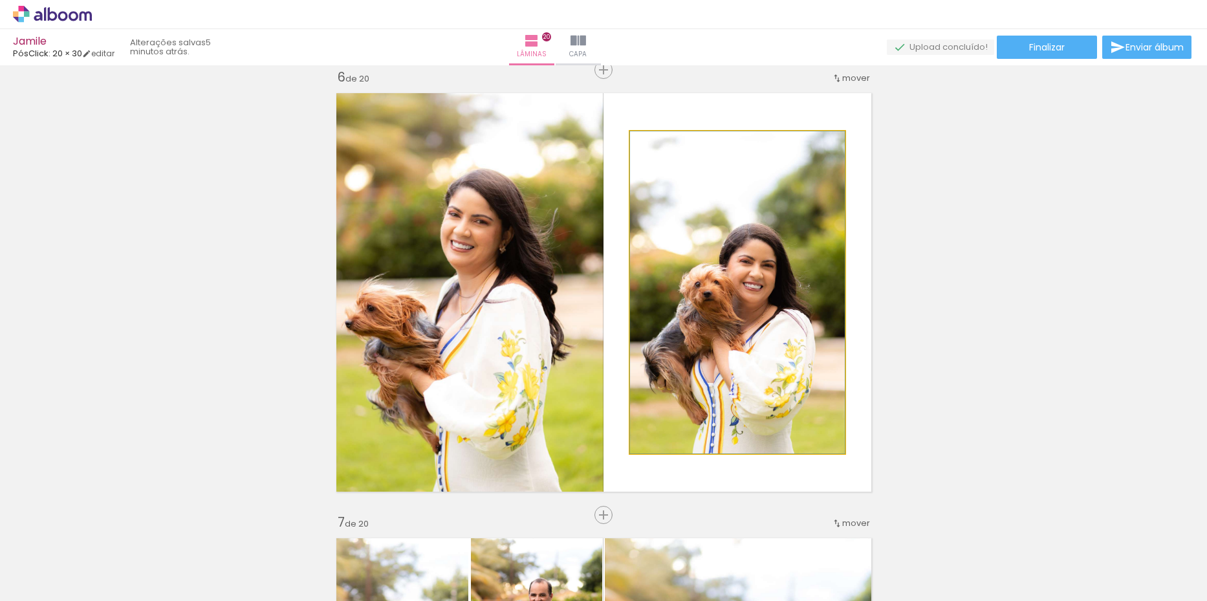
drag, startPoint x: 775, startPoint y: 356, endPoint x: 729, endPoint y: 352, distance: 46.0
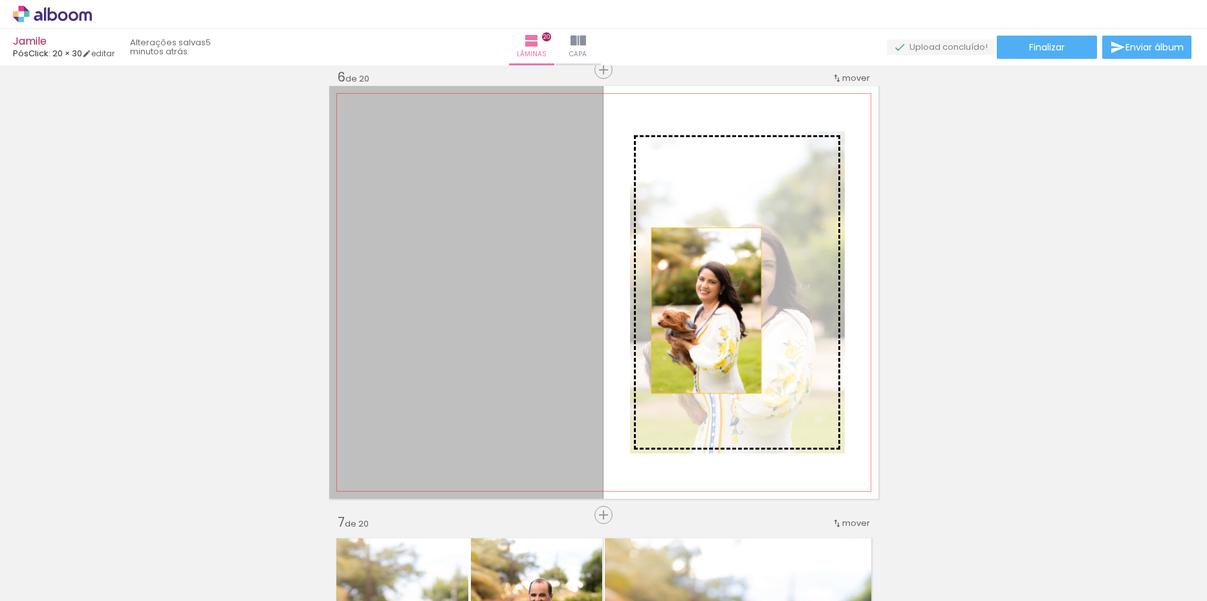
drag, startPoint x: 490, startPoint y: 309, endPoint x: 704, endPoint y: 310, distance: 214.1
click at [0, 0] on slot at bounding box center [0, 0] width 0 height 0
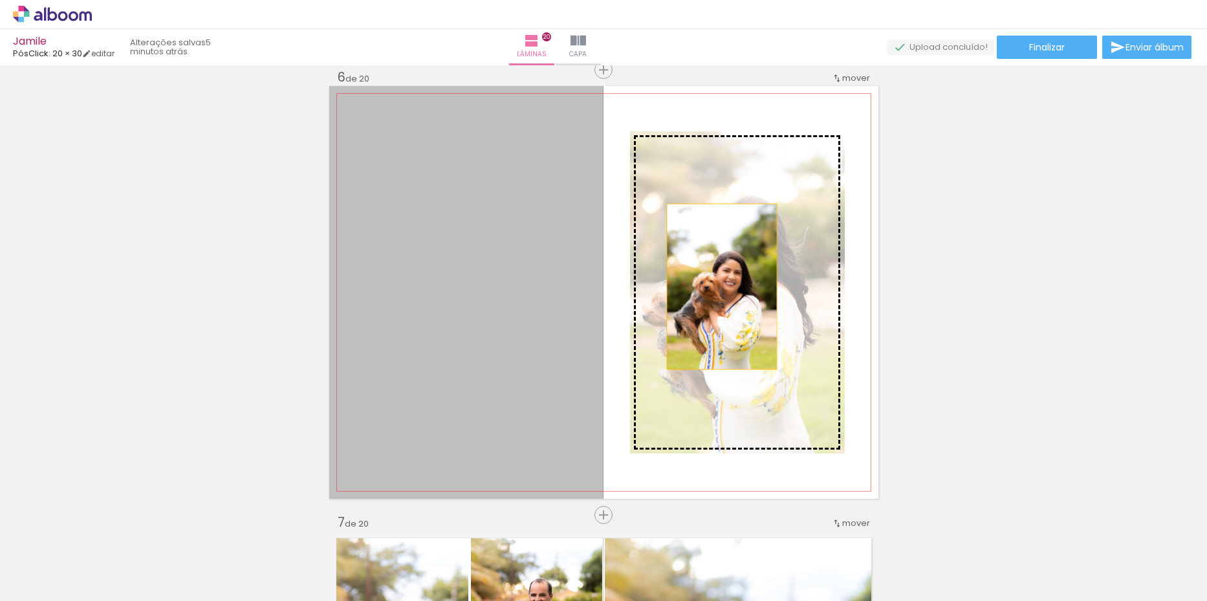
drag, startPoint x: 497, startPoint y: 341, endPoint x: 718, endPoint y: 286, distance: 228.1
click at [0, 0] on slot at bounding box center [0, 0] width 0 height 0
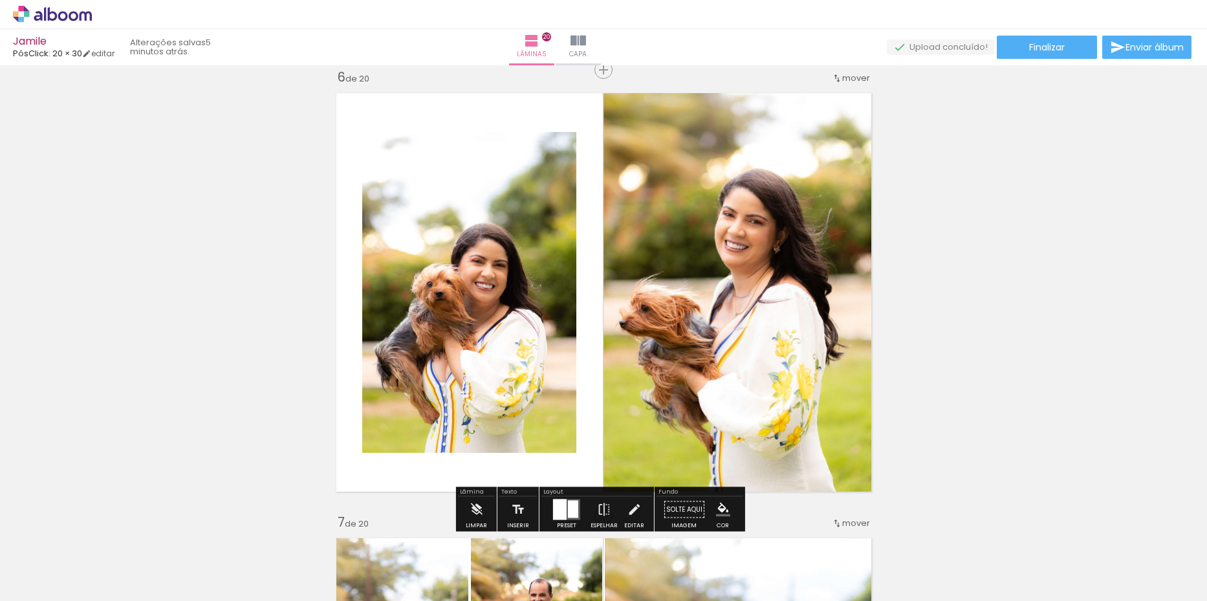
click at [592, 507] on paper-button "Espelhar" at bounding box center [604, 513] width 34 height 33
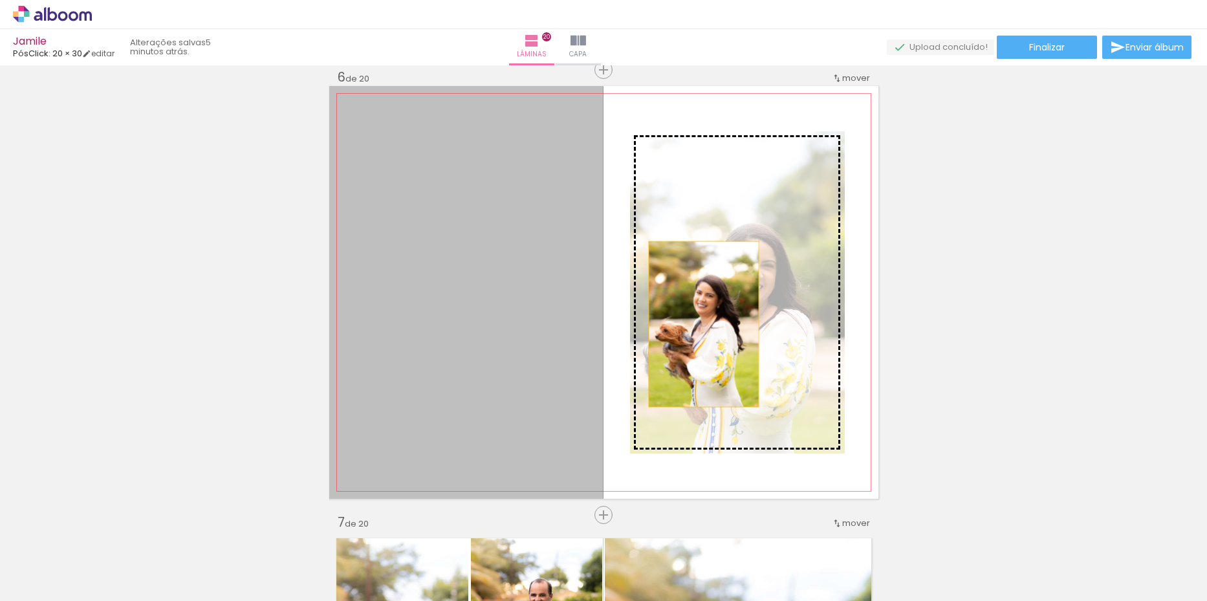
drag, startPoint x: 511, startPoint y: 351, endPoint x: 698, endPoint y: 324, distance: 189.5
click at [0, 0] on slot at bounding box center [0, 0] width 0 height 0
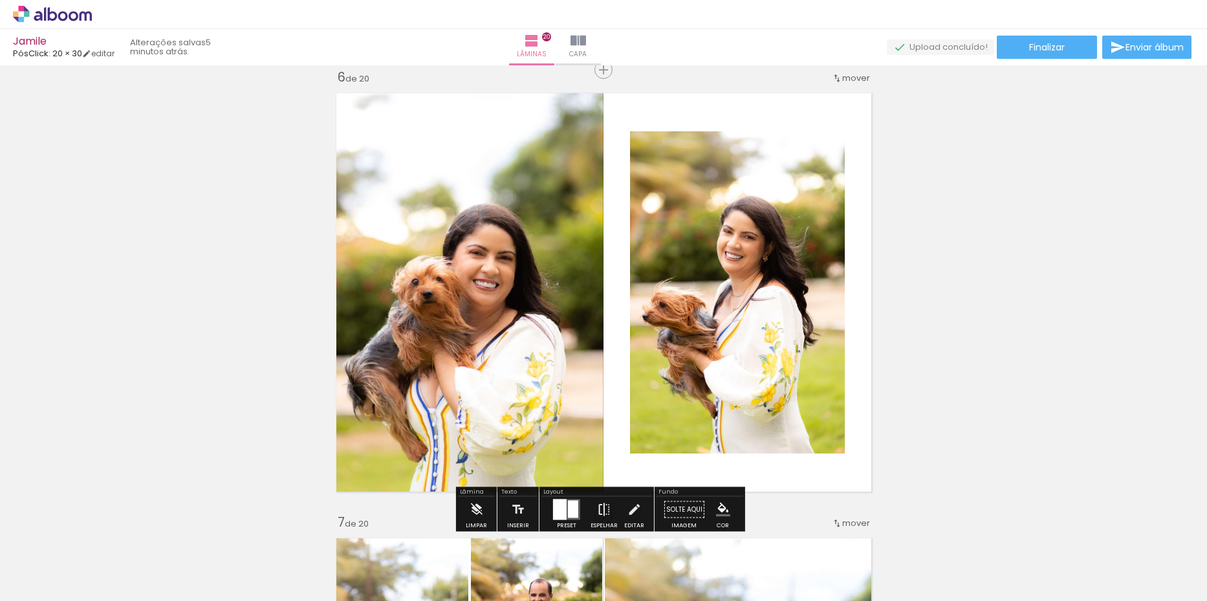
click at [601, 512] on iron-icon at bounding box center [604, 510] width 14 height 26
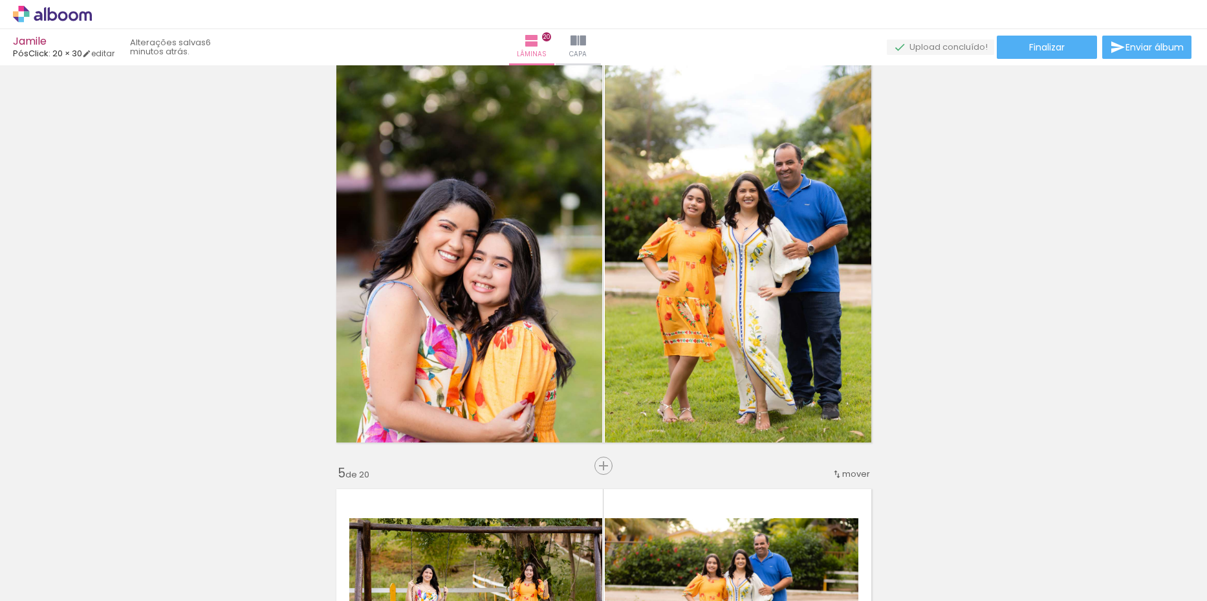
scroll to position [0, 83]
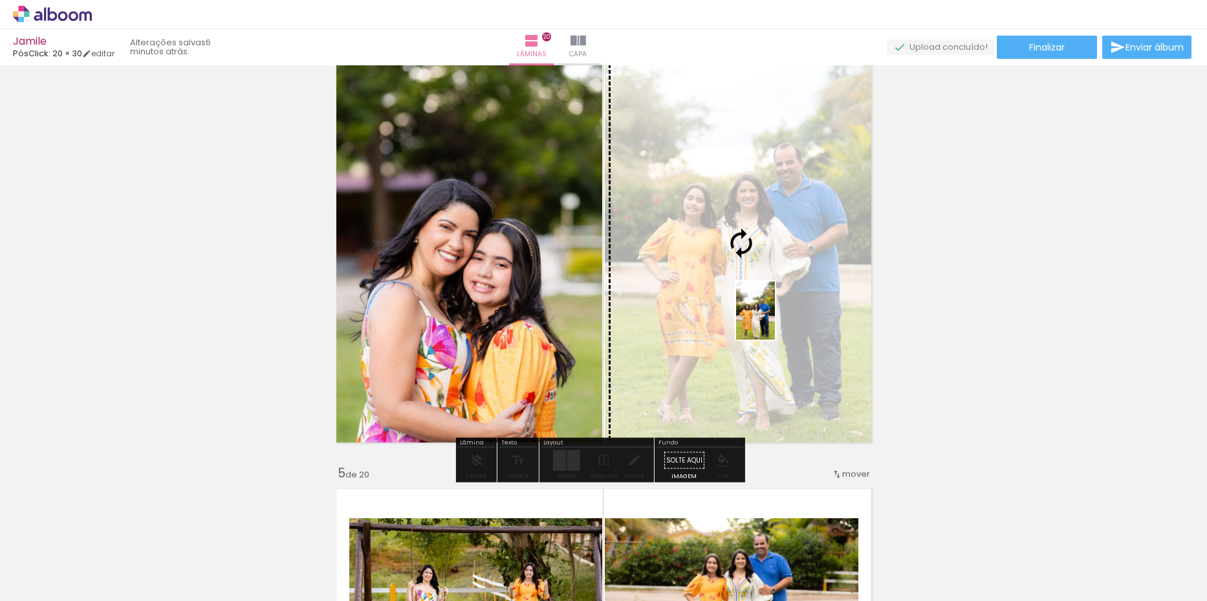
drag, startPoint x: 845, startPoint y: 567, endPoint x: 775, endPoint y: 320, distance: 256.7
click at [775, 320] on quentale-workspace at bounding box center [603, 300] width 1207 height 601
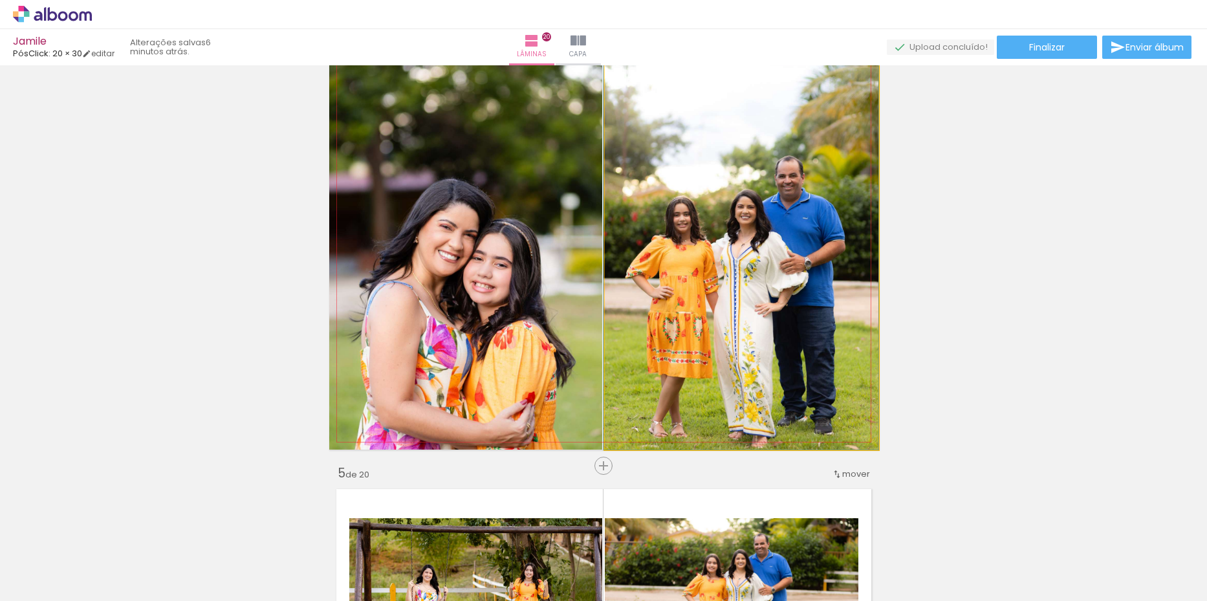
drag, startPoint x: 802, startPoint y: 355, endPoint x: 801, endPoint y: 327, distance: 28.5
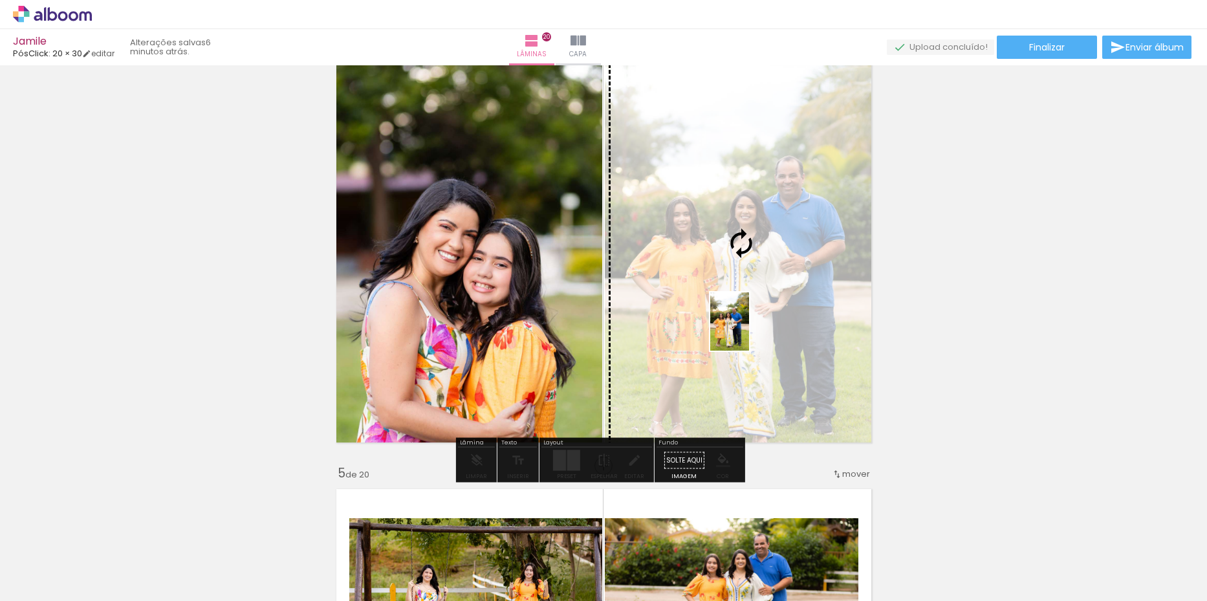
drag, startPoint x: 907, startPoint y: 578, endPoint x: 749, endPoint y: 331, distance: 293.5
click at [749, 331] on quentale-workspace at bounding box center [603, 300] width 1207 height 601
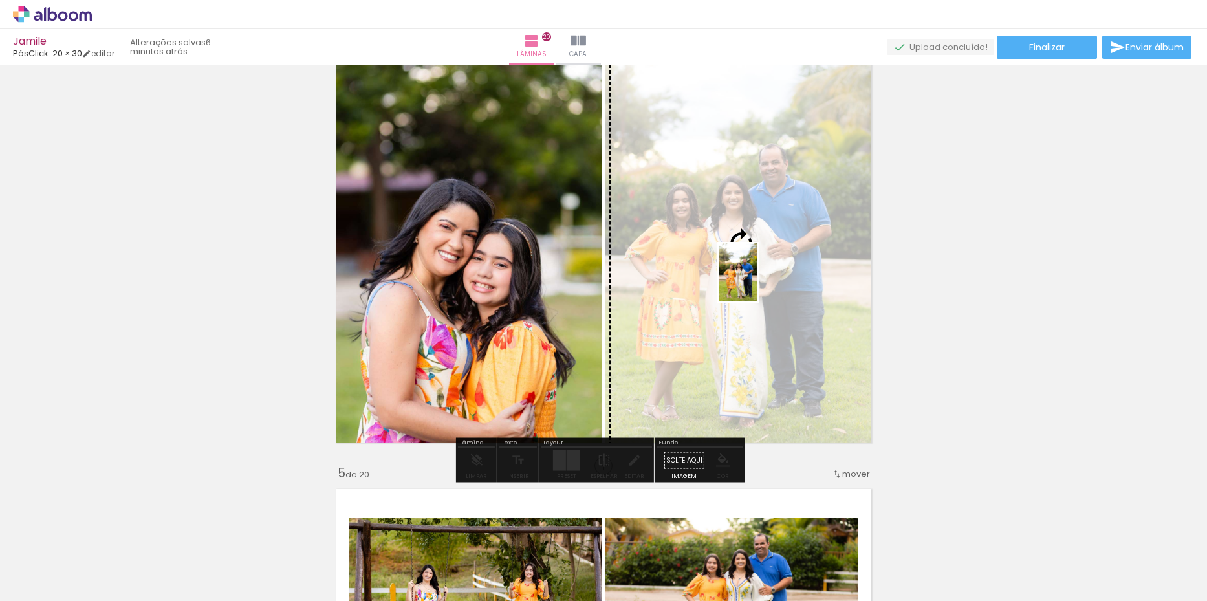
drag, startPoint x: 988, startPoint y: 566, endPoint x: 757, endPoint y: 282, distance: 365.9
click at [757, 282] on quentale-workspace at bounding box center [603, 300] width 1207 height 601
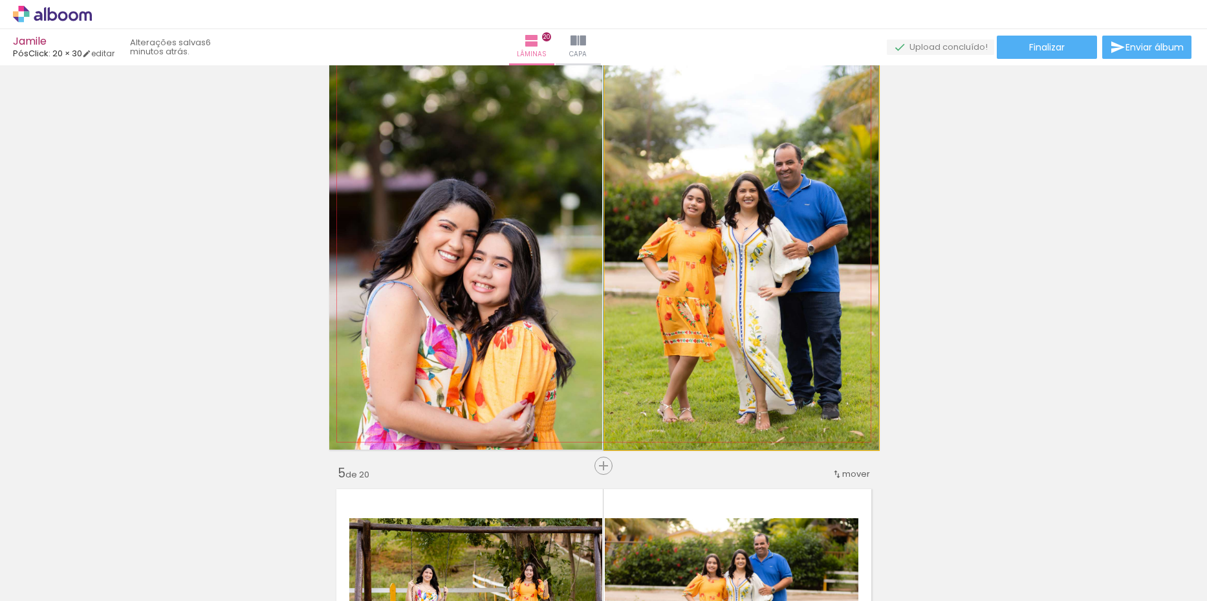
drag, startPoint x: 803, startPoint y: 309, endPoint x: 794, endPoint y: 296, distance: 15.4
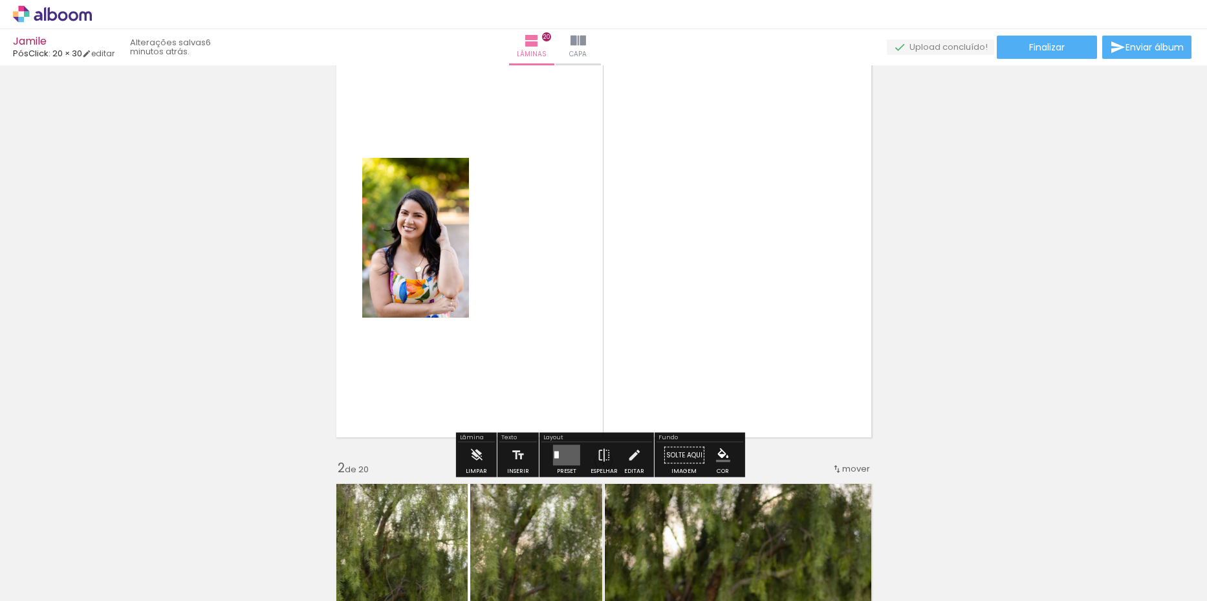
scroll to position [129, 0]
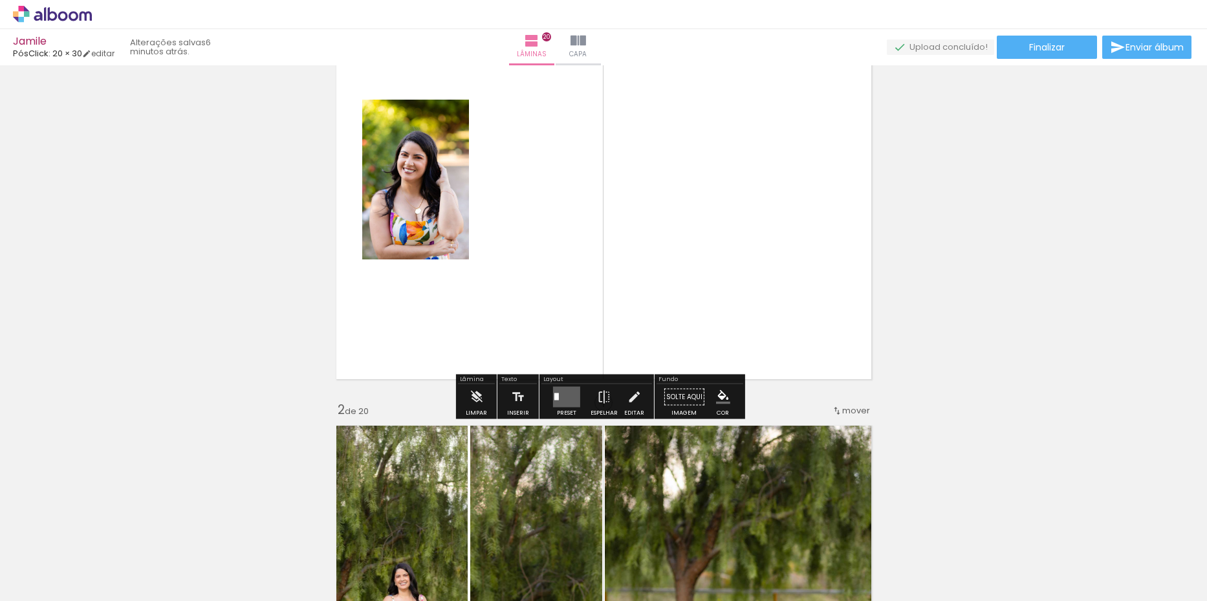
click at [564, 399] on quentale-layouter at bounding box center [566, 397] width 27 height 21
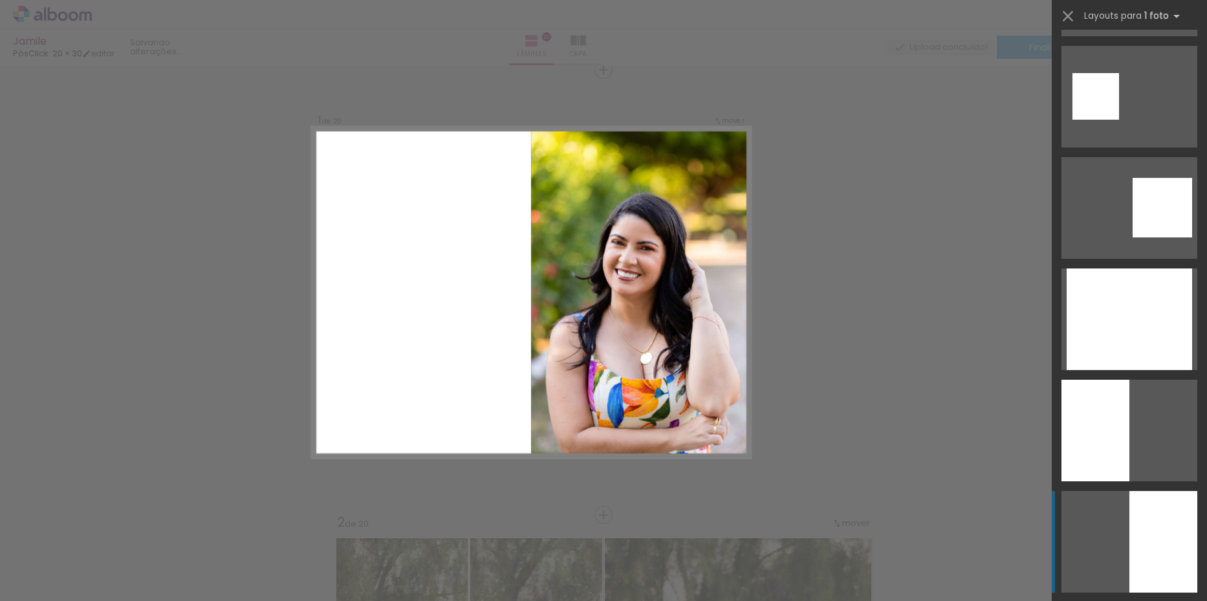
scroll to position [2522, 0]
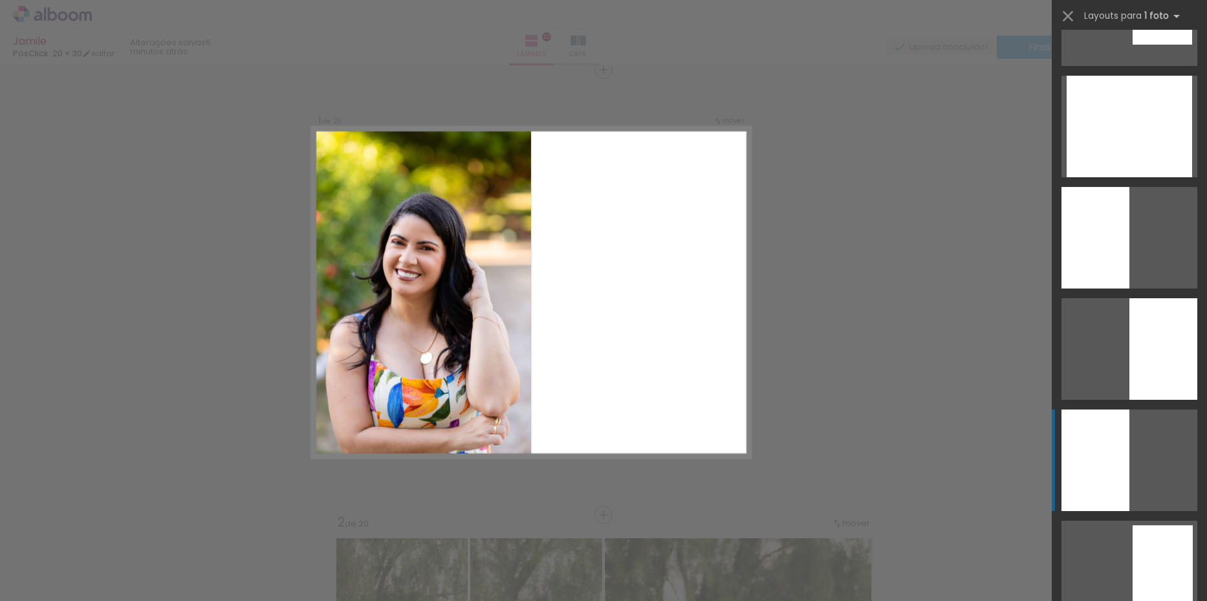
click at [1117, 457] on div at bounding box center [1095, 460] width 68 height 102
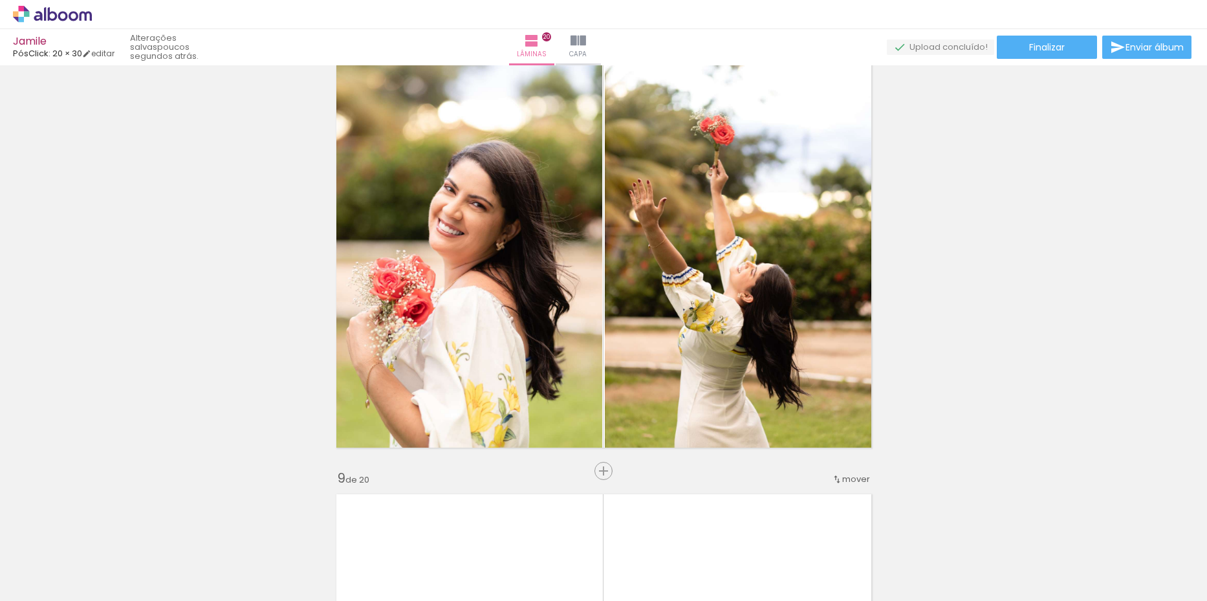
scroll to position [3169, 0]
